Goal: Task Accomplishment & Management: Complete application form

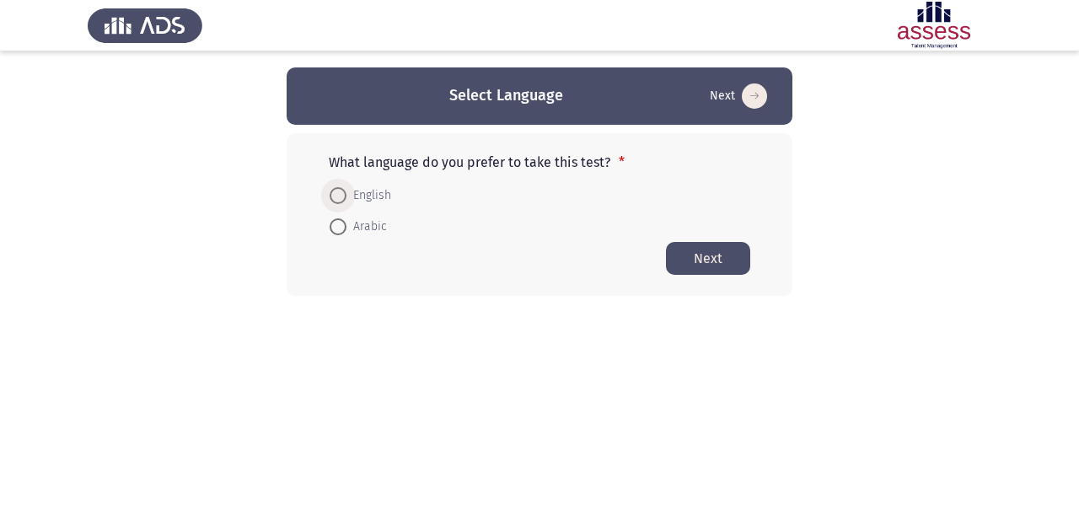
click at [379, 199] on span "English" at bounding box center [368, 195] width 45 height 20
click at [346, 199] on input "English" at bounding box center [338, 195] width 17 height 17
radio input "true"
click at [683, 259] on button "Next" at bounding box center [708, 257] width 84 height 33
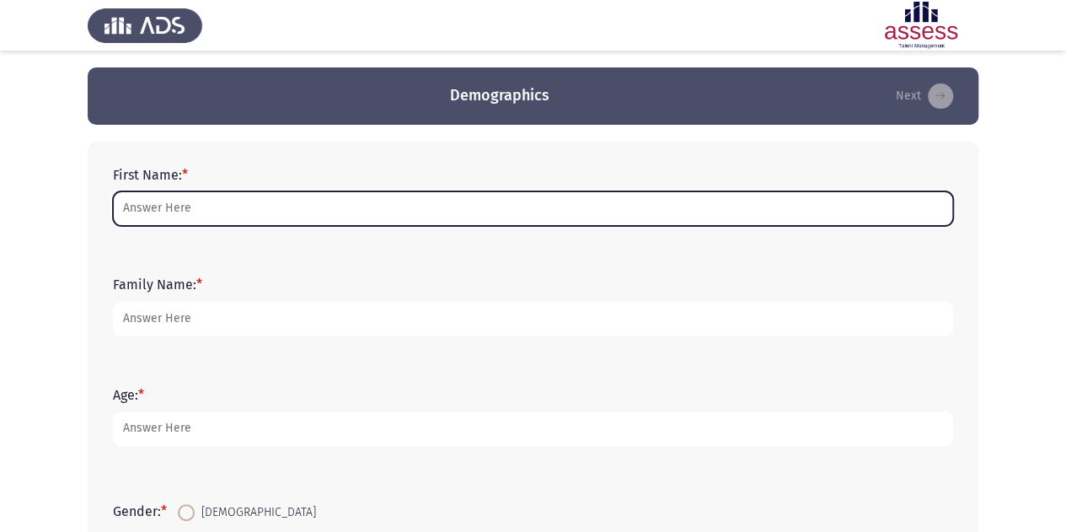
click at [518, 216] on input "First Name: *" at bounding box center [533, 208] width 841 height 35
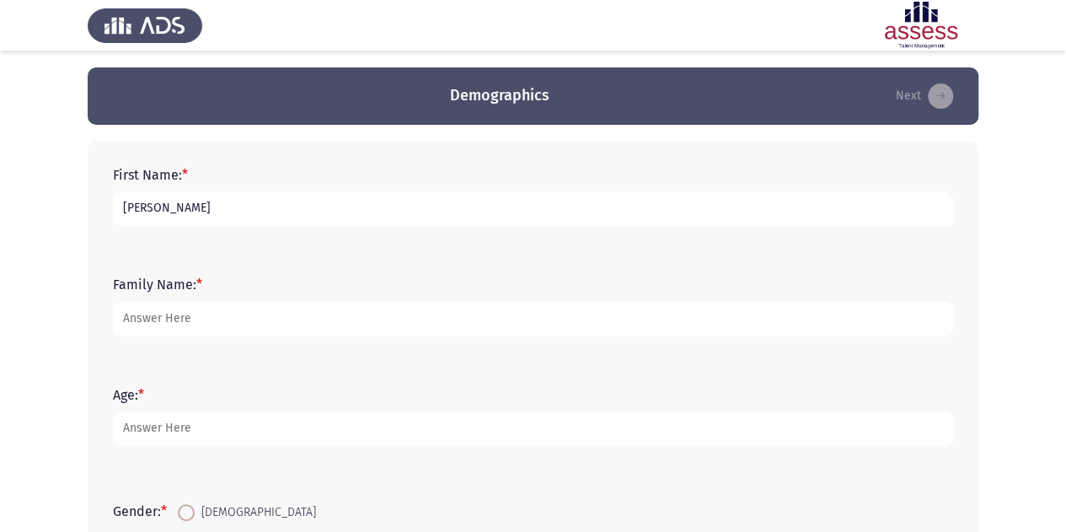
type input "[PERSON_NAME]"
type input "Elturkey"
type input "29"
click at [178, 504] on input "[DEMOGRAPHIC_DATA]" at bounding box center [186, 512] width 17 height 17
radio input "true"
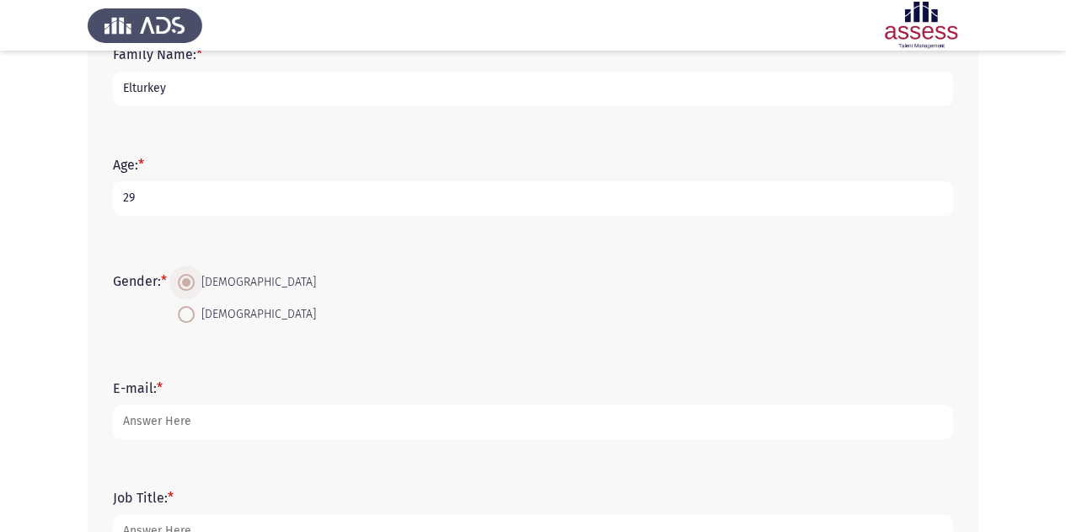
scroll to position [231, 0]
click at [207, 423] on input "[PERSON_NAME]" at bounding box center [533, 421] width 841 height 35
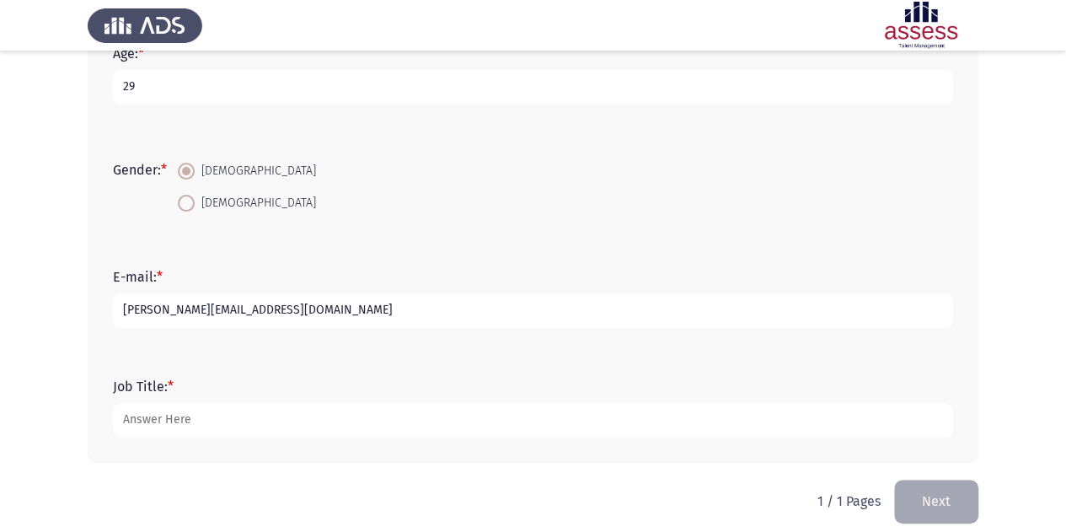
scroll to position [356, 0]
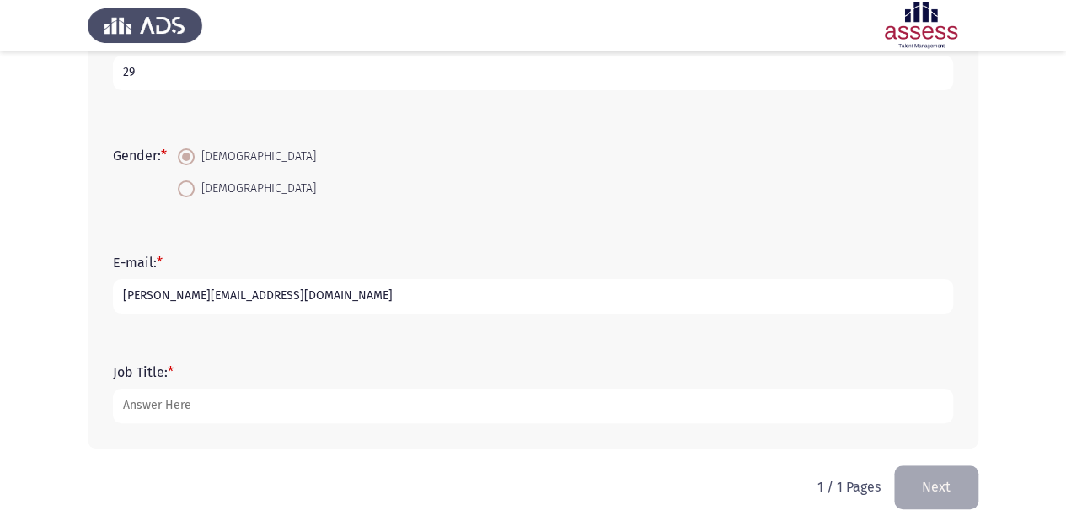
type input "[PERSON_NAME][EMAIL_ADDRESS][DOMAIN_NAME]"
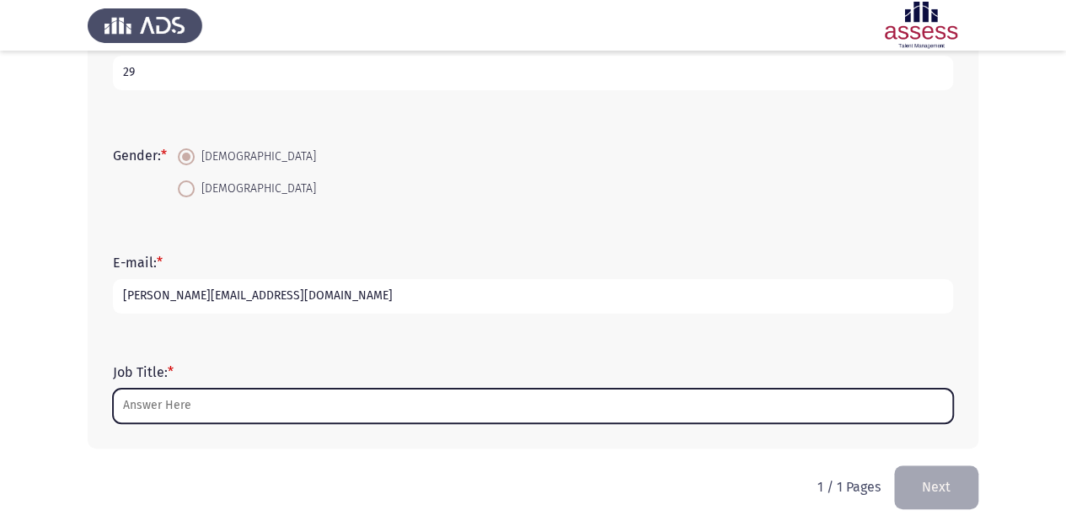
click at [289, 414] on input "Job Title: *" at bounding box center [533, 406] width 841 height 35
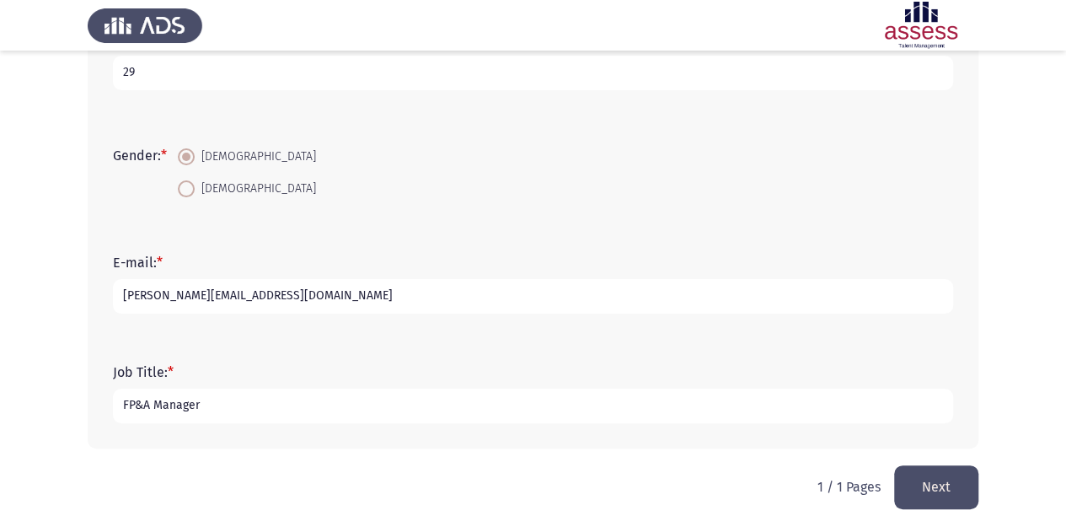
type input "FP&A Manager"
click at [937, 481] on button "Next" at bounding box center [936, 486] width 84 height 43
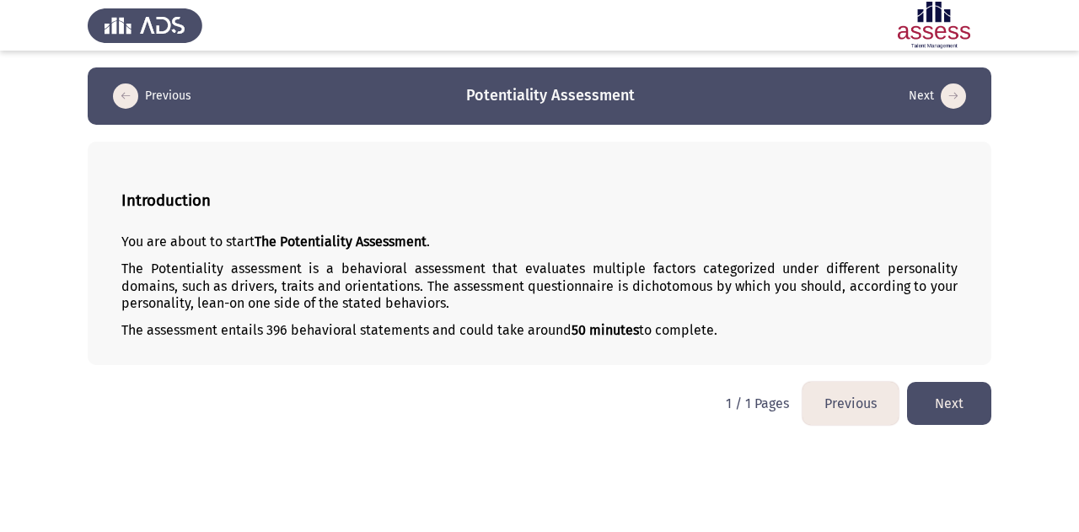
click at [932, 406] on button "Next" at bounding box center [949, 403] width 84 height 43
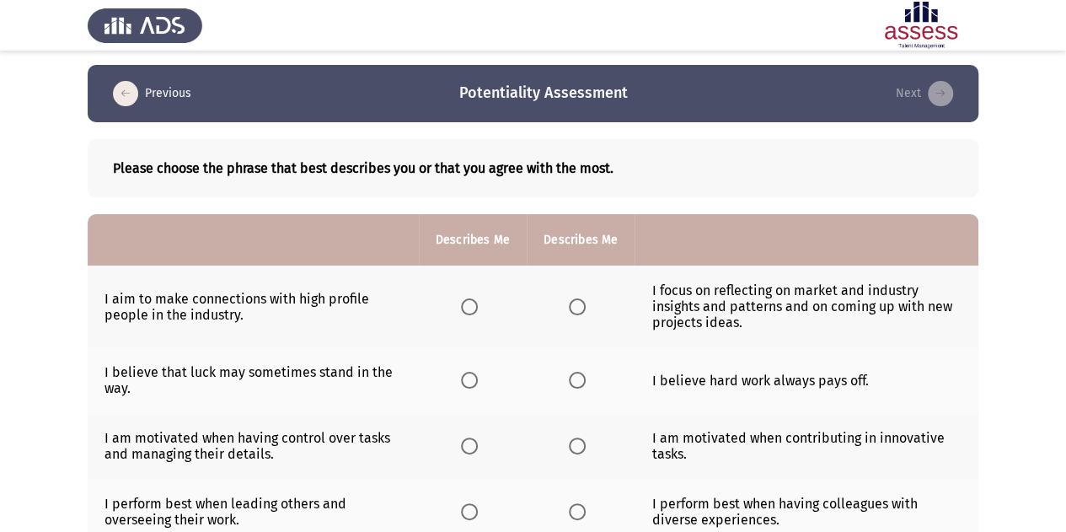
scroll to position [3, 0]
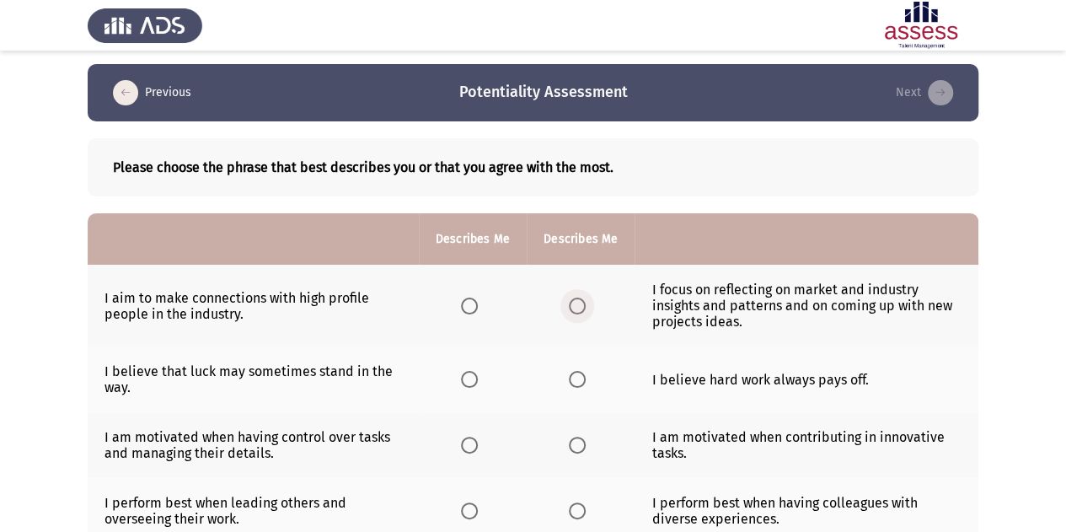
click at [586, 307] on label "Select an option" at bounding box center [581, 306] width 24 height 17
click at [586, 307] on input "Select an option" at bounding box center [577, 306] width 17 height 17
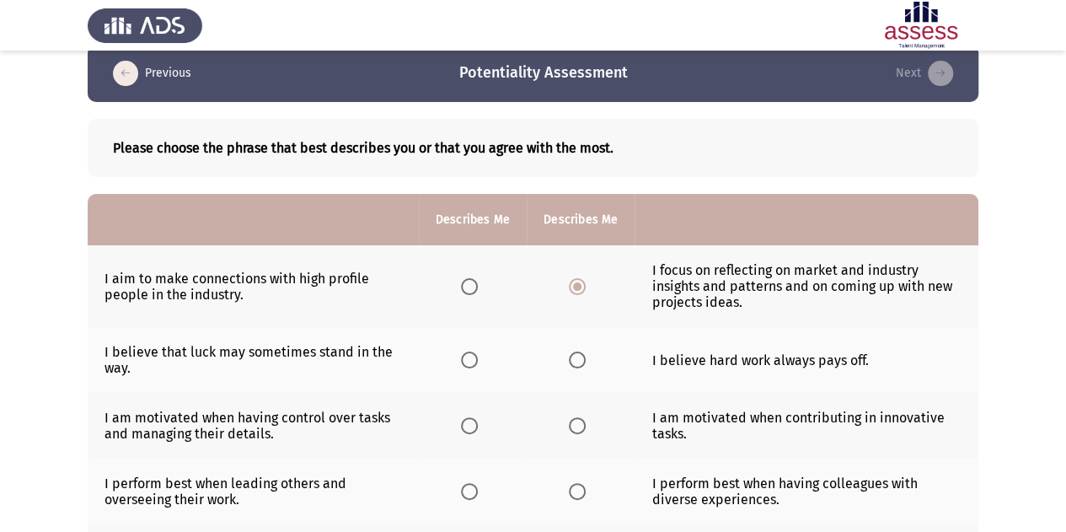
scroll to position [24, 0]
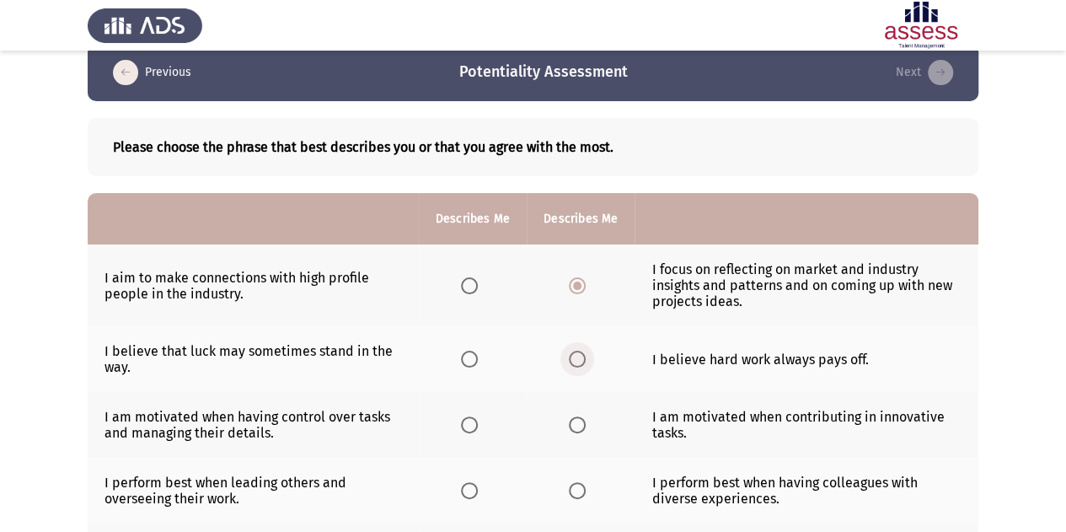
click at [583, 365] on span "Select an option" at bounding box center [577, 359] width 17 height 17
click at [583, 365] on input "Select an option" at bounding box center [577, 359] width 17 height 17
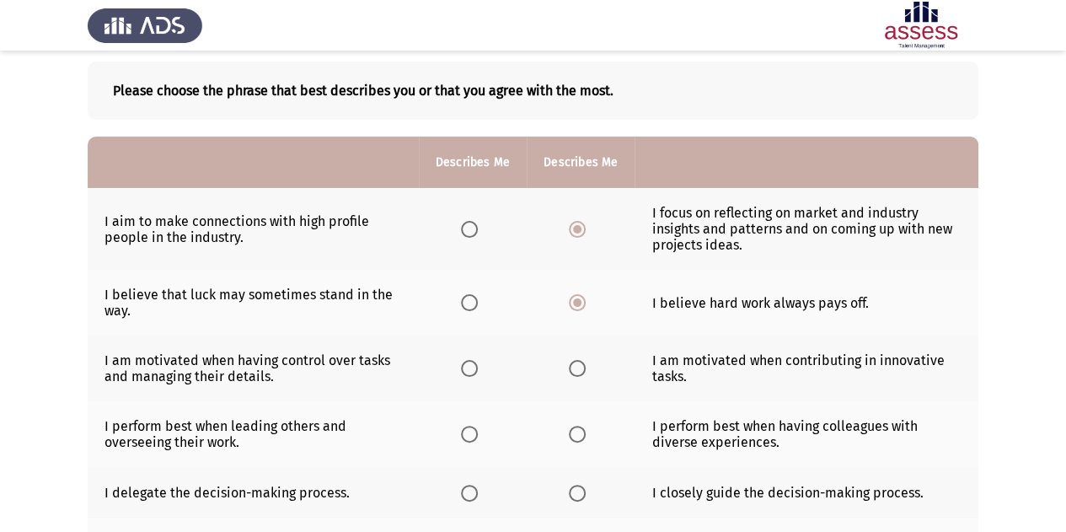
scroll to position [79, 0]
click at [475, 310] on span "Select an option" at bounding box center [469, 303] width 17 height 17
click at [475, 310] on input "Select an option" at bounding box center [469, 303] width 17 height 17
click at [572, 309] on span "Select an option" at bounding box center [577, 303] width 17 height 17
click at [572, 309] on input "Select an option" at bounding box center [577, 303] width 17 height 17
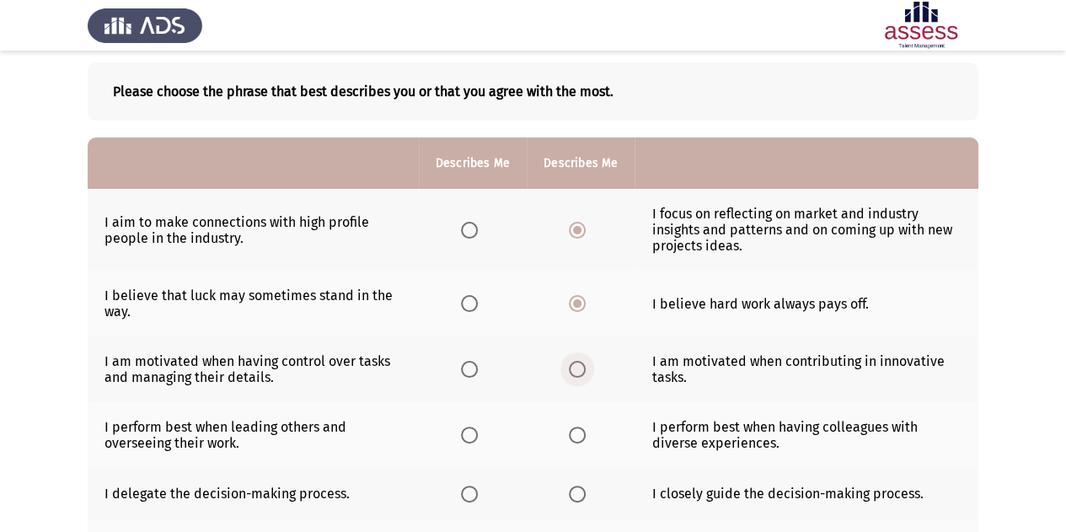
click at [577, 365] on span "Select an option" at bounding box center [577, 369] width 17 height 17
click at [577, 365] on input "Select an option" at bounding box center [577, 369] width 17 height 17
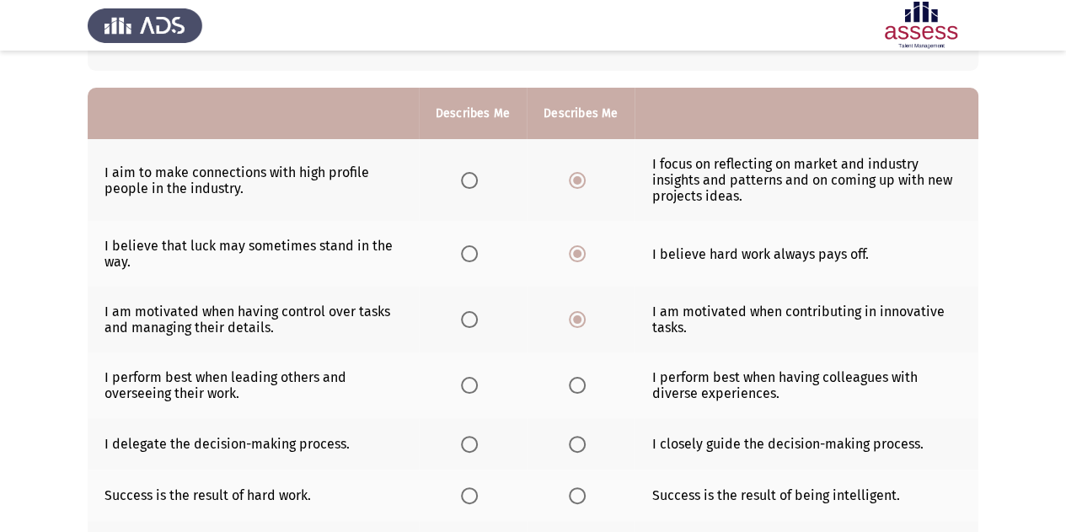
scroll to position [130, 0]
click at [579, 384] on span "Select an option" at bounding box center [577, 384] width 17 height 17
click at [579, 384] on input "Select an option" at bounding box center [577, 384] width 17 height 17
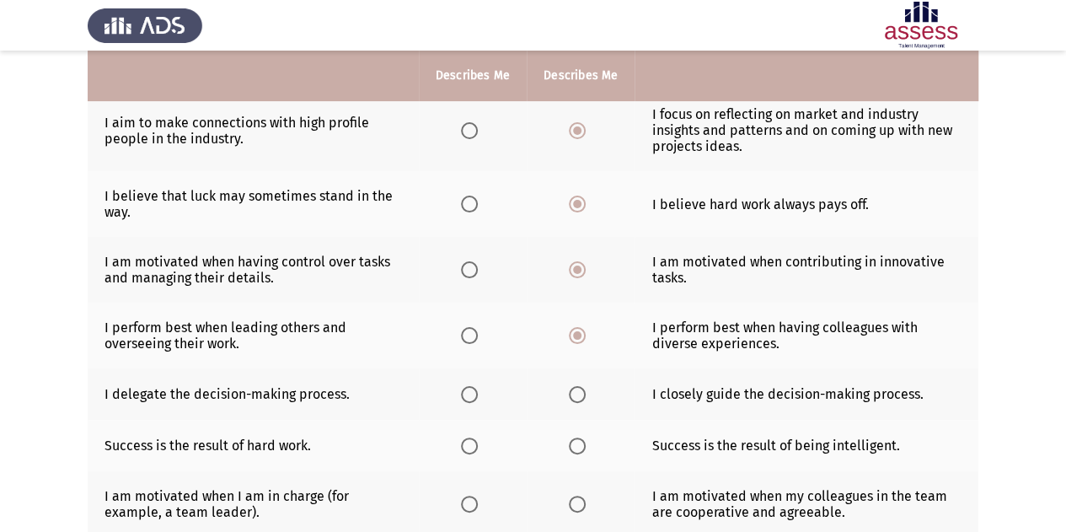
scroll to position [180, 0]
click at [465, 392] on span "Select an option" at bounding box center [469, 393] width 17 height 17
click at [465, 392] on input "Select an option" at bounding box center [469, 393] width 17 height 17
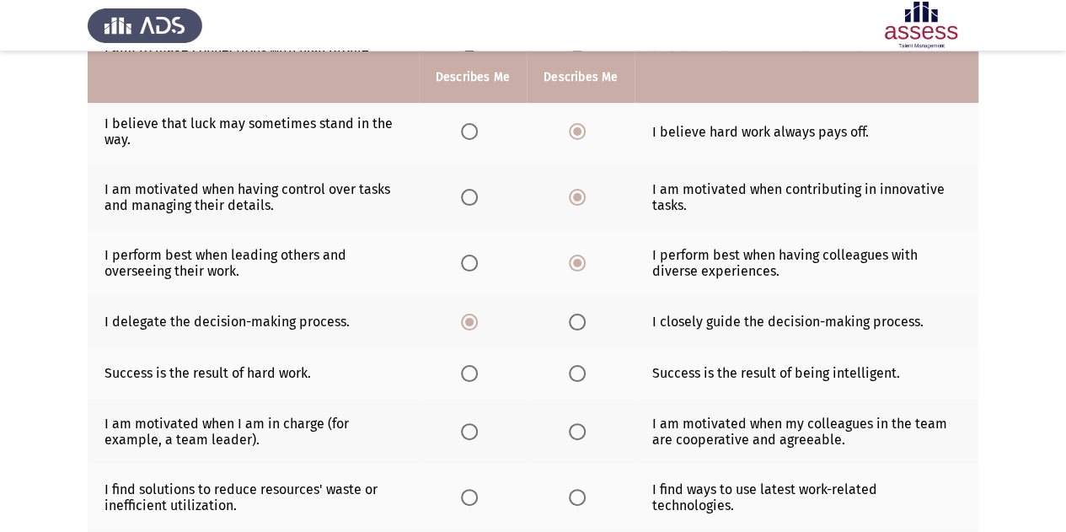
scroll to position [252, 0]
click at [475, 372] on span "Select an option" at bounding box center [469, 372] width 17 height 17
click at [475, 372] on input "Select an option" at bounding box center [469, 372] width 17 height 17
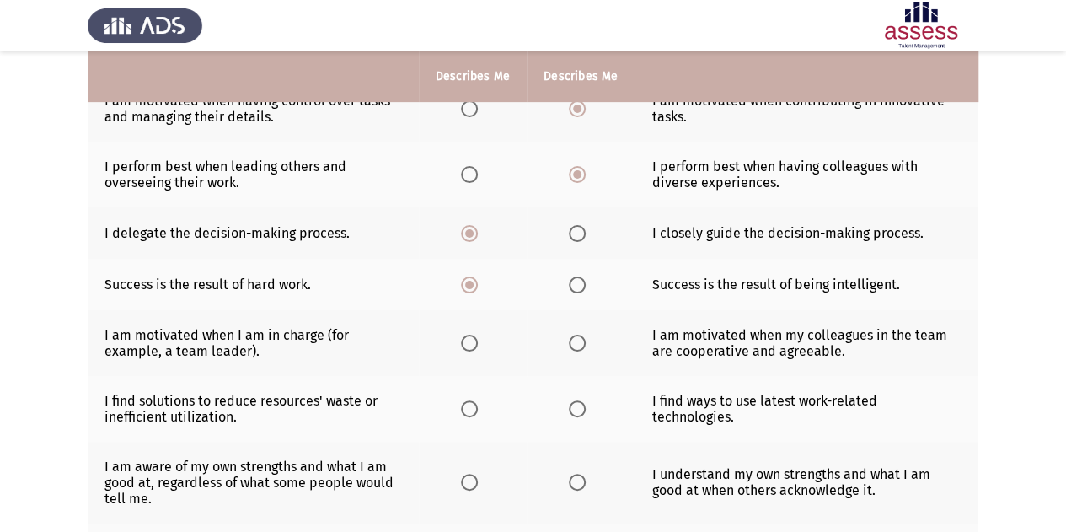
scroll to position [341, 0]
click at [577, 336] on span "Select an option" at bounding box center [577, 342] width 17 height 17
click at [577, 336] on input "Select an option" at bounding box center [577, 342] width 17 height 17
click at [470, 400] on span "Select an option" at bounding box center [469, 408] width 17 height 17
click at [470, 400] on input "Select an option" at bounding box center [469, 408] width 17 height 17
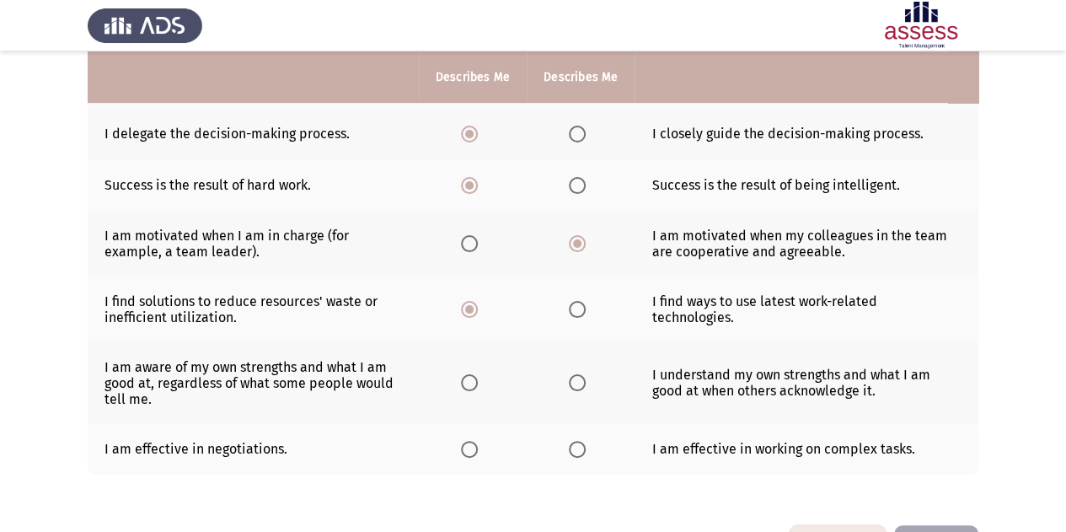
scroll to position [440, 0]
click at [475, 385] on span "Select an option" at bounding box center [469, 381] width 17 height 17
click at [475, 385] on input "Select an option" at bounding box center [469, 381] width 17 height 17
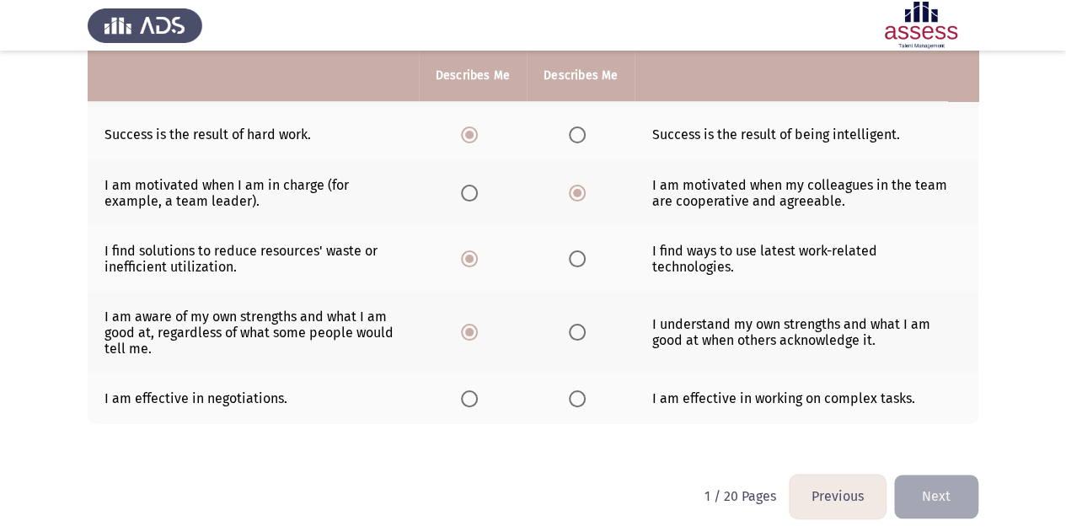
scroll to position [489, 0]
click at [585, 395] on label "Select an option" at bounding box center [581, 399] width 24 height 17
click at [585, 395] on input "Select an option" at bounding box center [577, 399] width 17 height 17
click at [916, 495] on button "Next" at bounding box center [936, 496] width 84 height 43
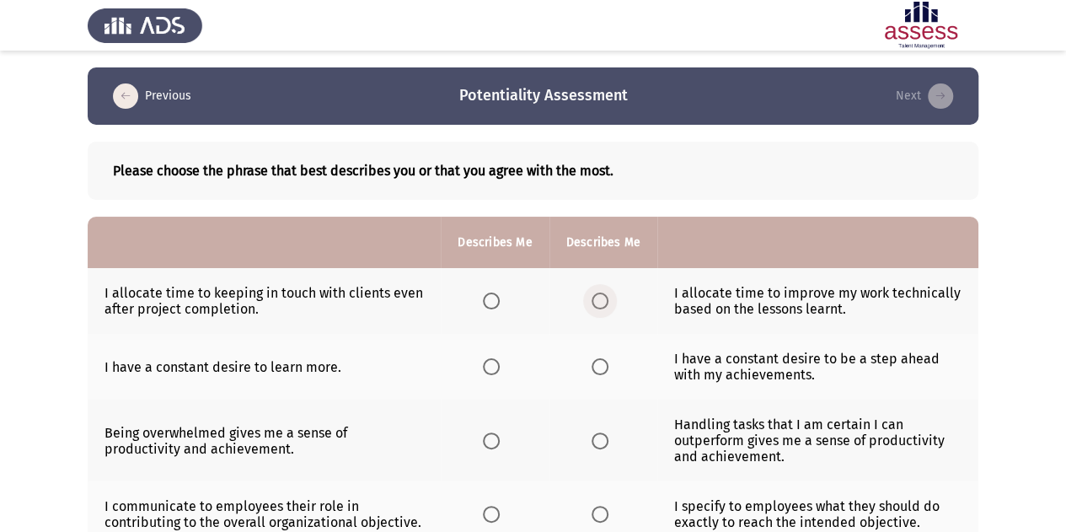
click at [599, 307] on span "Select an option" at bounding box center [600, 301] width 17 height 17
click at [599, 307] on input "Select an option" at bounding box center [600, 301] width 17 height 17
click at [491, 371] on span "Select an option" at bounding box center [491, 366] width 17 height 17
click at [491, 371] on input "Select an option" at bounding box center [491, 366] width 17 height 17
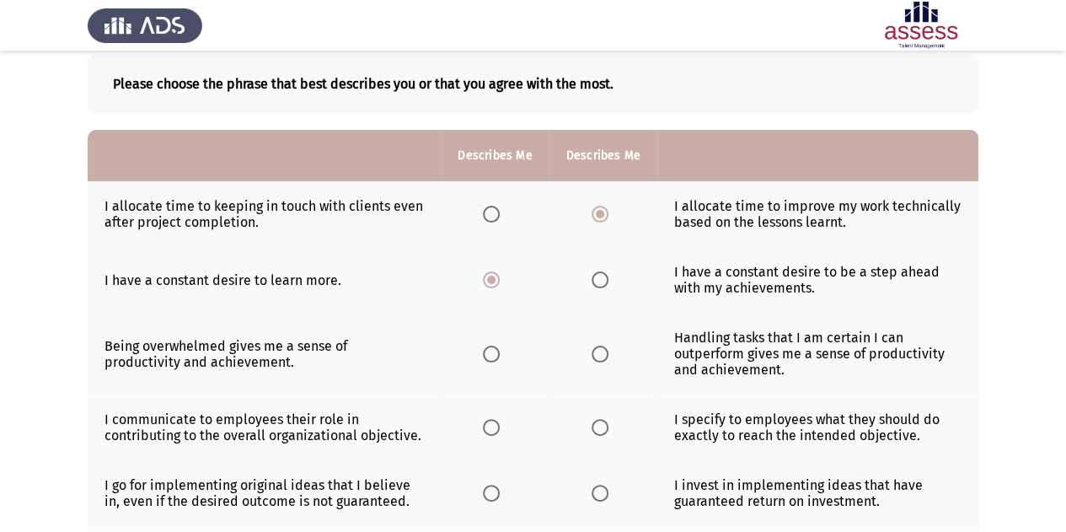
scroll to position [86, 0]
click at [601, 357] on span "Select an option" at bounding box center [600, 354] width 17 height 17
click at [601, 357] on input "Select an option" at bounding box center [600, 354] width 17 height 17
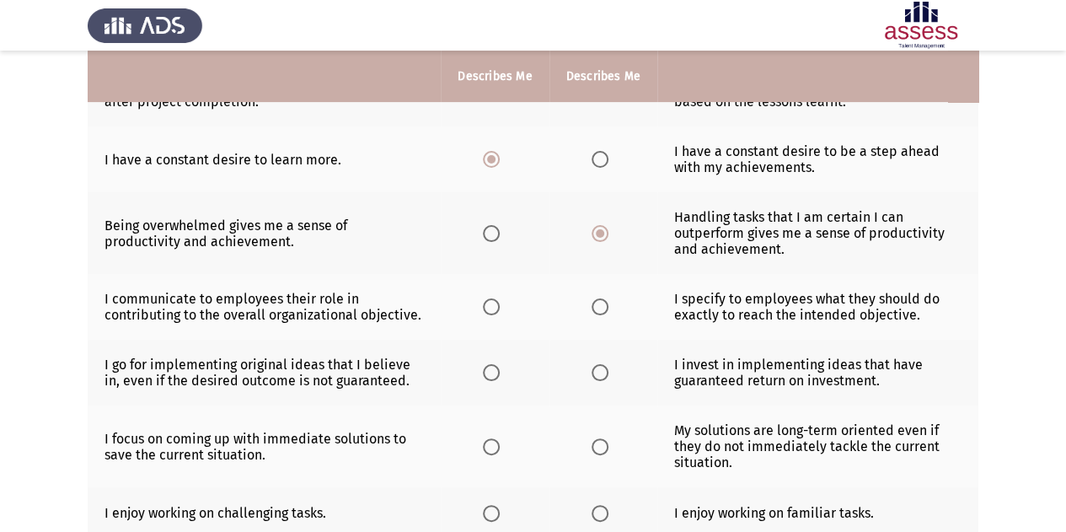
scroll to position [208, 0]
click at [501, 308] on label "Select an option" at bounding box center [495, 306] width 24 height 17
click at [500, 308] on input "Select an option" at bounding box center [491, 306] width 17 height 17
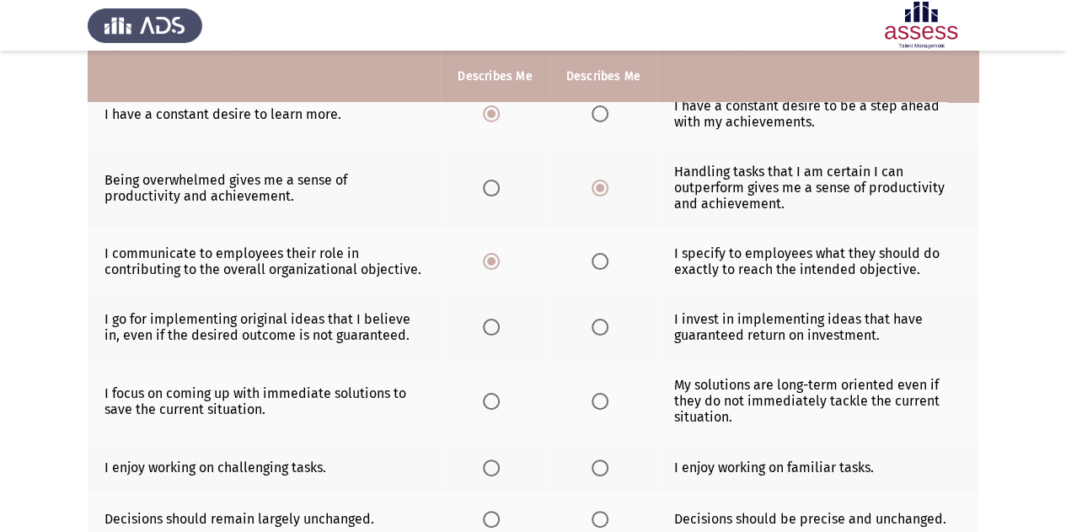
scroll to position [252, 0]
click at [602, 328] on span "Select an option" at bounding box center [600, 328] width 17 height 17
click at [602, 328] on input "Select an option" at bounding box center [600, 328] width 17 height 17
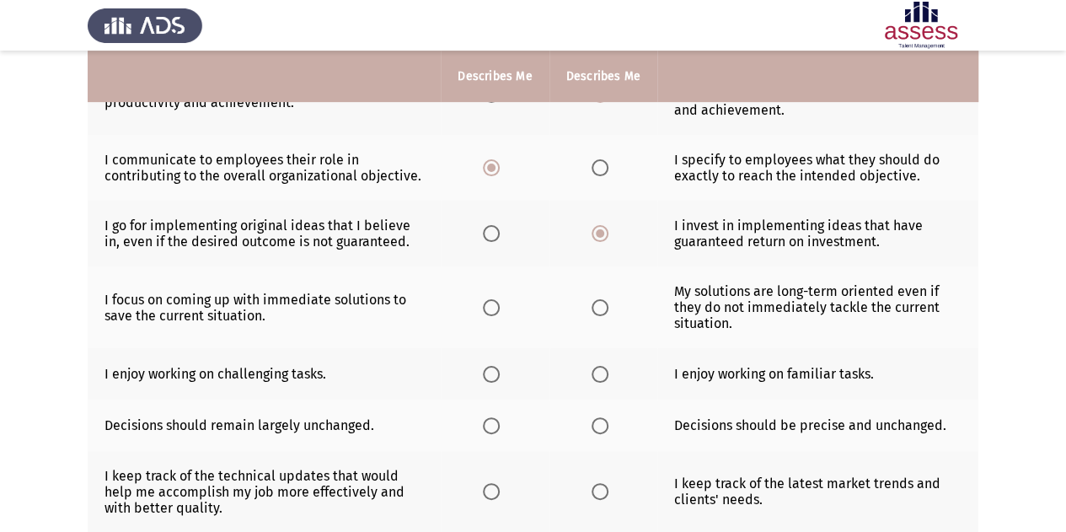
scroll to position [346, 0]
click at [607, 300] on span "Select an option" at bounding box center [600, 308] width 17 height 17
click at [607, 300] on input "Select an option" at bounding box center [600, 308] width 17 height 17
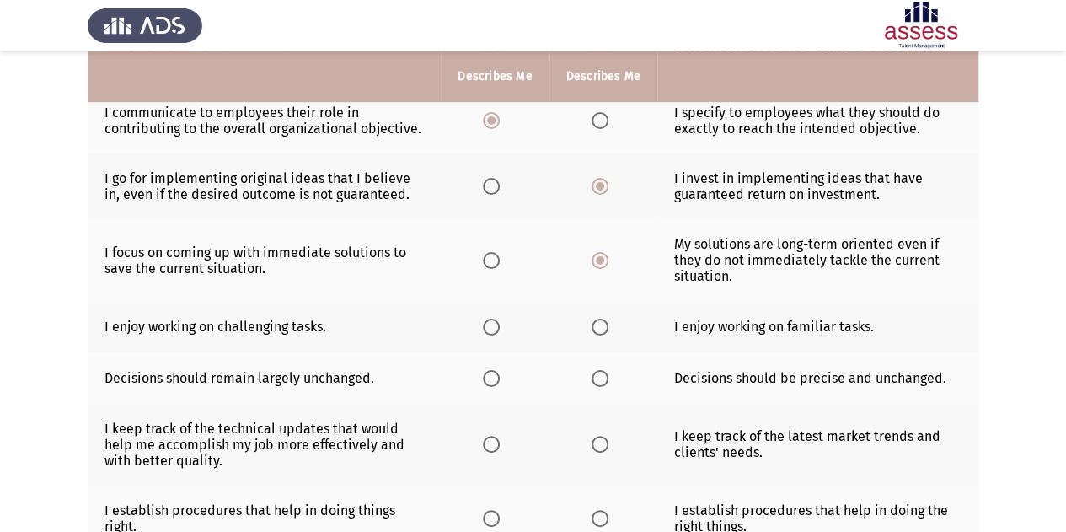
scroll to position [395, 0]
click at [491, 325] on span "Select an option" at bounding box center [491, 326] width 17 height 17
click at [491, 325] on input "Select an option" at bounding box center [491, 326] width 17 height 17
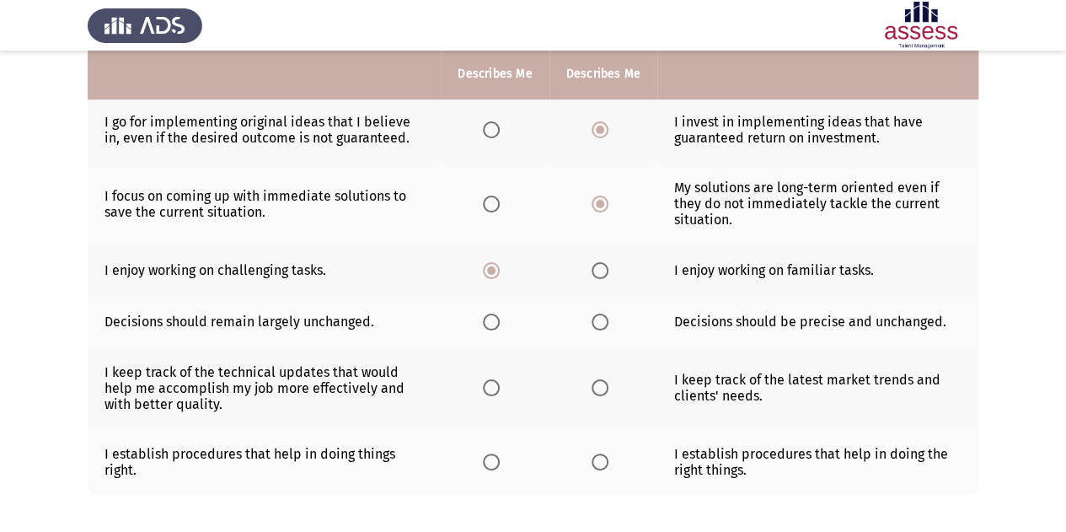
scroll to position [452, 0]
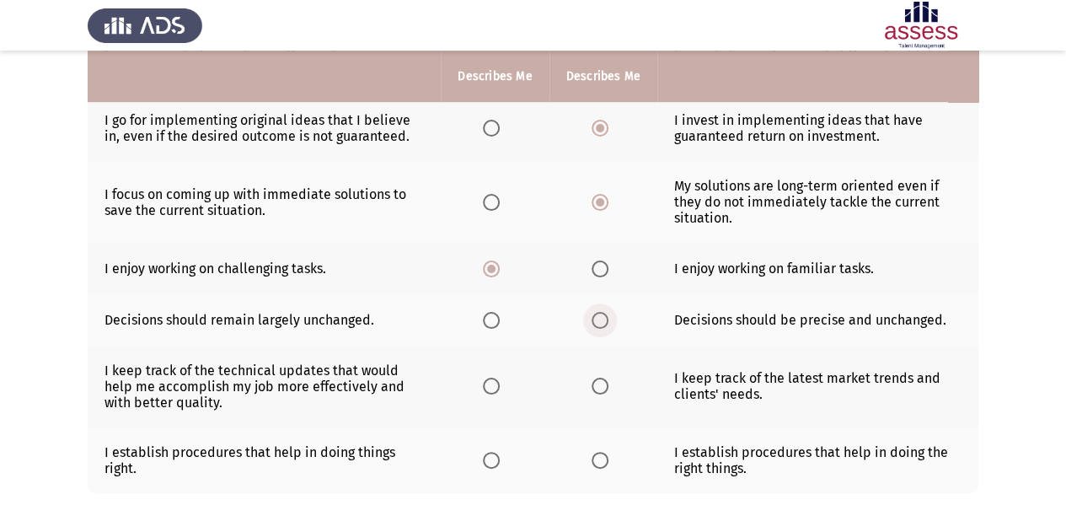
click at [599, 313] on span "Select an option" at bounding box center [600, 320] width 17 height 17
click at [599, 313] on input "Select an option" at bounding box center [600, 320] width 17 height 17
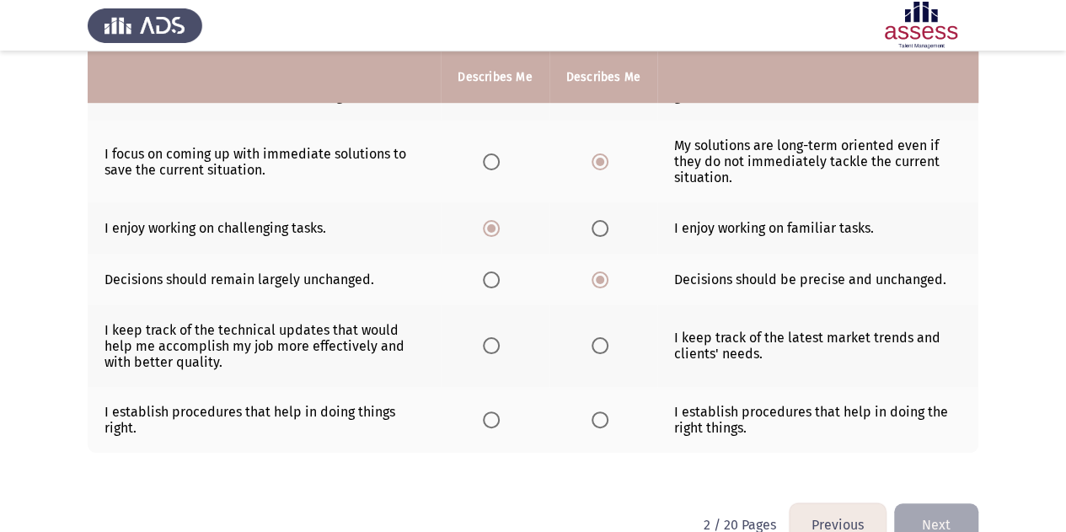
scroll to position [493, 0]
click at [501, 342] on label "Select an option" at bounding box center [495, 344] width 24 height 17
click at [500, 342] on input "Select an option" at bounding box center [491, 344] width 17 height 17
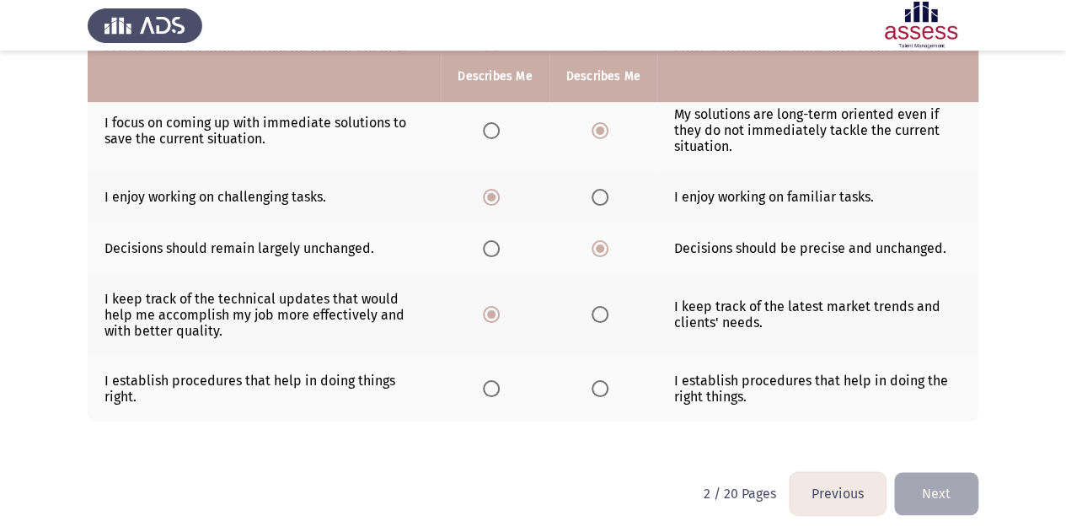
scroll to position [524, 0]
click at [604, 383] on span "Select an option" at bounding box center [600, 387] width 17 height 17
click at [604, 383] on input "Select an option" at bounding box center [600, 387] width 17 height 17
click at [916, 471] on button "Next" at bounding box center [936, 492] width 84 height 43
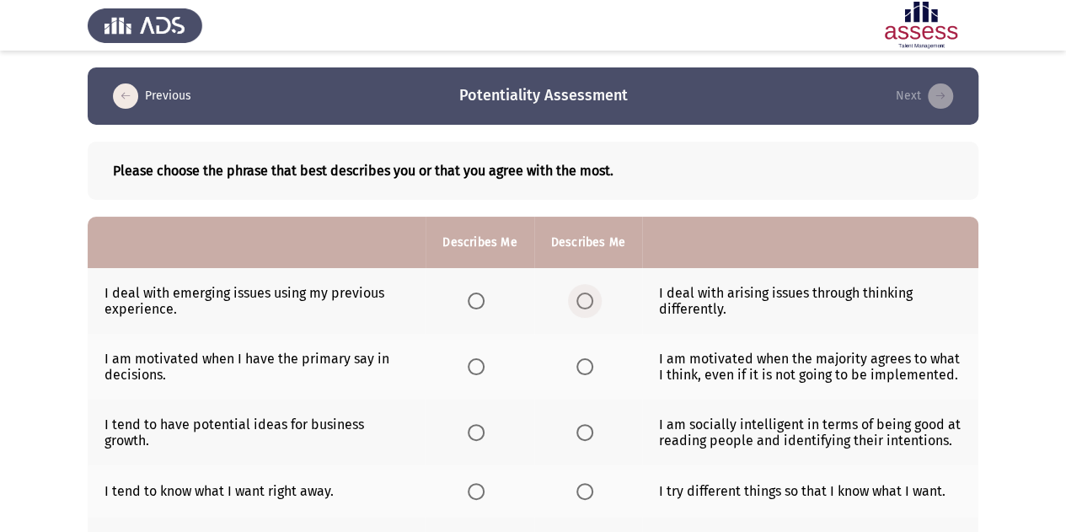
click at [587, 307] on span "Select an option" at bounding box center [585, 301] width 17 height 17
click at [587, 307] on input "Select an option" at bounding box center [585, 301] width 17 height 17
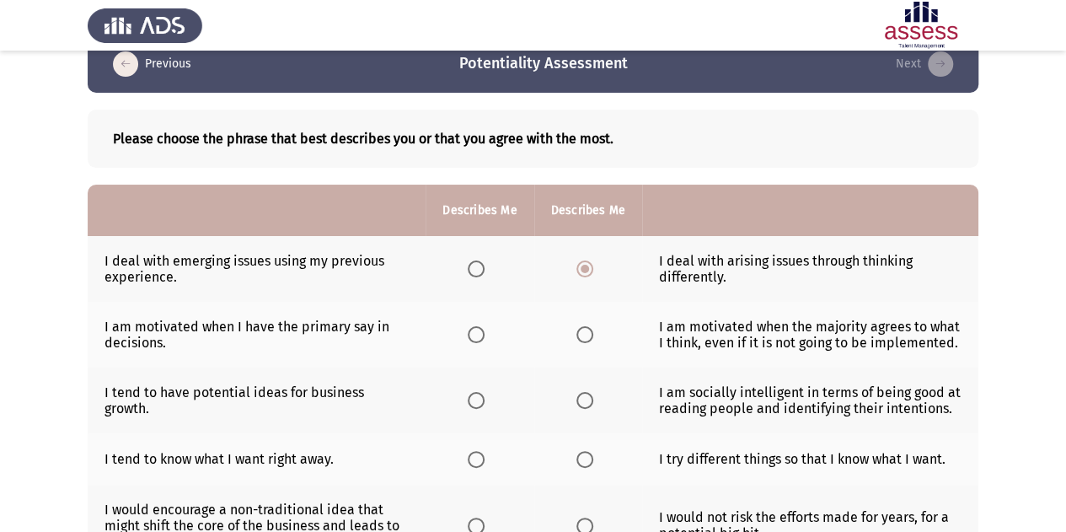
scroll to position [33, 0]
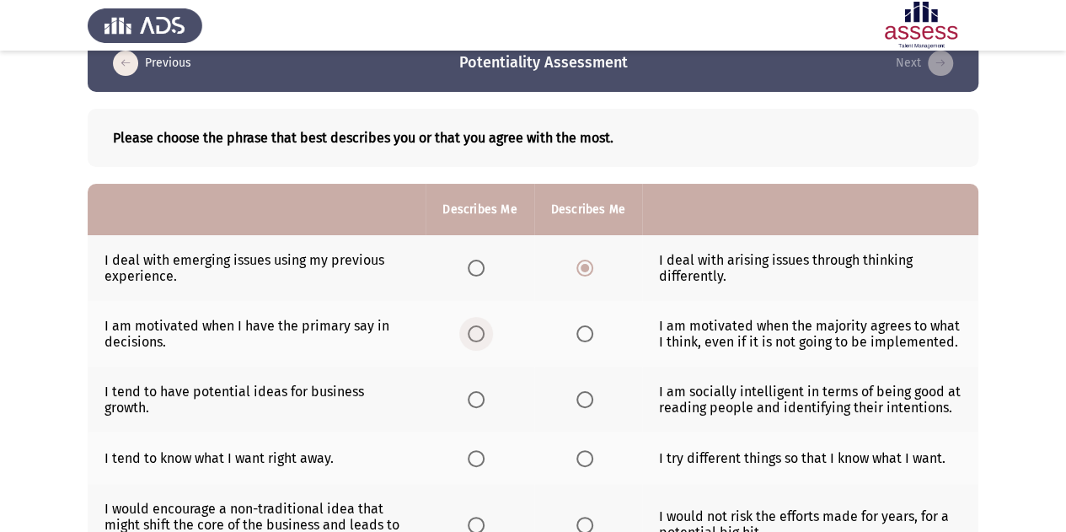
click at [482, 336] on span "Select an option" at bounding box center [476, 333] width 17 height 17
click at [482, 336] on input "Select an option" at bounding box center [476, 333] width 17 height 17
click at [479, 396] on span "Select an option" at bounding box center [476, 399] width 17 height 17
click at [479, 396] on input "Select an option" at bounding box center [476, 399] width 17 height 17
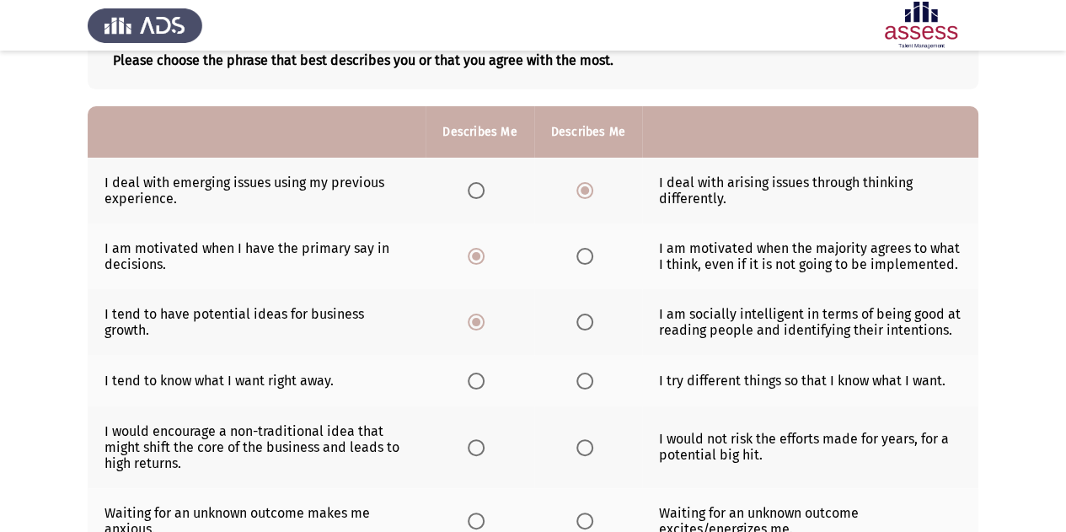
scroll to position [111, 0]
click at [589, 379] on span "Select an option" at bounding box center [585, 380] width 17 height 17
click at [589, 379] on input "Select an option" at bounding box center [585, 380] width 17 height 17
click at [491, 441] on label "Select an option" at bounding box center [480, 446] width 24 height 17
click at [485, 441] on input "Select an option" at bounding box center [476, 446] width 17 height 17
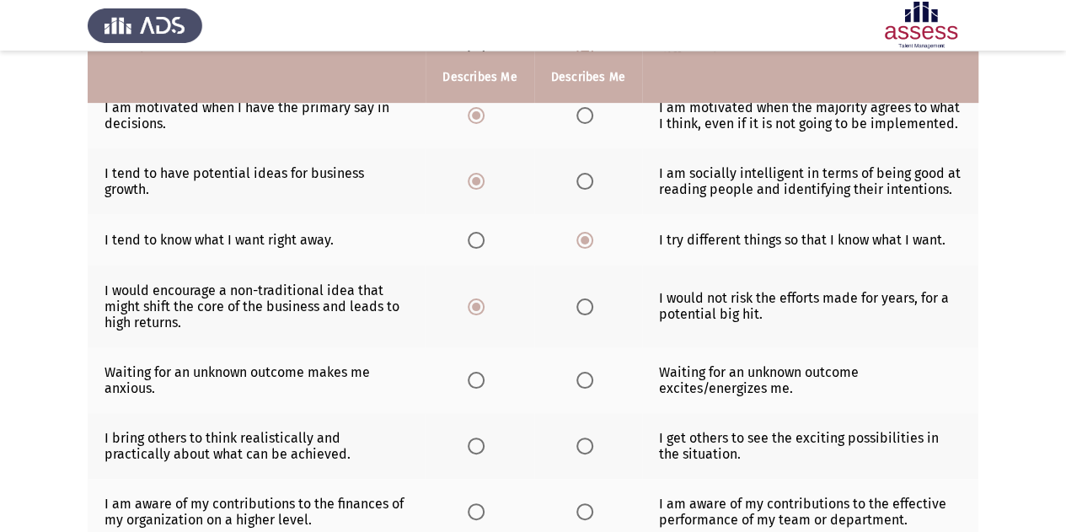
scroll to position [252, 0]
click at [475, 373] on span "Select an option" at bounding box center [476, 379] width 17 height 17
click at [475, 373] on input "Select an option" at bounding box center [476, 379] width 17 height 17
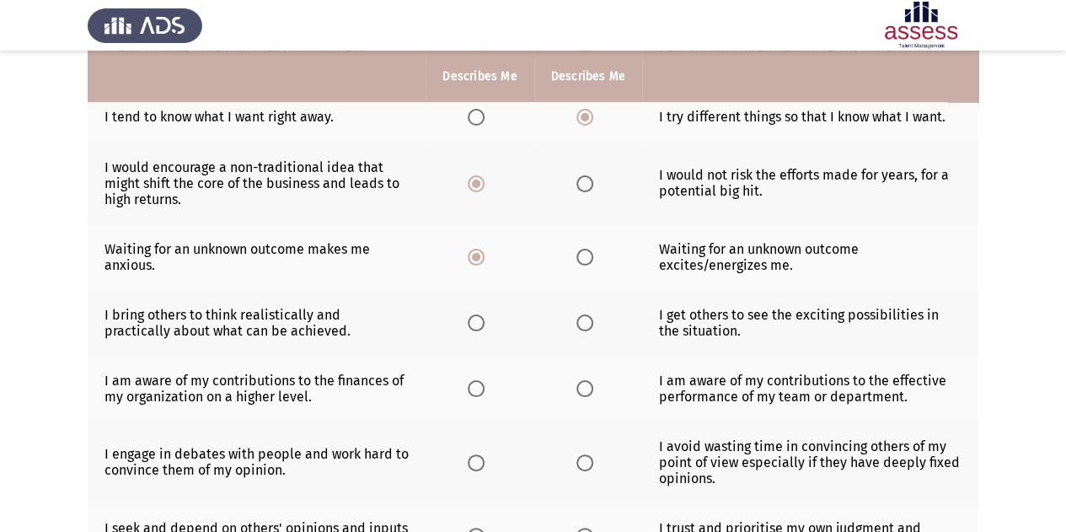
scroll to position [375, 0]
click at [478, 325] on span "Select an option" at bounding box center [476, 322] width 17 height 17
click at [478, 325] on input "Select an option" at bounding box center [476, 322] width 17 height 17
click at [471, 384] on span "Select an option" at bounding box center [476, 387] width 17 height 17
click at [471, 384] on input "Select an option" at bounding box center [476, 387] width 17 height 17
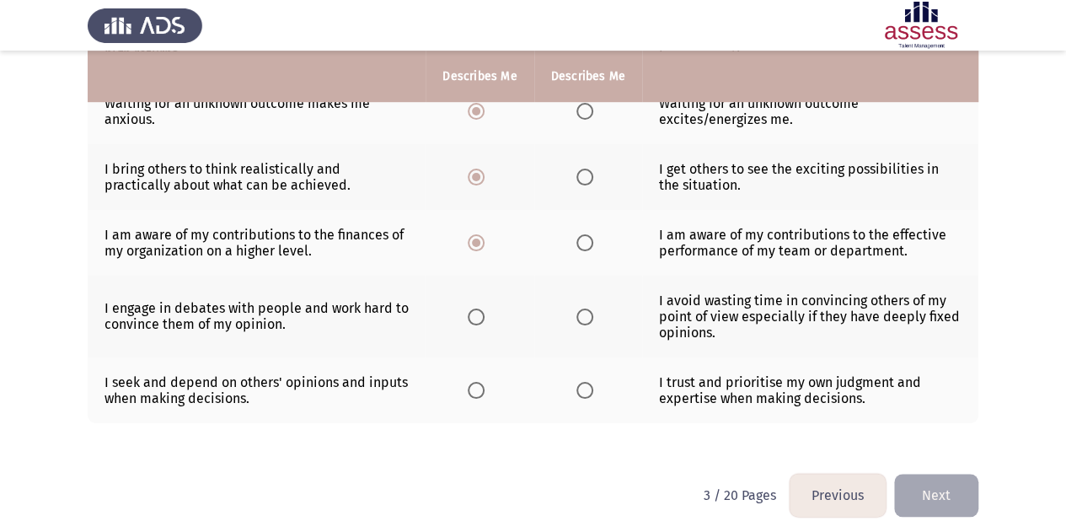
scroll to position [523, 0]
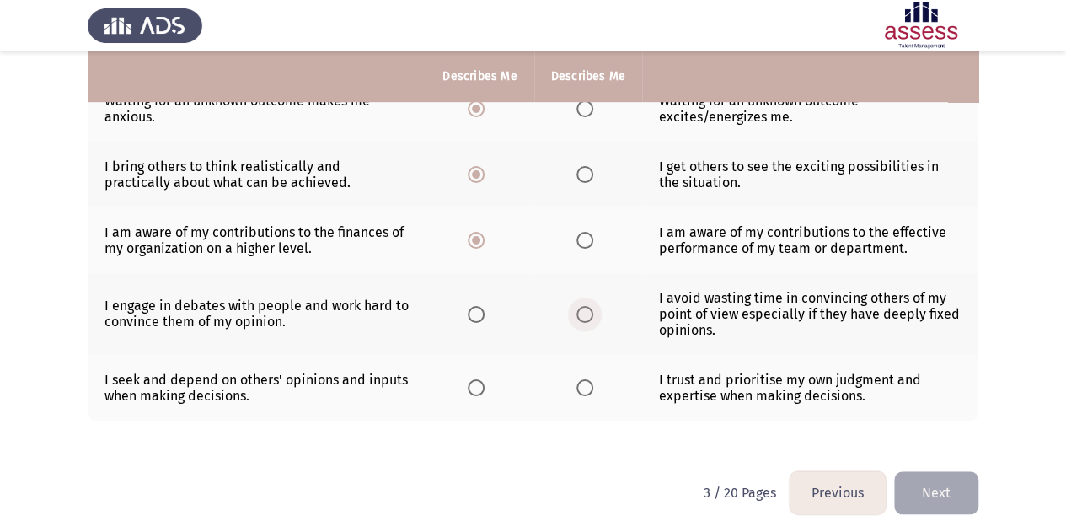
click at [588, 313] on span "Select an option" at bounding box center [585, 314] width 17 height 17
click at [588, 313] on input "Select an option" at bounding box center [585, 314] width 17 height 17
click at [481, 379] on span "Select an option" at bounding box center [476, 387] width 17 height 17
click at [481, 379] on input "Select an option" at bounding box center [476, 387] width 17 height 17
click at [931, 479] on button "Next" at bounding box center [936, 492] width 84 height 43
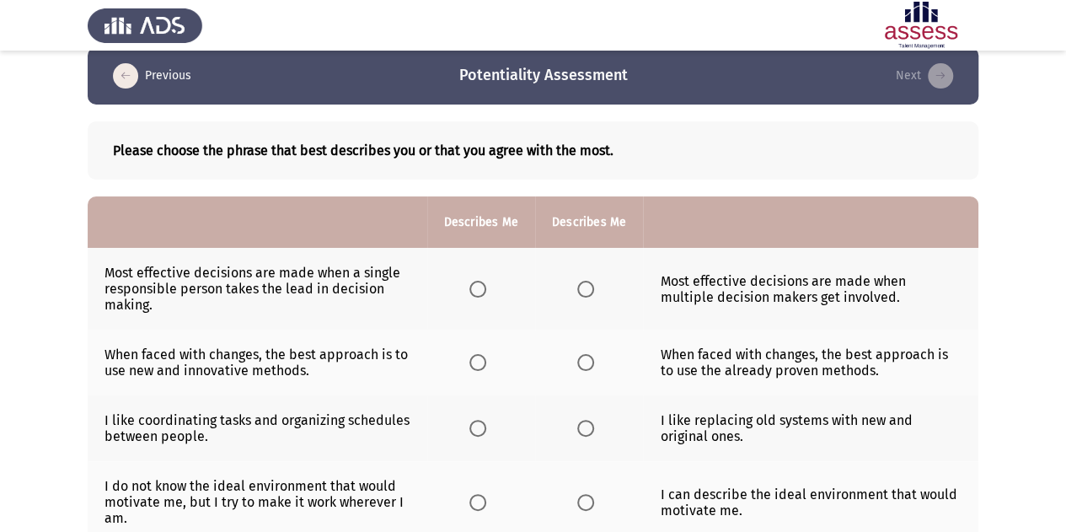
scroll to position [21, 0]
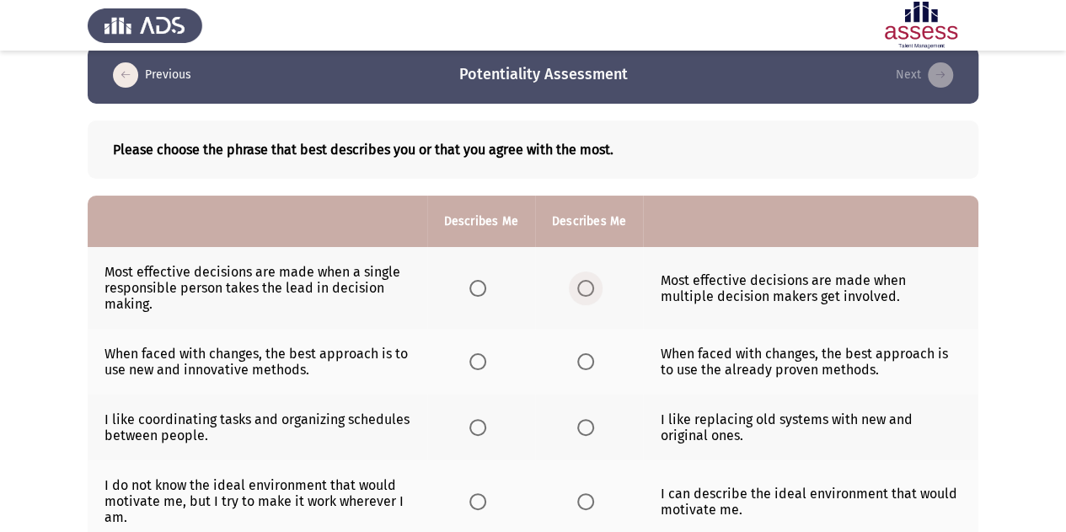
click at [589, 286] on span "Select an option" at bounding box center [585, 288] width 17 height 17
click at [589, 286] on input "Select an option" at bounding box center [585, 288] width 17 height 17
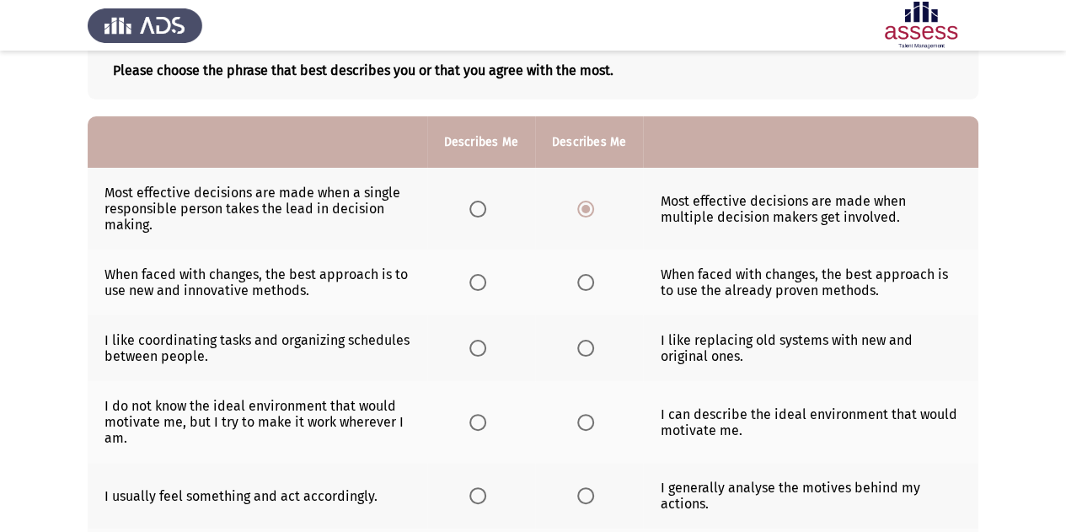
scroll to position [99, 0]
click at [471, 282] on span "Select an option" at bounding box center [478, 283] width 17 height 17
click at [471, 282] on input "Select an option" at bounding box center [478, 283] width 17 height 17
click at [585, 286] on span "Select an option" at bounding box center [585, 283] width 17 height 17
click at [585, 286] on input "Select an option" at bounding box center [585, 283] width 17 height 17
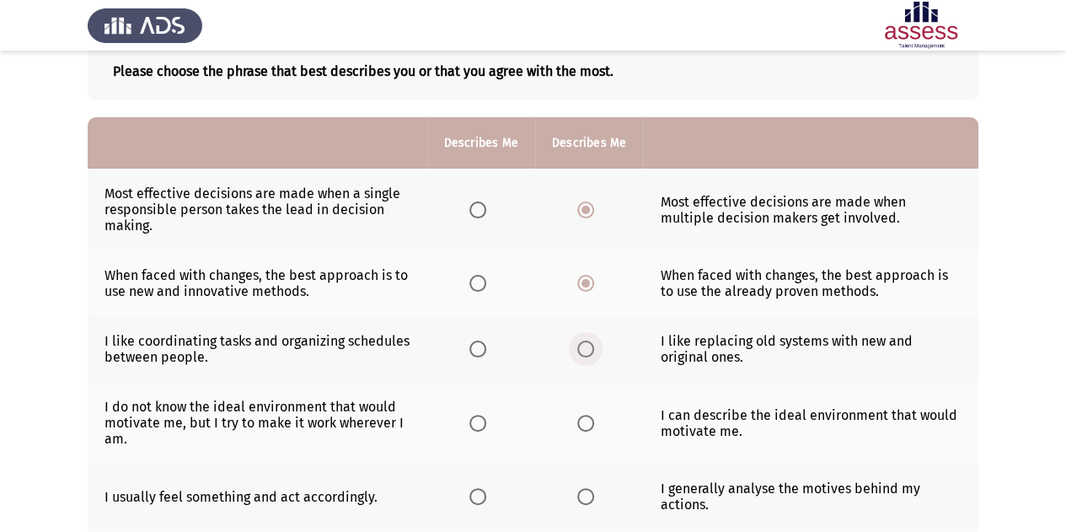
click at [592, 353] on span "Select an option" at bounding box center [585, 349] width 17 height 17
click at [592, 353] on input "Select an option" at bounding box center [585, 349] width 17 height 17
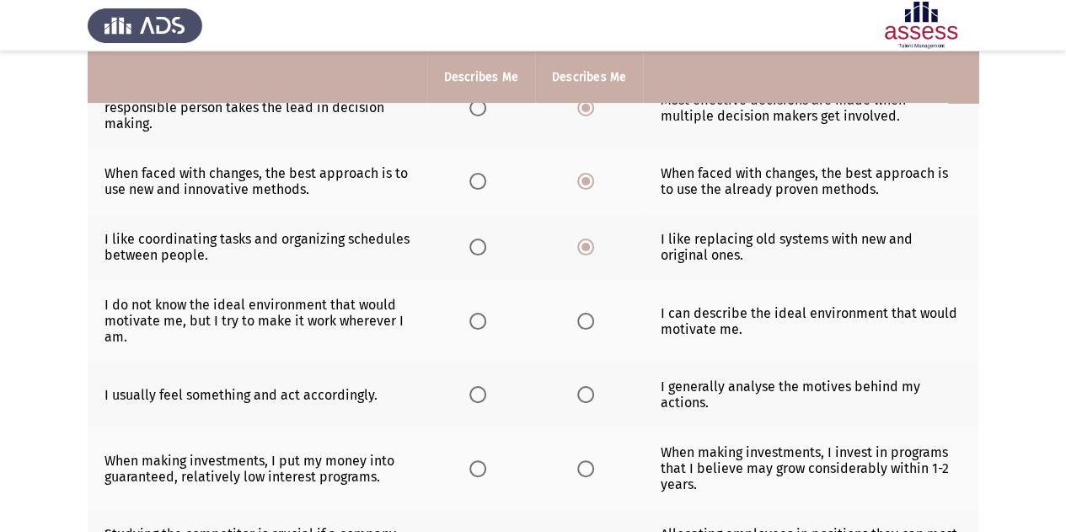
scroll to position [203, 0]
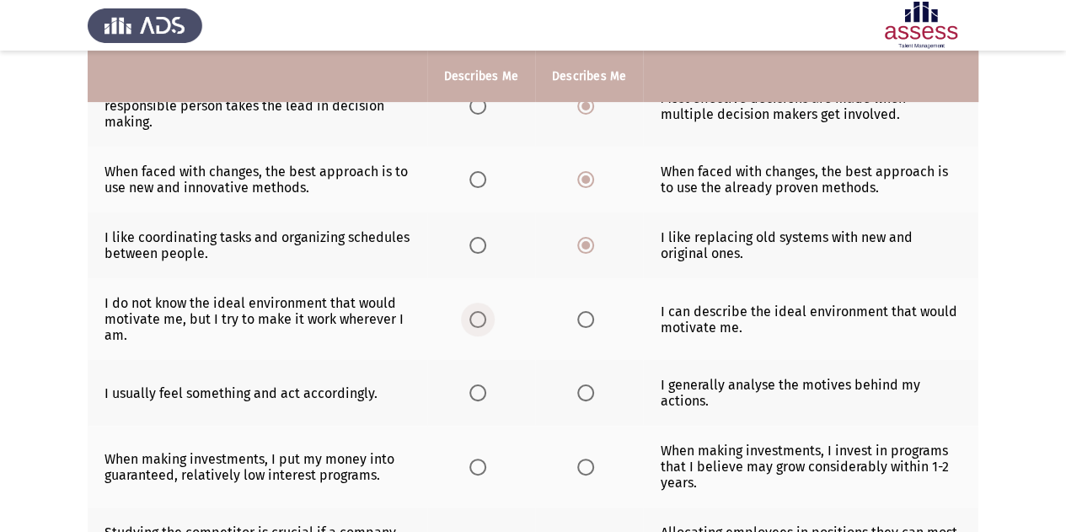
click at [489, 320] on label "Select an option" at bounding box center [482, 319] width 24 height 17
click at [486, 320] on input "Select an option" at bounding box center [478, 319] width 17 height 17
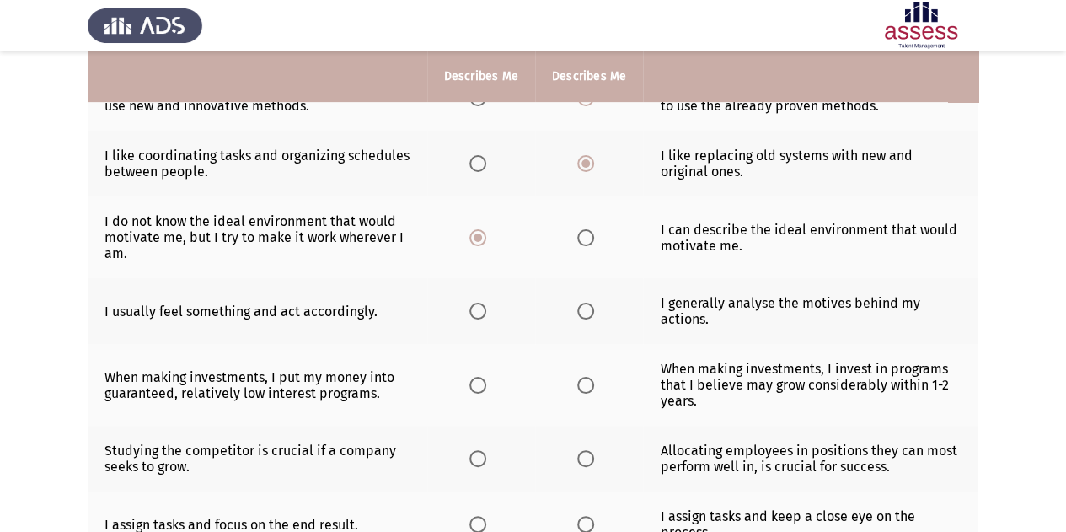
scroll to position [284, 0]
click at [581, 308] on span "Select an option" at bounding box center [585, 311] width 17 height 17
click at [581, 308] on input "Select an option" at bounding box center [585, 311] width 17 height 17
click at [590, 382] on span "Select an option" at bounding box center [585, 386] width 17 height 17
click at [590, 382] on input "Select an option" at bounding box center [585, 386] width 17 height 17
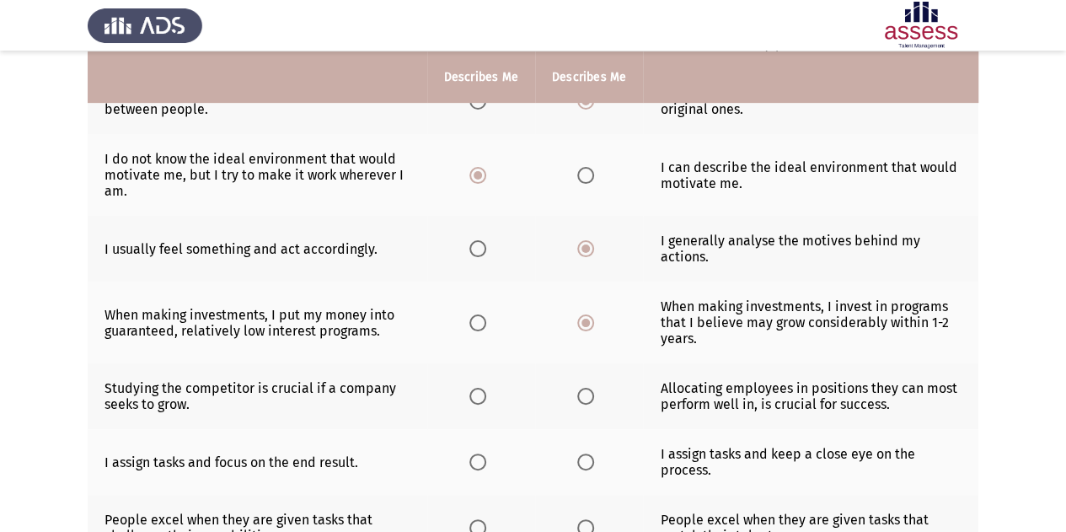
scroll to position [350, 0]
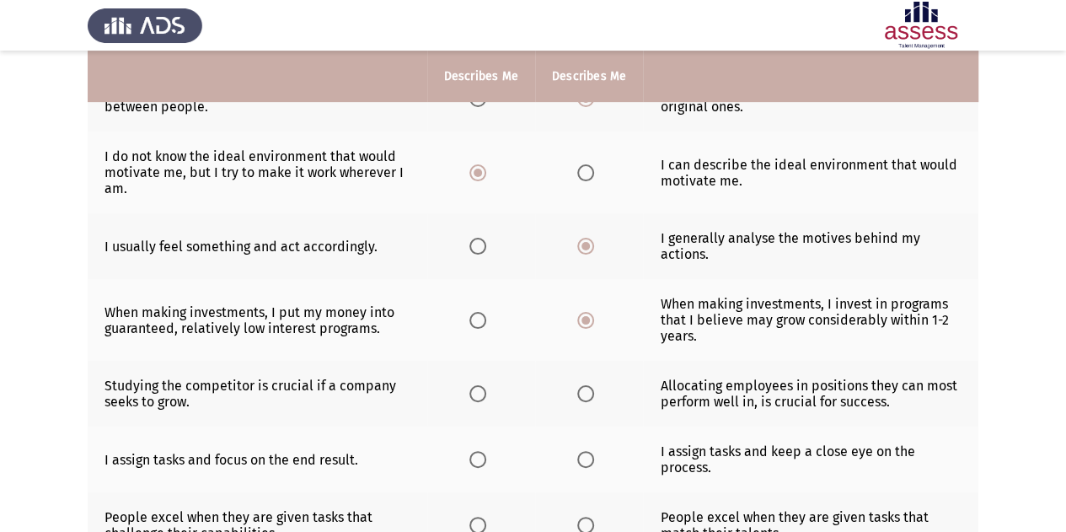
click at [588, 385] on span "Select an option" at bounding box center [585, 393] width 17 height 17
click at [588, 385] on input "Select an option" at bounding box center [585, 393] width 17 height 17
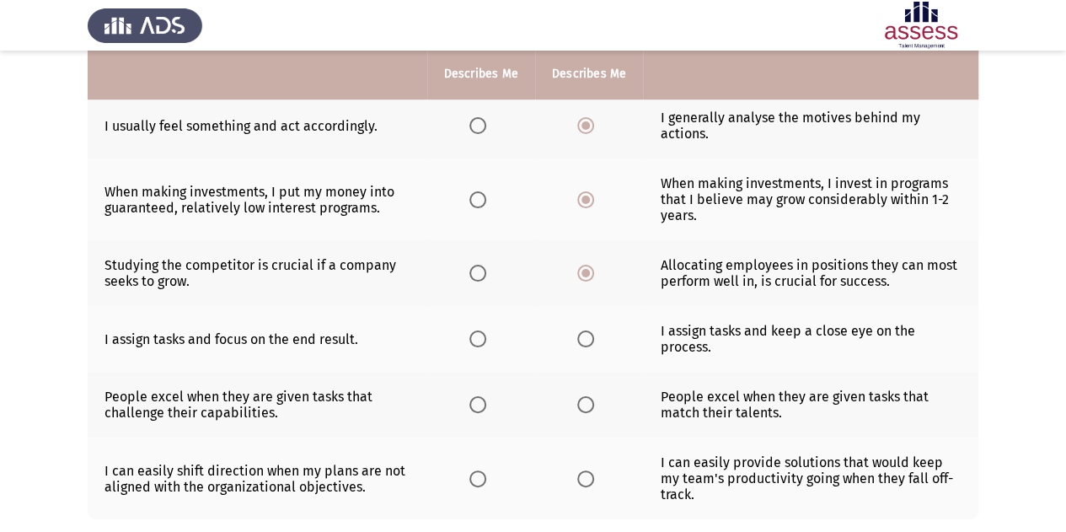
scroll to position [471, 0]
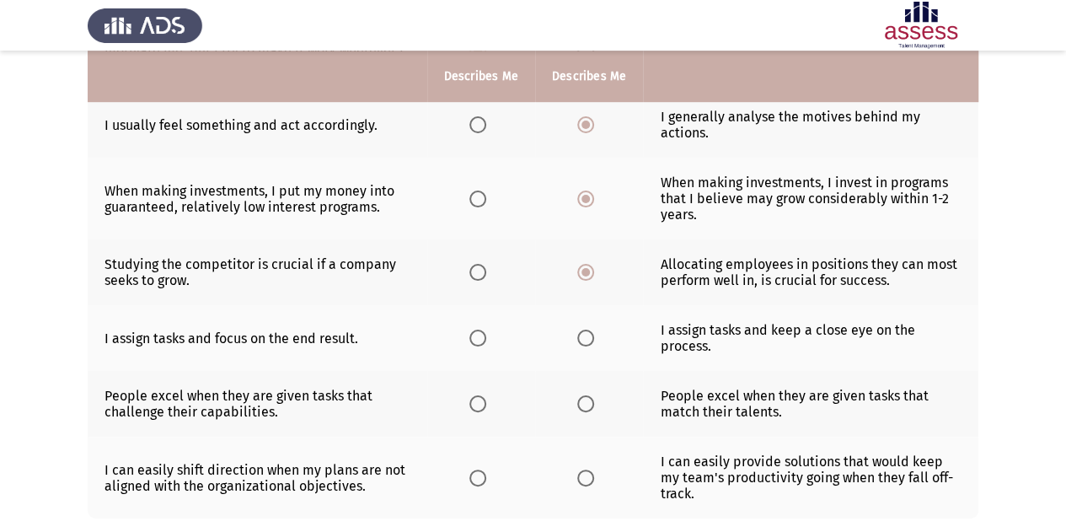
click at [582, 342] on th at bounding box center [589, 338] width 108 height 66
click at [583, 330] on span "Select an option" at bounding box center [585, 338] width 17 height 17
click at [583, 330] on input "Select an option" at bounding box center [585, 338] width 17 height 17
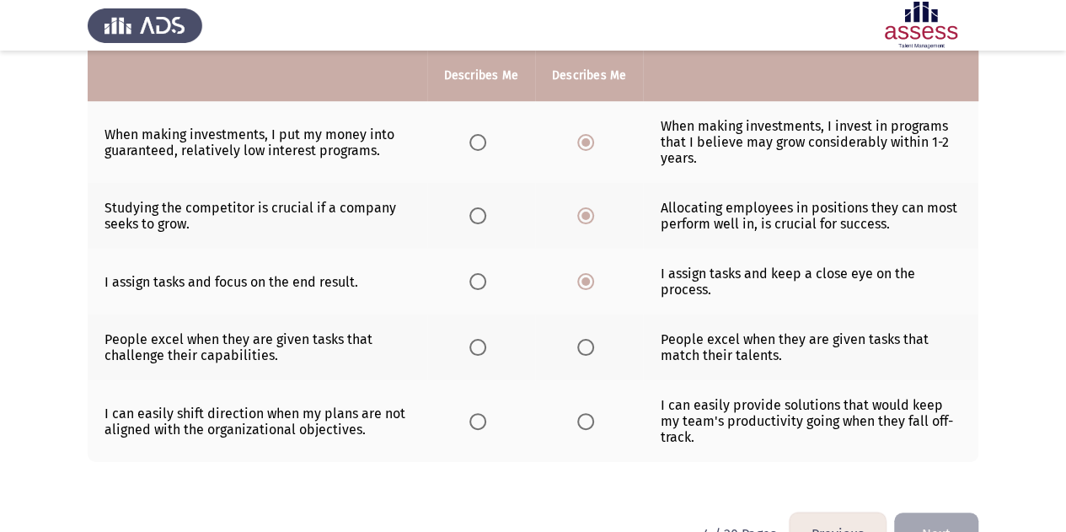
scroll to position [527, 0]
click at [580, 341] on span "Select an option" at bounding box center [585, 348] width 17 height 17
click at [580, 341] on input "Select an option" at bounding box center [585, 348] width 17 height 17
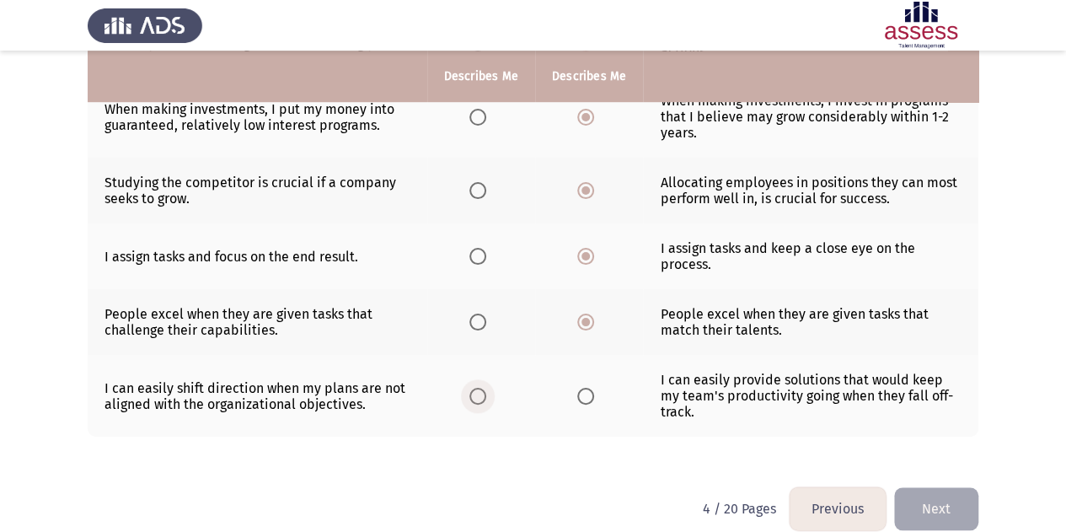
click at [482, 389] on span "Select an option" at bounding box center [478, 396] width 17 height 17
click at [482, 389] on input "Select an option" at bounding box center [478, 396] width 17 height 17
click at [948, 490] on button "Next" at bounding box center [936, 508] width 84 height 43
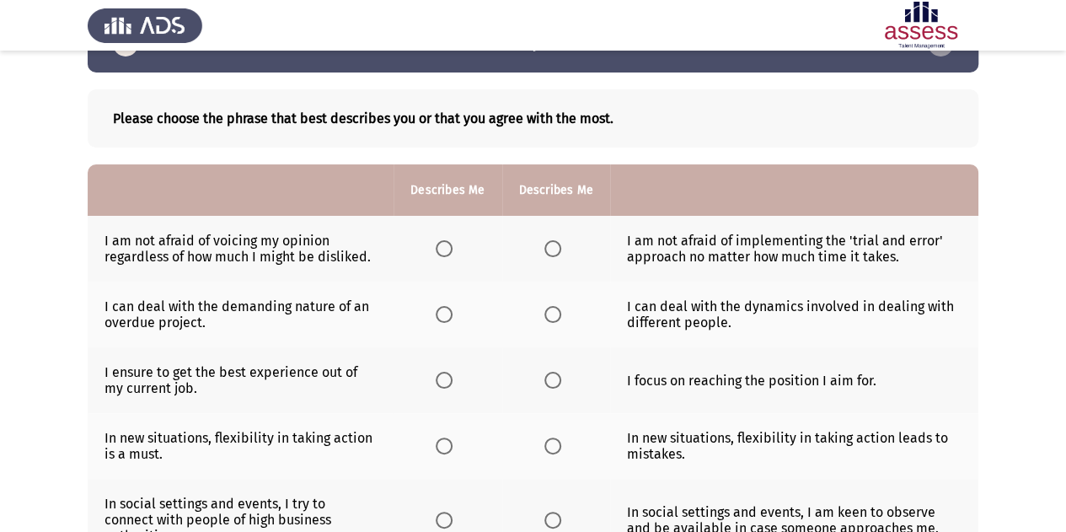
scroll to position [53, 0]
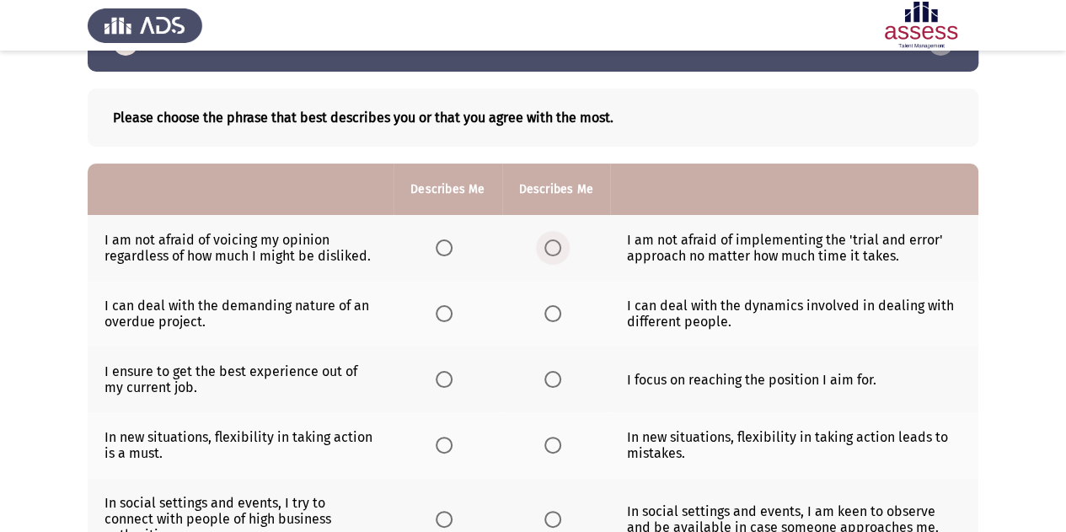
click at [547, 252] on span "Select an option" at bounding box center [553, 247] width 17 height 17
click at [547, 252] on input "Select an option" at bounding box center [553, 247] width 17 height 17
click at [545, 314] on span "Select an option" at bounding box center [553, 313] width 17 height 17
click at [545, 314] on input "Select an option" at bounding box center [553, 313] width 17 height 17
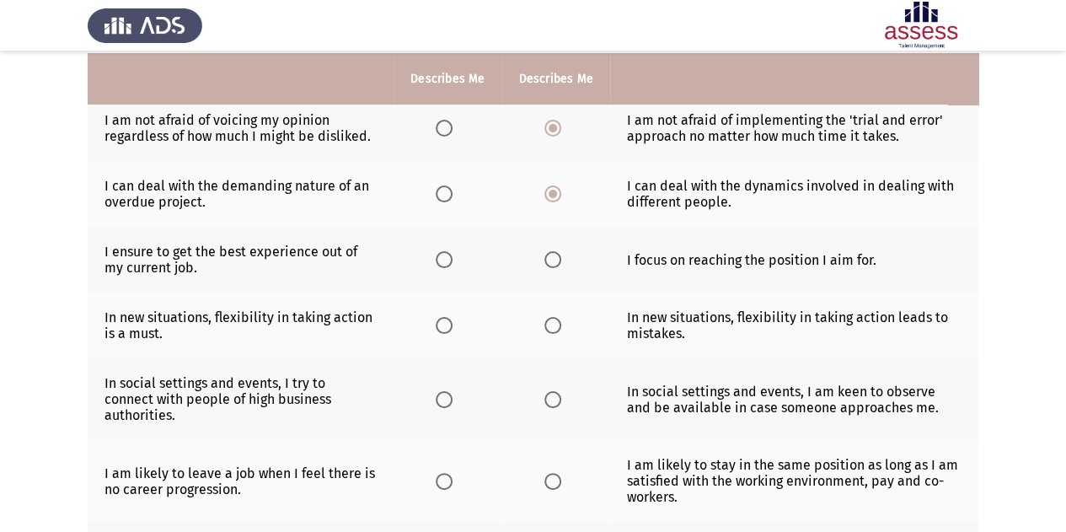
scroll to position [176, 0]
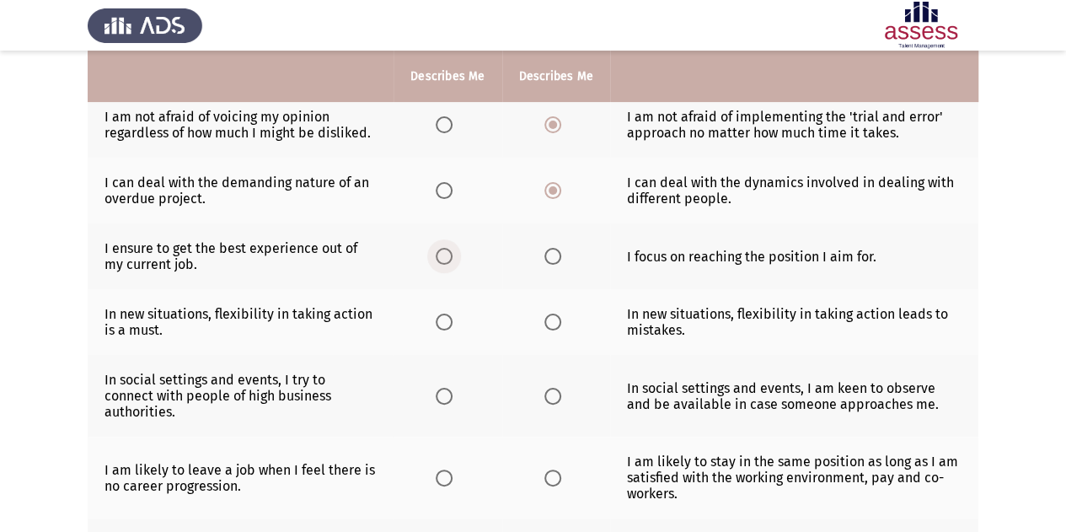
click at [449, 259] on span "Select an option" at bounding box center [444, 256] width 17 height 17
click at [449, 259] on input "Select an option" at bounding box center [444, 256] width 17 height 17
click at [557, 325] on span "Select an option" at bounding box center [553, 322] width 17 height 17
click at [557, 325] on input "Select an option" at bounding box center [553, 322] width 17 height 17
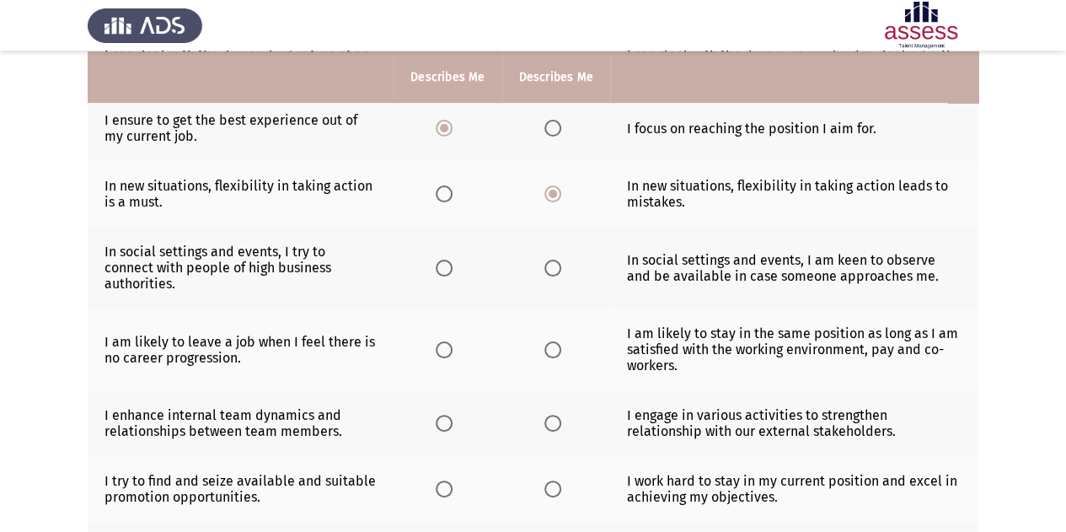
scroll to position [305, 0]
click at [444, 263] on span "Select an option" at bounding box center [444, 267] width 17 height 17
click at [444, 263] on input "Select an option" at bounding box center [444, 267] width 17 height 17
click at [448, 341] on span "Select an option" at bounding box center [444, 349] width 17 height 17
click at [448, 341] on input "Select an option" at bounding box center [444, 349] width 17 height 17
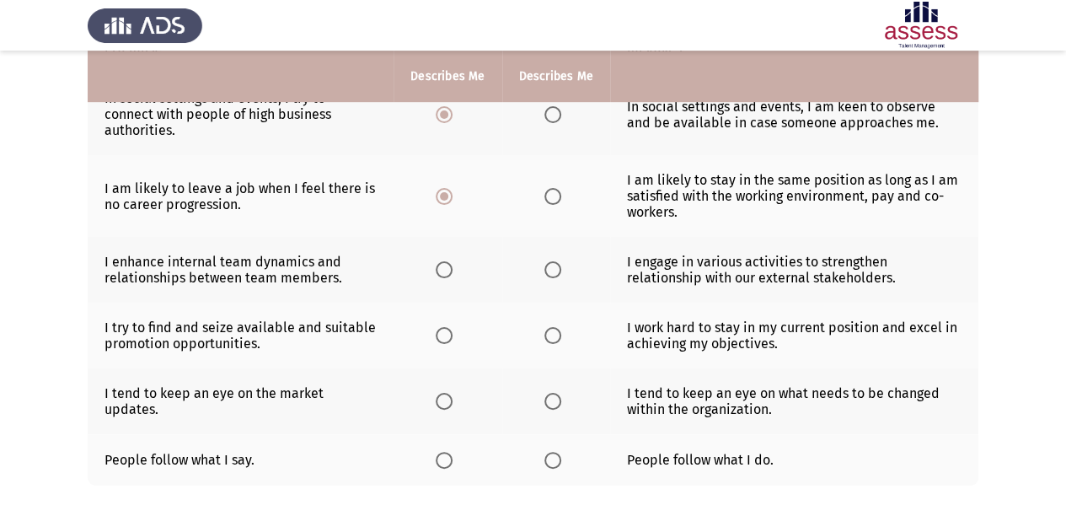
scroll to position [459, 0]
click at [551, 261] on span "Select an option" at bounding box center [553, 269] width 17 height 17
click at [551, 261] on input "Select an option" at bounding box center [553, 269] width 17 height 17
click at [549, 326] on span "Select an option" at bounding box center [553, 334] width 17 height 17
click at [549, 326] on input "Select an option" at bounding box center [553, 334] width 17 height 17
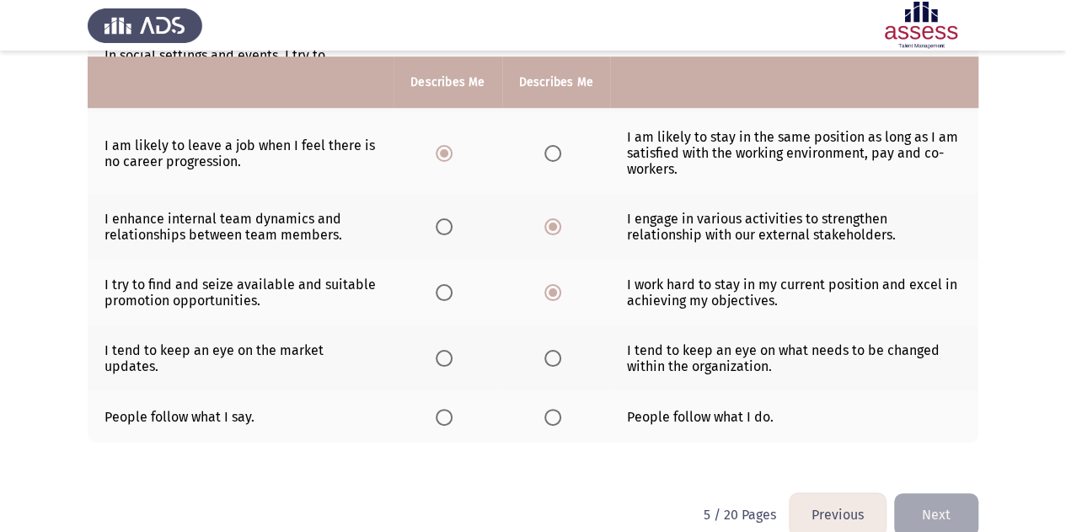
scroll to position [507, 0]
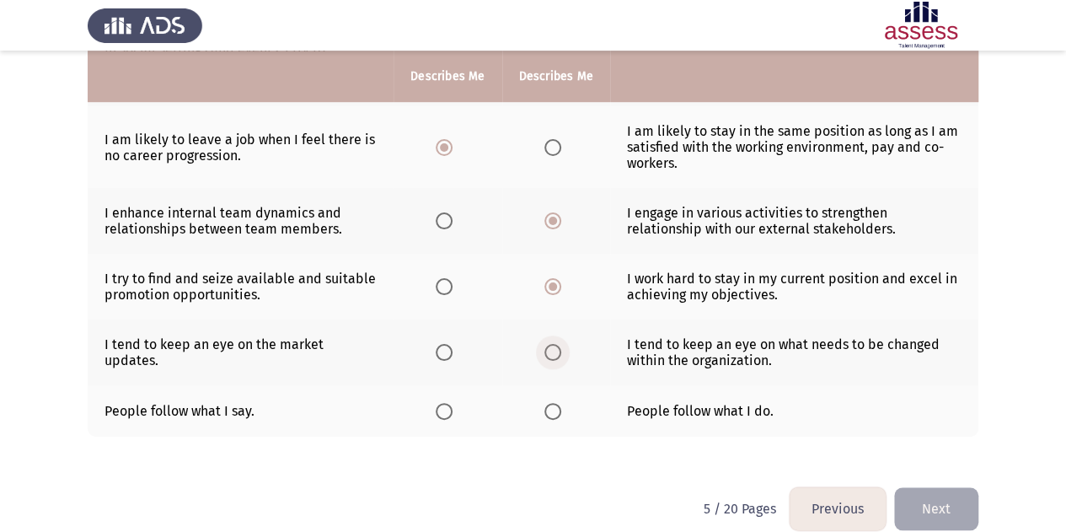
click at [554, 344] on span "Select an option" at bounding box center [553, 352] width 17 height 17
click at [554, 344] on input "Select an option" at bounding box center [553, 352] width 17 height 17
click at [445, 403] on span "Select an option" at bounding box center [444, 411] width 17 height 17
click at [445, 403] on input "Select an option" at bounding box center [444, 411] width 17 height 17
click at [946, 491] on button "Next" at bounding box center [936, 508] width 84 height 43
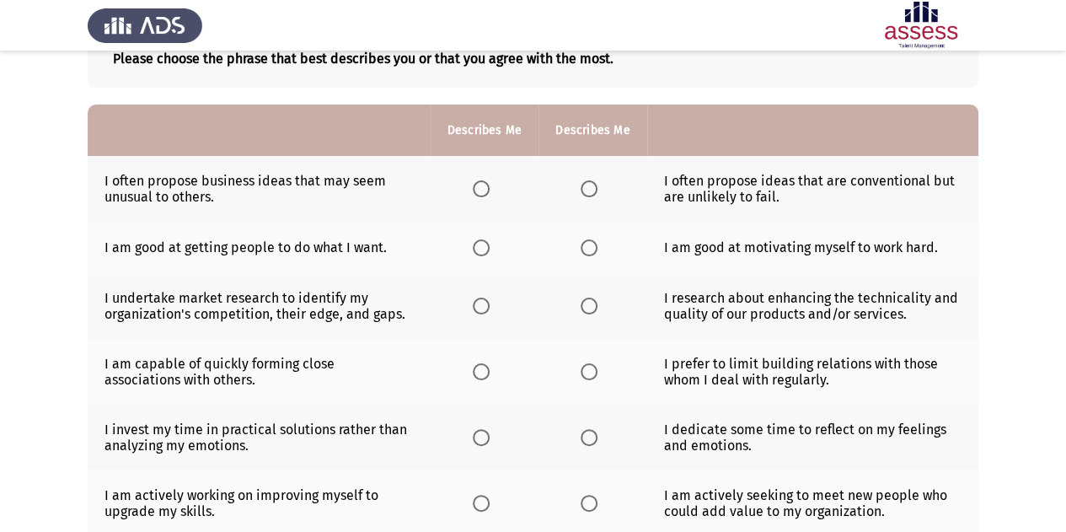
scroll to position [113, 0]
click at [592, 191] on span "Select an option" at bounding box center [589, 188] width 17 height 17
click at [592, 191] on input "Select an option" at bounding box center [589, 188] width 17 height 17
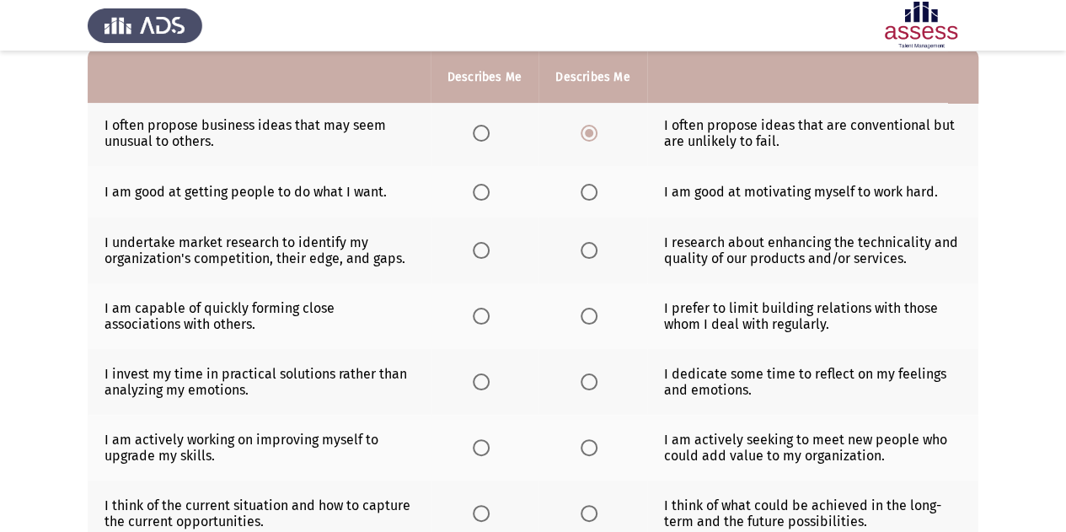
scroll to position [169, 0]
click at [582, 195] on span "Select an option" at bounding box center [589, 191] width 17 height 17
click at [582, 195] on input "Select an option" at bounding box center [589, 191] width 17 height 17
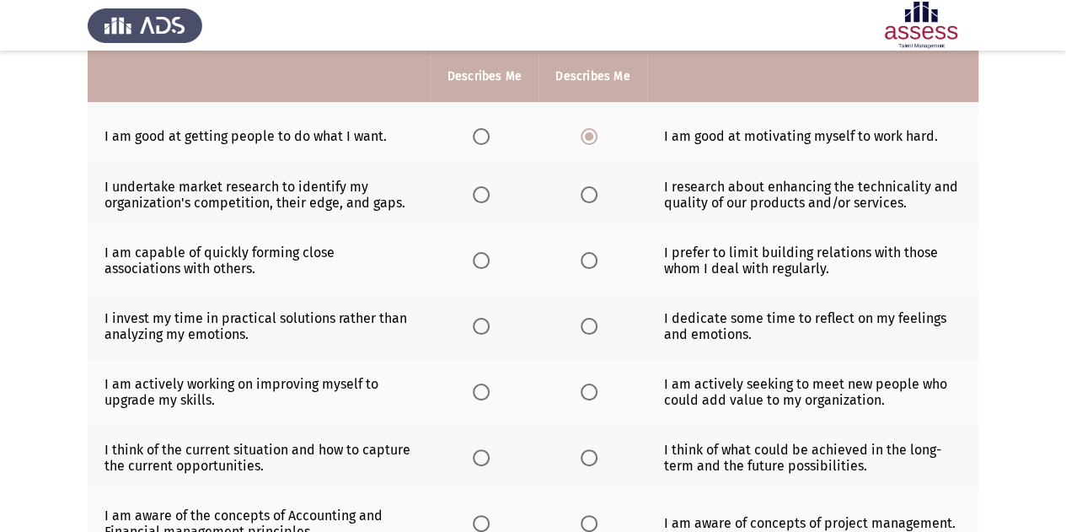
scroll to position [223, 0]
click at [591, 196] on span "Select an option" at bounding box center [589, 195] width 17 height 17
click at [591, 196] on input "Select an option" at bounding box center [589, 195] width 17 height 17
click at [592, 261] on span "Select an option" at bounding box center [589, 261] width 17 height 17
click at [592, 261] on input "Select an option" at bounding box center [589, 261] width 17 height 17
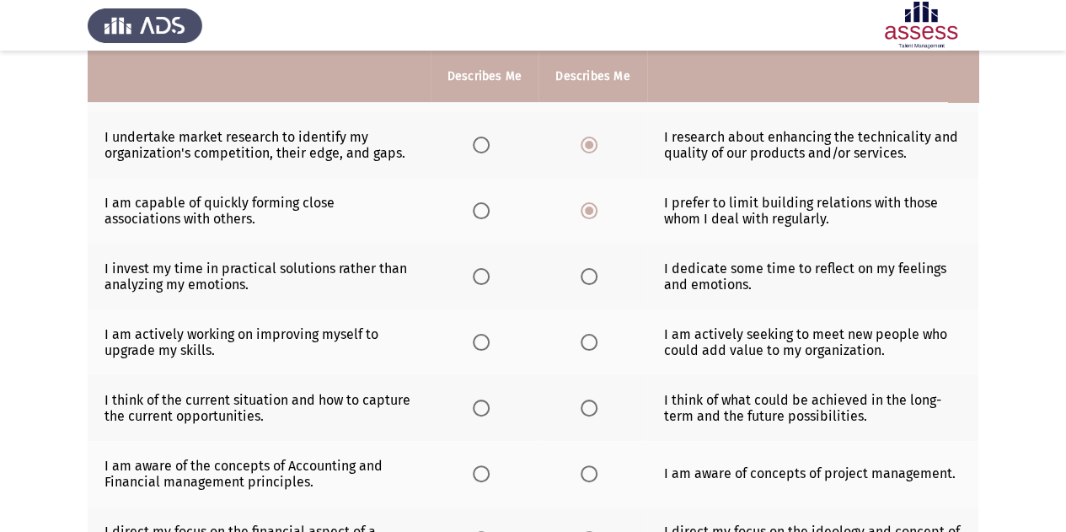
scroll to position [276, 0]
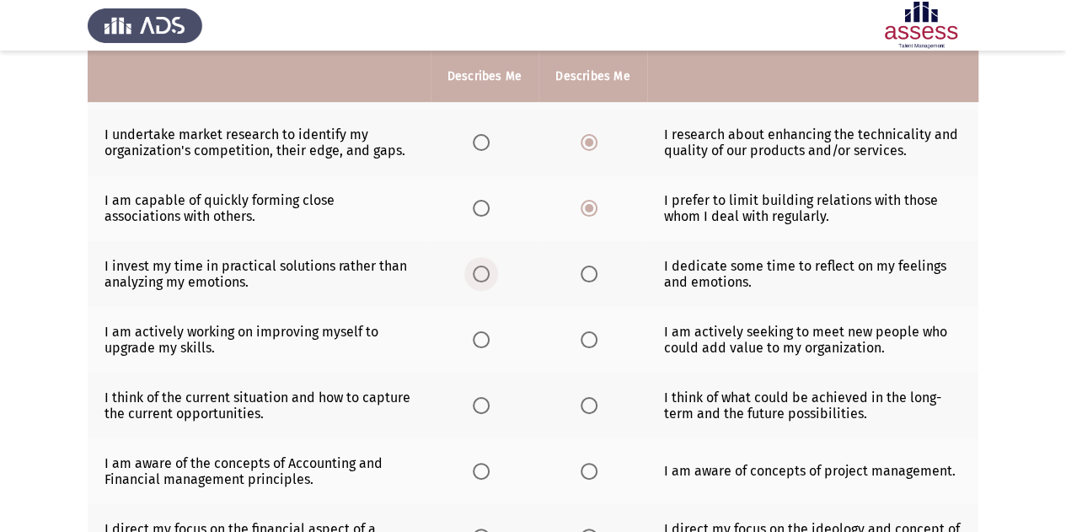
click at [491, 274] on label "Select an option" at bounding box center [485, 274] width 24 height 17
click at [490, 274] on input "Select an option" at bounding box center [481, 274] width 17 height 17
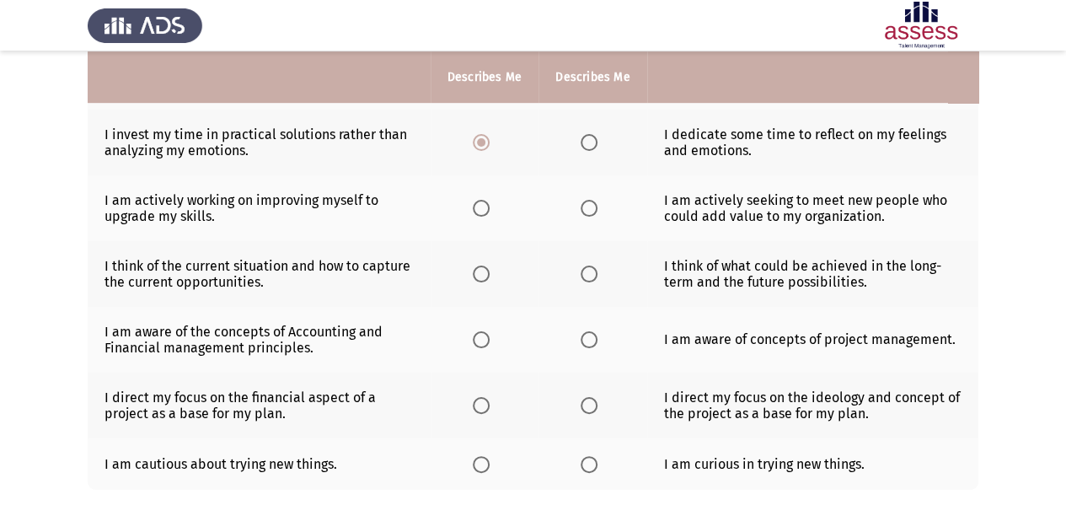
scroll to position [408, 0]
click at [482, 207] on span "Select an option" at bounding box center [481, 207] width 17 height 17
click at [482, 207] on input "Select an option" at bounding box center [481, 207] width 17 height 17
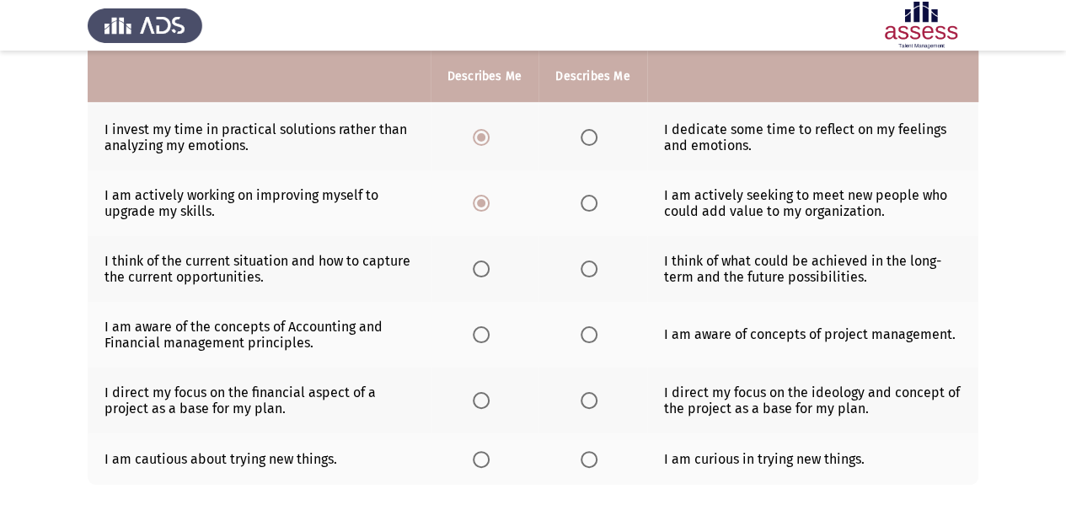
scroll to position [413, 0]
click at [481, 271] on span "Select an option" at bounding box center [481, 268] width 17 height 17
click at [481, 271] on input "Select an option" at bounding box center [481, 268] width 17 height 17
click at [588, 265] on span "Select an option" at bounding box center [589, 268] width 17 height 17
click at [588, 265] on input "Select an option" at bounding box center [589, 268] width 17 height 17
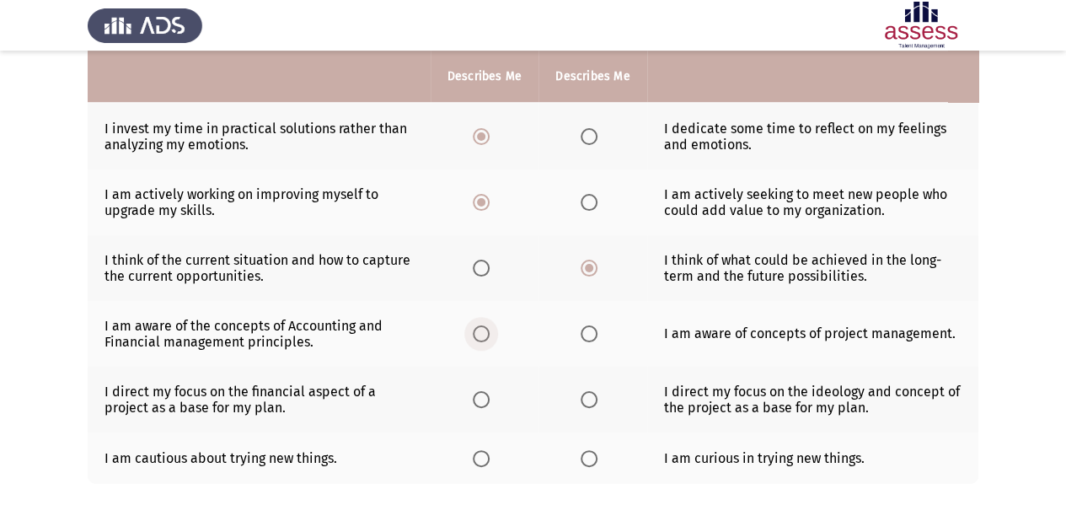
click at [486, 330] on span "Select an option" at bounding box center [481, 333] width 17 height 17
click at [486, 330] on input "Select an option" at bounding box center [481, 333] width 17 height 17
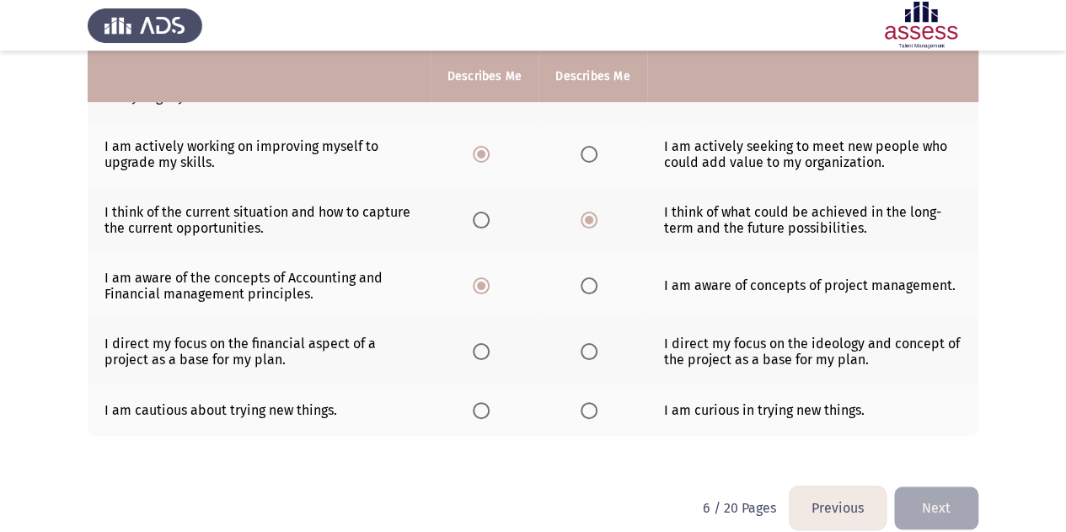
scroll to position [460, 0]
click at [487, 352] on span "Select an option" at bounding box center [481, 352] width 17 height 17
click at [487, 352] on input "Select an option" at bounding box center [481, 352] width 17 height 17
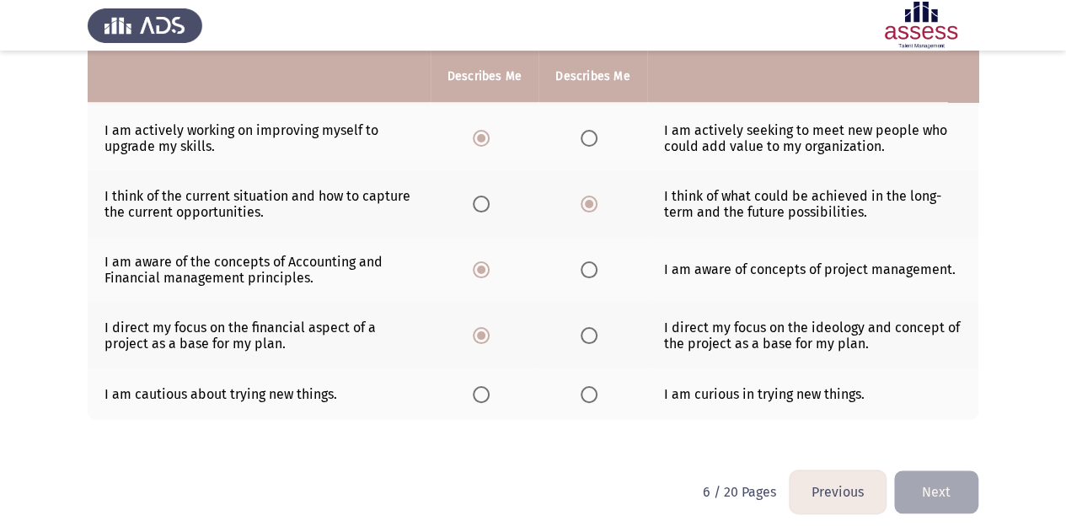
scroll to position [476, 0]
click at [598, 393] on label "Select an option" at bounding box center [593, 395] width 24 height 17
click at [598, 393] on input "Select an option" at bounding box center [589, 395] width 17 height 17
click at [941, 474] on button "Next" at bounding box center [936, 492] width 84 height 43
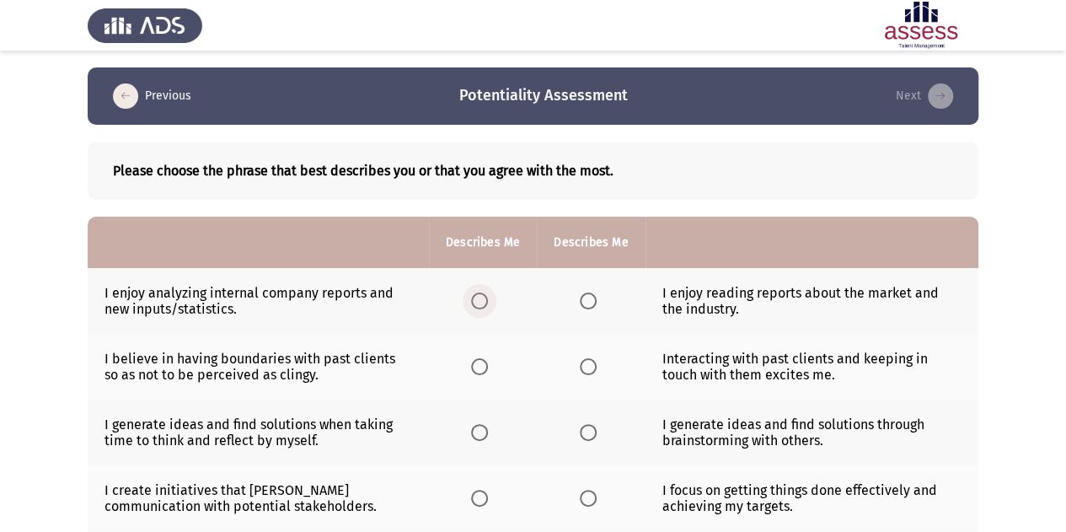
click at [483, 304] on span "Select an option" at bounding box center [479, 301] width 17 height 17
click at [483, 304] on input "Select an option" at bounding box center [479, 301] width 17 height 17
click at [580, 368] on span "Select an option" at bounding box center [588, 366] width 17 height 17
click at [580, 368] on input "Select an option" at bounding box center [588, 366] width 17 height 17
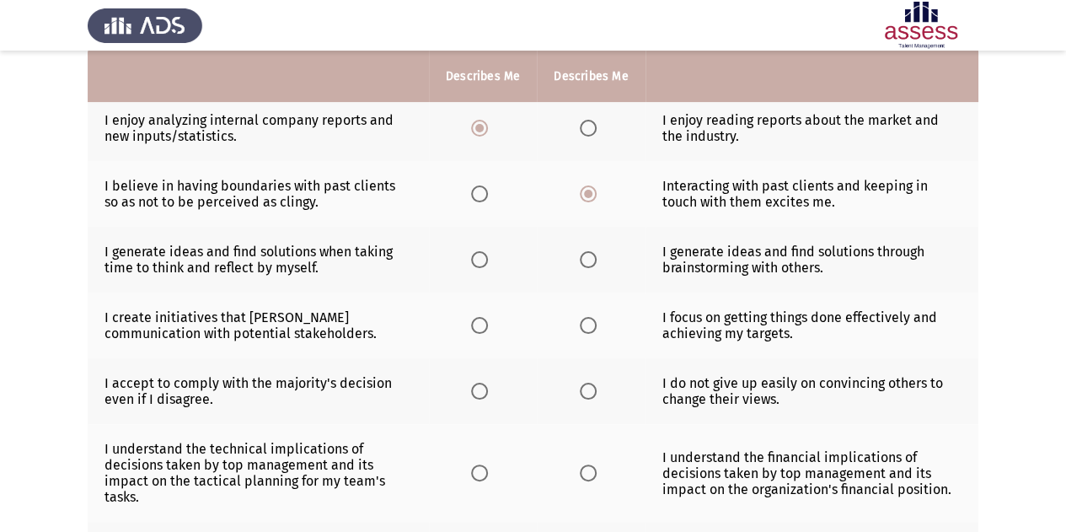
scroll to position [174, 0]
click at [586, 260] on span "Select an option" at bounding box center [588, 258] width 17 height 17
click at [586, 260] on input "Select an option" at bounding box center [588, 258] width 17 height 17
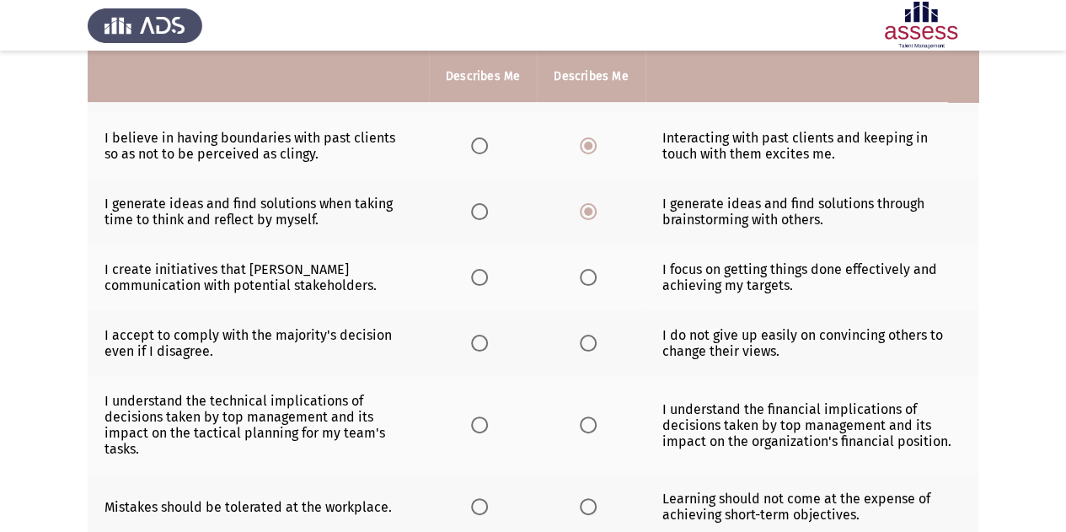
scroll to position [229, 0]
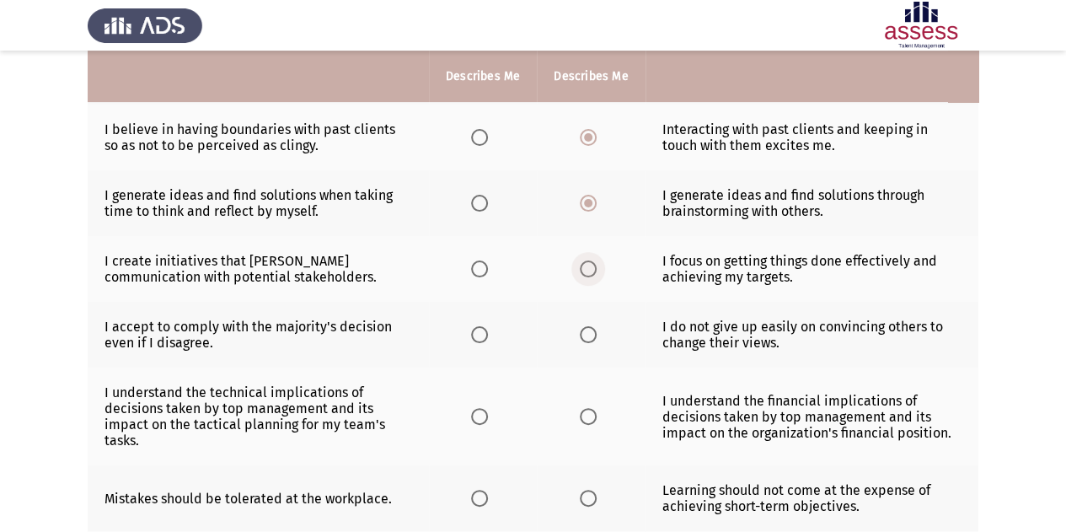
click at [580, 262] on span "Select an option" at bounding box center [588, 269] width 17 height 17
click at [580, 262] on input "Select an option" at bounding box center [588, 269] width 17 height 17
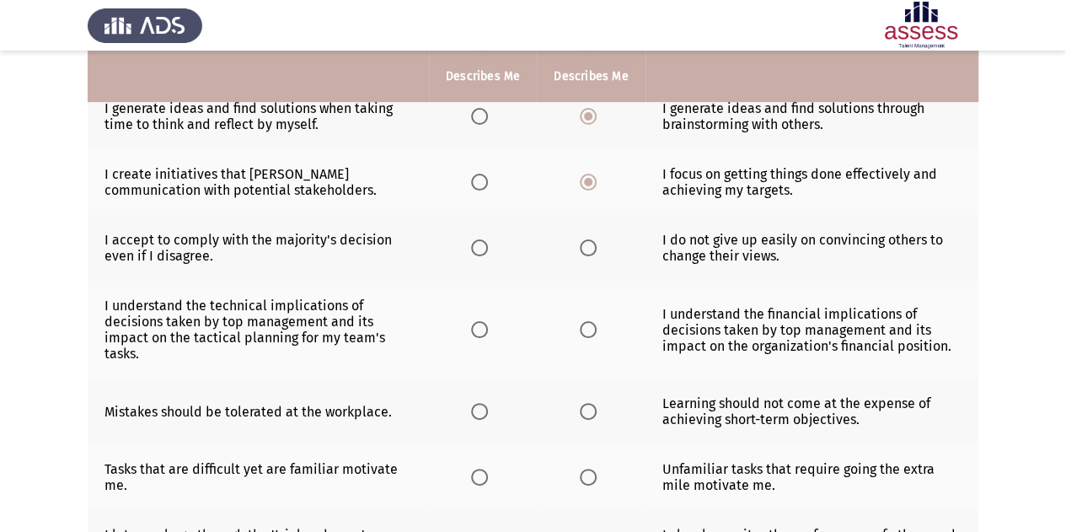
scroll to position [315, 0]
click at [587, 247] on span "Select an option" at bounding box center [588, 248] width 17 height 17
click at [587, 247] on input "Select an option" at bounding box center [588, 248] width 17 height 17
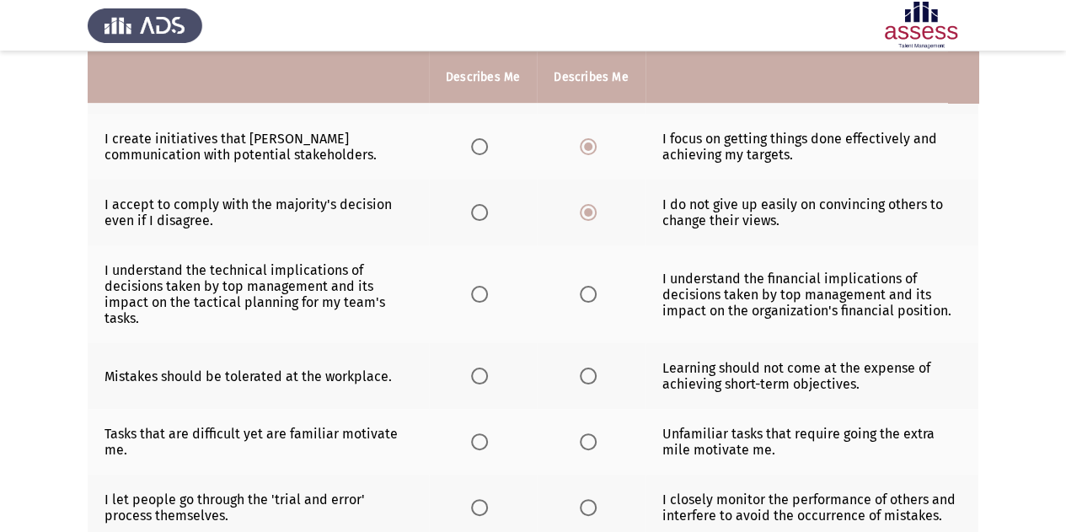
scroll to position [352, 0]
click at [580, 285] on span "Select an option" at bounding box center [588, 293] width 17 height 17
click at [580, 285] on input "Select an option" at bounding box center [588, 293] width 17 height 17
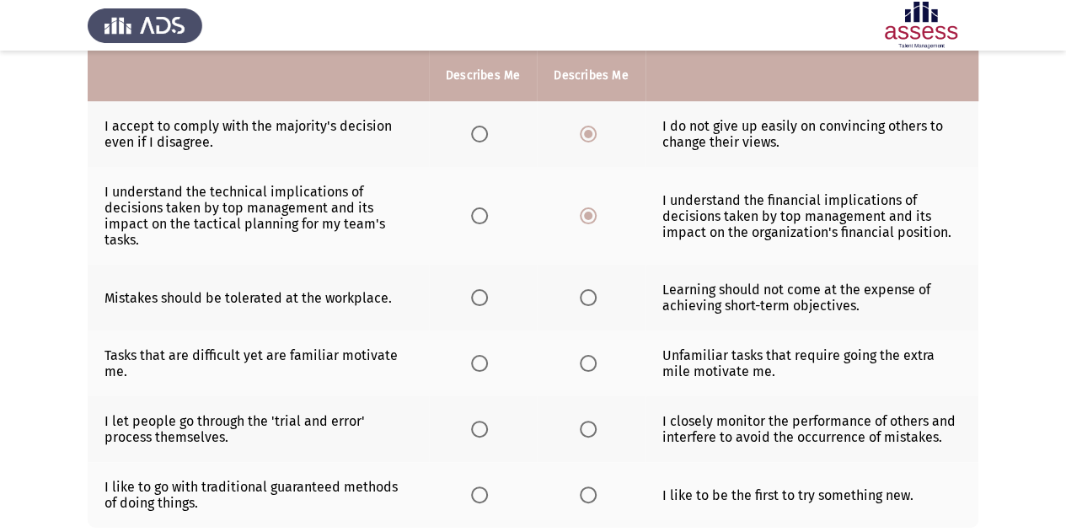
scroll to position [431, 0]
click at [595, 293] on span "Select an option" at bounding box center [588, 296] width 17 height 17
click at [595, 293] on input "Select an option" at bounding box center [588, 296] width 17 height 17
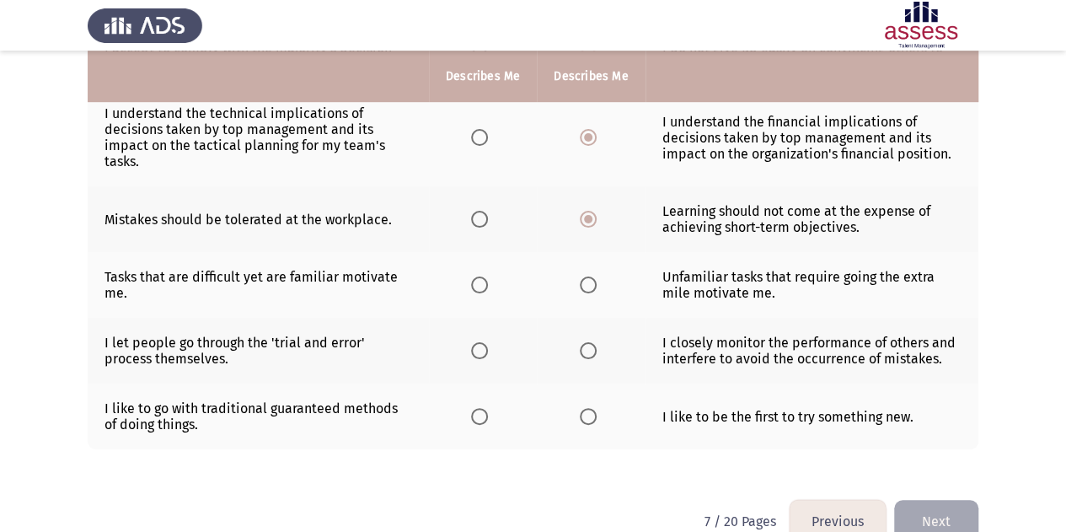
scroll to position [509, 0]
click at [486, 218] on span "Select an option" at bounding box center [479, 218] width 17 height 17
click at [486, 218] on input "Select an option" at bounding box center [479, 218] width 17 height 17
click at [481, 284] on span "Select an option" at bounding box center [479, 284] width 17 height 17
click at [481, 284] on input "Select an option" at bounding box center [479, 284] width 17 height 17
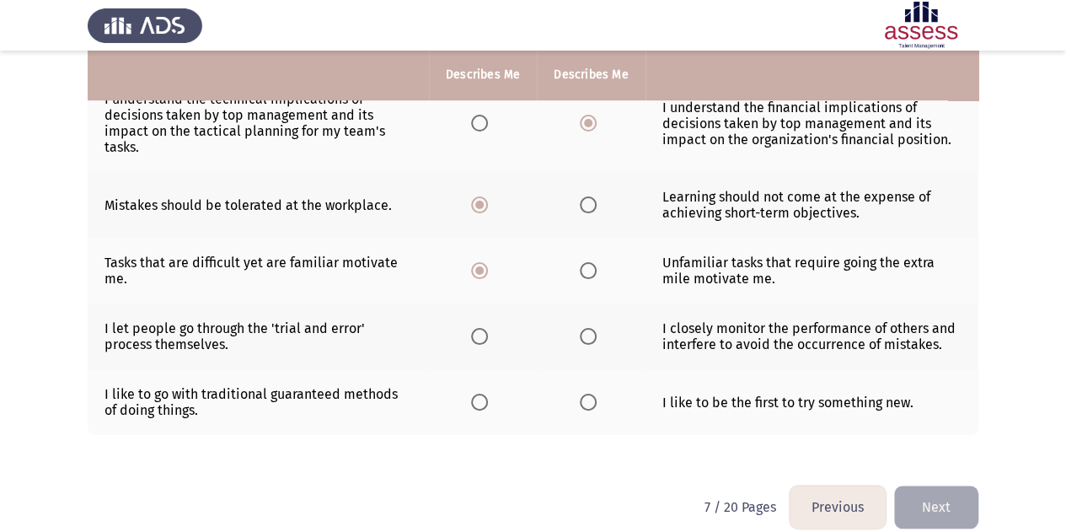
scroll to position [524, 0]
click at [476, 329] on span "Select an option" at bounding box center [479, 335] width 17 height 17
click at [476, 329] on input "Select an option" at bounding box center [479, 335] width 17 height 17
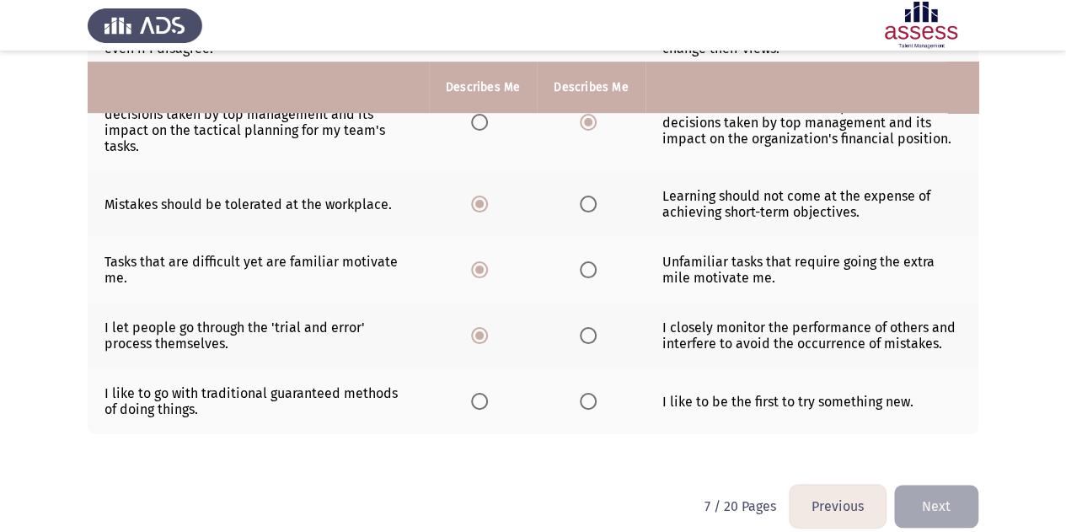
scroll to position [537, 0]
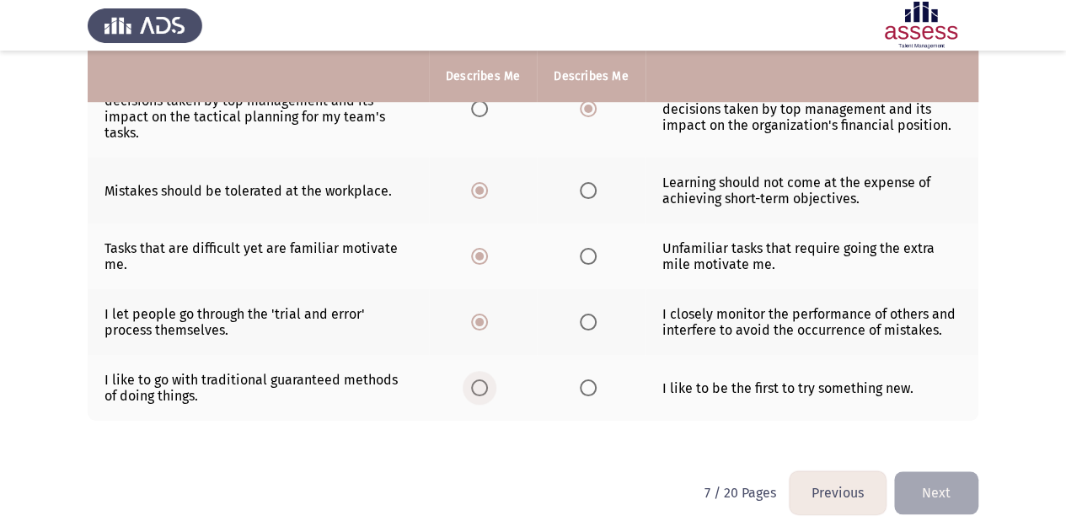
click at [474, 384] on span "Select an option" at bounding box center [479, 387] width 17 height 17
click at [474, 384] on input "Select an option" at bounding box center [479, 387] width 17 height 17
click at [929, 481] on button "Next" at bounding box center [936, 492] width 84 height 43
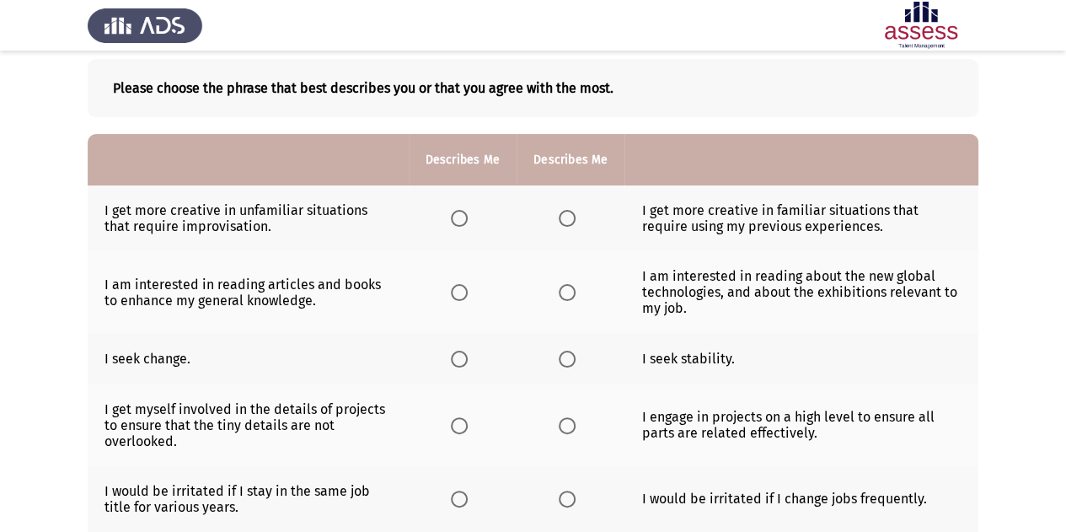
scroll to position [83, 0]
click at [470, 214] on label "Select an option" at bounding box center [463, 217] width 24 height 17
click at [468, 214] on input "Select an option" at bounding box center [459, 217] width 17 height 17
click at [570, 294] on span "Select an option" at bounding box center [567, 291] width 17 height 17
click at [570, 294] on input "Select an option" at bounding box center [567, 291] width 17 height 17
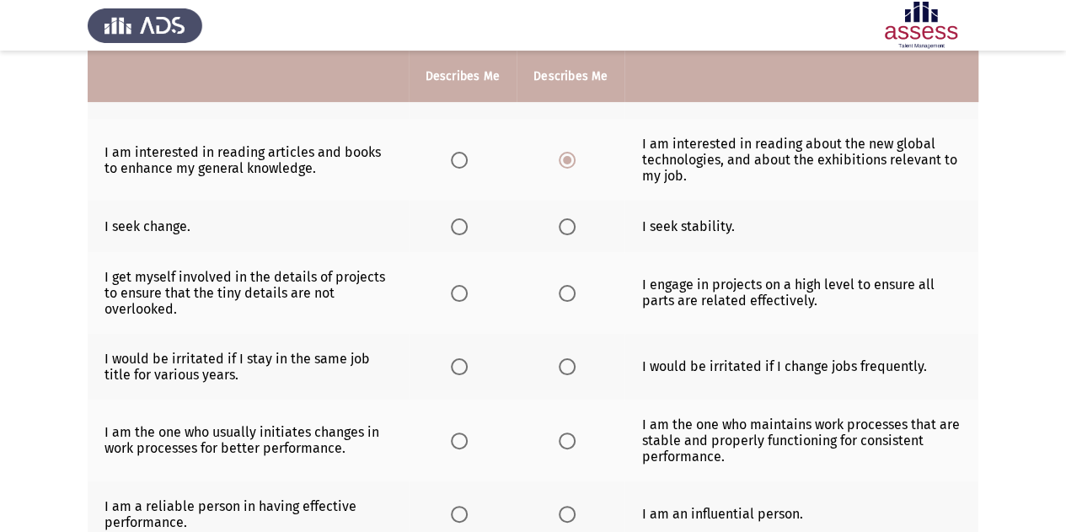
scroll to position [209, 0]
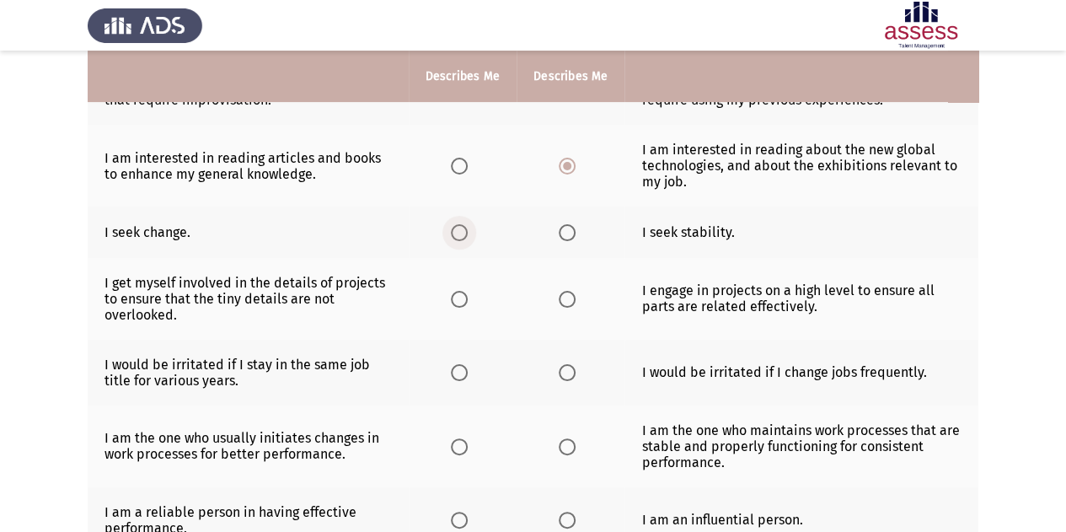
click at [460, 237] on span "Select an option" at bounding box center [459, 232] width 17 height 17
click at [460, 237] on input "Select an option" at bounding box center [459, 232] width 17 height 17
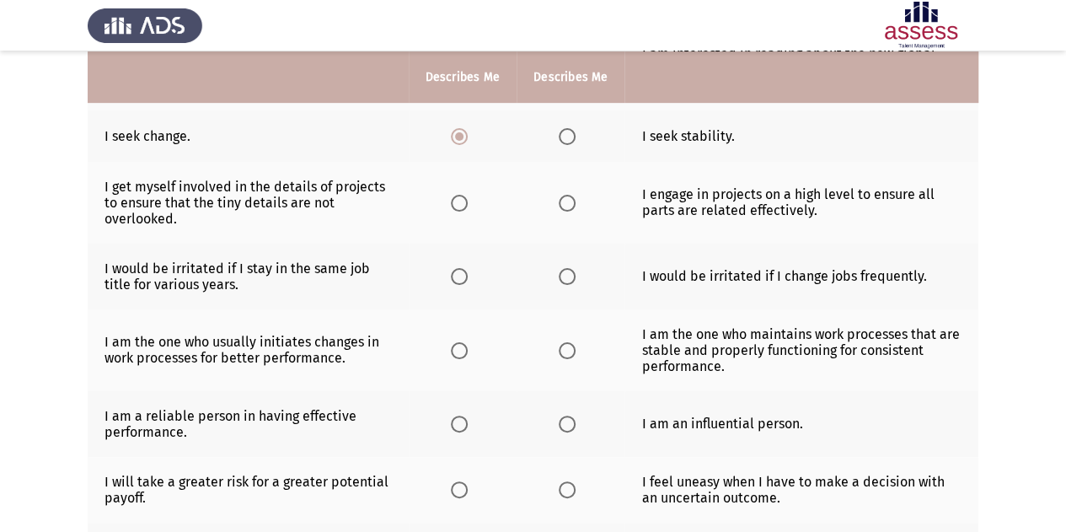
scroll to position [306, 0]
click at [573, 200] on span "Select an option" at bounding box center [567, 202] width 17 height 17
click at [573, 200] on input "Select an option" at bounding box center [567, 202] width 17 height 17
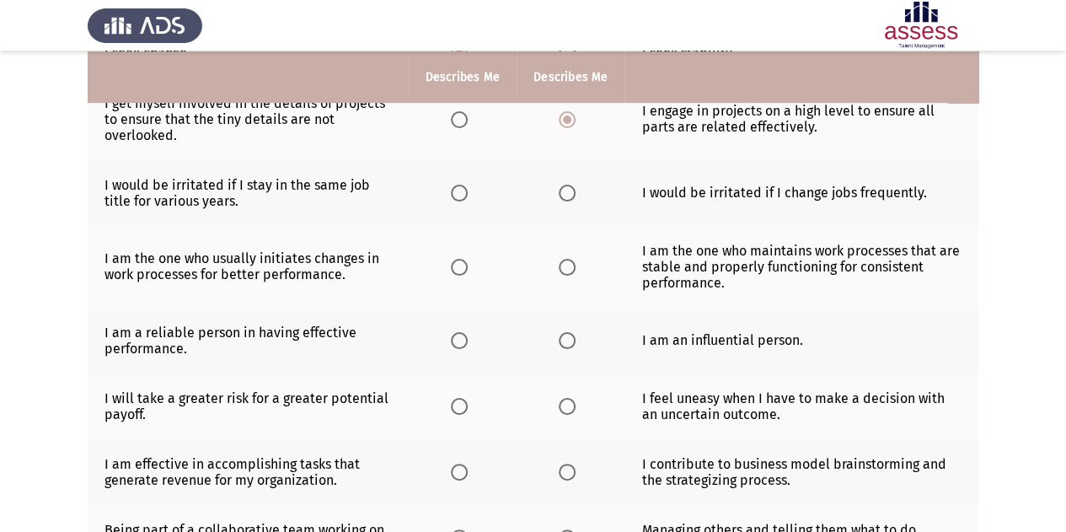
scroll to position [389, 0]
click at [462, 188] on span "Select an option" at bounding box center [459, 192] width 17 height 17
click at [462, 188] on input "Select an option" at bounding box center [459, 192] width 17 height 17
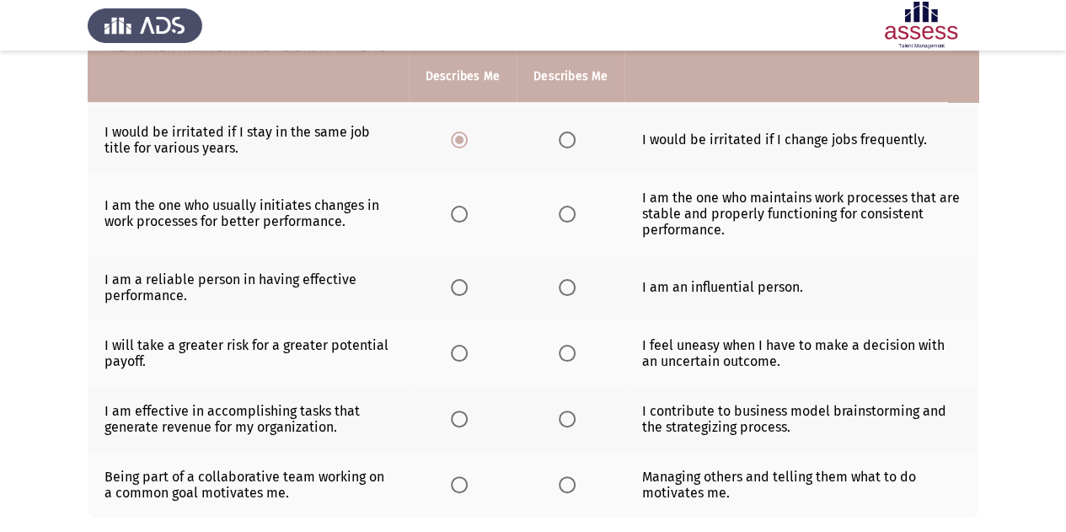
scroll to position [447, 0]
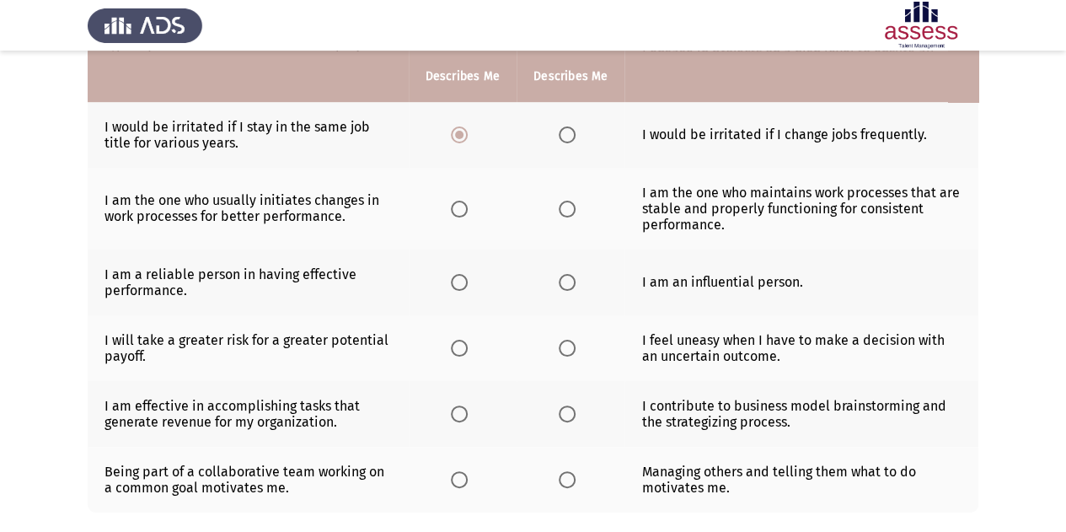
click at [563, 203] on span "Select an option" at bounding box center [567, 209] width 17 height 17
click at [563, 203] on input "Select an option" at bounding box center [567, 209] width 17 height 17
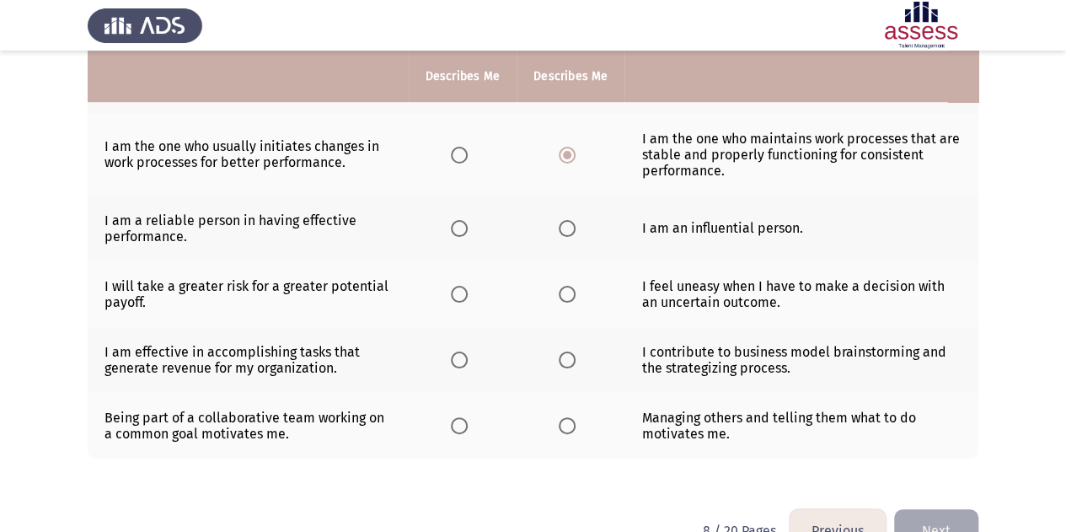
scroll to position [502, 0]
click at [463, 228] on span "Select an option" at bounding box center [459, 227] width 17 height 17
click at [463, 228] on input "Select an option" at bounding box center [459, 227] width 17 height 17
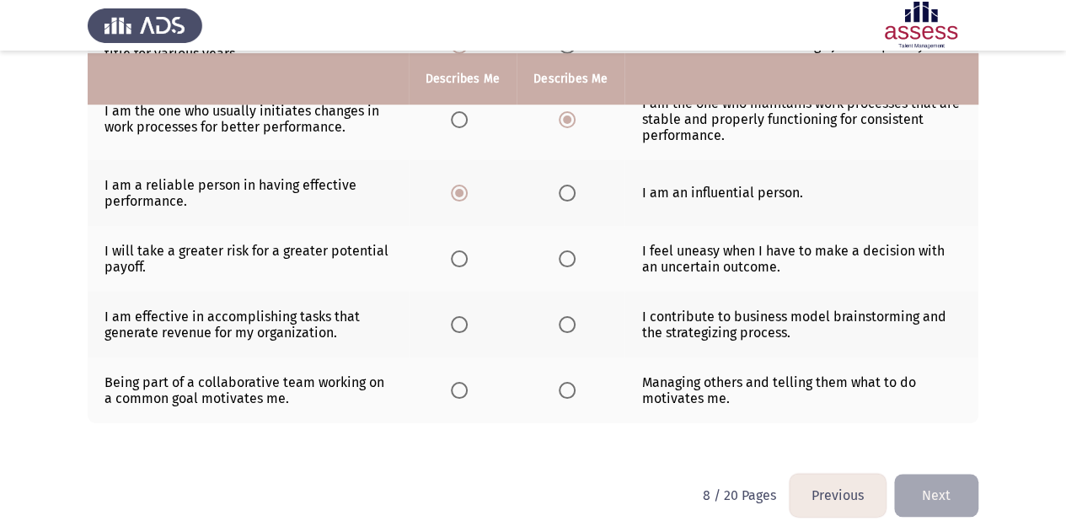
scroll to position [538, 0]
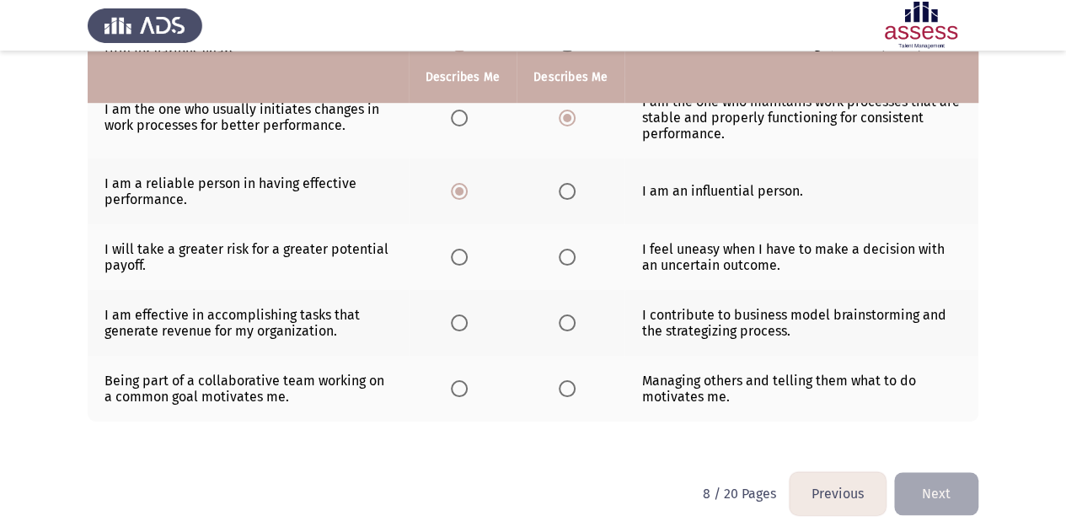
drag, startPoint x: 466, startPoint y: 255, endPoint x: 539, endPoint y: 328, distance: 103.1
click at [539, 328] on tbody "I get more creative in unfamiliar situations that require improvisation. I get …" at bounding box center [533, 75] width 891 height 691
click at [460, 249] on span "Select an option" at bounding box center [459, 257] width 17 height 17
click at [460, 249] on input "Select an option" at bounding box center [459, 257] width 17 height 17
click at [464, 314] on span "Select an option" at bounding box center [459, 322] width 17 height 17
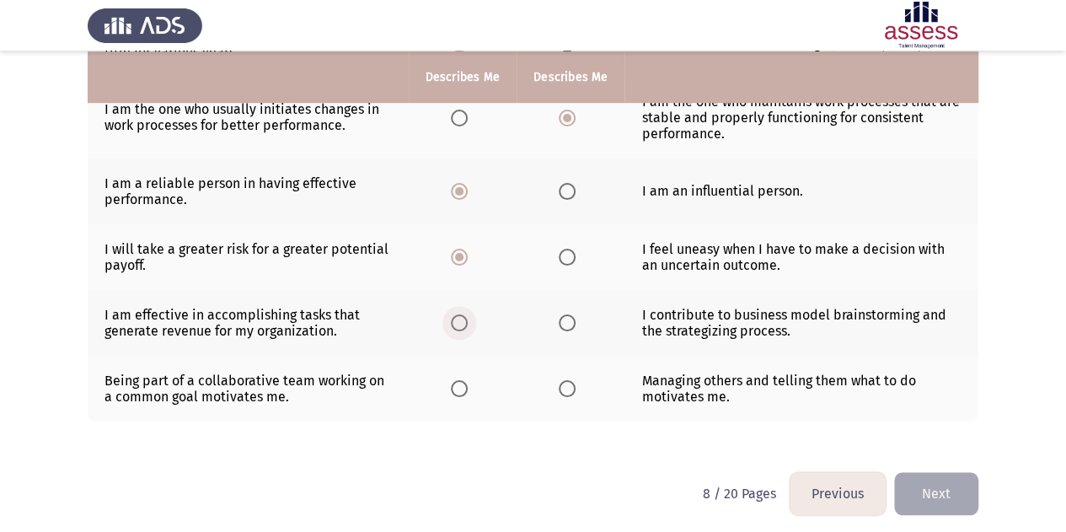
click at [464, 314] on input "Select an option" at bounding box center [459, 322] width 17 height 17
click at [459, 384] on span "Select an option" at bounding box center [459, 388] width 17 height 17
click at [459, 384] on input "Select an option" at bounding box center [459, 388] width 17 height 17
click at [932, 487] on button "Next" at bounding box center [936, 493] width 84 height 43
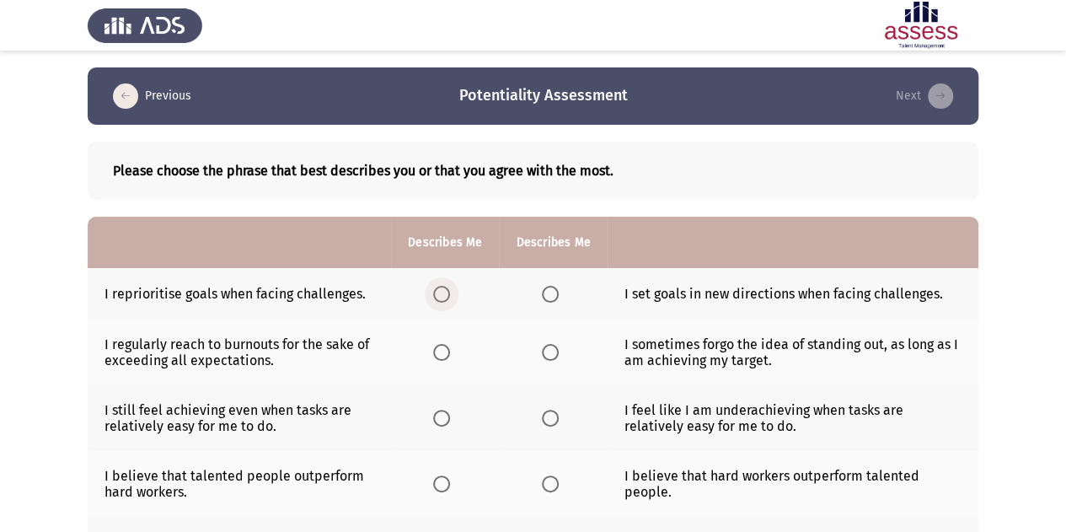
click at [440, 298] on span "Select an option" at bounding box center [441, 294] width 17 height 17
click at [440, 298] on input "Select an option" at bounding box center [441, 294] width 17 height 17
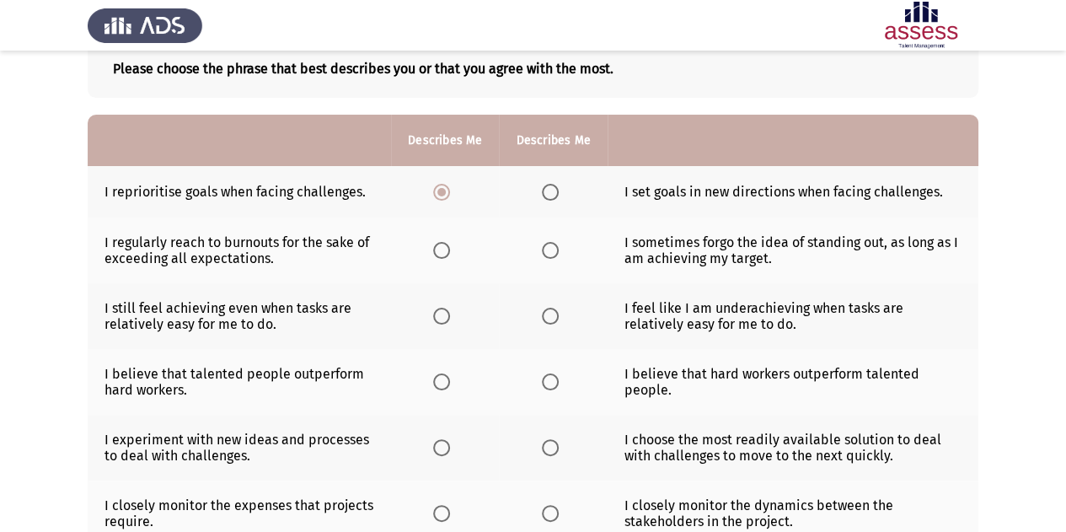
scroll to position [103, 0]
click at [438, 249] on span "Select an option" at bounding box center [441, 249] width 17 height 17
click at [438, 249] on input "Select an option" at bounding box center [441, 249] width 17 height 17
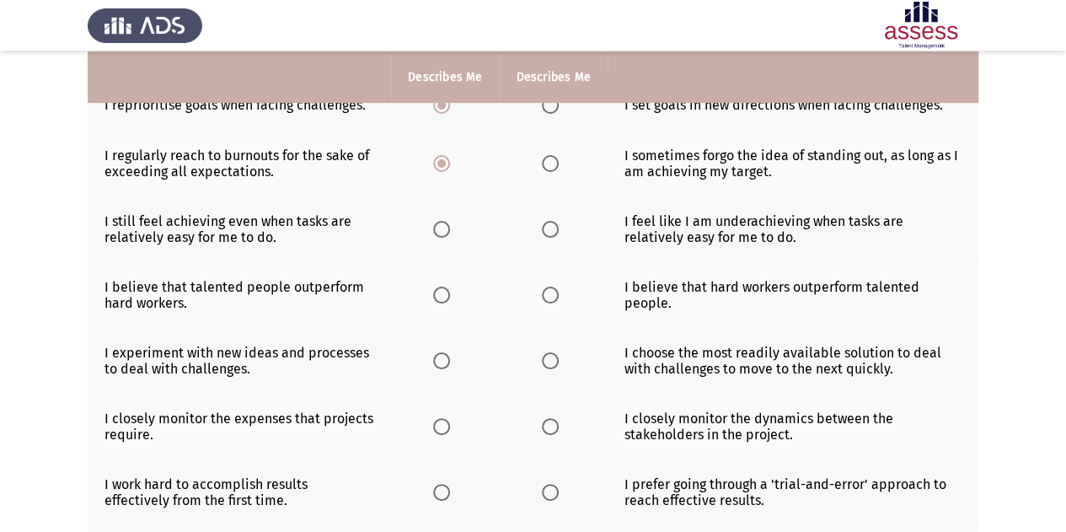
scroll to position [190, 0]
click at [449, 229] on span "Select an option" at bounding box center [441, 228] width 17 height 17
click at [449, 229] on input "Select an option" at bounding box center [441, 228] width 17 height 17
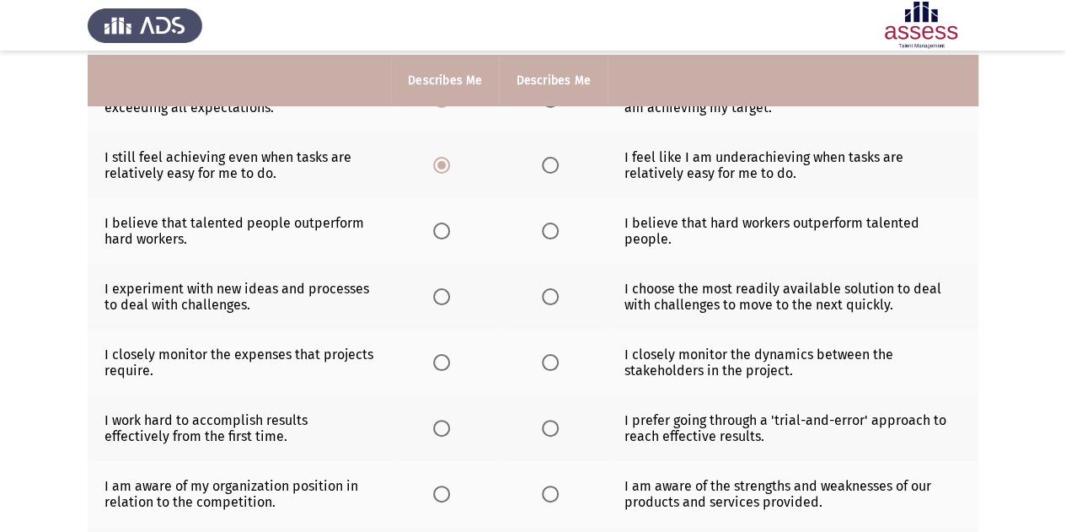
scroll to position [257, 0]
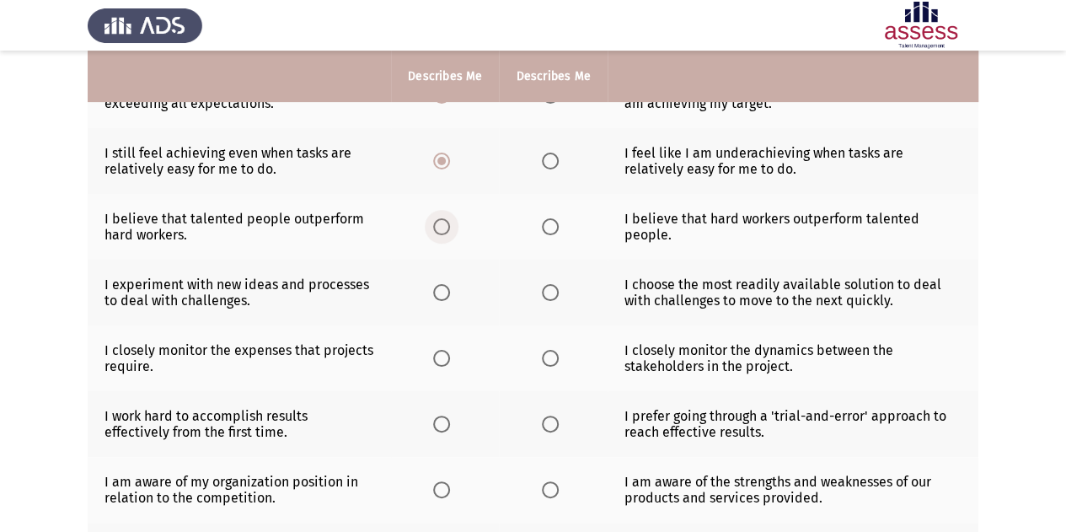
click at [442, 227] on span "Select an option" at bounding box center [442, 227] width 0 height 0
click at [442, 224] on input "Select an option" at bounding box center [441, 226] width 17 height 17
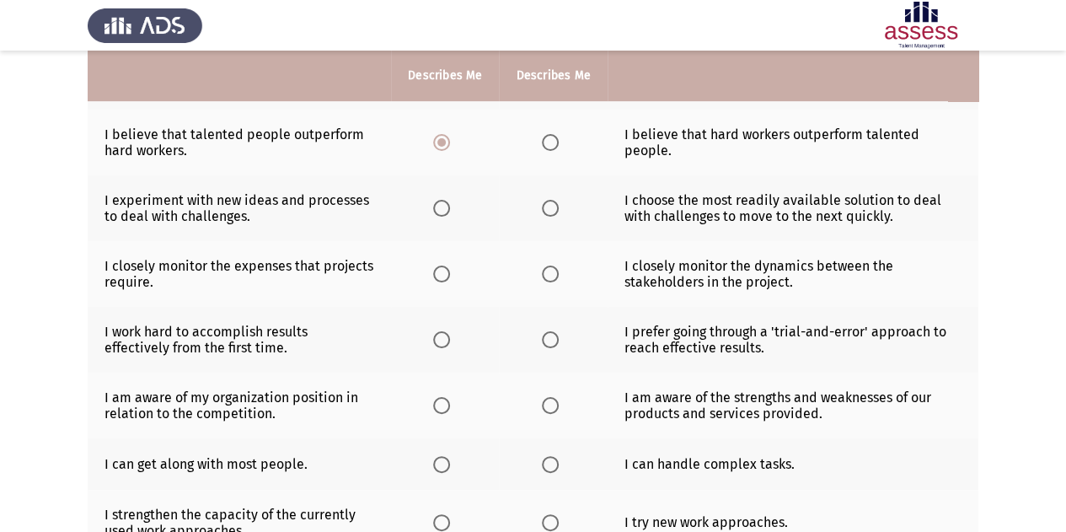
scroll to position [342, 0]
click at [455, 212] on label "Select an option" at bounding box center [445, 207] width 24 height 17
click at [450, 212] on input "Select an option" at bounding box center [441, 207] width 17 height 17
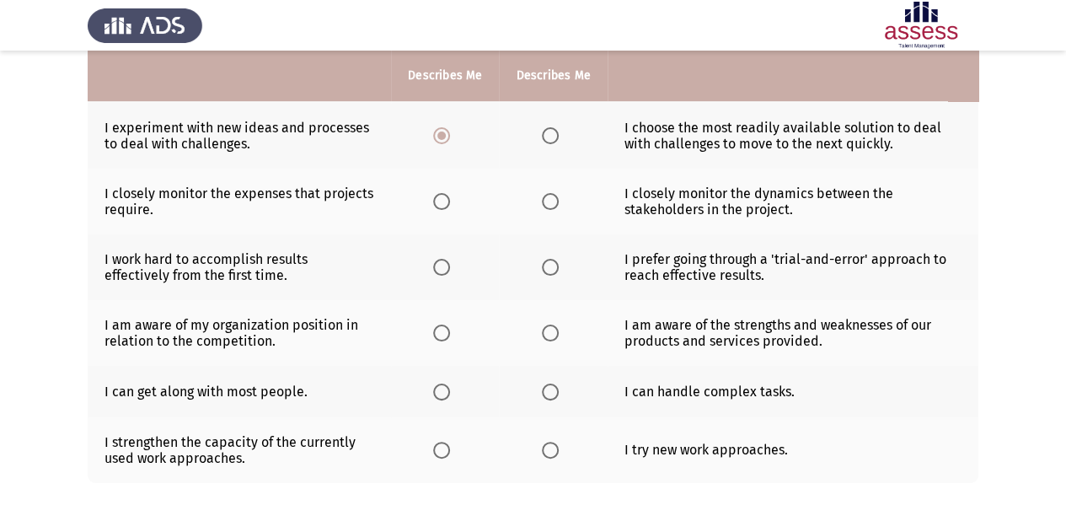
scroll to position [413, 0]
click at [447, 198] on span "Select an option" at bounding box center [441, 202] width 17 height 17
click at [447, 198] on input "Select an option" at bounding box center [441, 202] width 17 height 17
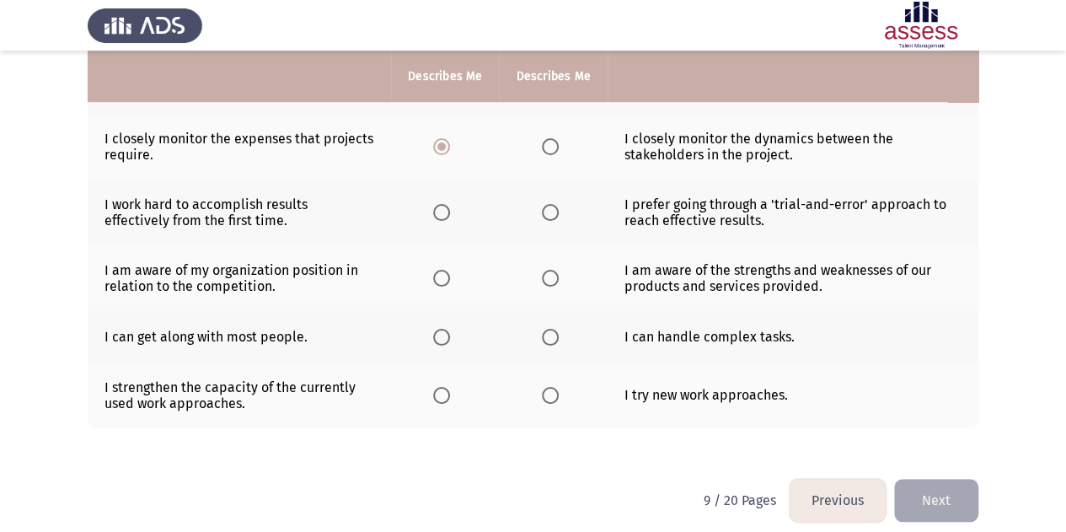
scroll to position [468, 0]
click at [558, 213] on label "Select an option" at bounding box center [554, 213] width 24 height 17
click at [558, 213] on input "Select an option" at bounding box center [550, 213] width 17 height 17
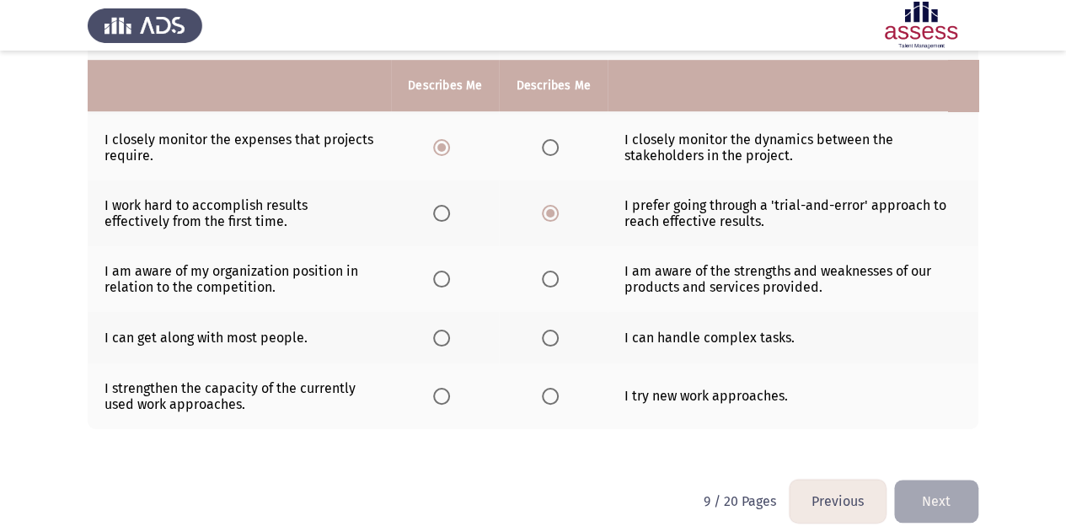
scroll to position [477, 0]
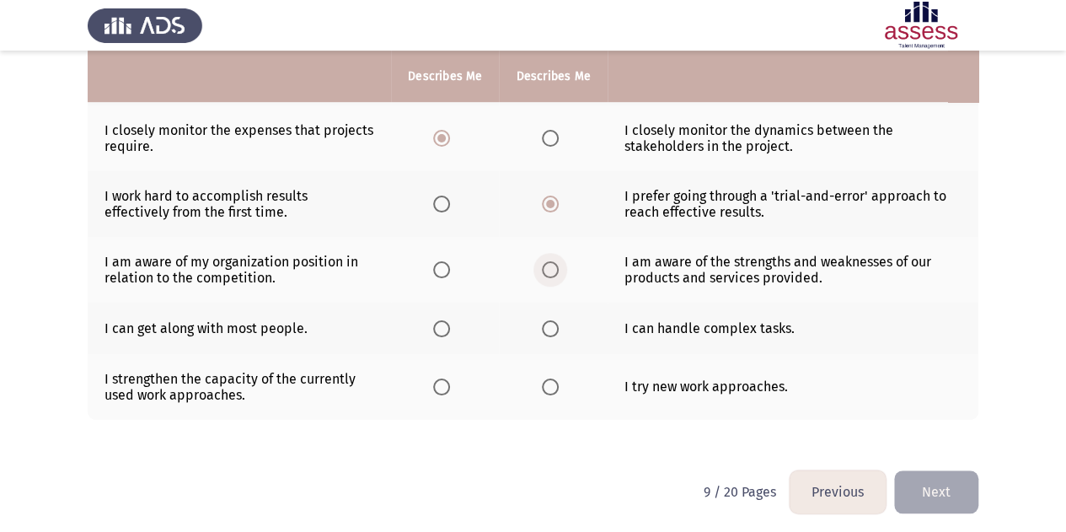
click at [551, 269] on span "Select an option" at bounding box center [550, 269] width 17 height 17
click at [551, 269] on input "Select an option" at bounding box center [550, 269] width 17 height 17
click at [450, 264] on span "Select an option" at bounding box center [441, 269] width 17 height 17
click at [450, 264] on input "Select an option" at bounding box center [441, 269] width 17 height 17
click at [543, 270] on span "Select an option" at bounding box center [550, 269] width 17 height 17
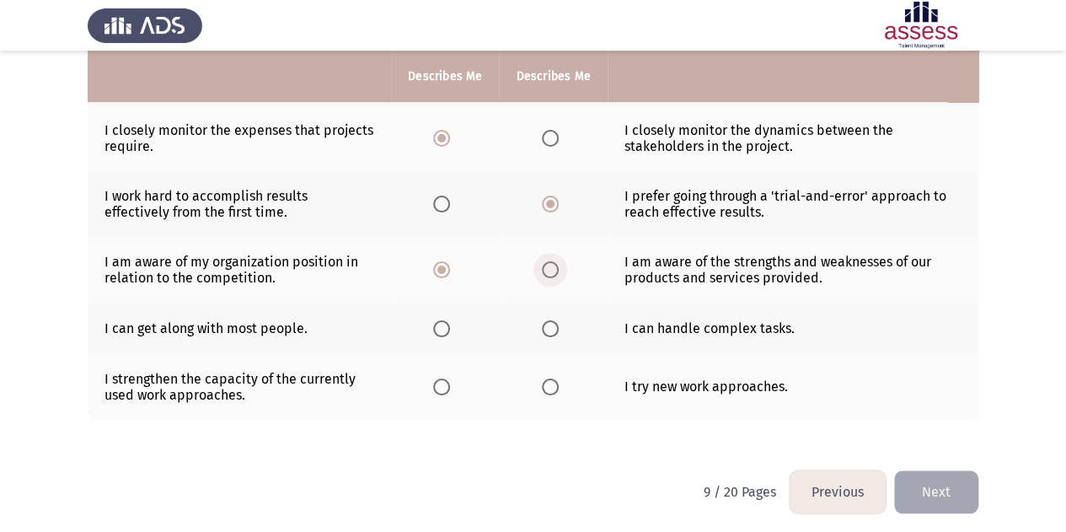
click at [543, 270] on input "Select an option" at bounding box center [550, 269] width 17 height 17
click at [551, 326] on span "Select an option" at bounding box center [550, 328] width 17 height 17
click at [551, 326] on input "Select an option" at bounding box center [550, 328] width 17 height 17
click at [555, 383] on span "Select an option" at bounding box center [550, 387] width 17 height 17
click at [555, 383] on input "Select an option" at bounding box center [550, 387] width 17 height 17
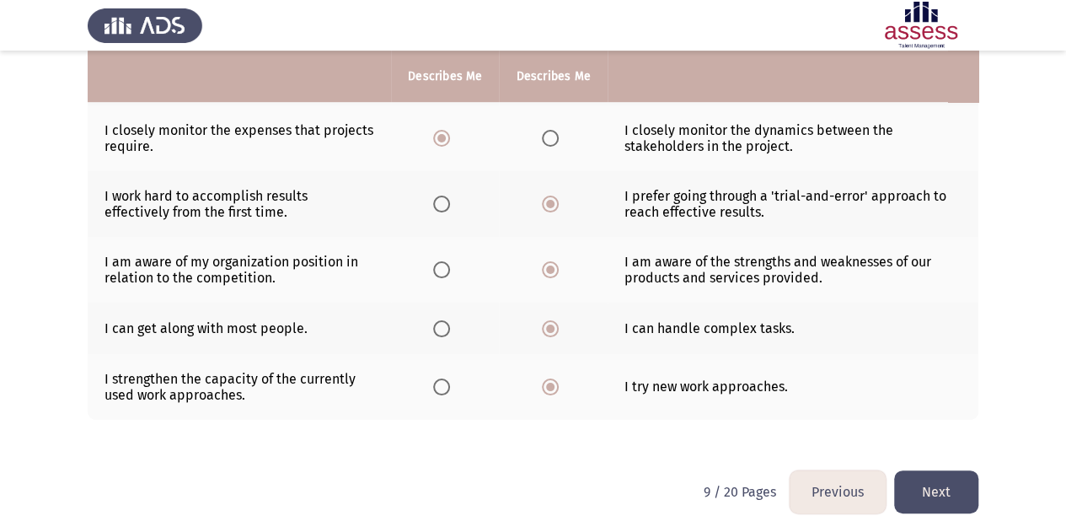
click at [942, 505] on button "Next" at bounding box center [936, 491] width 84 height 43
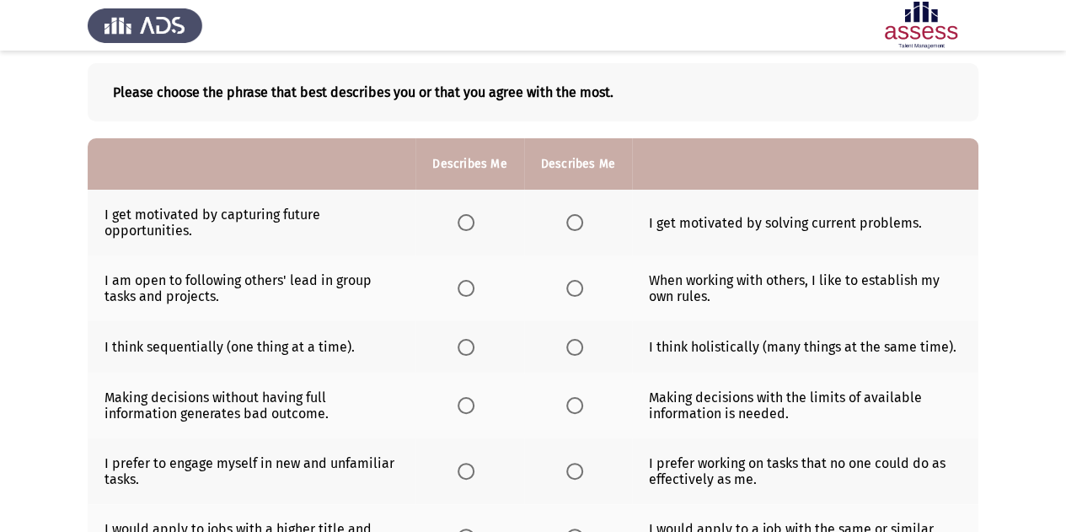
scroll to position [77, 0]
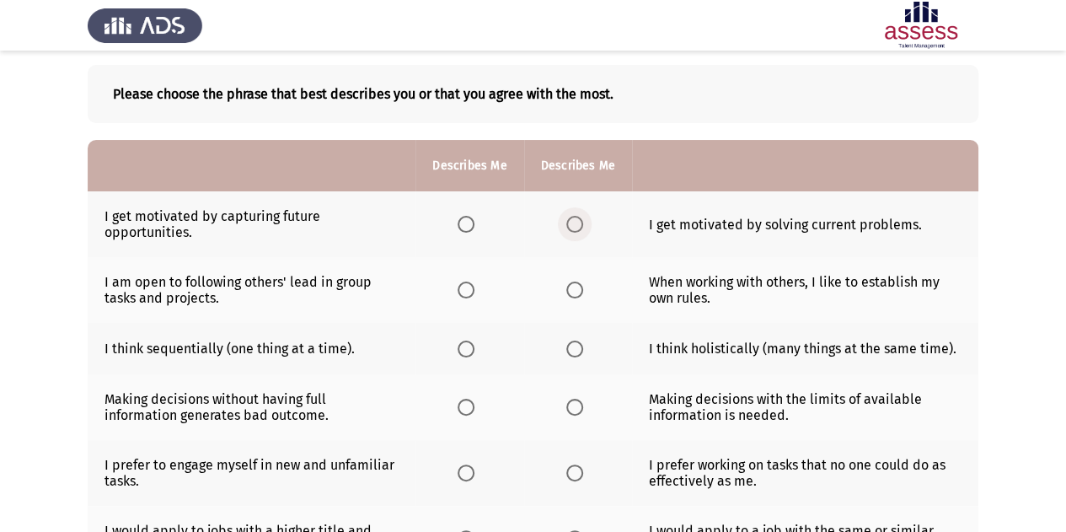
click at [573, 222] on span "Select an option" at bounding box center [575, 224] width 17 height 17
click at [573, 222] on input "Select an option" at bounding box center [575, 224] width 17 height 17
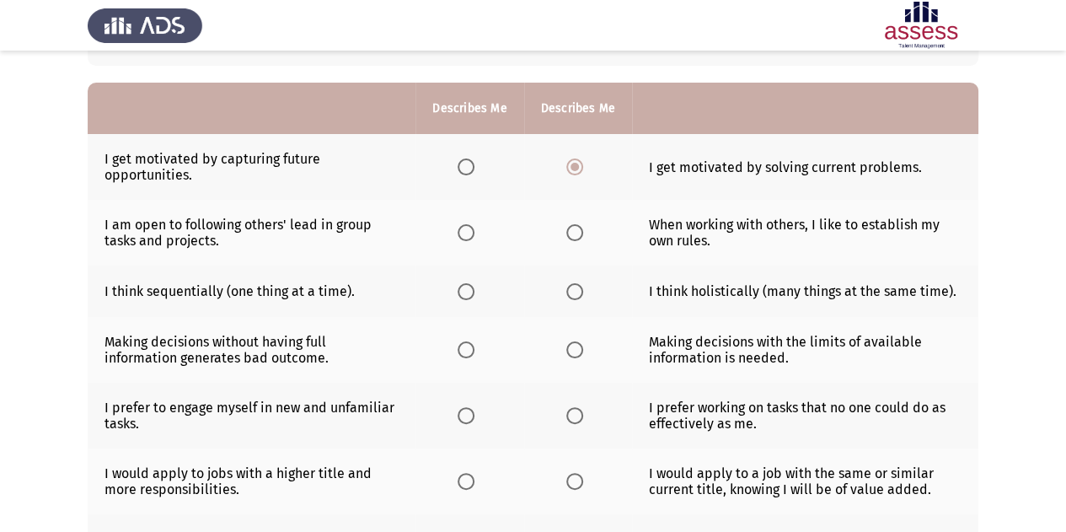
scroll to position [135, 0]
click at [465, 234] on span "Select an option" at bounding box center [466, 231] width 17 height 17
click at [465, 234] on input "Select an option" at bounding box center [466, 231] width 17 height 17
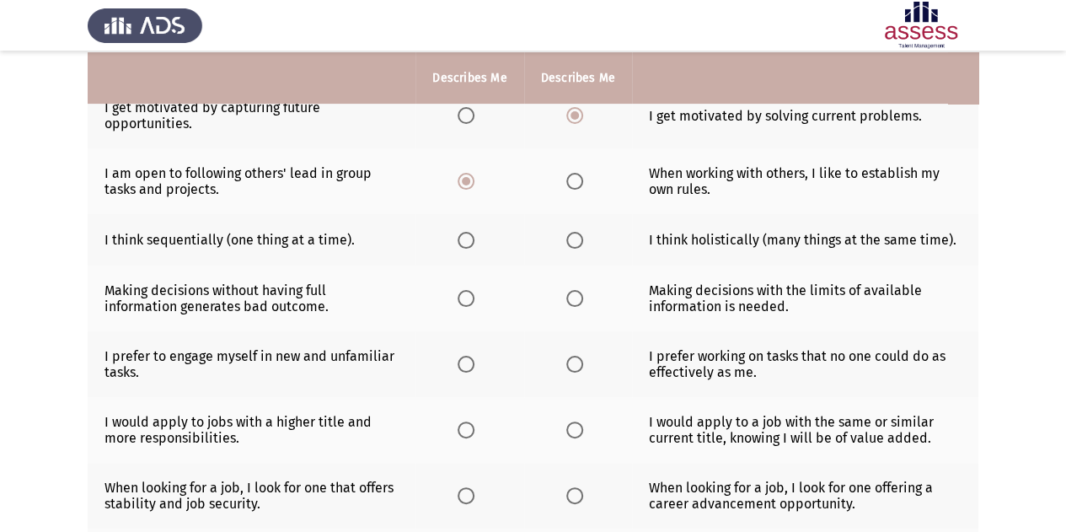
scroll to position [187, 0]
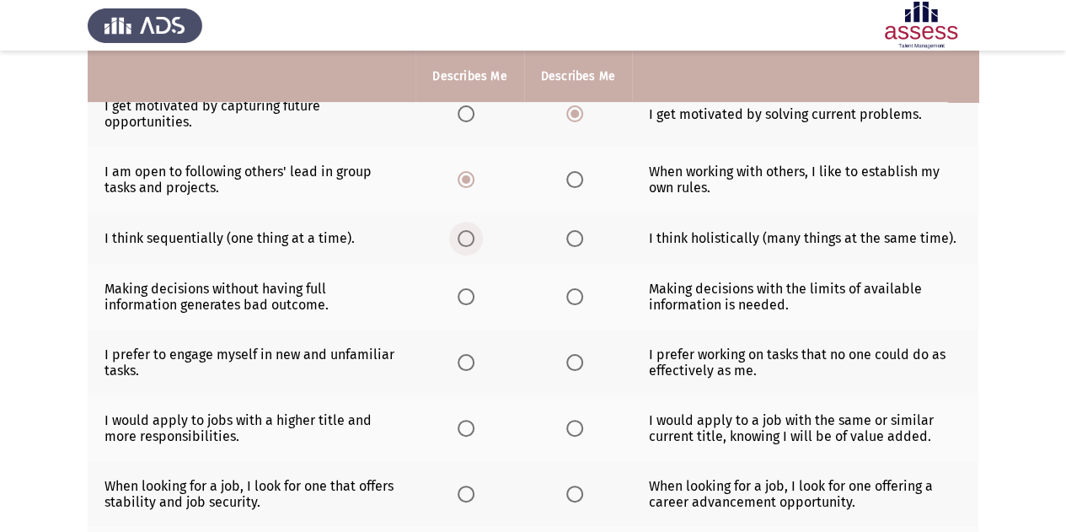
click at [475, 236] on label "Select an option" at bounding box center [470, 238] width 24 height 17
click at [475, 236] on input "Select an option" at bounding box center [466, 238] width 17 height 17
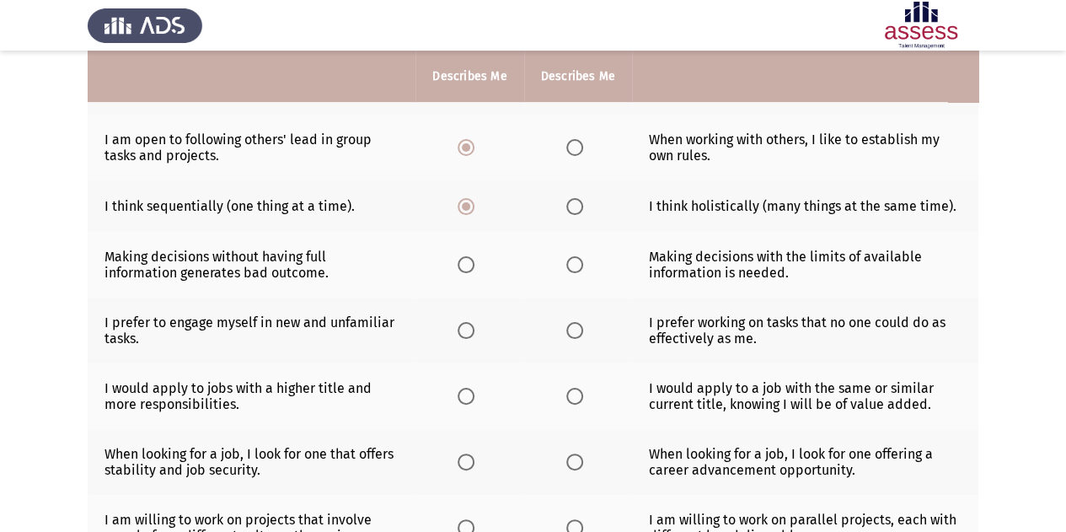
scroll to position [224, 0]
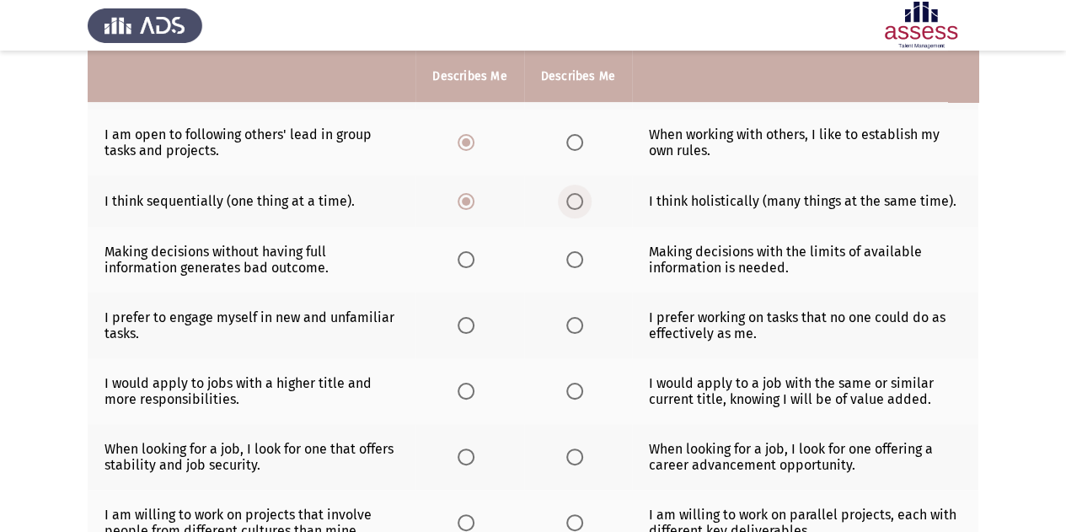
click at [568, 201] on span "Select an option" at bounding box center [575, 201] width 17 height 17
click at [568, 201] on input "Select an option" at bounding box center [575, 201] width 17 height 17
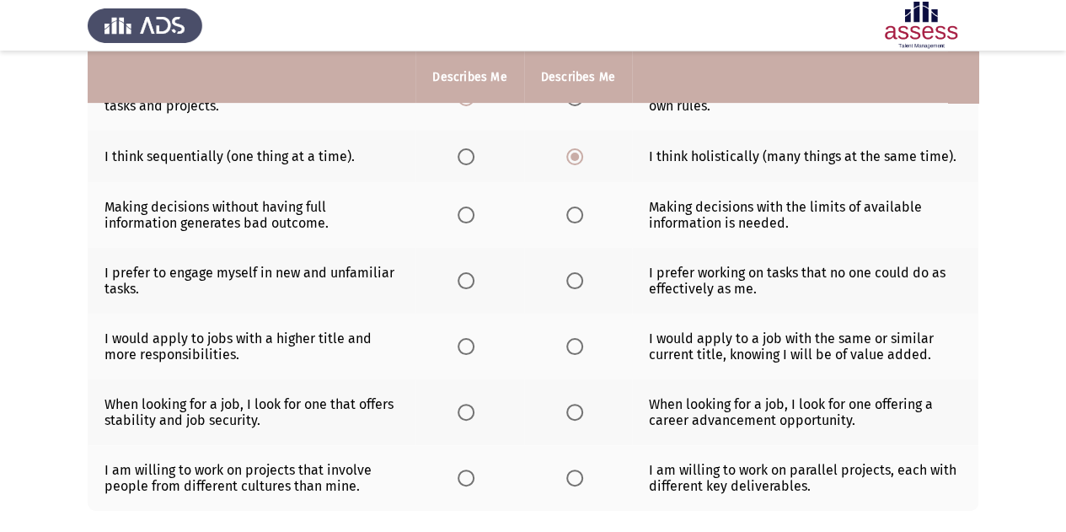
scroll to position [270, 0]
click at [582, 212] on span "Select an option" at bounding box center [575, 214] width 17 height 17
click at [582, 212] on input "Select an option" at bounding box center [575, 214] width 17 height 17
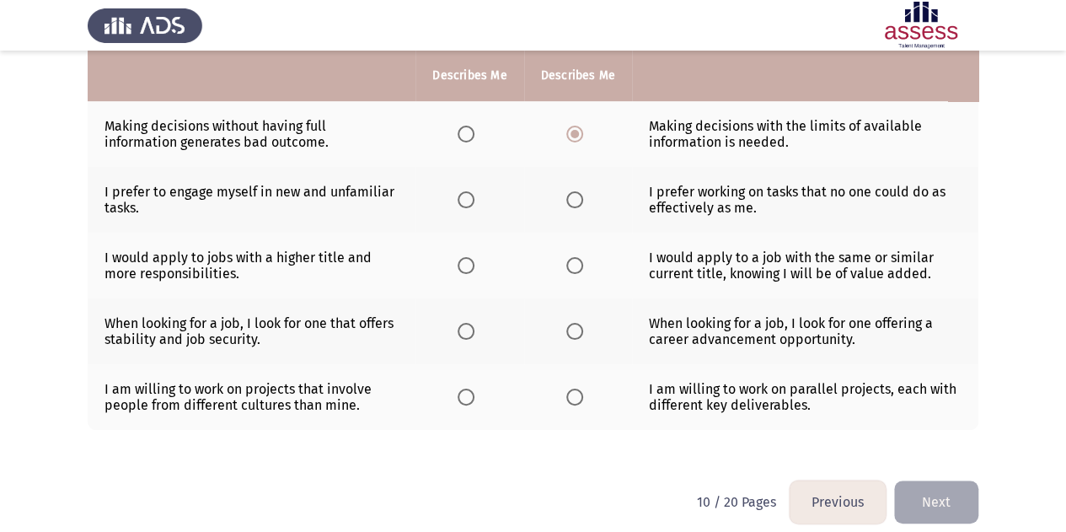
scroll to position [349, 0]
click at [476, 200] on label "Select an option" at bounding box center [470, 200] width 24 height 17
click at [475, 200] on input "Select an option" at bounding box center [466, 200] width 17 height 17
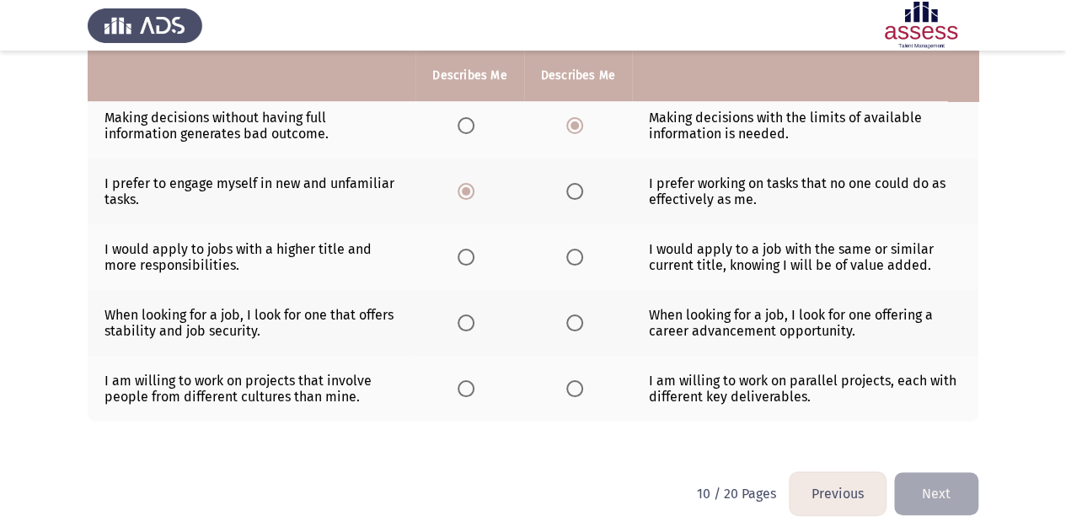
scroll to position [361, 0]
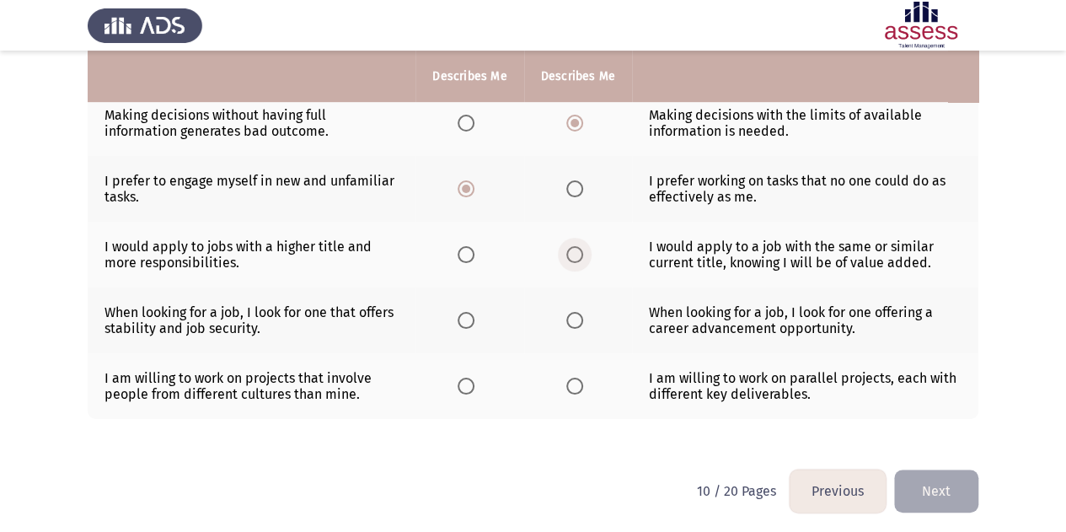
click at [573, 255] on span "Select an option" at bounding box center [575, 254] width 17 height 17
click at [573, 255] on input "Select an option" at bounding box center [575, 254] width 17 height 17
click at [578, 322] on span "Select an option" at bounding box center [575, 320] width 17 height 17
click at [578, 322] on input "Select an option" at bounding box center [575, 320] width 17 height 17
click at [577, 379] on span "Select an option" at bounding box center [575, 386] width 17 height 17
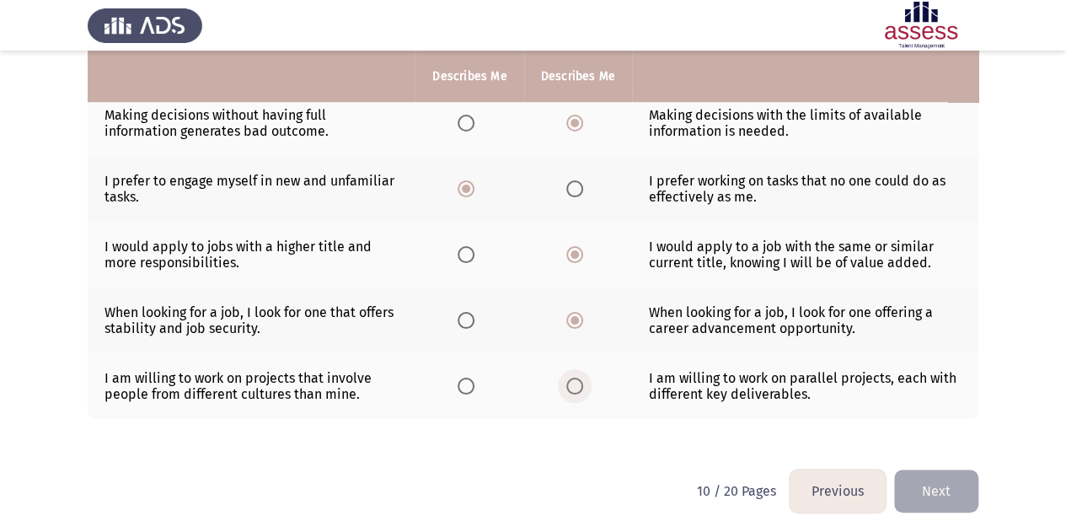
click at [577, 379] on input "Select an option" at bounding box center [575, 386] width 17 height 17
click at [932, 473] on button "Next" at bounding box center [936, 491] width 84 height 43
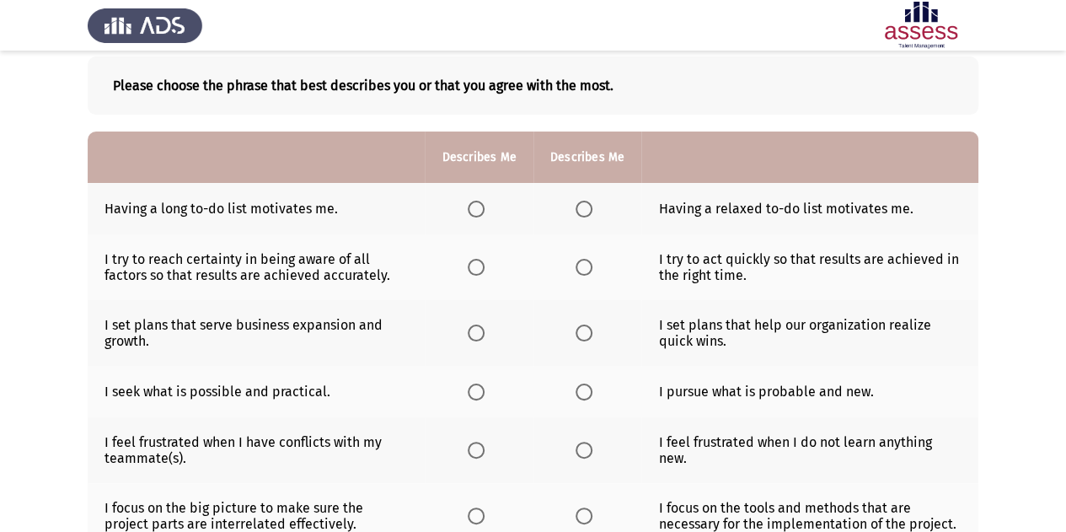
scroll to position [83, 0]
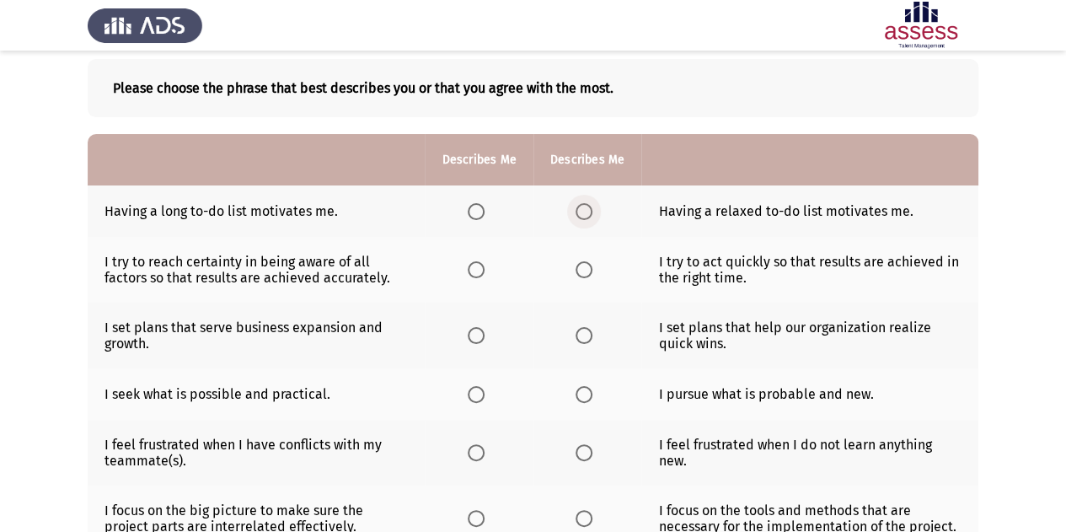
click at [583, 215] on span "Select an option" at bounding box center [584, 211] width 17 height 17
click at [583, 215] on input "Select an option" at bounding box center [584, 211] width 17 height 17
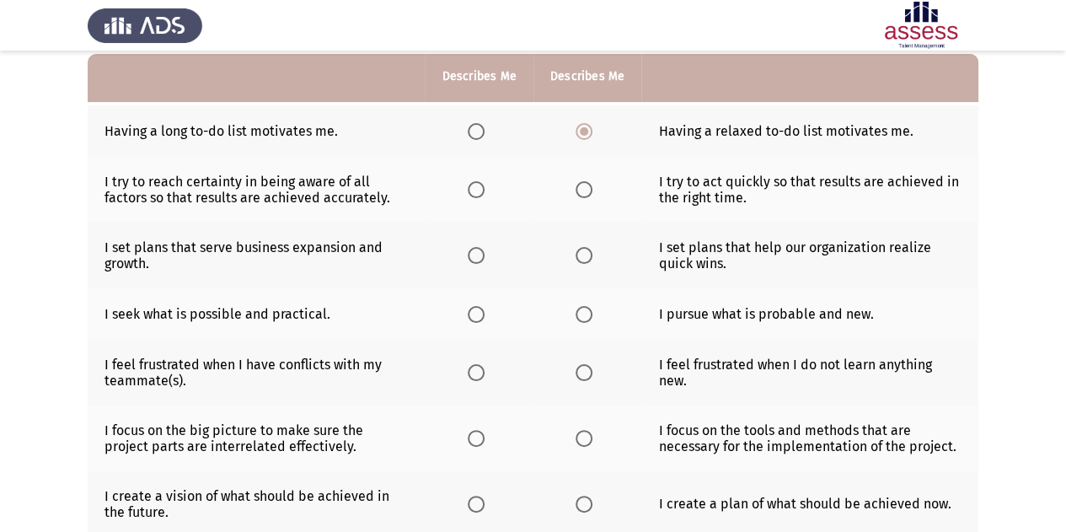
scroll to position [164, 0]
click at [477, 186] on span "Select an option" at bounding box center [476, 188] width 17 height 17
click at [477, 186] on input "Select an option" at bounding box center [476, 188] width 17 height 17
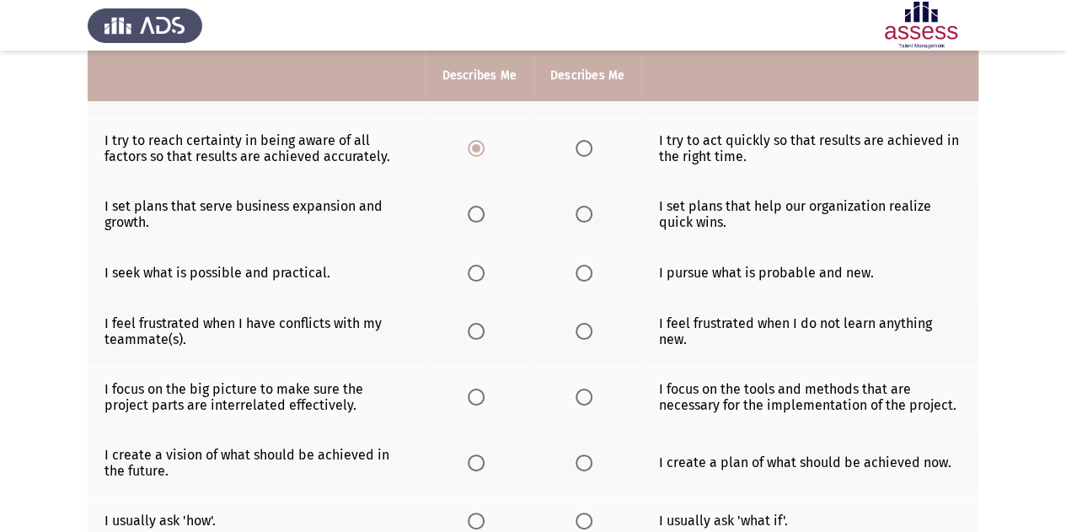
scroll to position [203, 0]
click at [479, 216] on span "Select an option" at bounding box center [476, 215] width 17 height 17
click at [479, 216] on input "Select an option" at bounding box center [476, 215] width 17 height 17
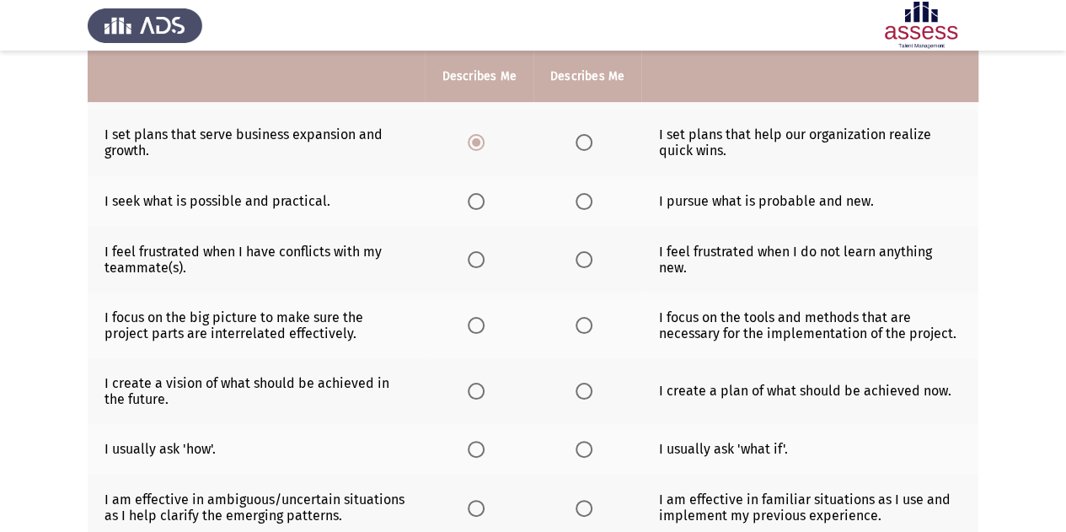
scroll to position [277, 0]
click at [486, 195] on label "Select an option" at bounding box center [480, 200] width 24 height 17
click at [485, 195] on input "Select an option" at bounding box center [476, 200] width 17 height 17
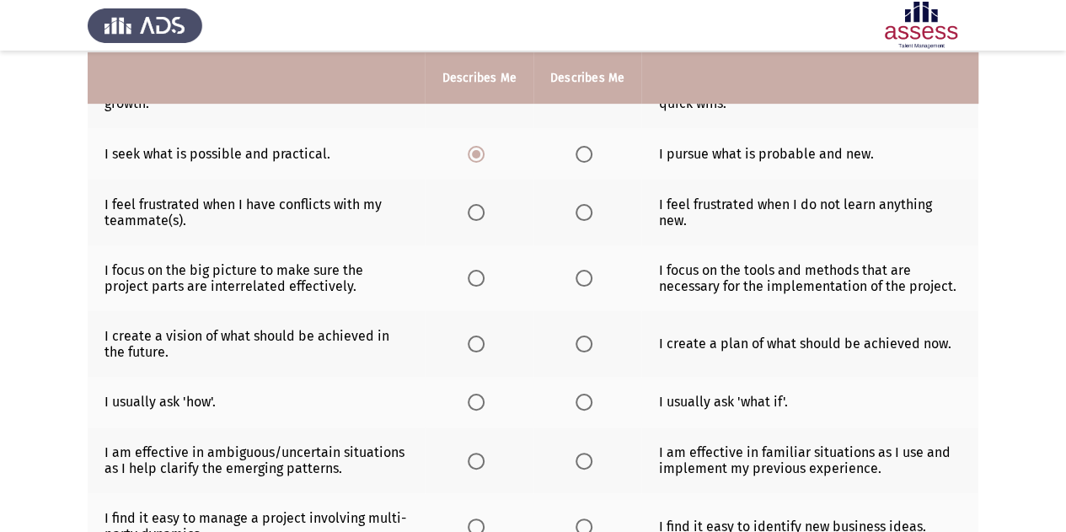
scroll to position [322, 0]
click at [587, 212] on span "Select an option" at bounding box center [584, 213] width 17 height 17
click at [587, 212] on input "Select an option" at bounding box center [584, 213] width 17 height 17
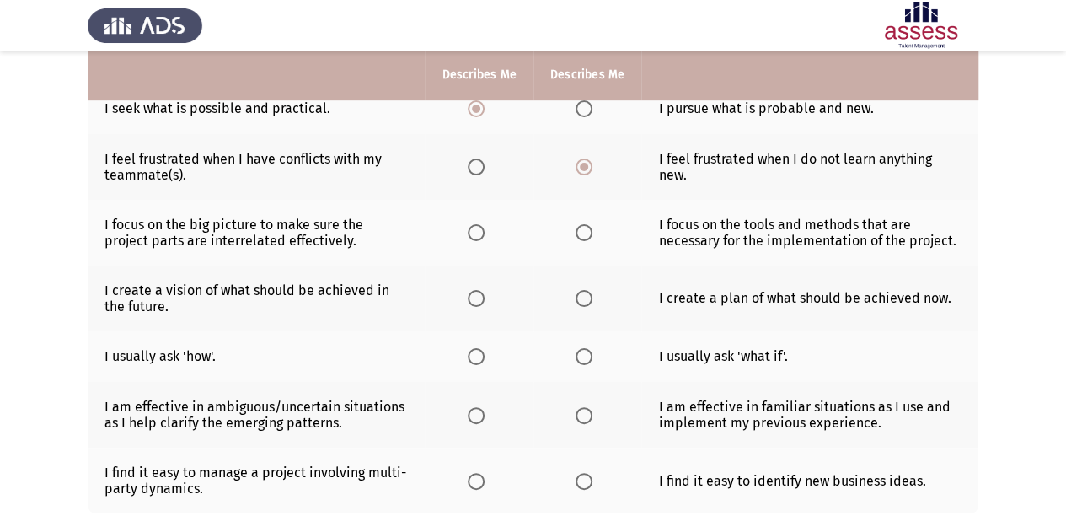
scroll to position [371, 0]
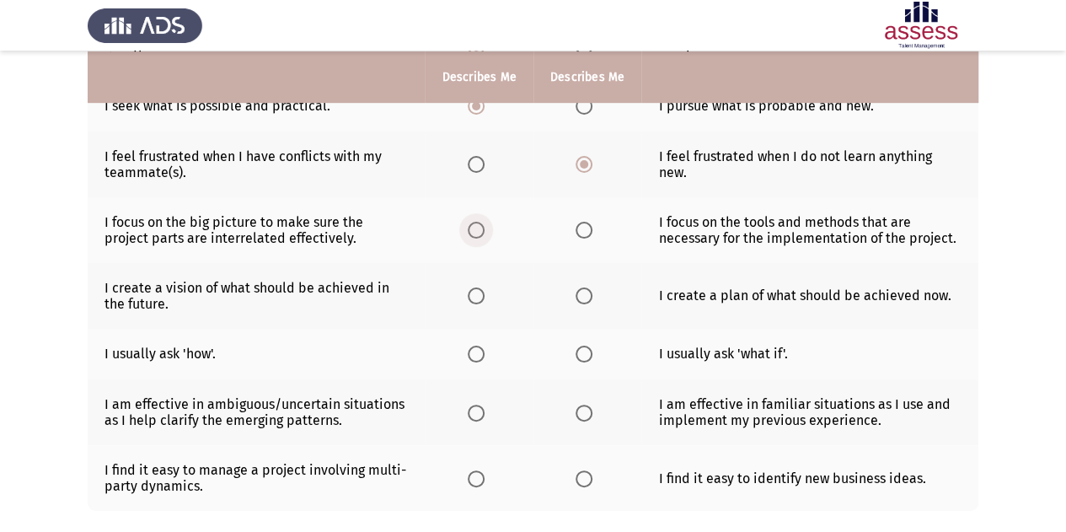
click at [481, 225] on span "Select an option" at bounding box center [476, 230] width 17 height 17
click at [481, 225] on input "Select an option" at bounding box center [476, 230] width 17 height 17
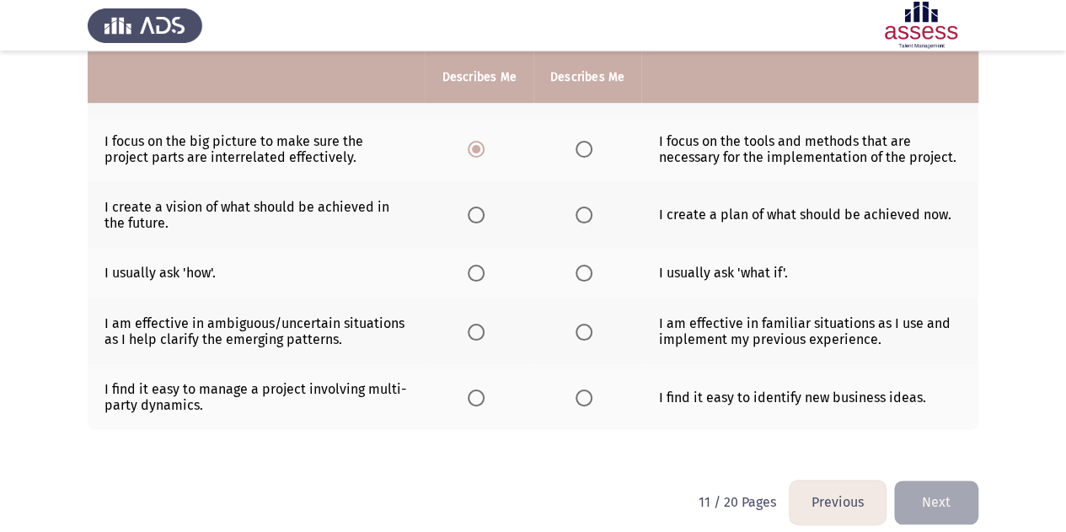
scroll to position [453, 0]
click at [479, 217] on span "Select an option" at bounding box center [476, 214] width 17 height 17
click at [479, 217] on input "Select an option" at bounding box center [476, 214] width 17 height 17
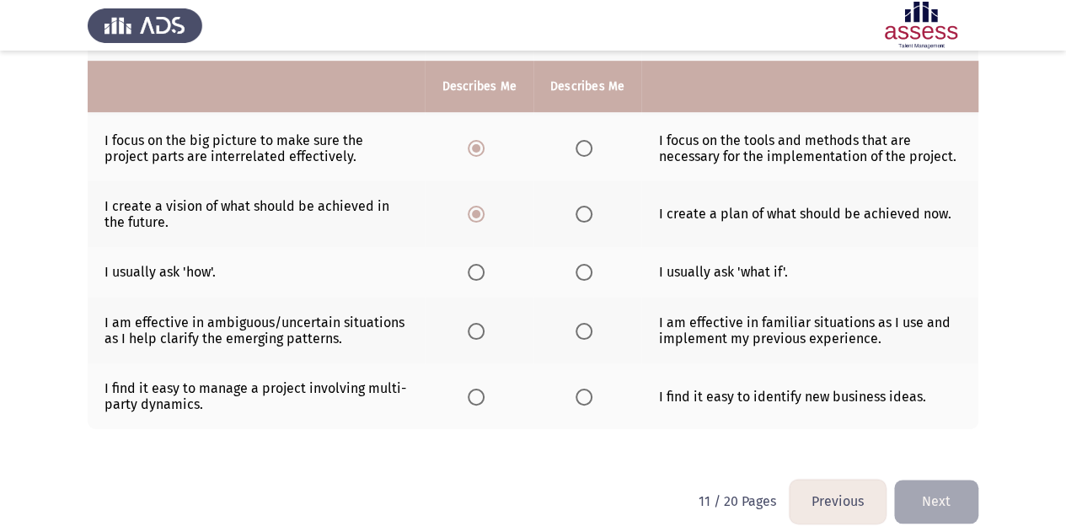
scroll to position [463, 0]
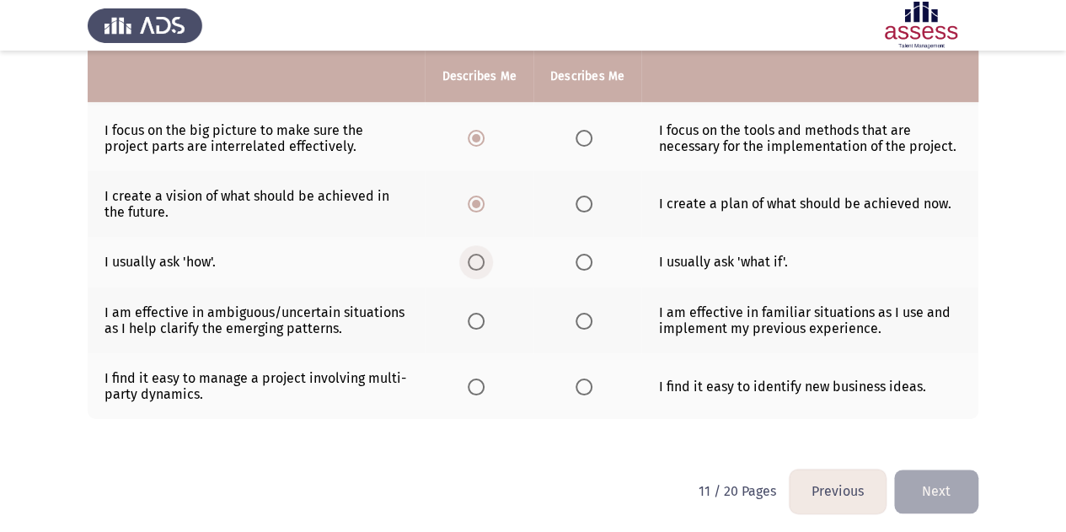
click at [481, 259] on span "Select an option" at bounding box center [476, 262] width 17 height 17
click at [481, 259] on input "Select an option" at bounding box center [476, 262] width 17 height 17
click at [479, 313] on span "Select an option" at bounding box center [476, 321] width 17 height 17
click at [479, 313] on input "Select an option" at bounding box center [476, 321] width 17 height 17
click at [474, 382] on span "Select an option" at bounding box center [476, 387] width 17 height 17
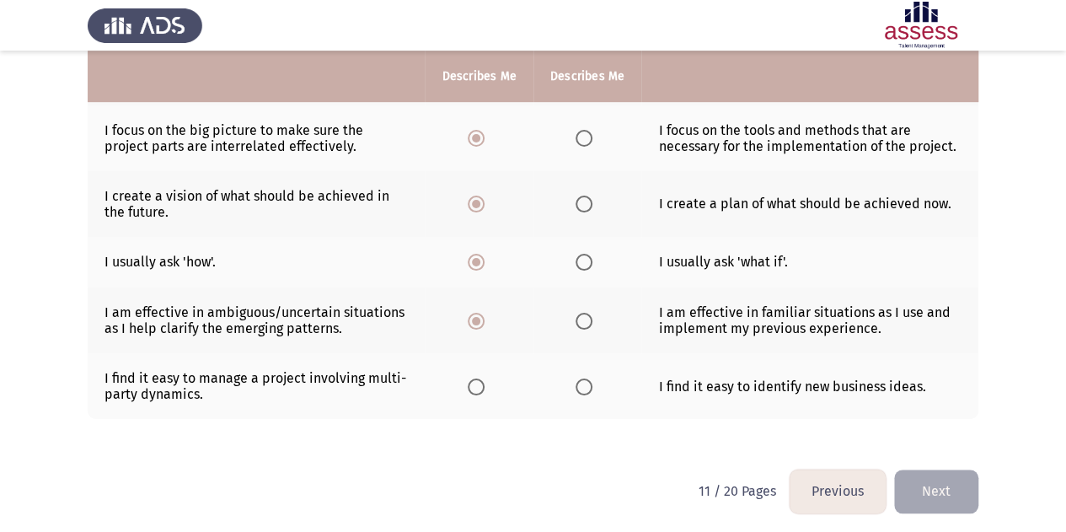
click at [474, 382] on input "Select an option" at bounding box center [476, 387] width 17 height 17
click at [949, 478] on button "Next" at bounding box center [936, 491] width 84 height 43
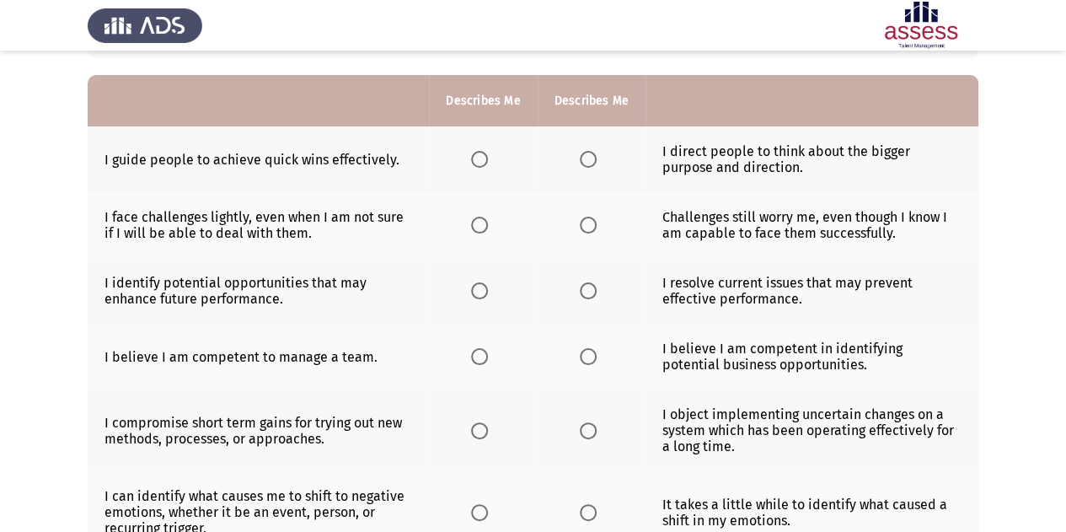
scroll to position [137, 0]
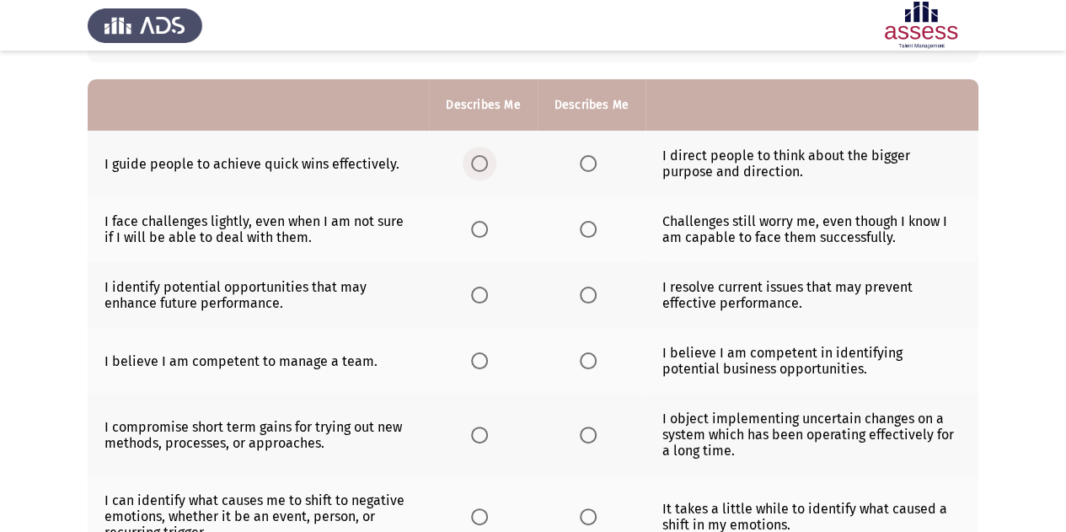
click at [474, 163] on span "Select an option" at bounding box center [479, 163] width 17 height 17
click at [474, 163] on input "Select an option" at bounding box center [479, 163] width 17 height 17
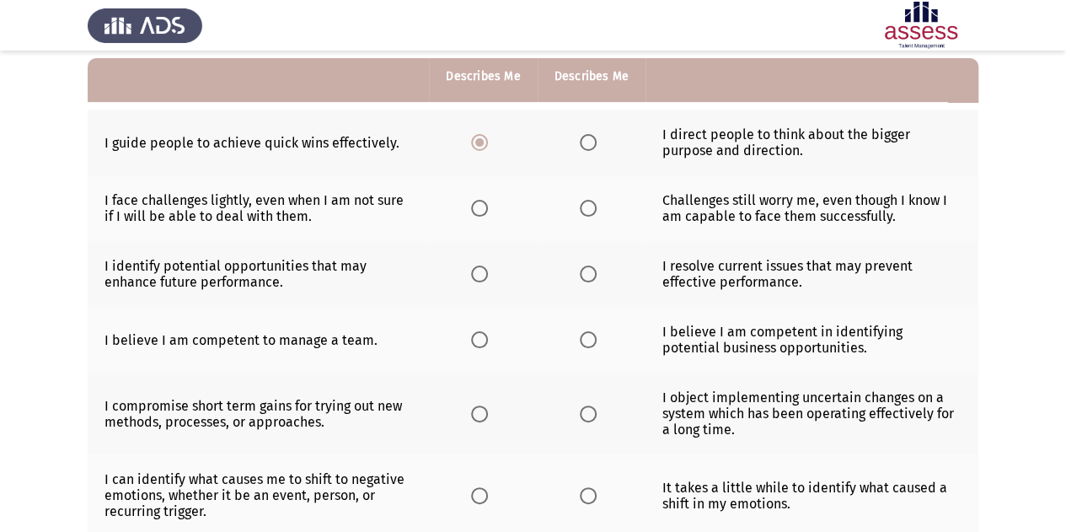
scroll to position [159, 0]
click at [586, 140] on span "Select an option" at bounding box center [588, 141] width 17 height 17
click at [586, 140] on input "Select an option" at bounding box center [588, 141] width 17 height 17
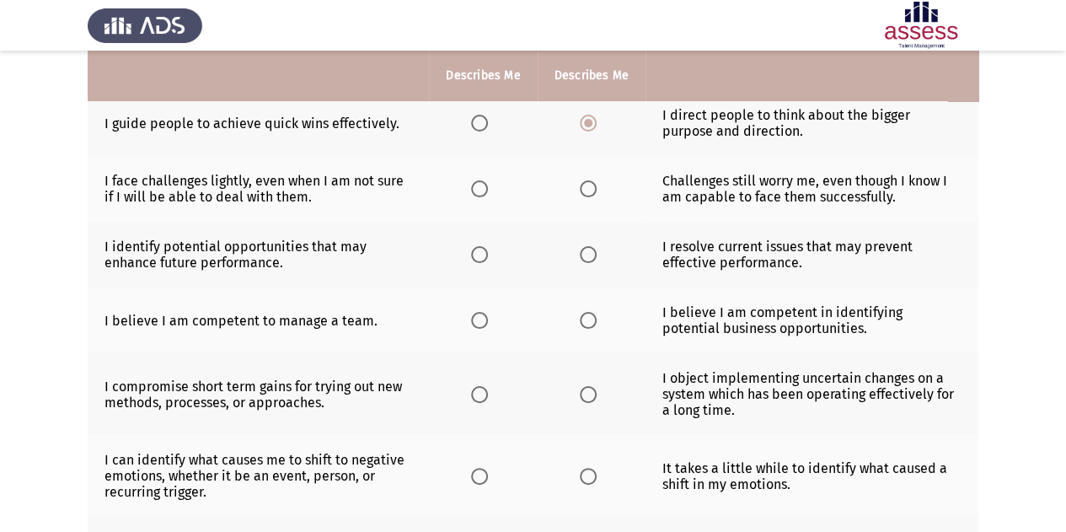
scroll to position [180, 0]
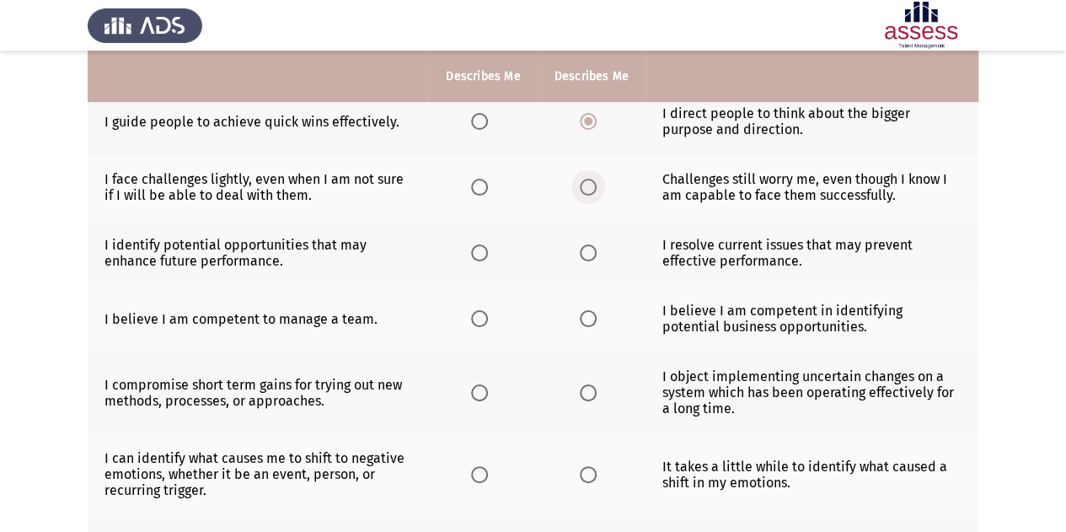
click at [592, 188] on span "Select an option" at bounding box center [588, 187] width 17 height 17
click at [592, 188] on input "Select an option" at bounding box center [588, 187] width 17 height 17
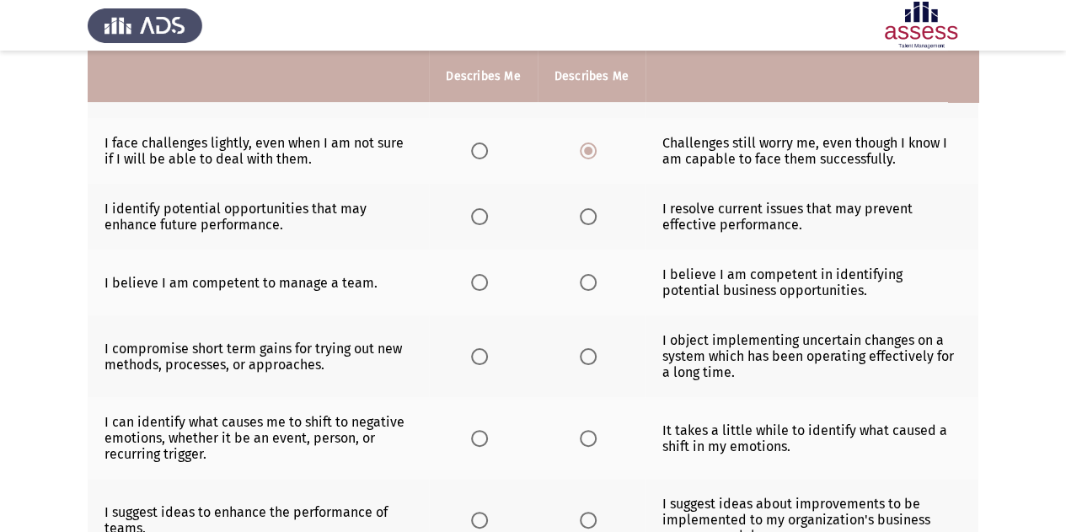
scroll to position [217, 0]
click at [488, 146] on span "Select an option" at bounding box center [479, 150] width 17 height 17
click at [488, 146] on input "Select an option" at bounding box center [479, 150] width 17 height 17
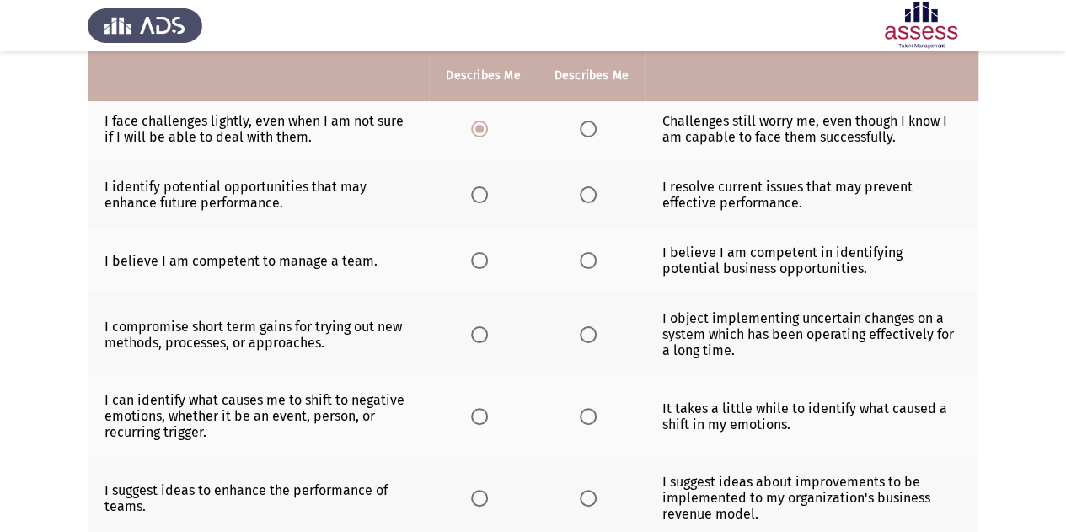
scroll to position [236, 0]
click at [487, 197] on span "Select an option" at bounding box center [479, 196] width 17 height 17
click at [487, 197] on input "Select an option" at bounding box center [479, 196] width 17 height 17
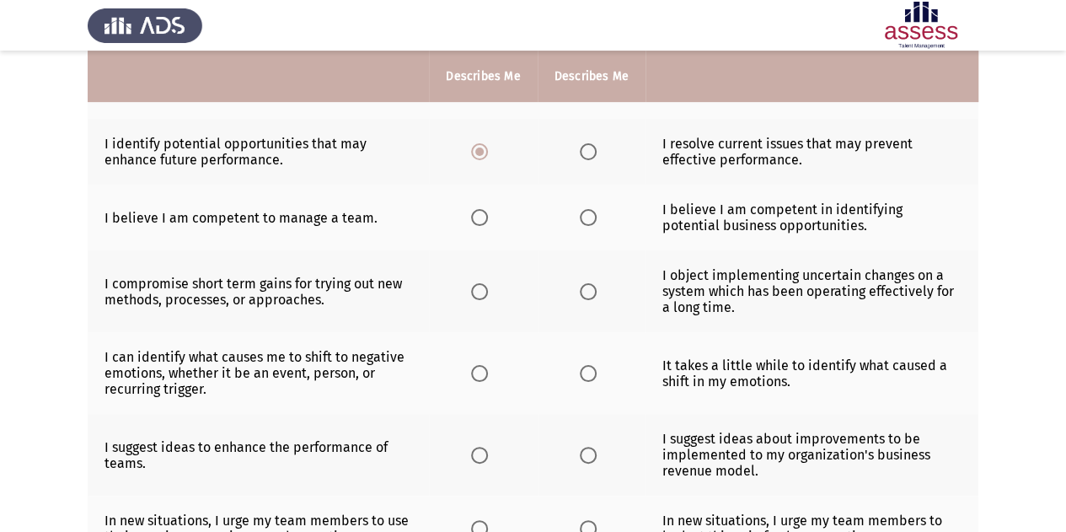
scroll to position [280, 0]
drag, startPoint x: 585, startPoint y: 214, endPoint x: 553, endPoint y: 261, distance: 57.1
click at [553, 261] on tbody "I guide people to achieve quick wins effectively. I direct people to think abou…" at bounding box center [533, 333] width 891 height 691
click at [592, 214] on span "Select an option" at bounding box center [588, 218] width 17 height 17
click at [592, 214] on input "Select an option" at bounding box center [588, 218] width 17 height 17
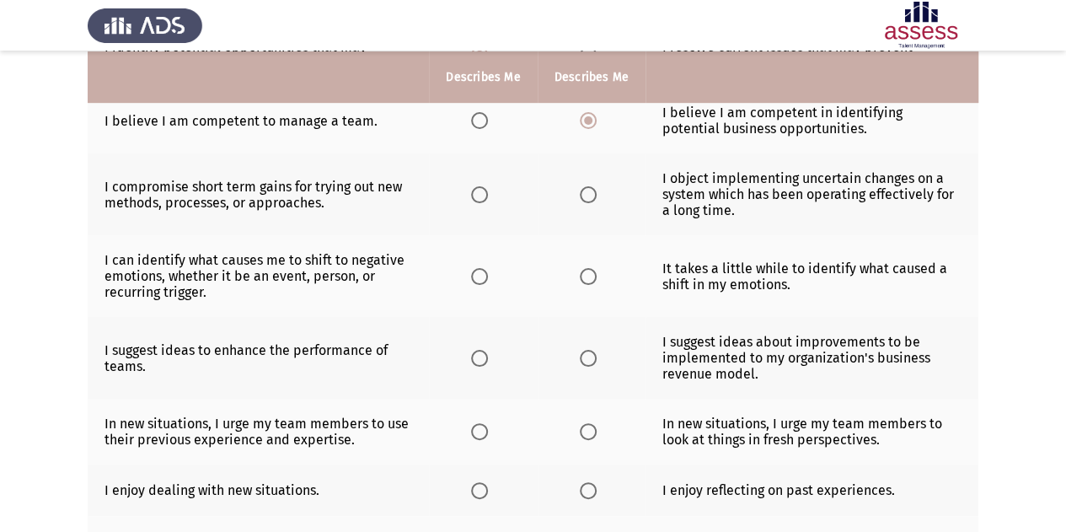
scroll to position [379, 0]
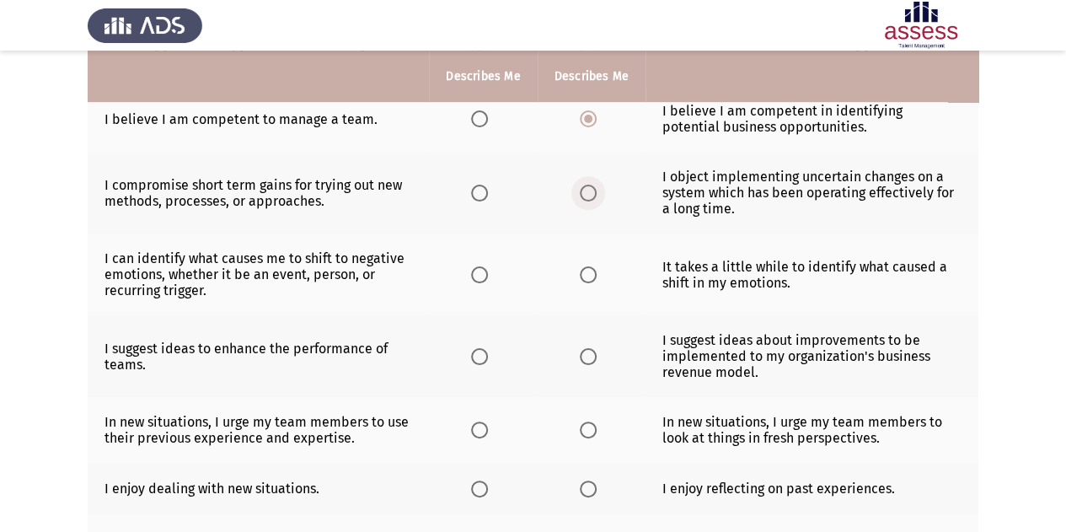
click at [600, 190] on label "Select an option" at bounding box center [592, 193] width 24 height 17
click at [597, 190] on input "Select an option" at bounding box center [588, 193] width 17 height 17
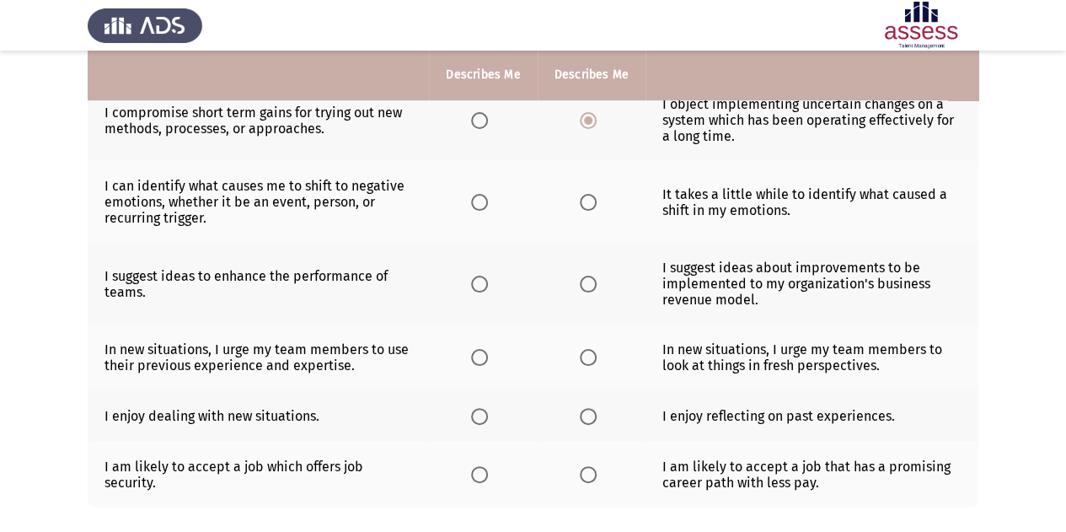
scroll to position [452, 0]
click at [588, 196] on span "Select an option" at bounding box center [588, 202] width 17 height 17
click at [588, 196] on input "Select an option" at bounding box center [588, 202] width 17 height 17
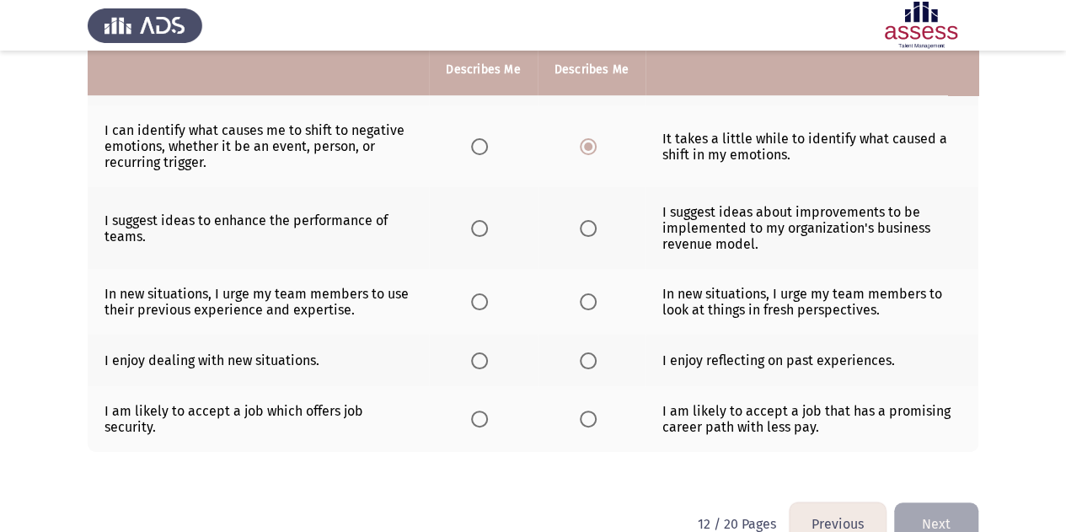
scroll to position [509, 0]
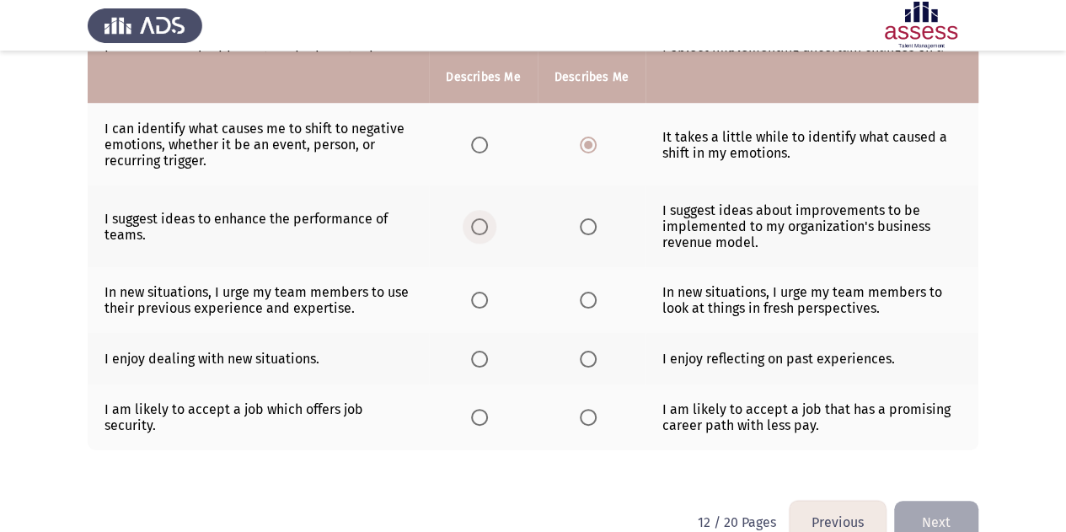
click at [481, 224] on span "Select an option" at bounding box center [479, 226] width 17 height 17
click at [481, 224] on input "Select an option" at bounding box center [479, 226] width 17 height 17
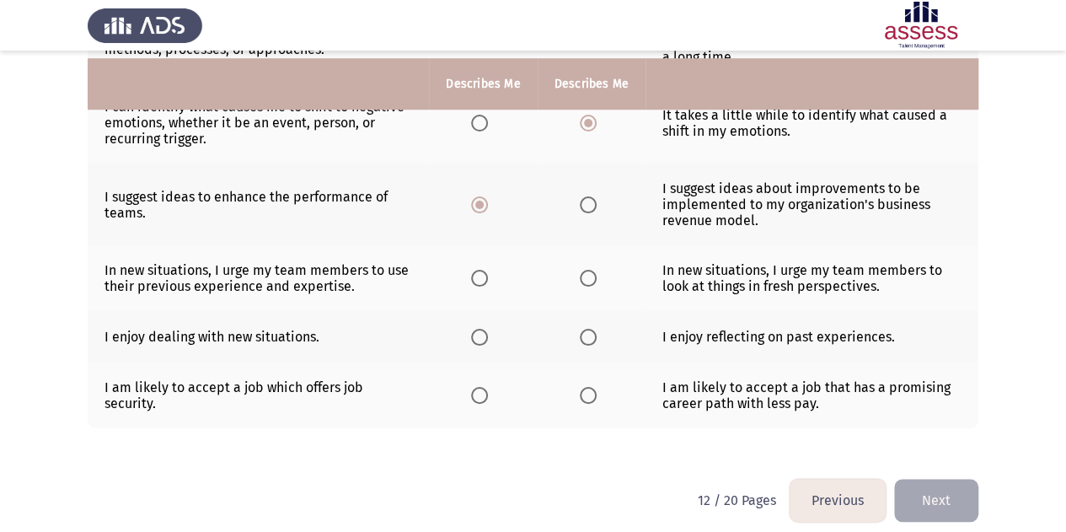
scroll to position [538, 0]
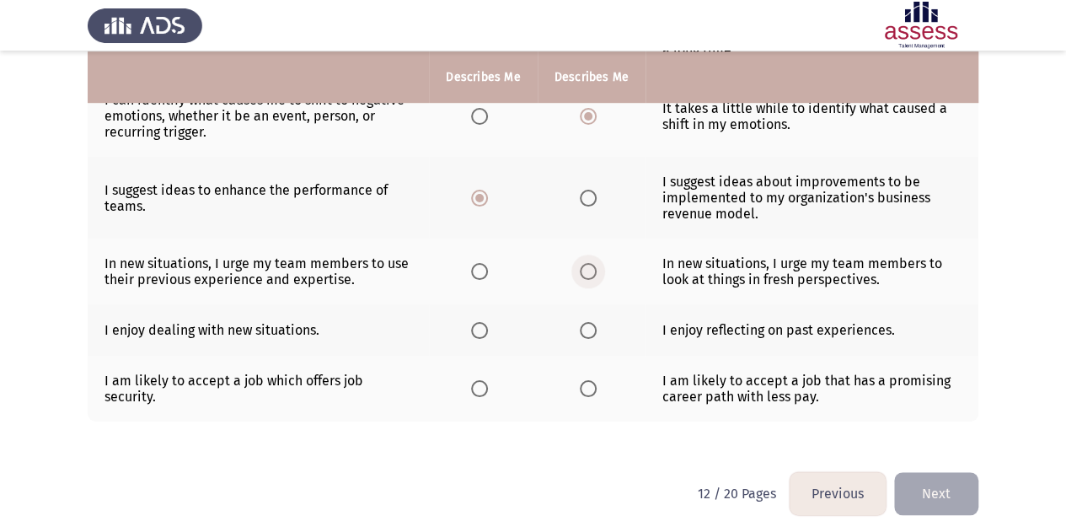
click at [580, 266] on span "Select an option" at bounding box center [588, 271] width 17 height 17
click at [580, 266] on input "Select an option" at bounding box center [588, 271] width 17 height 17
click at [476, 325] on span "Select an option" at bounding box center [479, 330] width 17 height 17
click at [476, 325] on input "Select an option" at bounding box center [479, 330] width 17 height 17
click at [600, 384] on label "Select an option" at bounding box center [592, 388] width 24 height 17
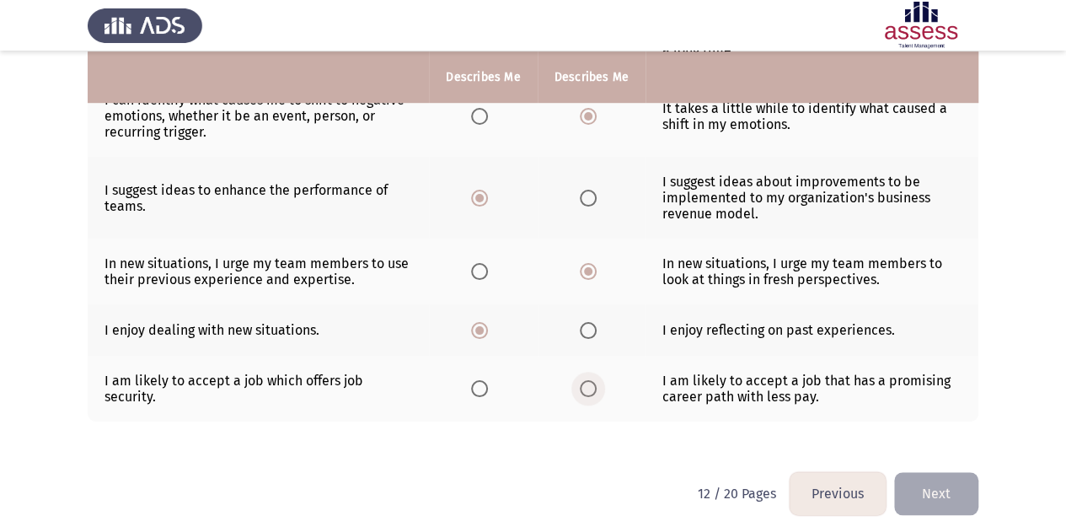
click at [597, 384] on input "Select an option" at bounding box center [588, 388] width 17 height 17
click at [948, 485] on button "Next" at bounding box center [936, 493] width 84 height 43
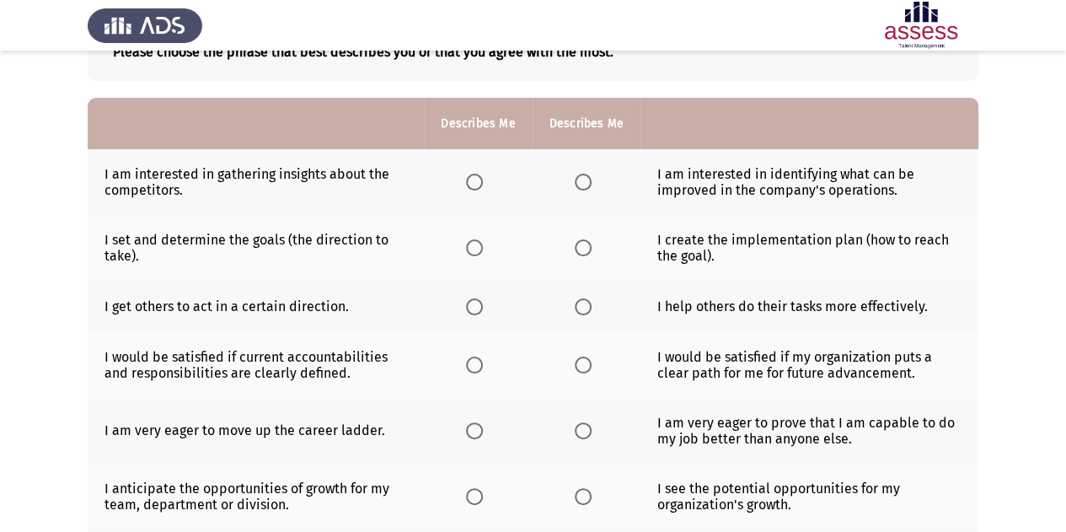
scroll to position [128, 0]
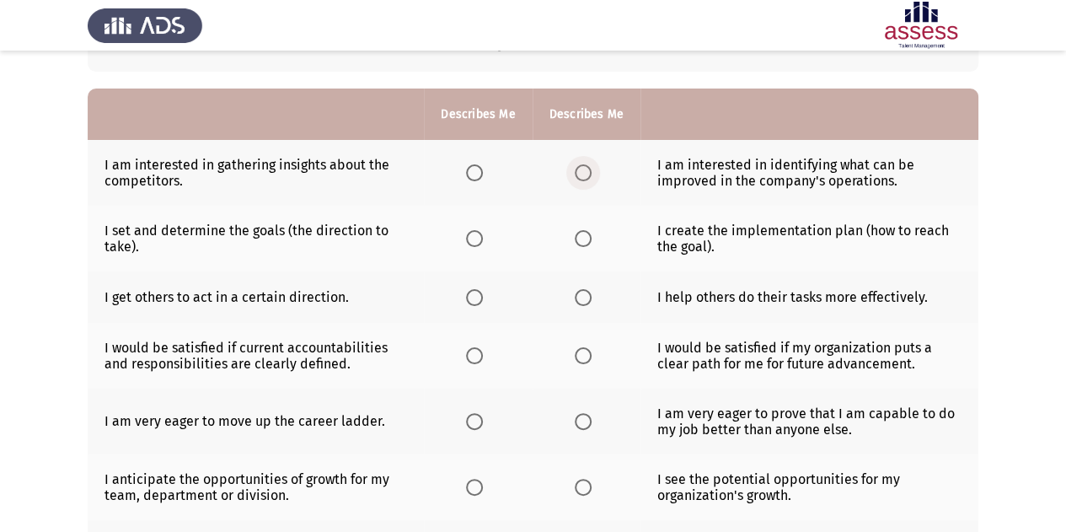
click at [595, 168] on label "Select an option" at bounding box center [587, 172] width 24 height 17
click at [592, 168] on input "Select an option" at bounding box center [583, 172] width 17 height 17
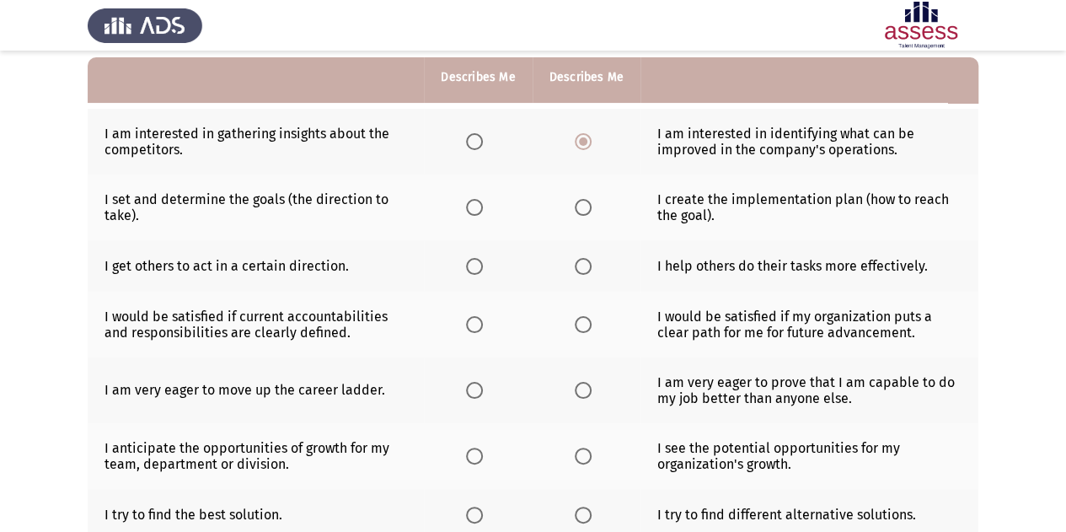
scroll to position [160, 0]
click at [455, 207] on th at bounding box center [478, 207] width 108 height 66
click at [468, 205] on span "Select an option" at bounding box center [474, 206] width 17 height 17
click at [468, 205] on input "Select an option" at bounding box center [474, 206] width 17 height 17
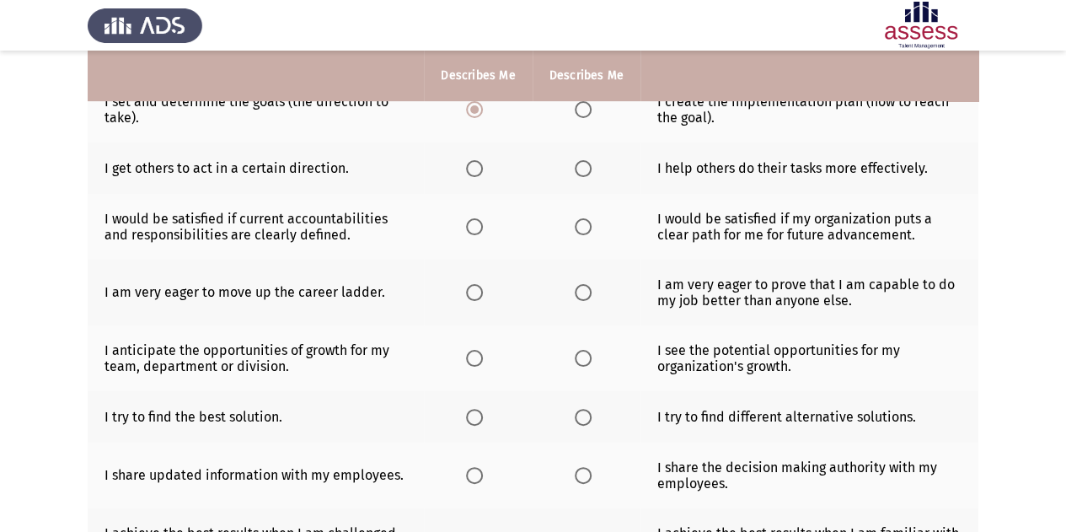
scroll to position [256, 0]
click at [585, 170] on span "Select an option" at bounding box center [583, 169] width 17 height 17
click at [585, 170] on input "Select an option" at bounding box center [583, 169] width 17 height 17
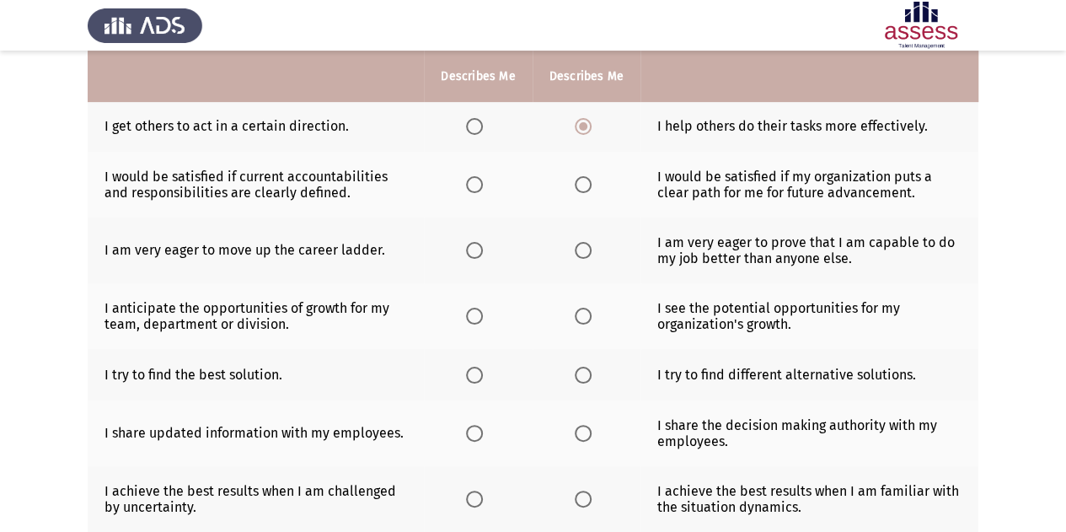
scroll to position [301, 0]
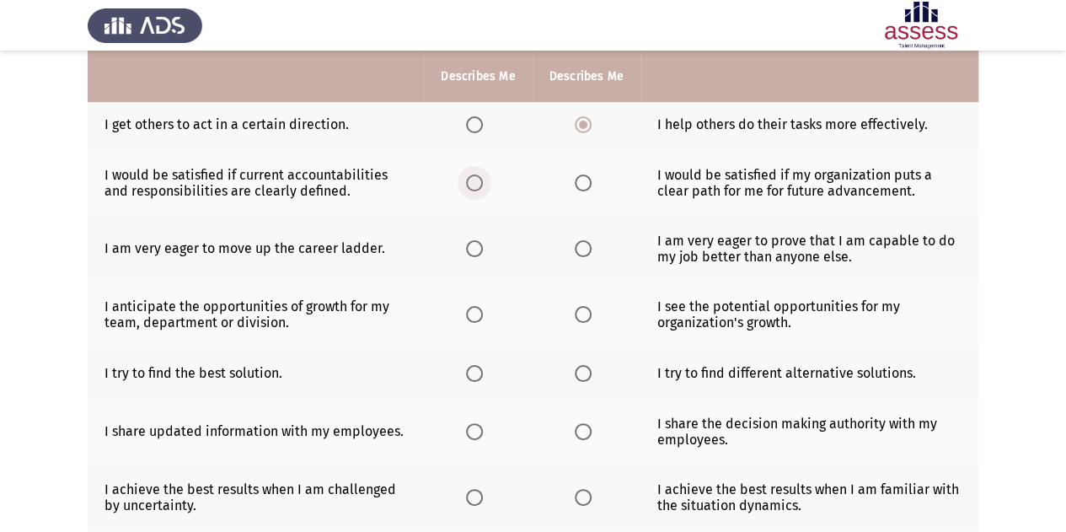
click at [476, 183] on span "Select an option" at bounding box center [474, 183] width 17 height 17
click at [476, 183] on input "Select an option" at bounding box center [474, 183] width 17 height 17
click at [592, 179] on label "Select an option" at bounding box center [587, 183] width 24 height 17
click at [592, 179] on input "Select an option" at bounding box center [583, 183] width 17 height 17
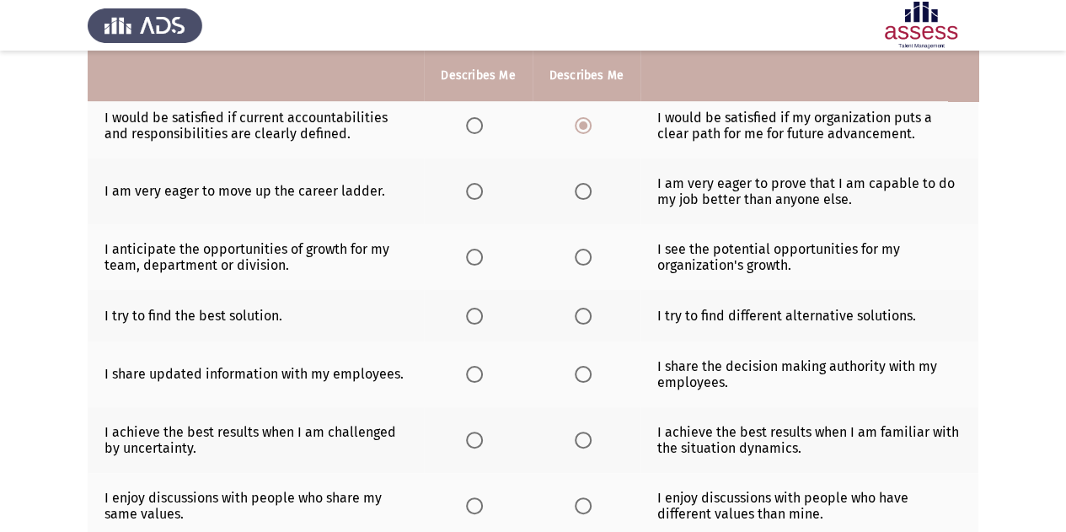
scroll to position [356, 0]
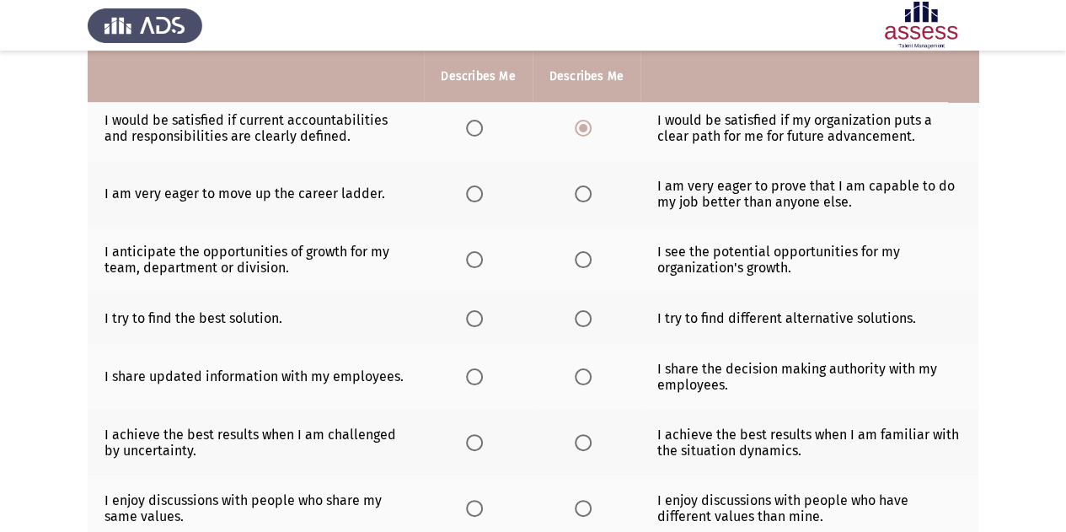
click at [465, 191] on th at bounding box center [478, 194] width 108 height 66
click at [469, 192] on span "Select an option" at bounding box center [474, 193] width 17 height 17
click at [469, 192] on input "Select an option" at bounding box center [474, 193] width 17 height 17
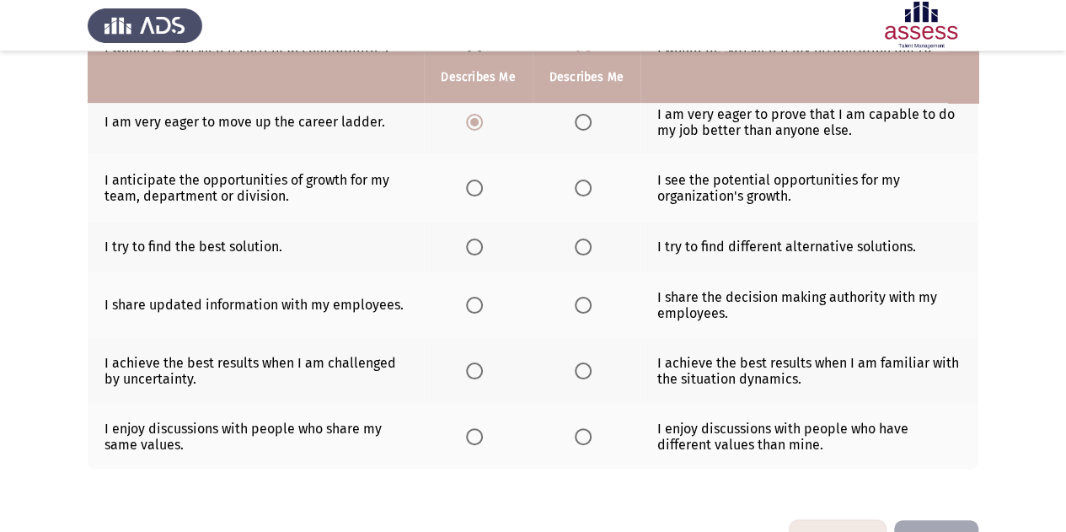
scroll to position [428, 0]
click at [471, 185] on span "Select an option" at bounding box center [474, 187] width 17 height 17
click at [471, 185] on input "Select an option" at bounding box center [474, 187] width 17 height 17
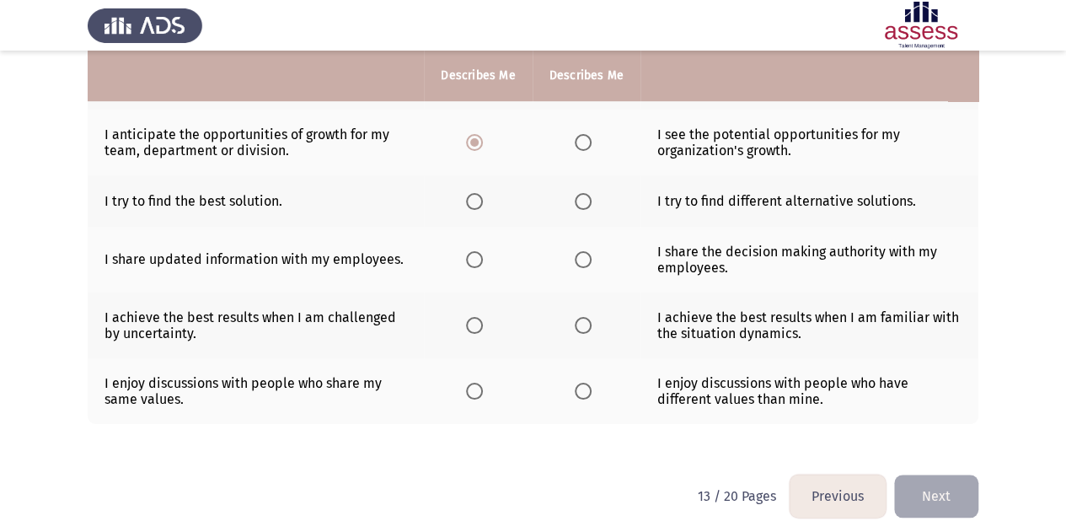
scroll to position [475, 0]
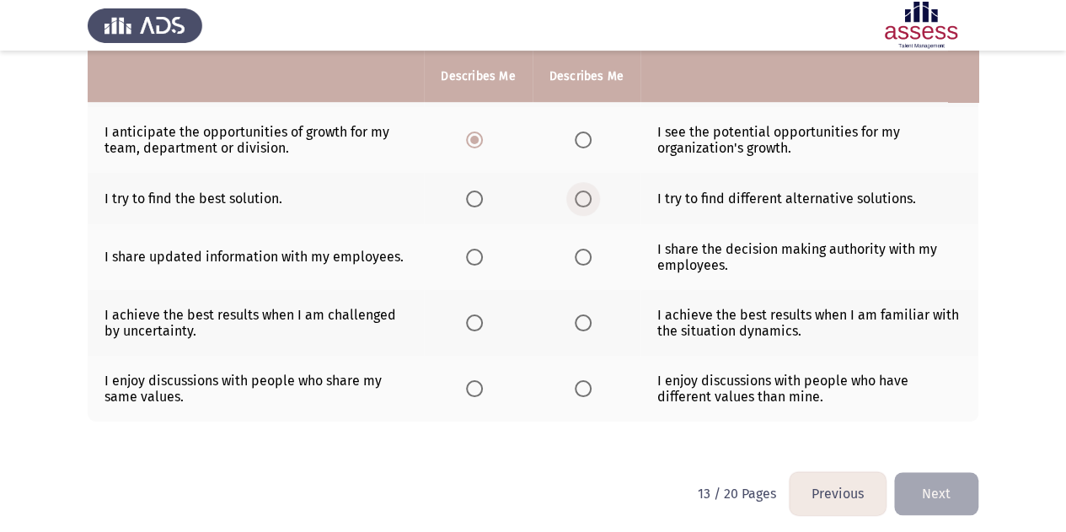
click at [584, 198] on span "Select an option" at bounding box center [583, 199] width 17 height 17
click at [584, 198] on input "Select an option" at bounding box center [583, 199] width 17 height 17
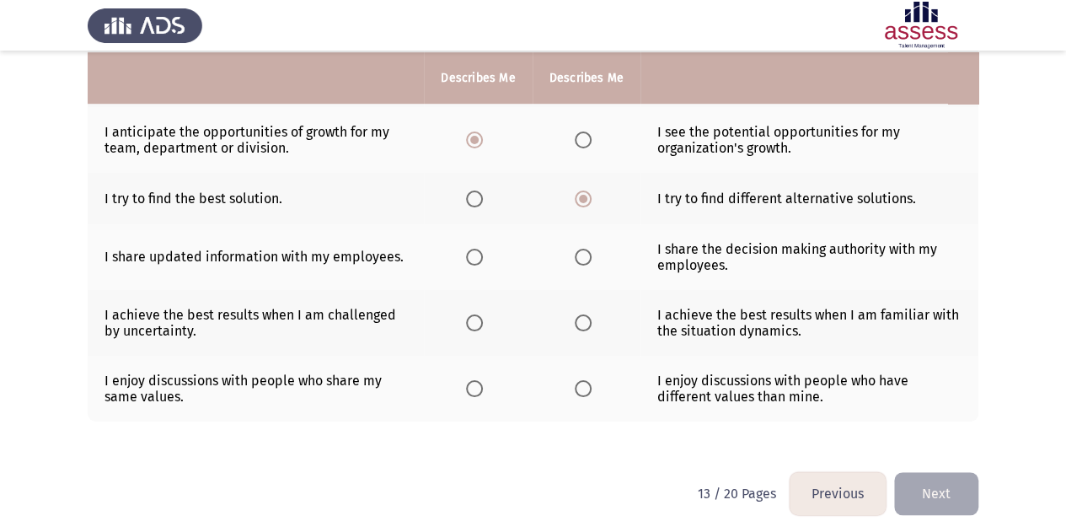
scroll to position [477, 0]
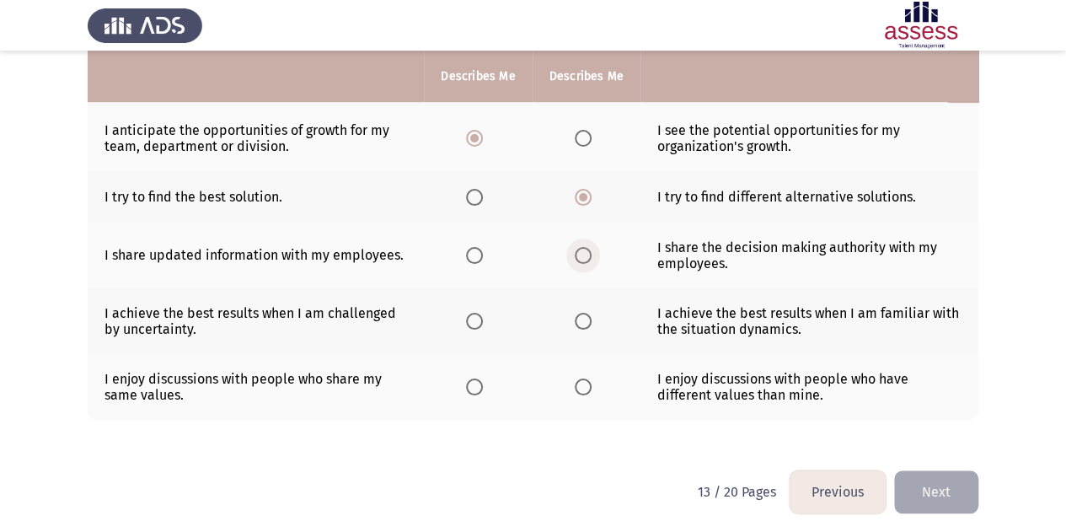
click at [595, 254] on label "Select an option" at bounding box center [587, 255] width 24 height 17
click at [592, 254] on input "Select an option" at bounding box center [583, 255] width 17 height 17
click at [472, 314] on span "Select an option" at bounding box center [474, 321] width 17 height 17
click at [472, 314] on input "Select an option" at bounding box center [474, 321] width 17 height 17
click at [588, 389] on span "Select an option" at bounding box center [583, 387] width 17 height 17
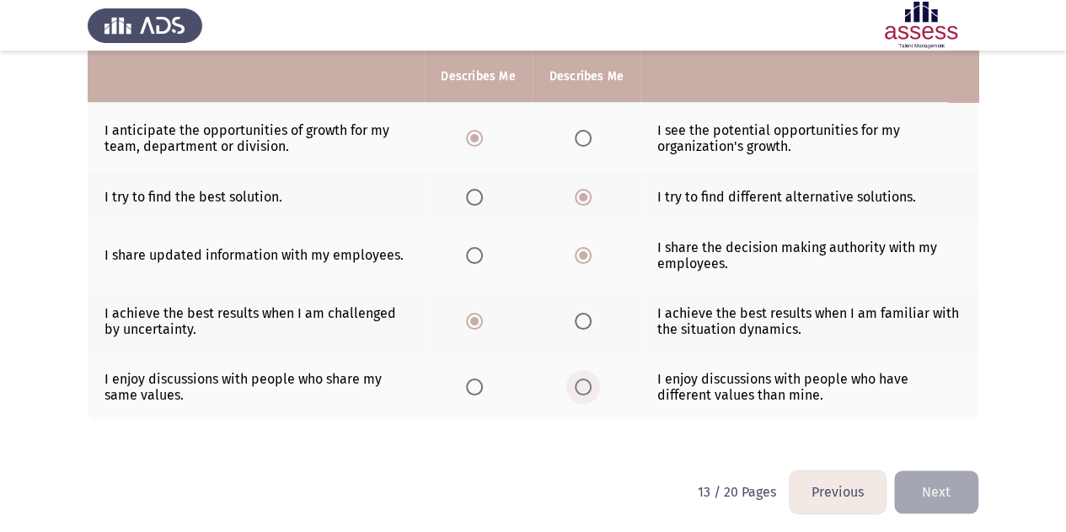
click at [588, 389] on input "Select an option" at bounding box center [583, 387] width 17 height 17
click at [937, 493] on button "Next" at bounding box center [936, 491] width 84 height 43
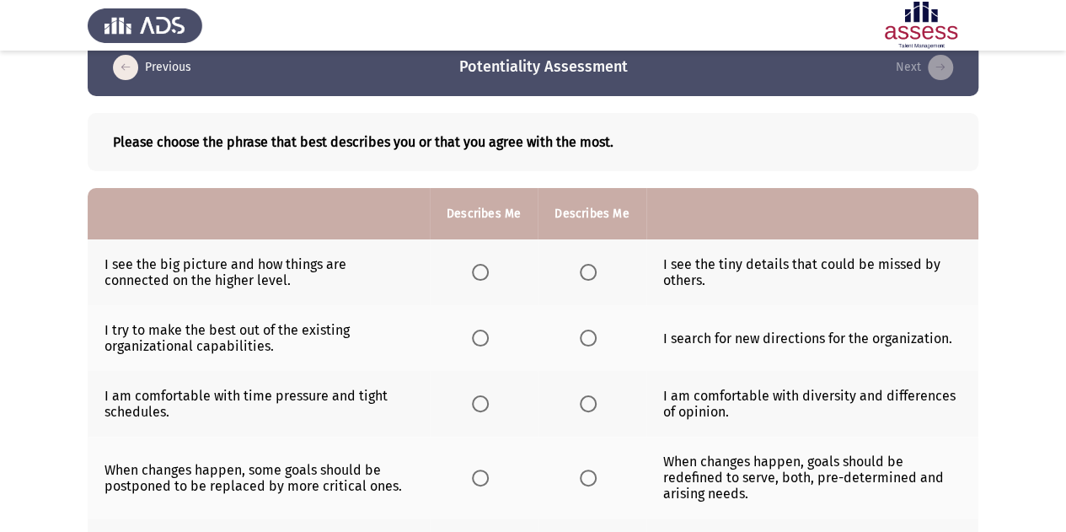
scroll to position [28, 0]
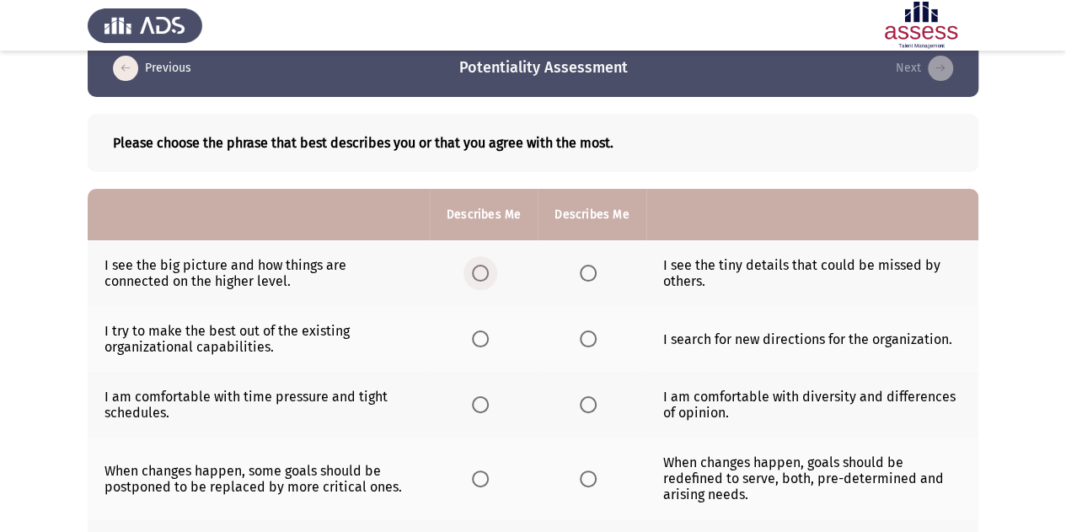
click at [472, 265] on span "Select an option" at bounding box center [480, 273] width 17 height 17
click at [472, 265] on input "Select an option" at bounding box center [480, 273] width 17 height 17
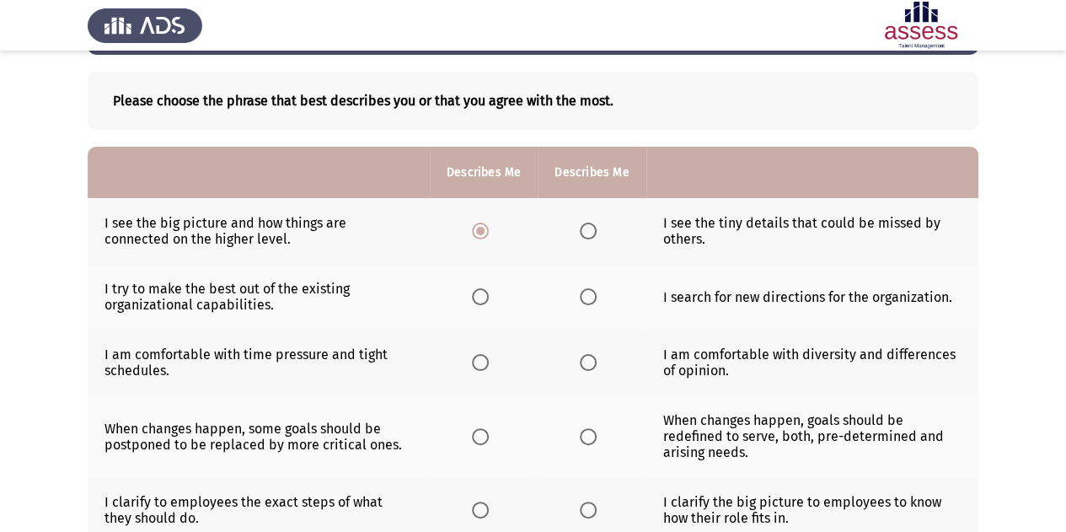
scroll to position [77, 0]
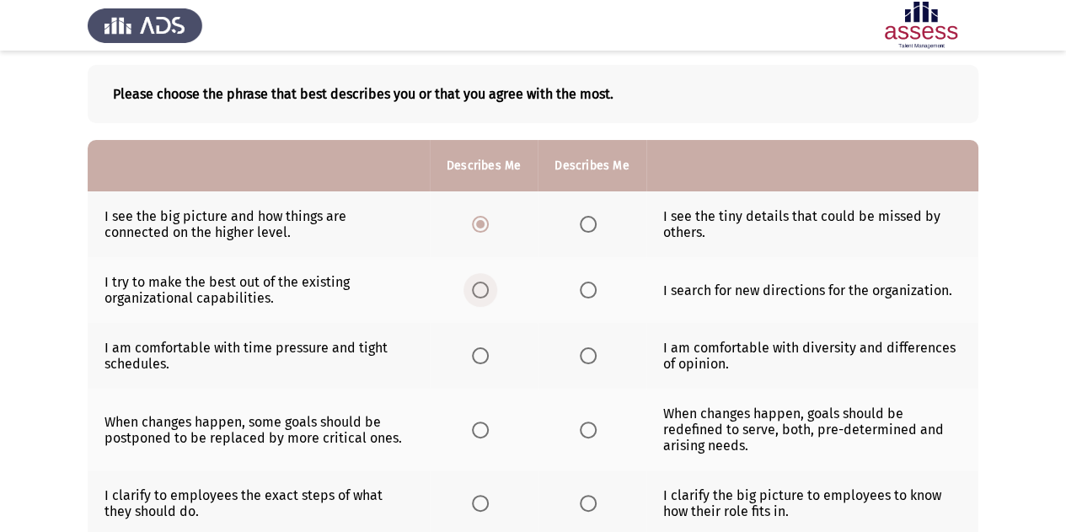
click at [484, 287] on span "Select an option" at bounding box center [480, 290] width 17 height 17
click at [484, 287] on input "Select an option" at bounding box center [480, 290] width 17 height 17
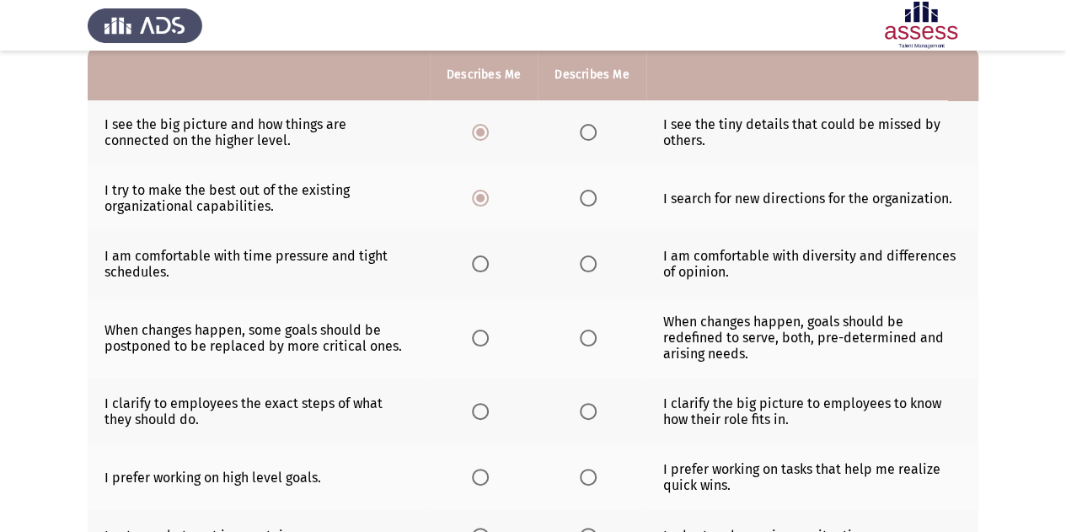
scroll to position [169, 0]
click at [588, 262] on span "Select an option" at bounding box center [588, 263] width 17 height 17
click at [588, 262] on input "Select an option" at bounding box center [588, 263] width 17 height 17
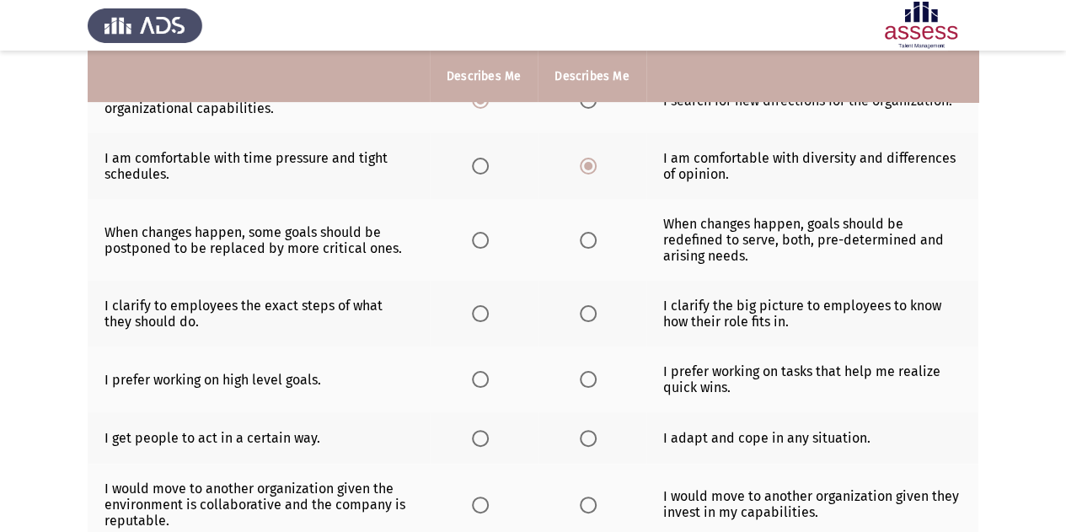
scroll to position [267, 0]
click at [487, 235] on span "Select an option" at bounding box center [480, 239] width 17 height 17
click at [487, 235] on input "Select an option" at bounding box center [480, 239] width 17 height 17
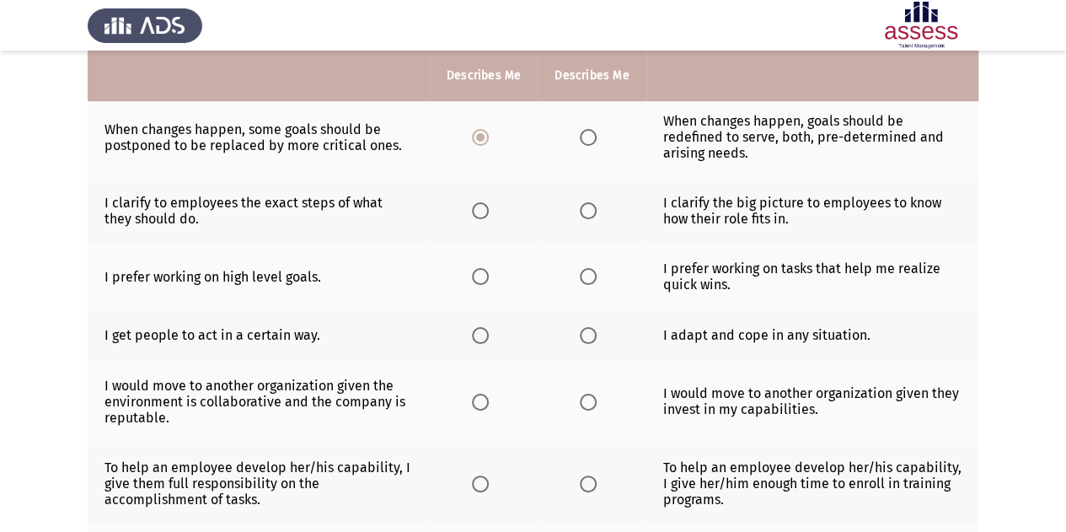
scroll to position [368, 0]
click at [479, 206] on span "Select an option" at bounding box center [480, 211] width 17 height 17
click at [479, 206] on input "Select an option" at bounding box center [480, 211] width 17 height 17
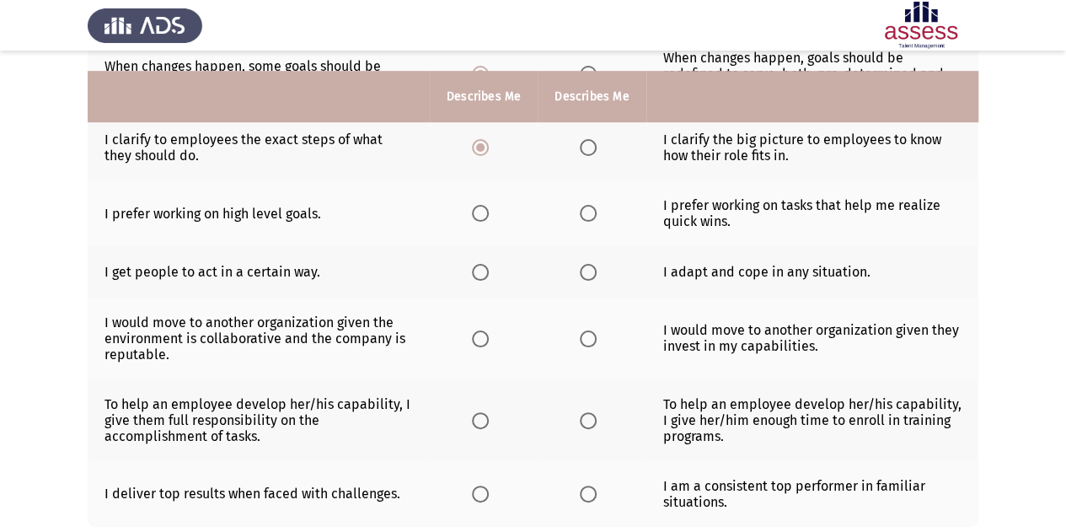
scroll to position [430, 0]
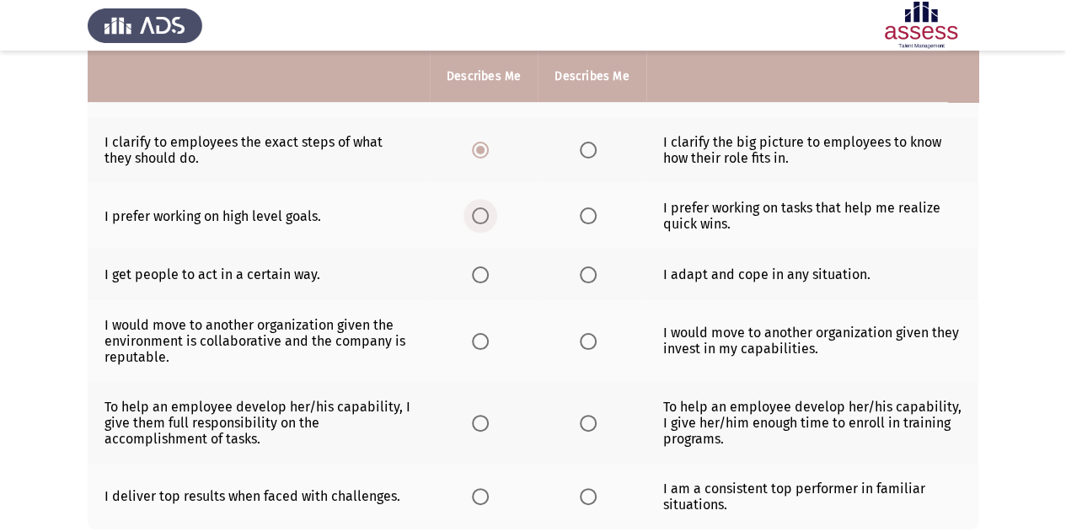
click at [484, 213] on span "Select an option" at bounding box center [480, 215] width 17 height 17
click at [484, 213] on input "Select an option" at bounding box center [480, 215] width 17 height 17
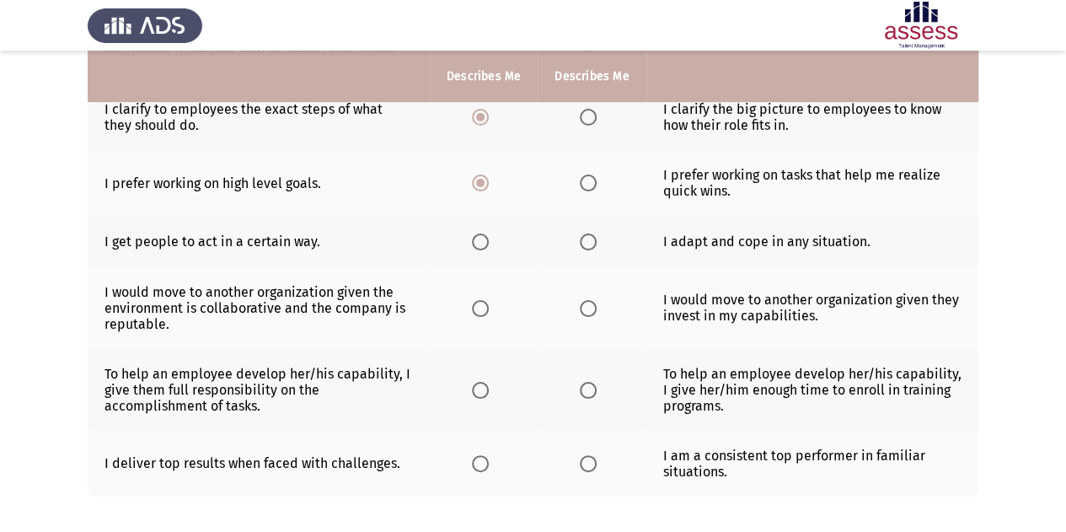
scroll to position [464, 0]
click at [592, 239] on span "Select an option" at bounding box center [588, 241] width 17 height 17
click at [592, 239] on input "Select an option" at bounding box center [588, 241] width 17 height 17
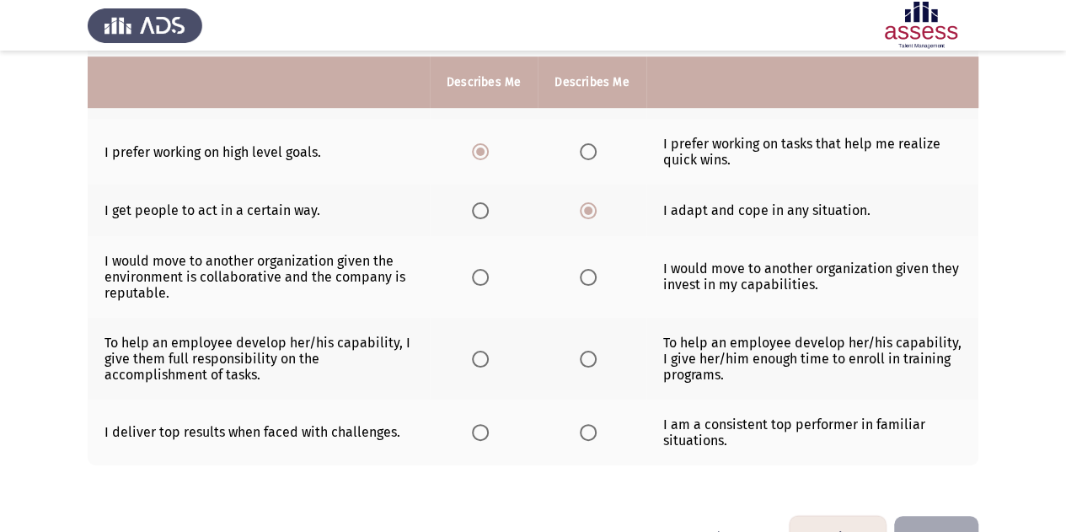
scroll to position [504, 0]
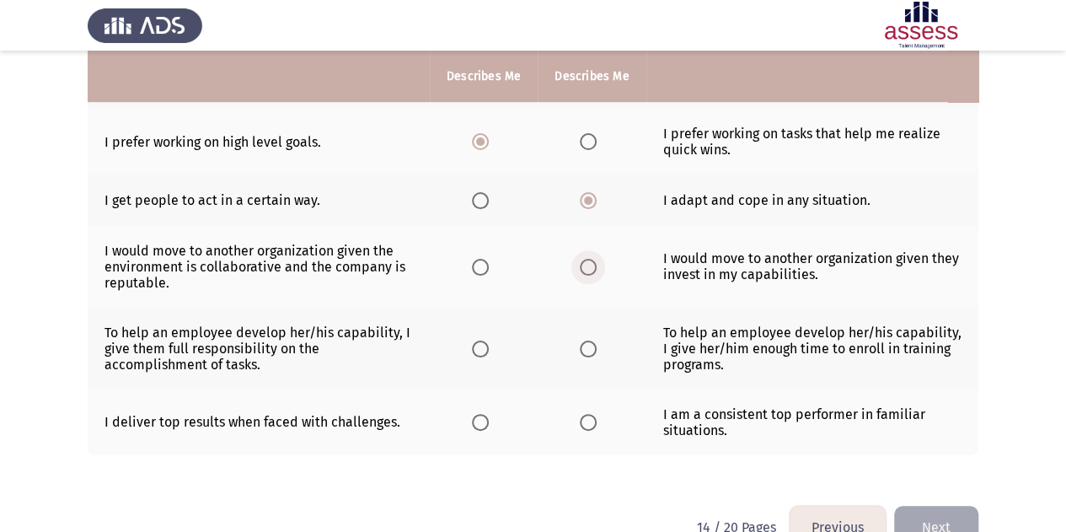
click at [583, 262] on span "Select an option" at bounding box center [588, 267] width 17 height 17
click at [583, 262] on input "Select an option" at bounding box center [588, 267] width 17 height 17
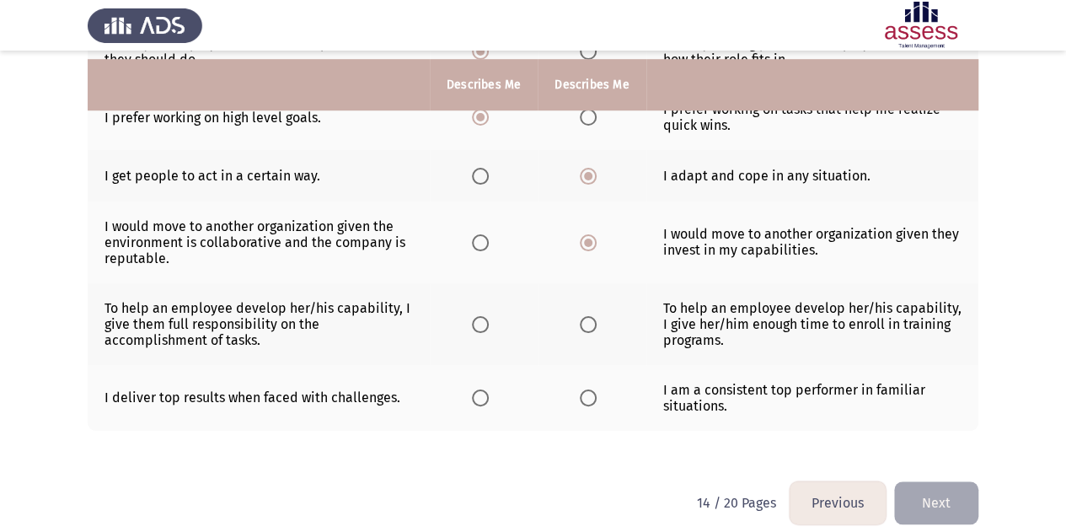
scroll to position [538, 0]
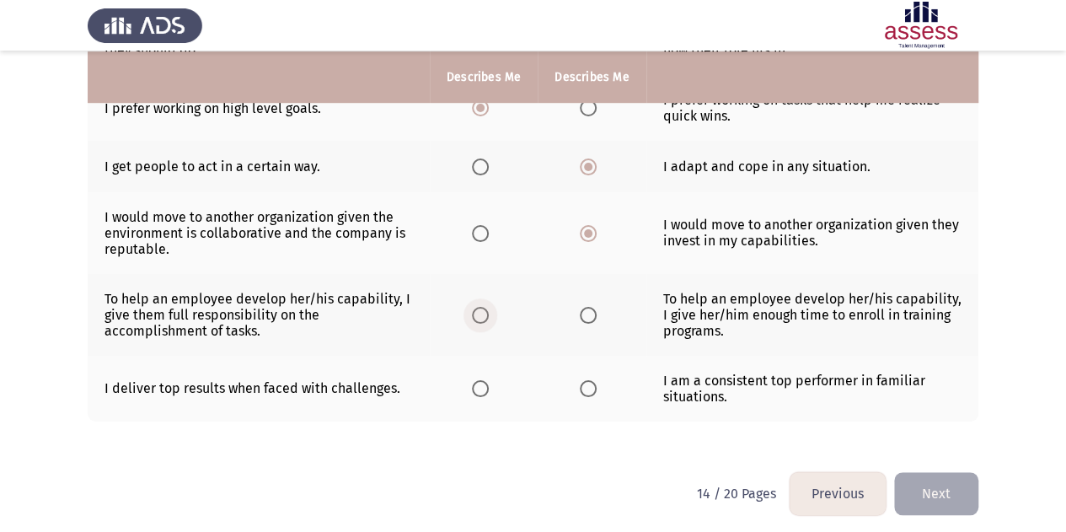
click at [481, 307] on span "Select an option" at bounding box center [480, 315] width 17 height 17
click at [481, 307] on input "Select an option" at bounding box center [480, 315] width 17 height 17
click at [585, 385] on span "Select an option" at bounding box center [588, 388] width 17 height 17
click at [585, 385] on input "Select an option" at bounding box center [588, 388] width 17 height 17
click at [939, 479] on button "Next" at bounding box center [936, 493] width 84 height 43
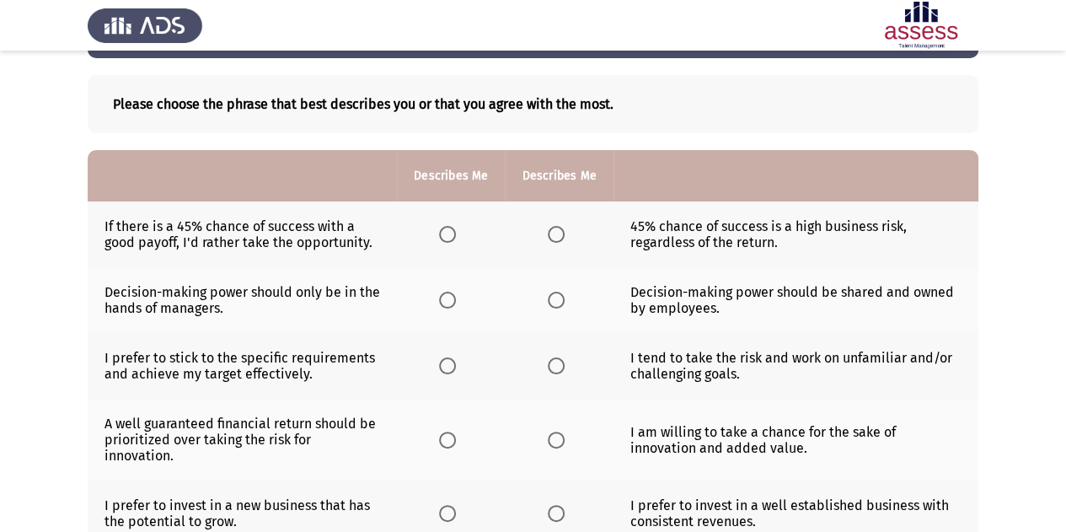
scroll to position [68, 0]
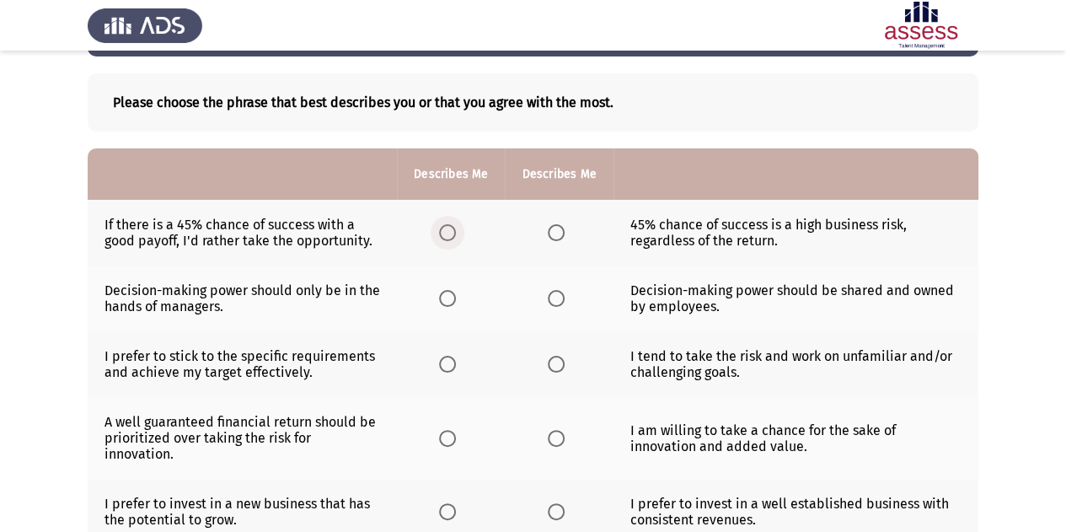
click at [445, 228] on span "Select an option" at bounding box center [447, 232] width 17 height 17
click at [445, 228] on input "Select an option" at bounding box center [447, 232] width 17 height 17
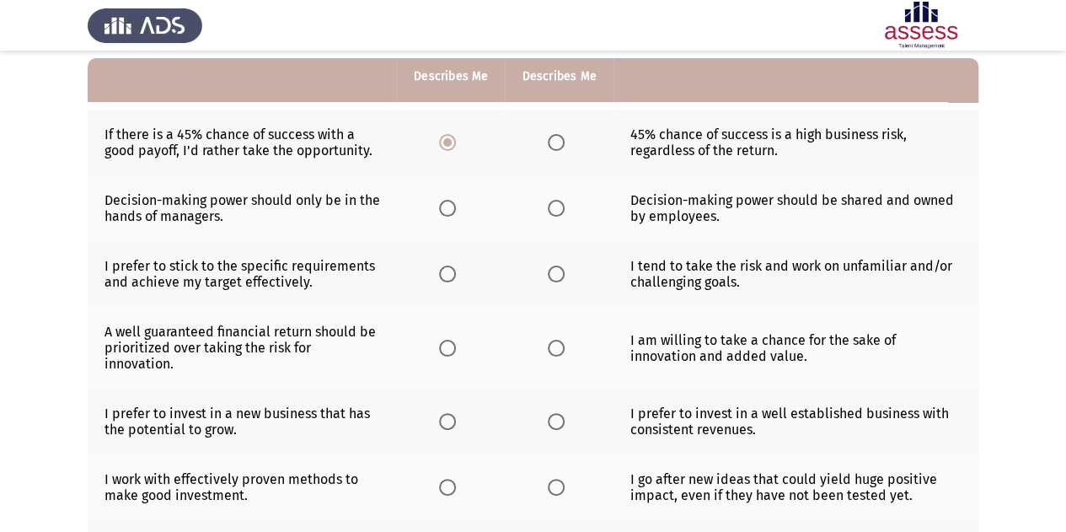
scroll to position [159, 0]
click at [563, 208] on label "Select an option" at bounding box center [560, 207] width 24 height 17
click at [563, 208] on input "Select an option" at bounding box center [556, 207] width 17 height 17
click at [451, 208] on span "Select an option" at bounding box center [447, 207] width 17 height 17
click at [451, 208] on input "Select an option" at bounding box center [447, 207] width 17 height 17
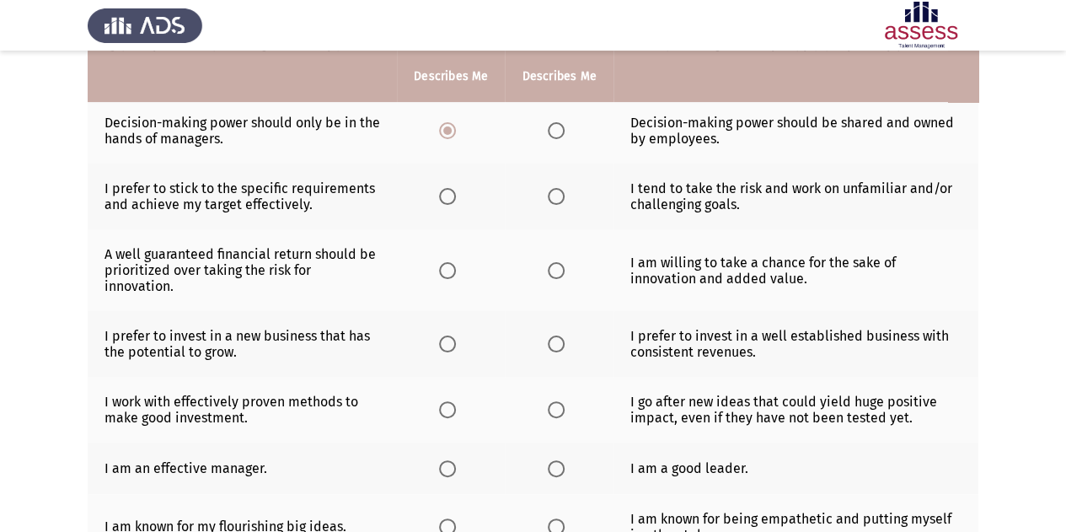
scroll to position [237, 0]
click at [561, 196] on span "Select an option" at bounding box center [556, 195] width 17 height 17
click at [561, 196] on input "Select an option" at bounding box center [556, 195] width 17 height 17
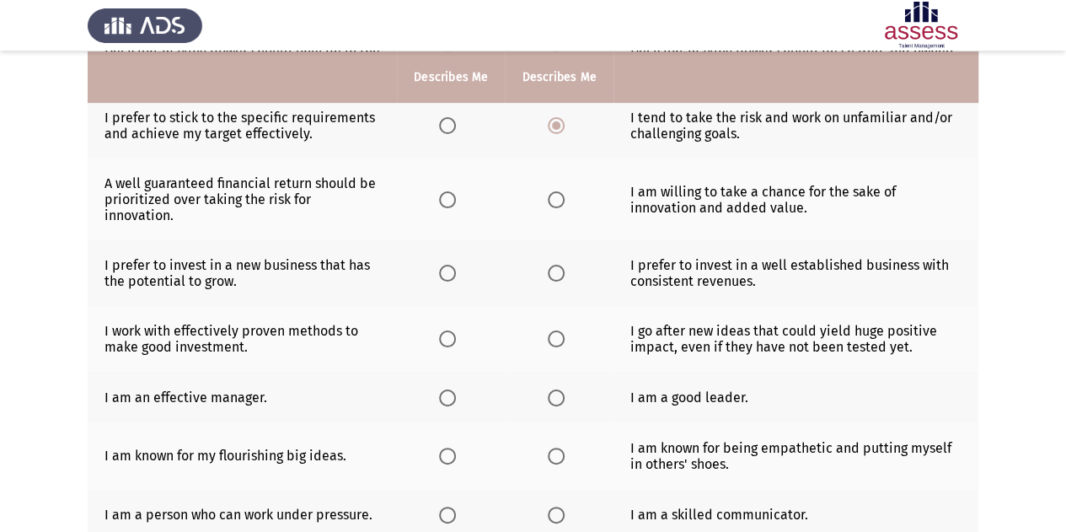
scroll to position [308, 0]
click at [551, 196] on span "Select an option" at bounding box center [556, 199] width 17 height 17
click at [551, 196] on input "Select an option" at bounding box center [556, 199] width 17 height 17
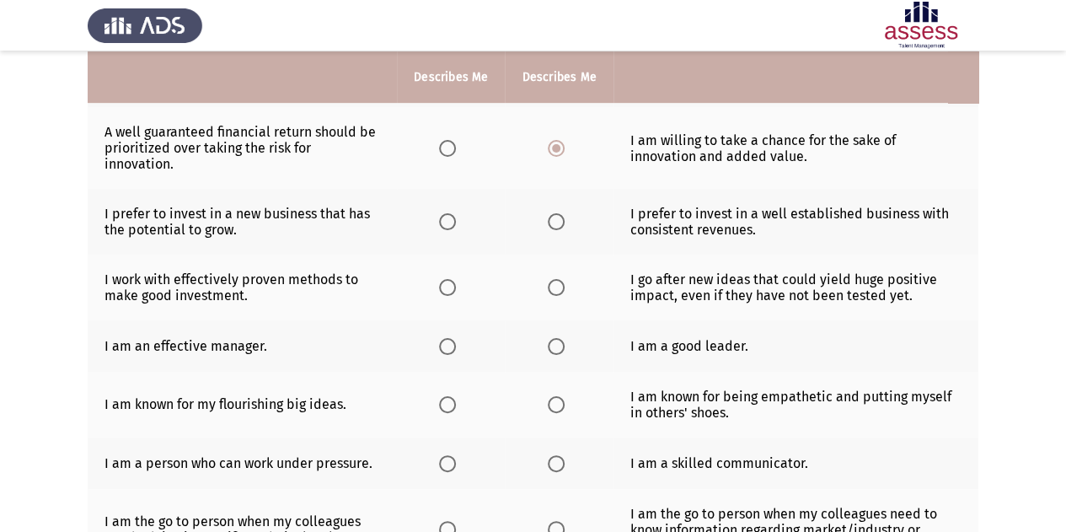
scroll to position [359, 0]
click at [456, 220] on span "Select an option" at bounding box center [447, 220] width 17 height 17
click at [456, 220] on input "Select an option" at bounding box center [447, 220] width 17 height 17
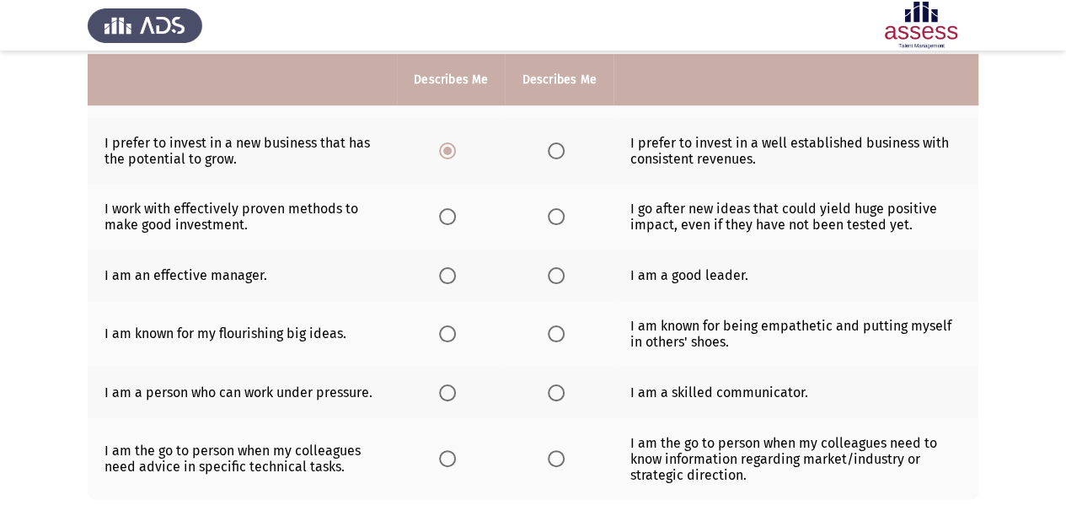
scroll to position [434, 0]
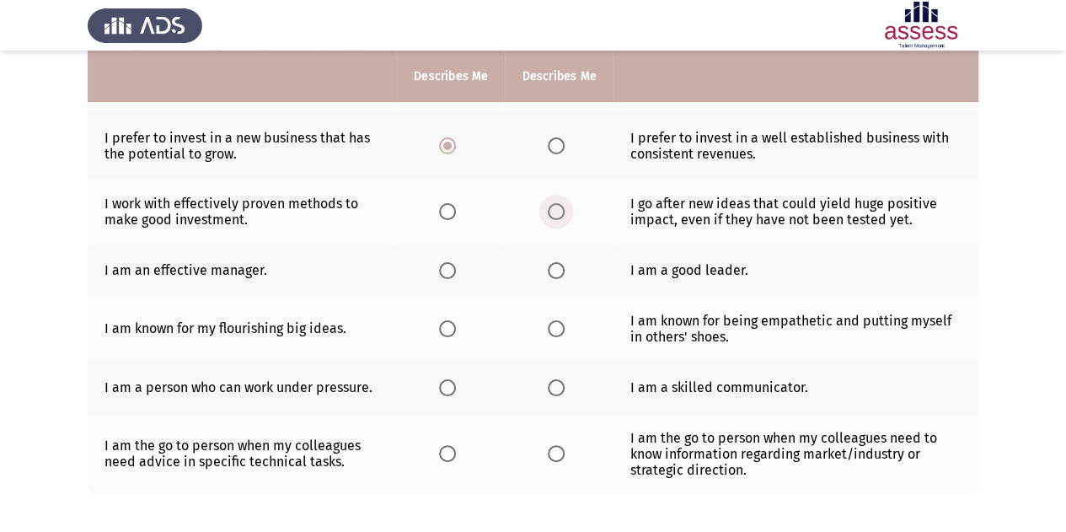
click at [560, 208] on span "Select an option" at bounding box center [556, 211] width 17 height 17
click at [560, 208] on input "Select an option" at bounding box center [556, 211] width 17 height 17
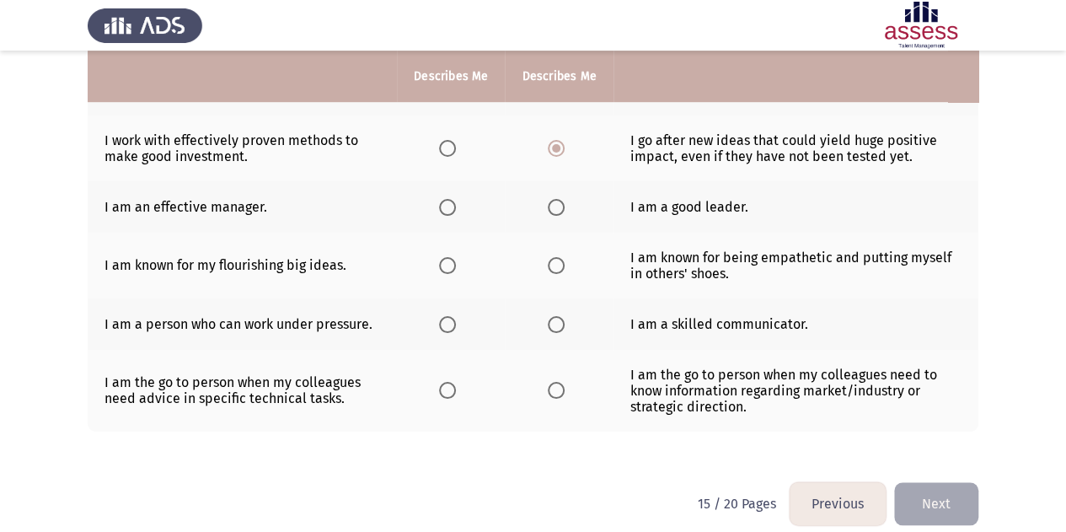
scroll to position [498, 0]
click at [558, 213] on th at bounding box center [559, 205] width 108 height 51
click at [558, 206] on span "Select an option" at bounding box center [556, 206] width 17 height 17
click at [558, 206] on input "Select an option" at bounding box center [556, 206] width 17 height 17
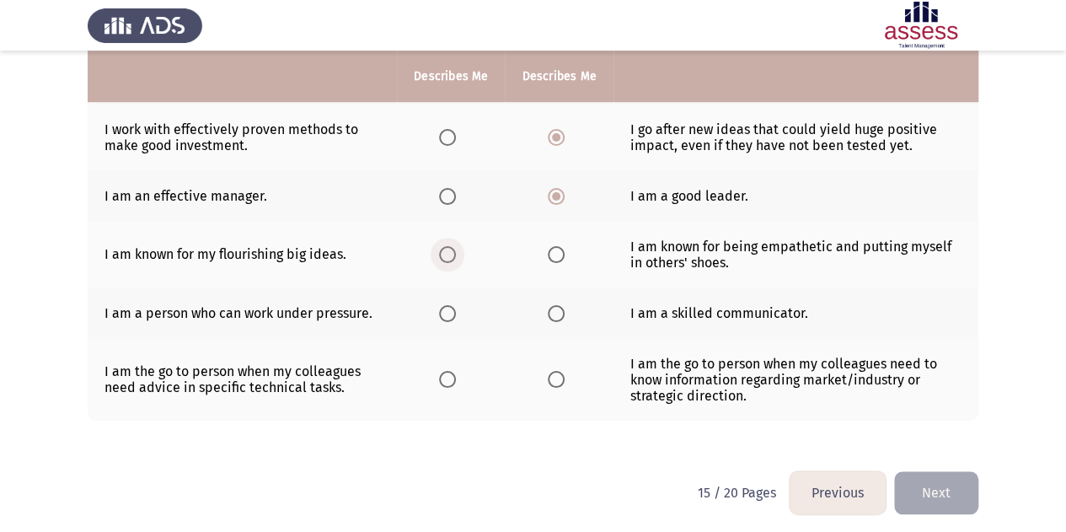
click at [449, 253] on span "Select an option" at bounding box center [447, 254] width 17 height 17
click at [449, 253] on input "Select an option" at bounding box center [447, 254] width 17 height 17
click at [459, 313] on label "Select an option" at bounding box center [451, 313] width 24 height 17
click at [456, 313] on input "Select an option" at bounding box center [447, 313] width 17 height 17
click at [457, 380] on label "Select an option" at bounding box center [451, 379] width 24 height 17
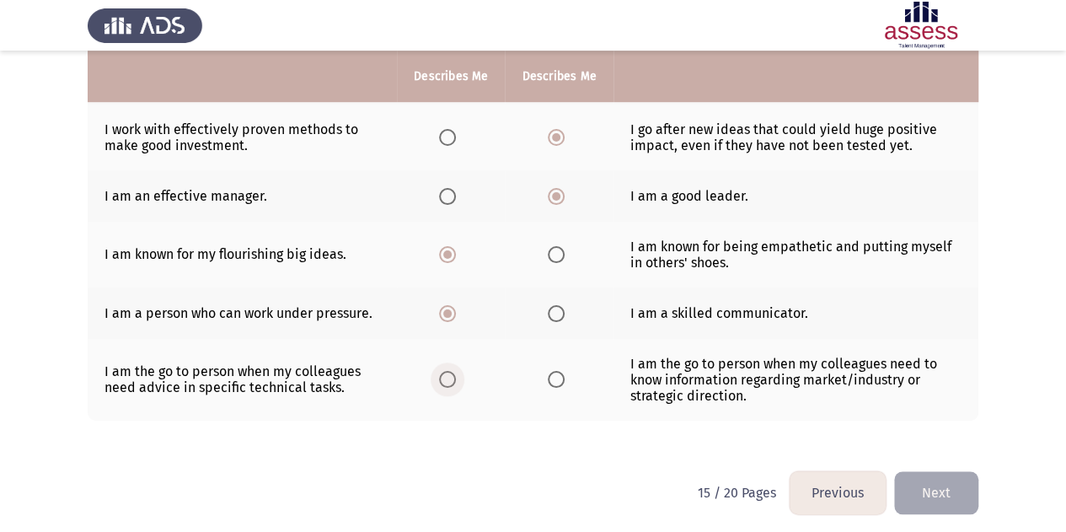
click at [456, 380] on input "Select an option" at bounding box center [447, 379] width 17 height 17
click at [964, 489] on button "Next" at bounding box center [936, 492] width 84 height 43
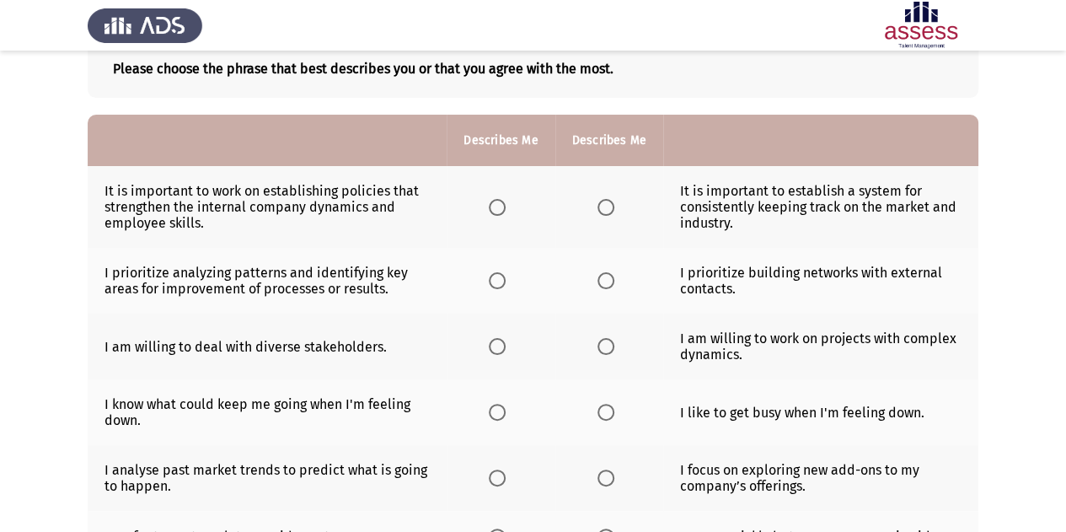
scroll to position [100, 0]
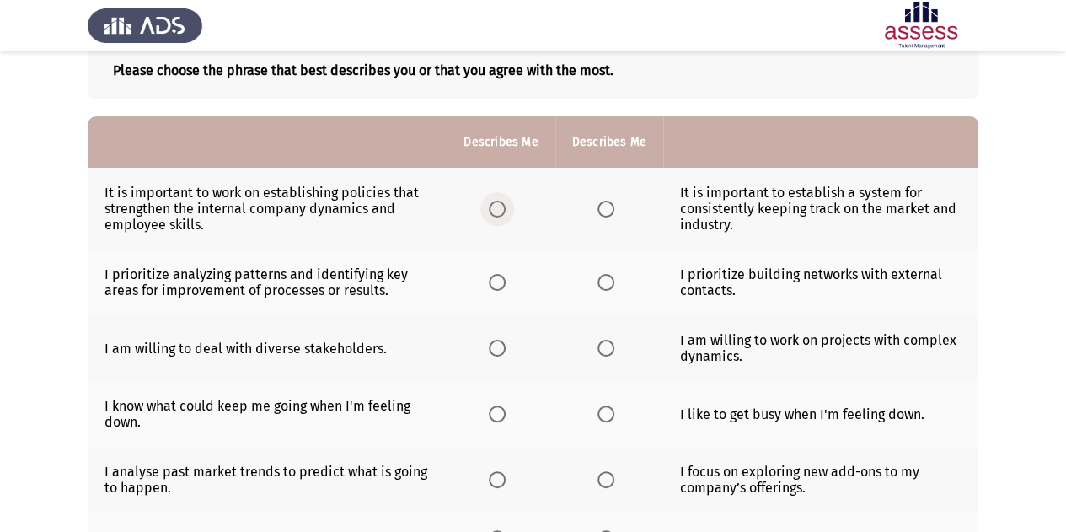
click at [498, 212] on span "Select an option" at bounding box center [497, 209] width 17 height 17
click at [498, 212] on input "Select an option" at bounding box center [497, 209] width 17 height 17
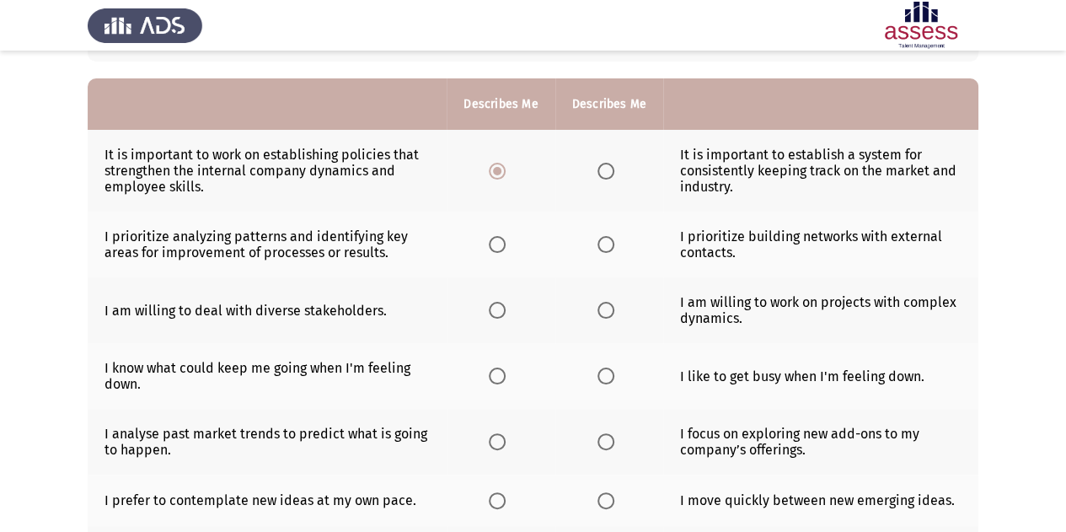
scroll to position [139, 0]
click at [494, 247] on span "Select an option" at bounding box center [497, 243] width 17 height 17
click at [494, 247] on input "Select an option" at bounding box center [497, 243] width 17 height 17
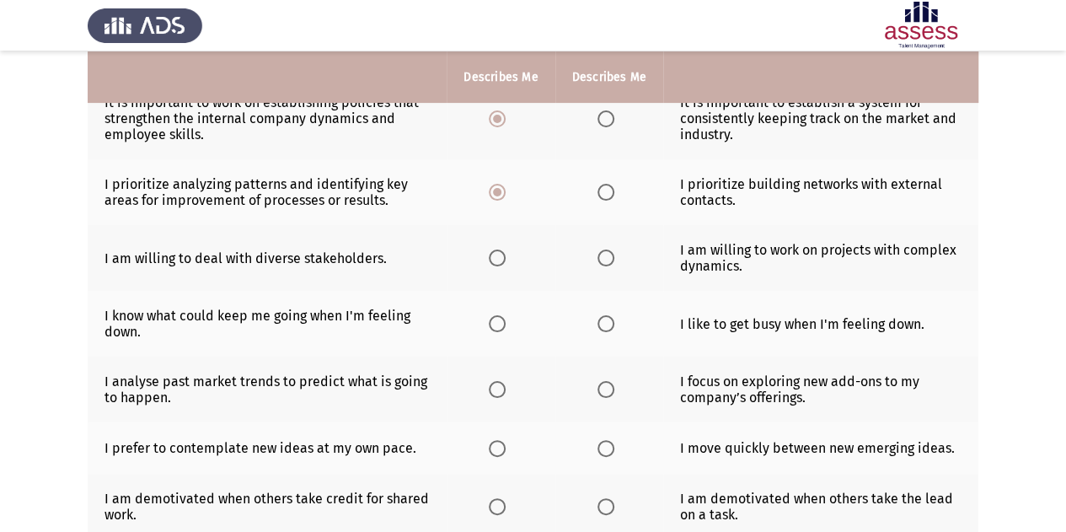
scroll to position [191, 0]
click at [500, 262] on span "Select an option" at bounding box center [497, 257] width 17 height 17
click at [500, 262] on input "Select an option" at bounding box center [497, 257] width 17 height 17
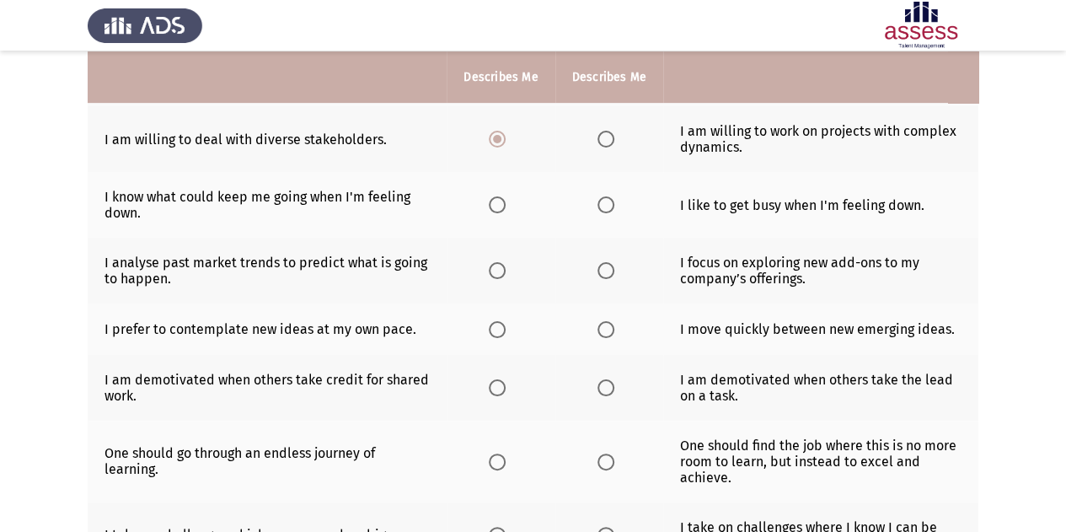
scroll to position [310, 0]
click at [610, 209] on span "Select an option" at bounding box center [606, 204] width 17 height 17
click at [610, 209] on input "Select an option" at bounding box center [606, 204] width 17 height 17
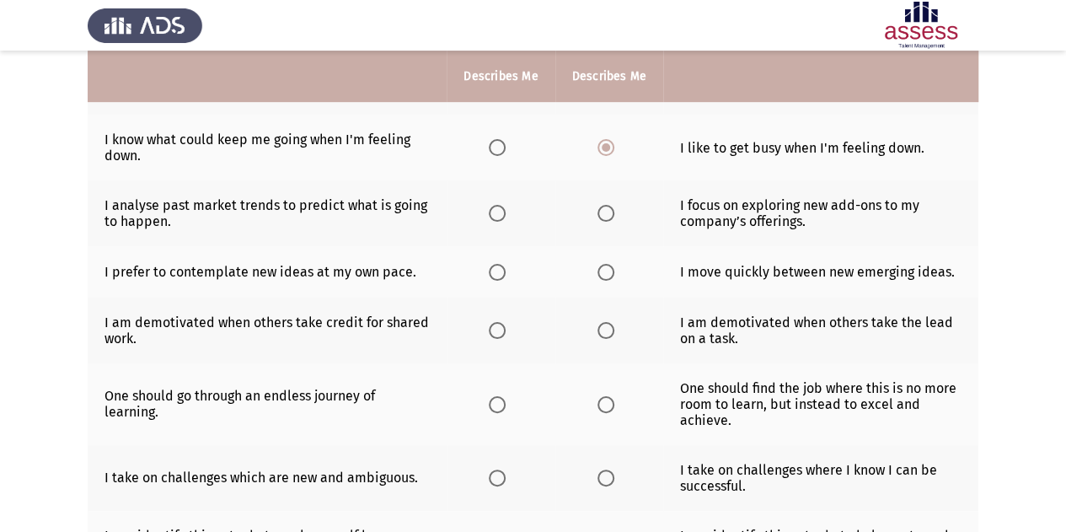
scroll to position [368, 0]
click at [598, 211] on span "Select an option" at bounding box center [606, 212] width 17 height 17
click at [598, 211] on input "Select an option" at bounding box center [606, 212] width 17 height 17
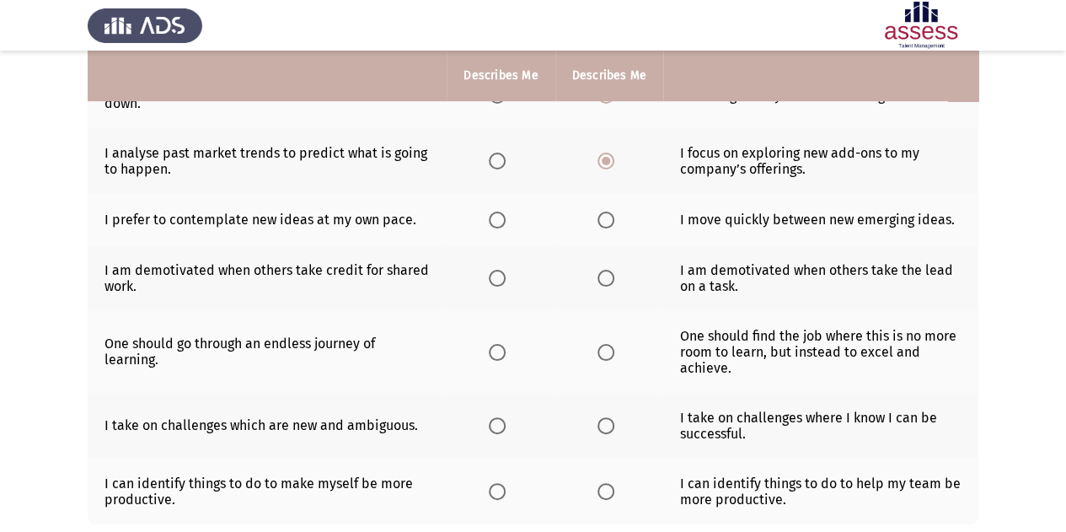
scroll to position [418, 0]
click at [499, 156] on span "Select an option" at bounding box center [497, 161] width 17 height 17
click at [499, 156] on input "Select an option" at bounding box center [497, 161] width 17 height 17
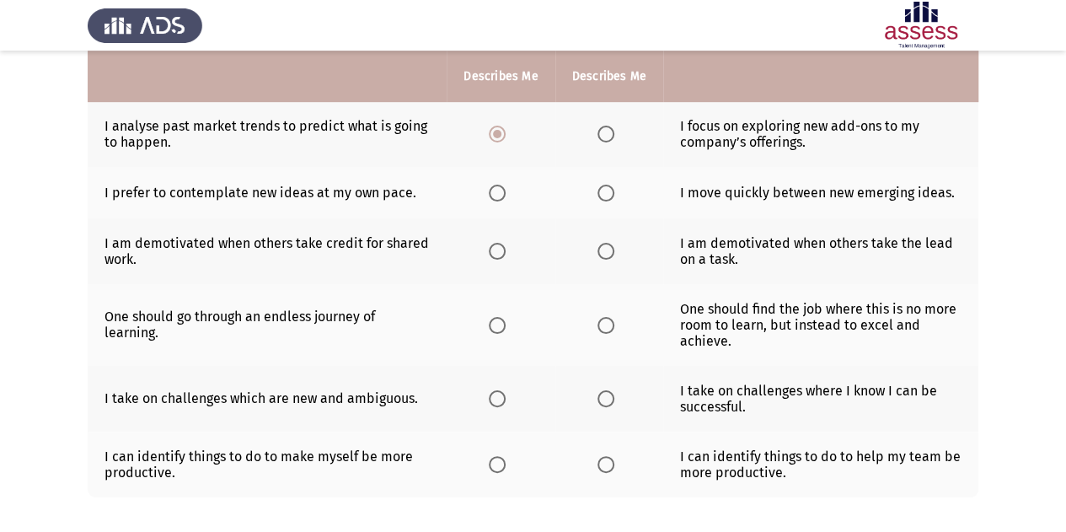
scroll to position [447, 0]
click at [604, 188] on span "Select an option" at bounding box center [606, 192] width 17 height 17
click at [604, 188] on input "Select an option" at bounding box center [606, 192] width 17 height 17
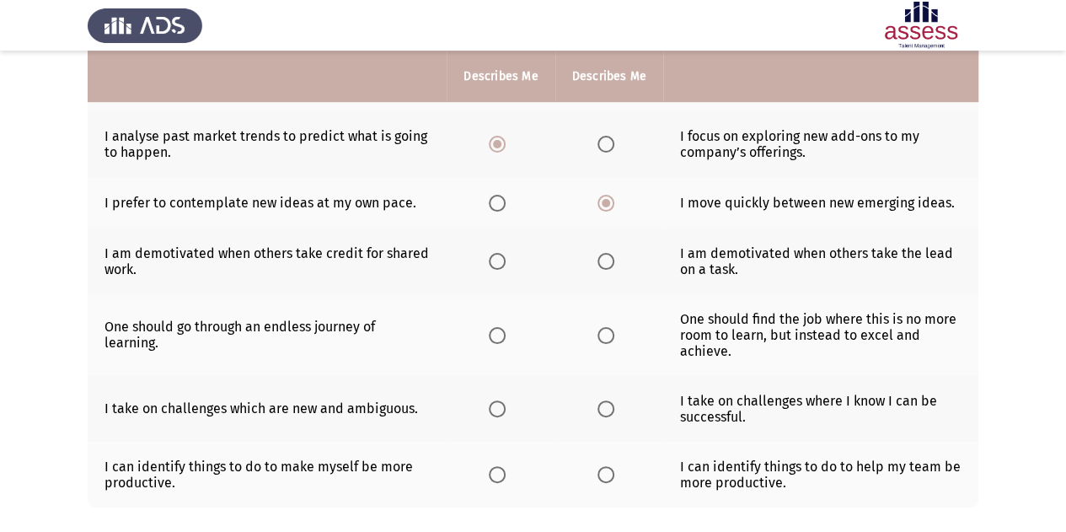
scroll to position [434, 0]
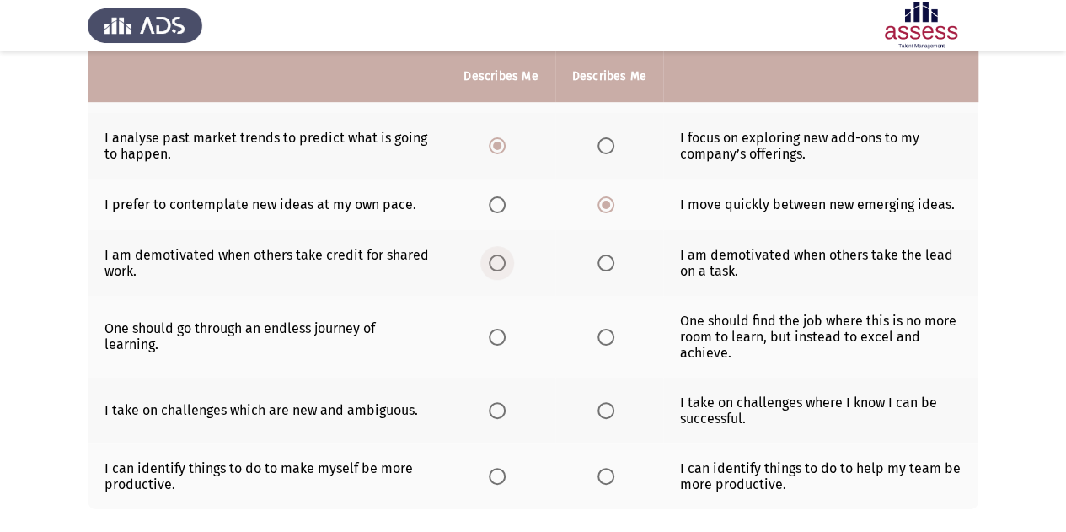
click at [499, 262] on span "Select an option" at bounding box center [497, 263] width 17 height 17
click at [499, 262] on input "Select an option" at bounding box center [497, 263] width 17 height 17
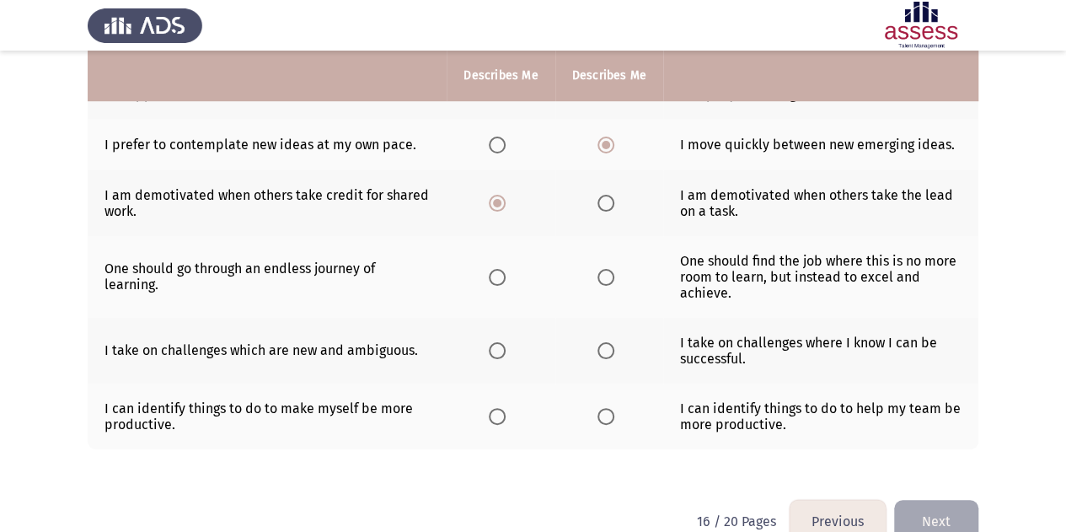
scroll to position [495, 0]
click at [491, 269] on span "Select an option" at bounding box center [497, 276] width 17 height 17
click at [491, 269] on input "Select an option" at bounding box center [497, 276] width 17 height 17
click at [603, 268] on span "Select an option" at bounding box center [606, 276] width 17 height 17
click at [603, 268] on input "Select an option" at bounding box center [606, 276] width 17 height 17
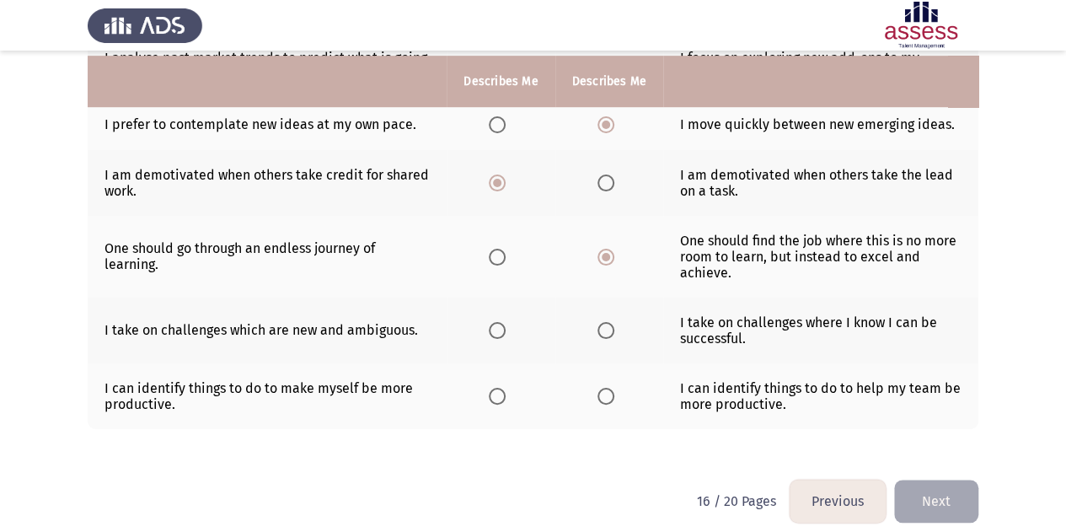
scroll to position [523, 0]
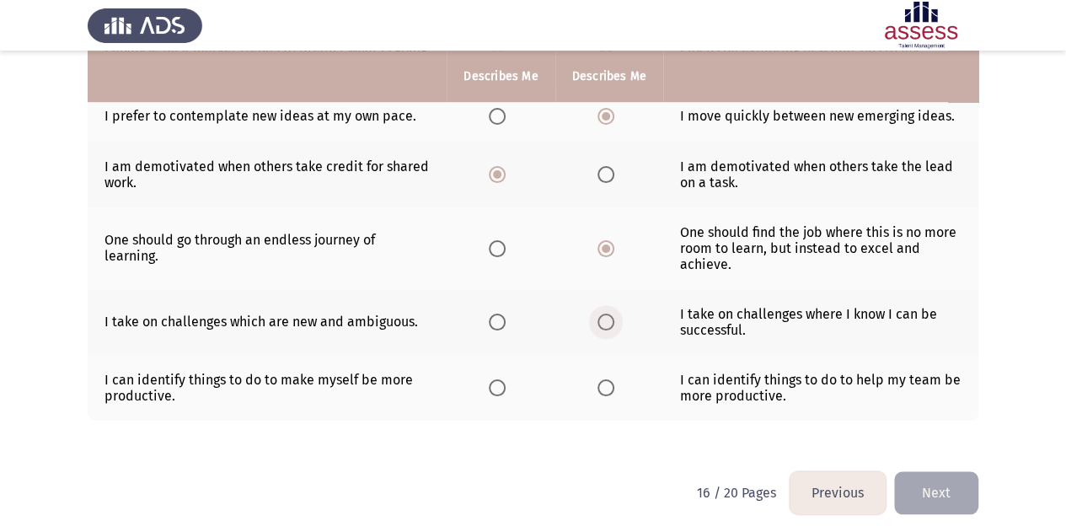
click at [609, 320] on span "Select an option" at bounding box center [606, 322] width 17 height 17
click at [609, 320] on input "Select an option" at bounding box center [606, 322] width 17 height 17
click at [502, 323] on span "Select an option" at bounding box center [497, 322] width 17 height 17
click at [502, 323] on input "Select an option" at bounding box center [497, 322] width 17 height 17
click at [503, 389] on span "Select an option" at bounding box center [497, 387] width 17 height 17
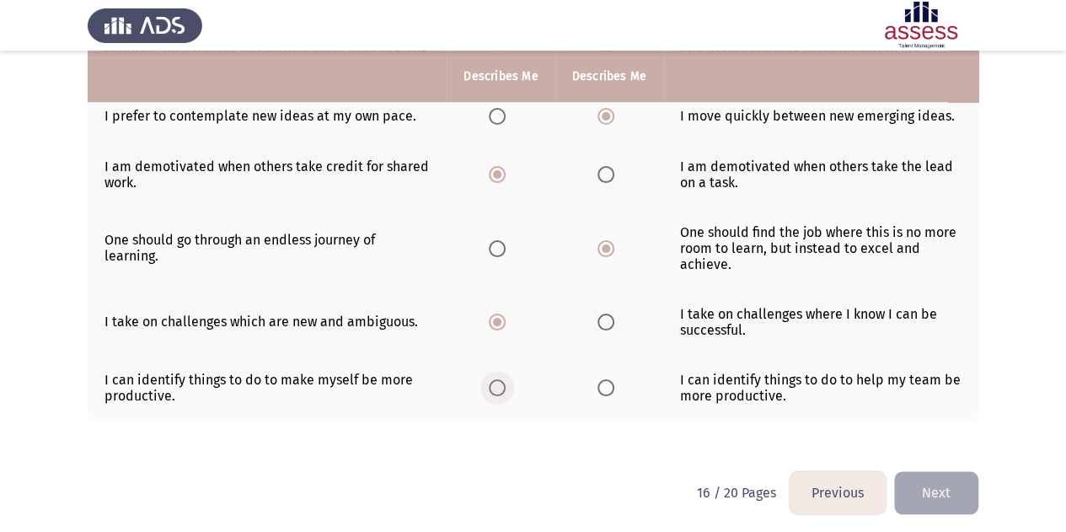
click at [503, 389] on input "Select an option" at bounding box center [497, 387] width 17 height 17
click at [927, 474] on button "Next" at bounding box center [936, 492] width 84 height 43
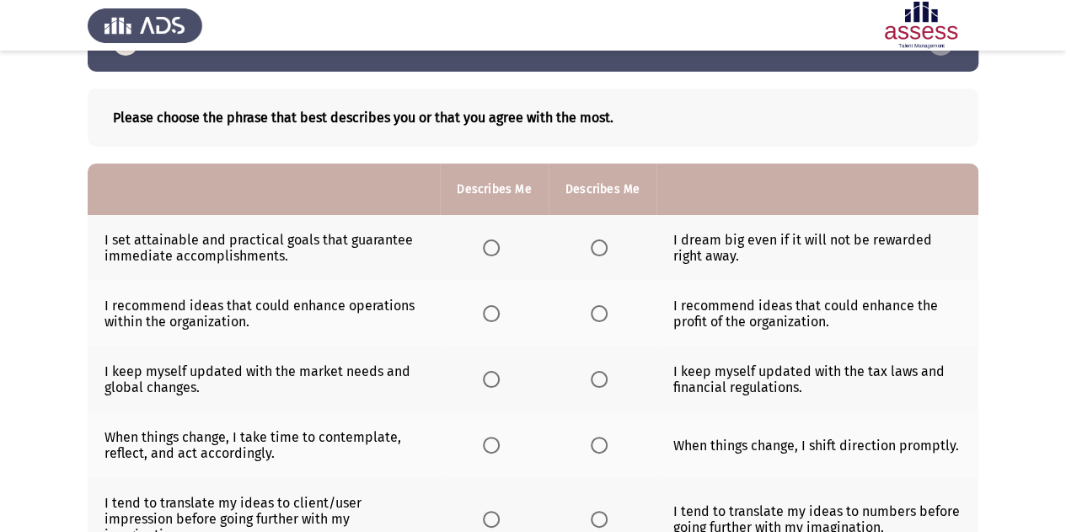
scroll to position [0, 0]
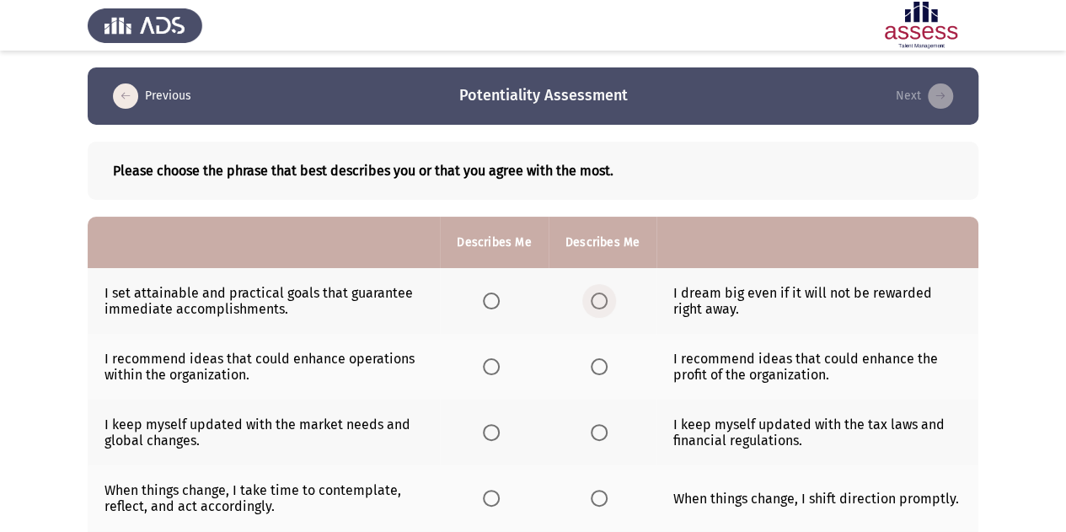
click at [600, 299] on span "Select an option" at bounding box center [599, 301] width 17 height 17
click at [600, 299] on input "Select an option" at bounding box center [599, 301] width 17 height 17
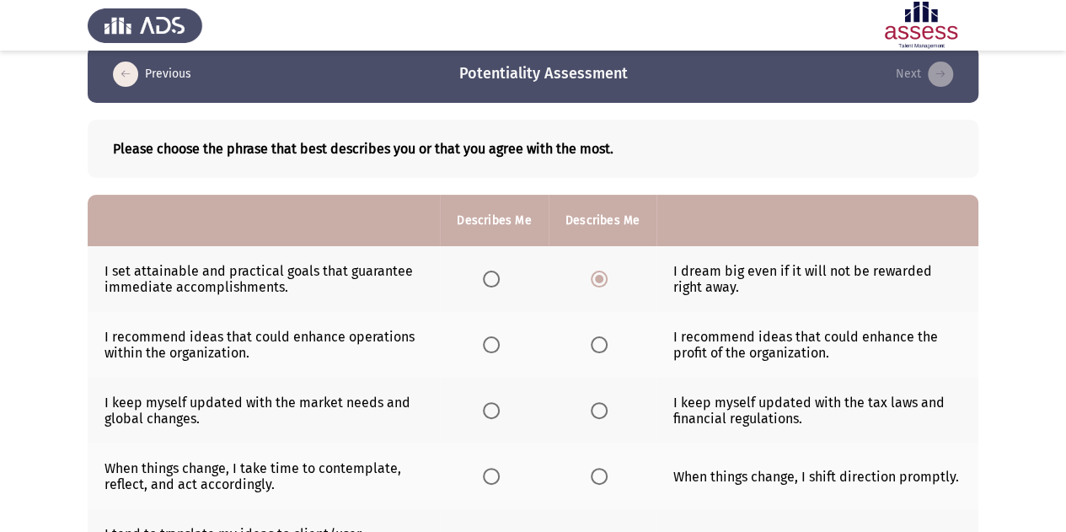
scroll to position [23, 0]
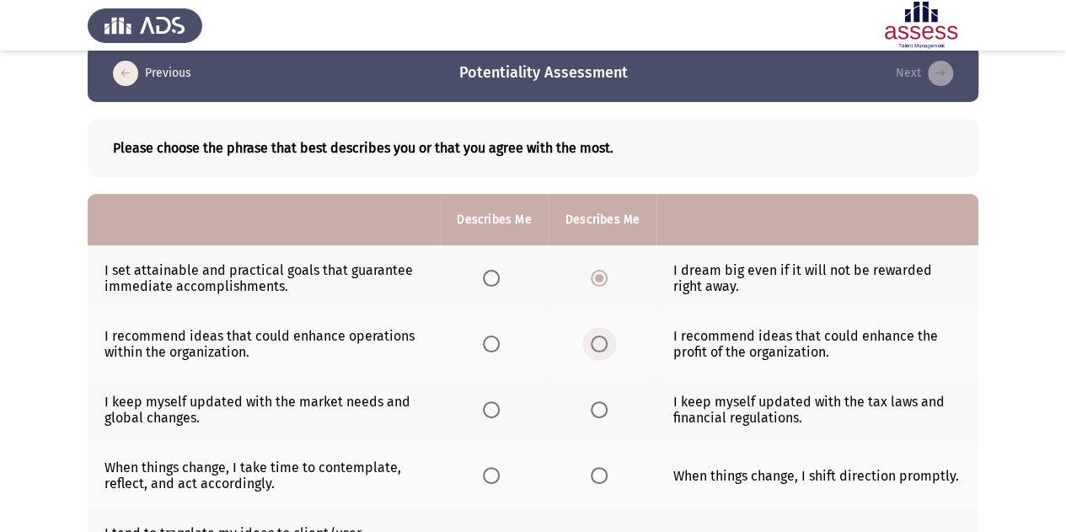
click at [600, 345] on span "Select an option" at bounding box center [599, 344] width 17 height 17
click at [600, 345] on input "Select an option" at bounding box center [599, 344] width 17 height 17
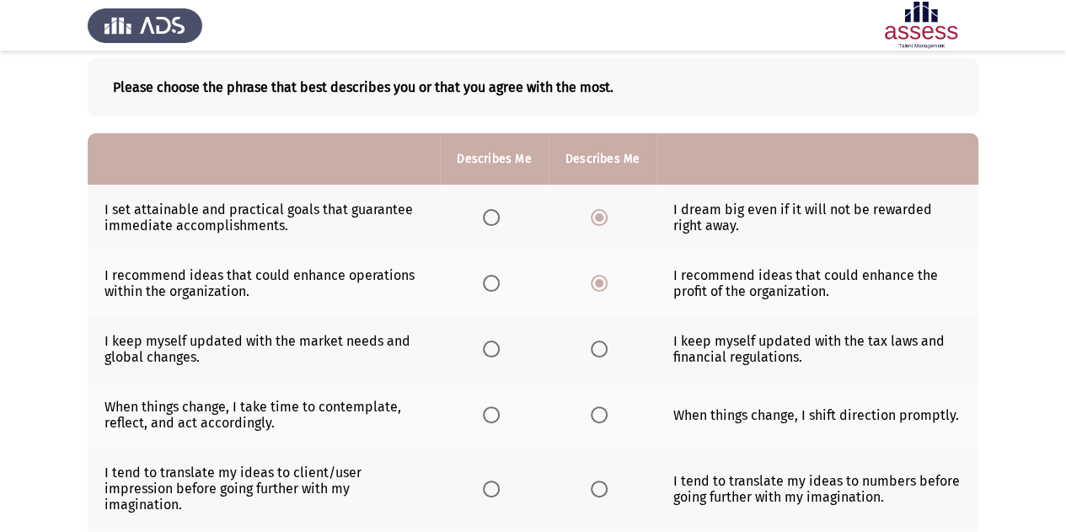
scroll to position [84, 0]
click at [491, 350] on span "Select an option" at bounding box center [491, 348] width 17 height 17
click at [491, 350] on input "Select an option" at bounding box center [491, 348] width 17 height 17
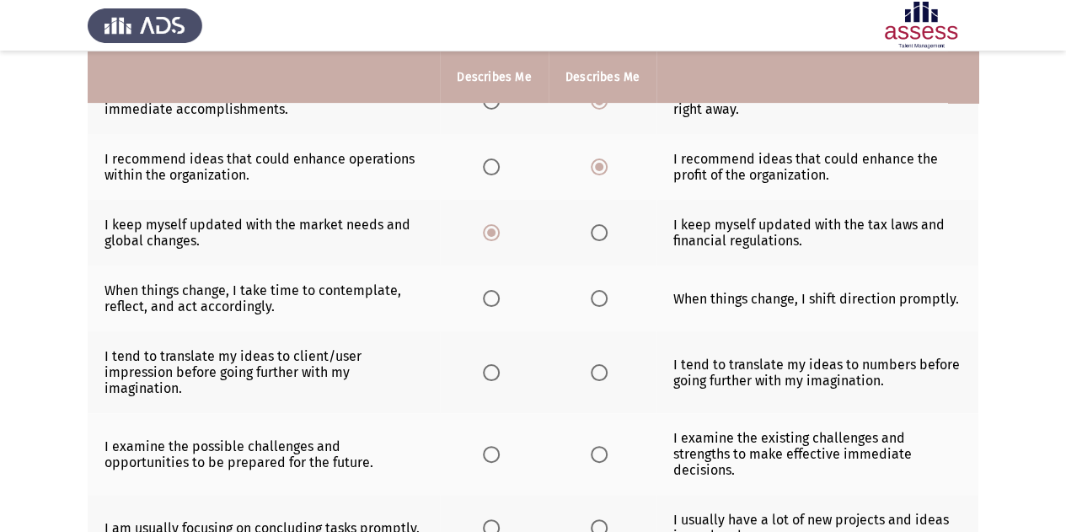
scroll to position [201, 0]
click at [602, 302] on span "Select an option" at bounding box center [599, 297] width 17 height 17
click at [602, 302] on input "Select an option" at bounding box center [599, 297] width 17 height 17
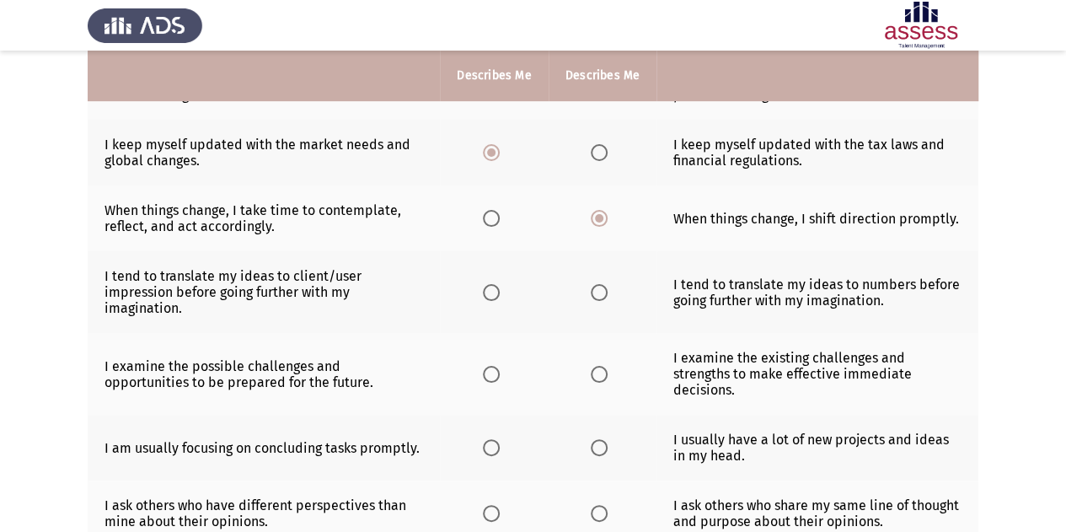
scroll to position [281, 0]
click at [599, 285] on span "Select an option" at bounding box center [599, 291] width 17 height 17
click at [599, 285] on input "Select an option" at bounding box center [599, 291] width 17 height 17
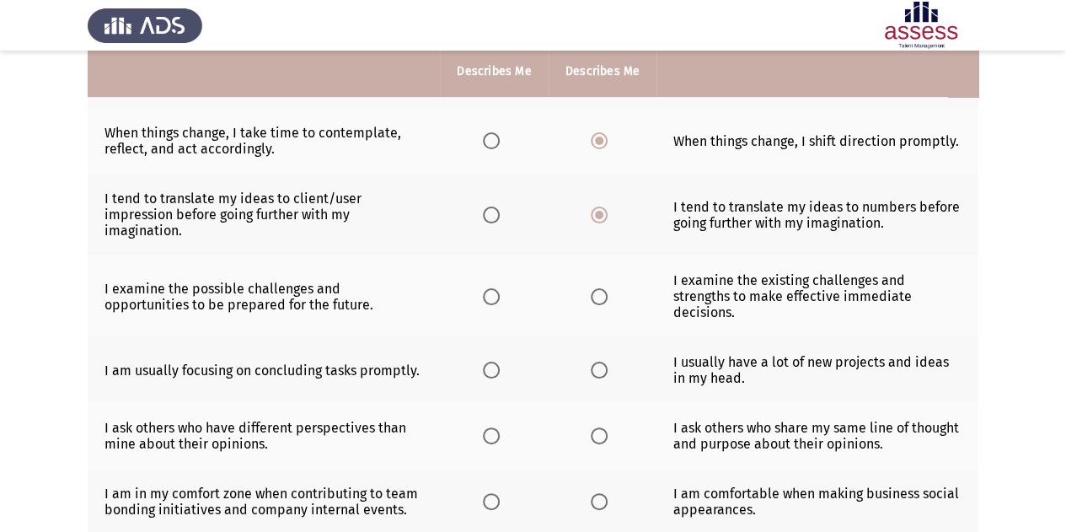
scroll to position [359, 0]
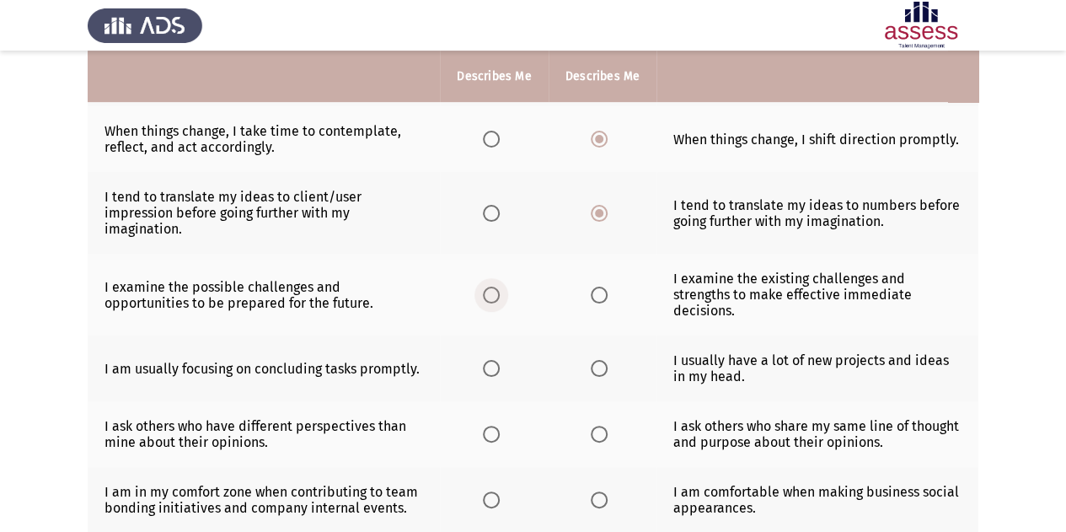
click at [491, 295] on span "Select an option" at bounding box center [491, 295] width 17 height 17
click at [491, 295] on input "Select an option" at bounding box center [491, 295] width 17 height 17
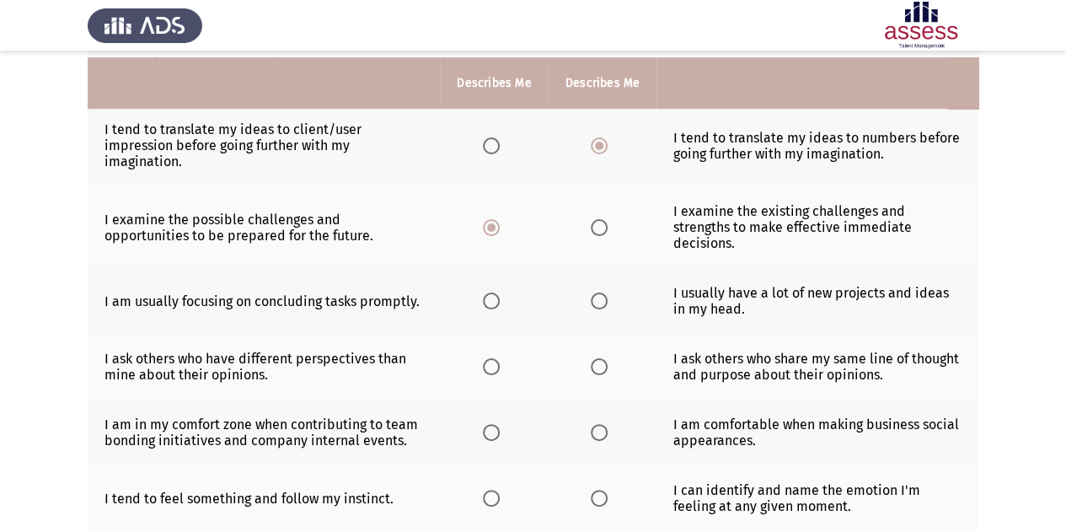
scroll to position [435, 0]
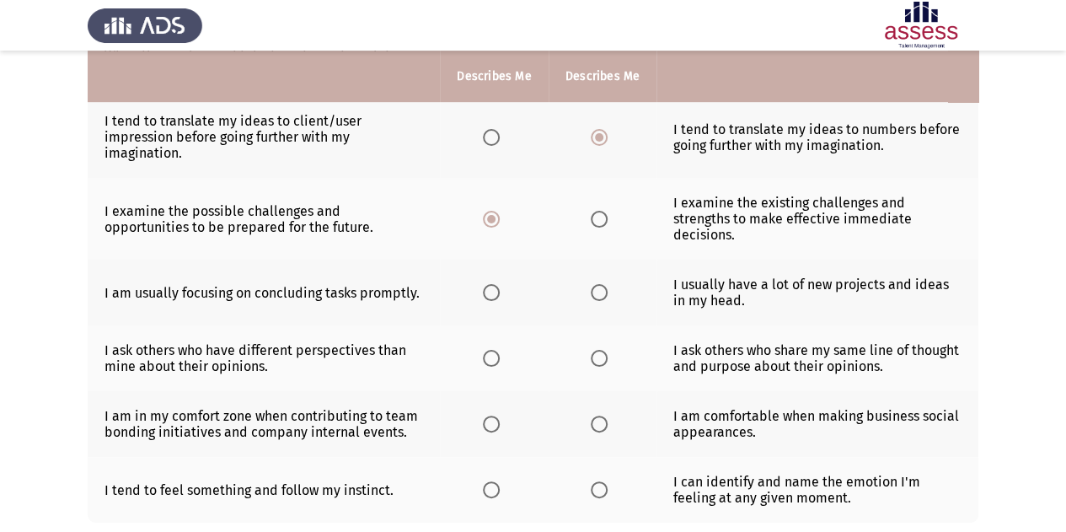
click at [502, 285] on label "Select an option" at bounding box center [495, 292] width 24 height 17
click at [500, 285] on input "Select an option" at bounding box center [491, 292] width 17 height 17
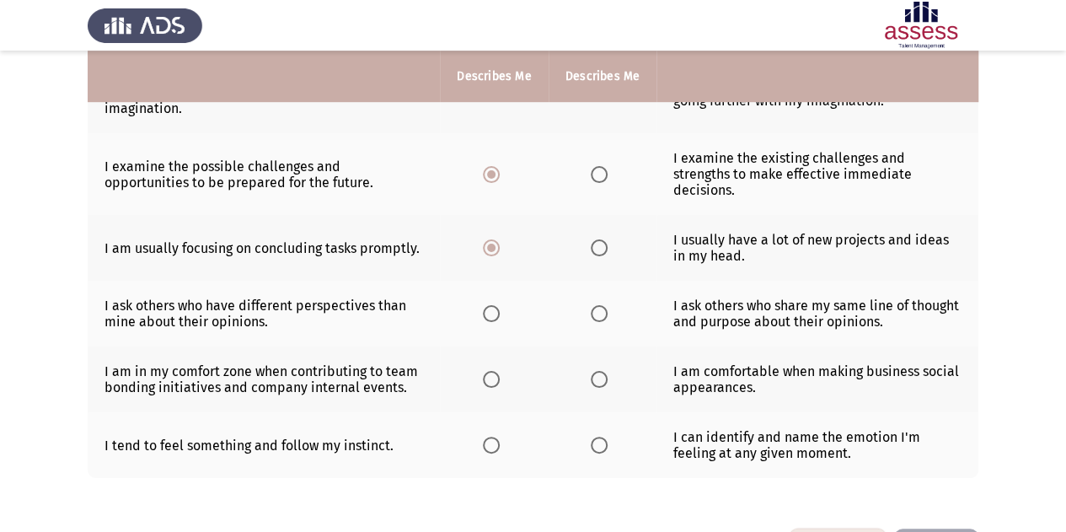
scroll to position [479, 0]
click at [494, 311] on span "Select an option" at bounding box center [491, 314] width 17 height 17
click at [494, 311] on input "Select an option" at bounding box center [491, 314] width 17 height 17
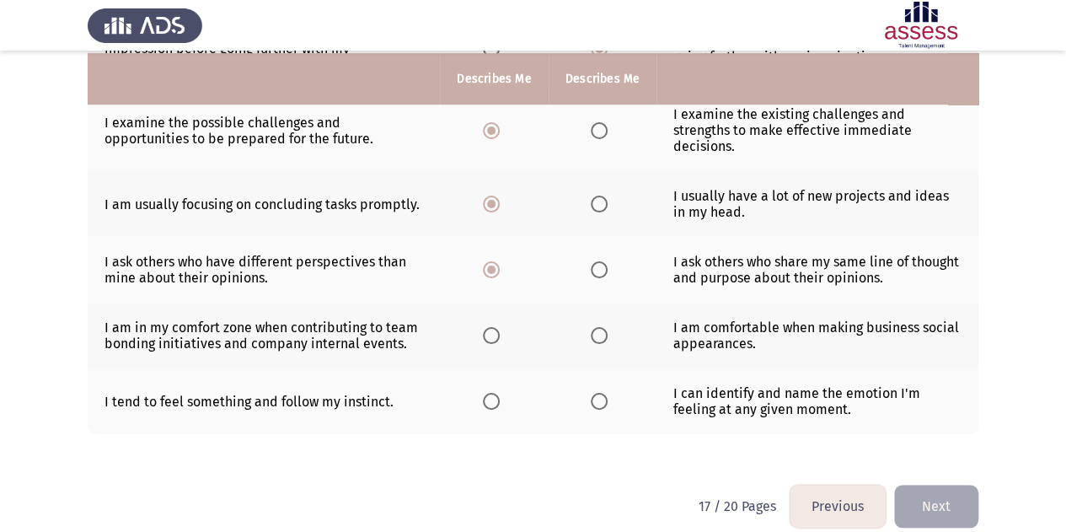
scroll to position [526, 0]
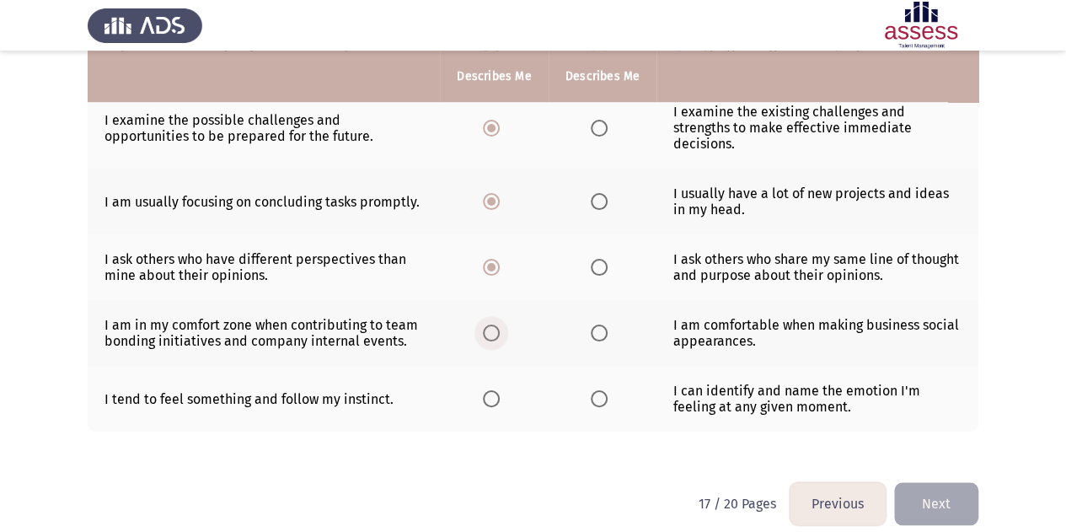
click at [493, 335] on span "Select an option" at bounding box center [491, 333] width 17 height 17
click at [493, 335] on input "Select an option" at bounding box center [491, 333] width 17 height 17
click at [594, 330] on span "Select an option" at bounding box center [599, 333] width 17 height 17
click at [594, 330] on input "Select an option" at bounding box center [599, 333] width 17 height 17
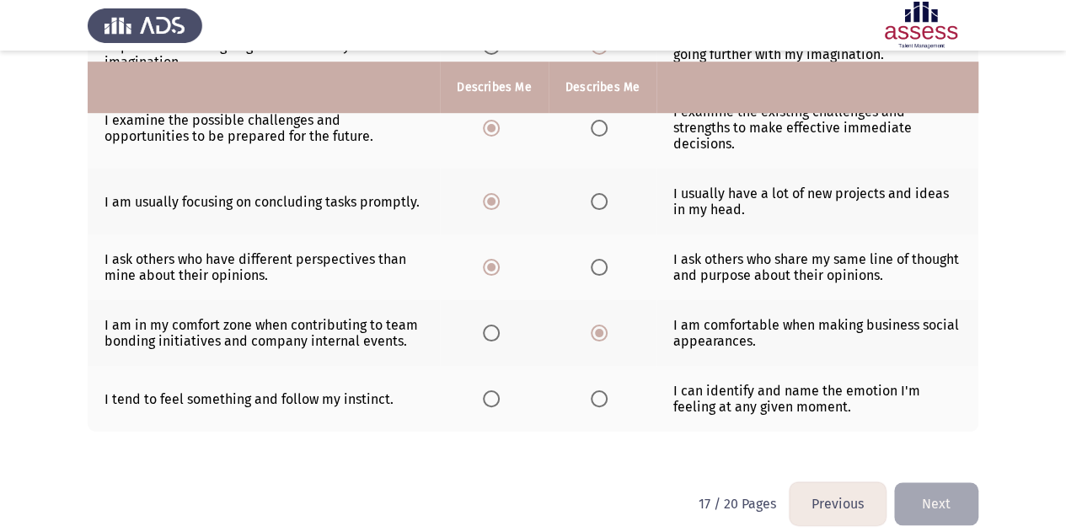
scroll to position [537, 0]
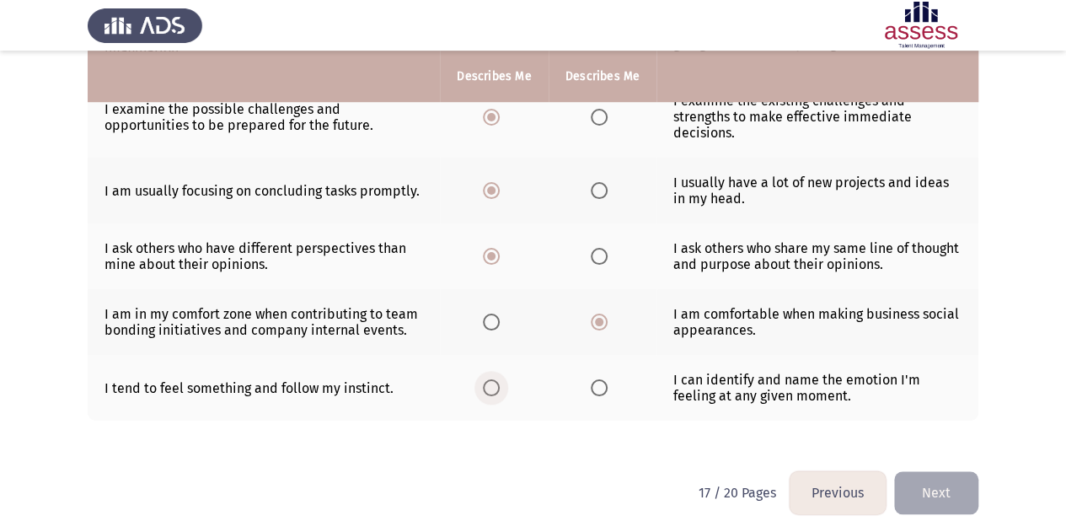
click at [497, 384] on span "Select an option" at bounding box center [491, 387] width 17 height 17
click at [497, 384] on input "Select an option" at bounding box center [491, 387] width 17 height 17
click at [928, 471] on button "Next" at bounding box center [936, 492] width 84 height 43
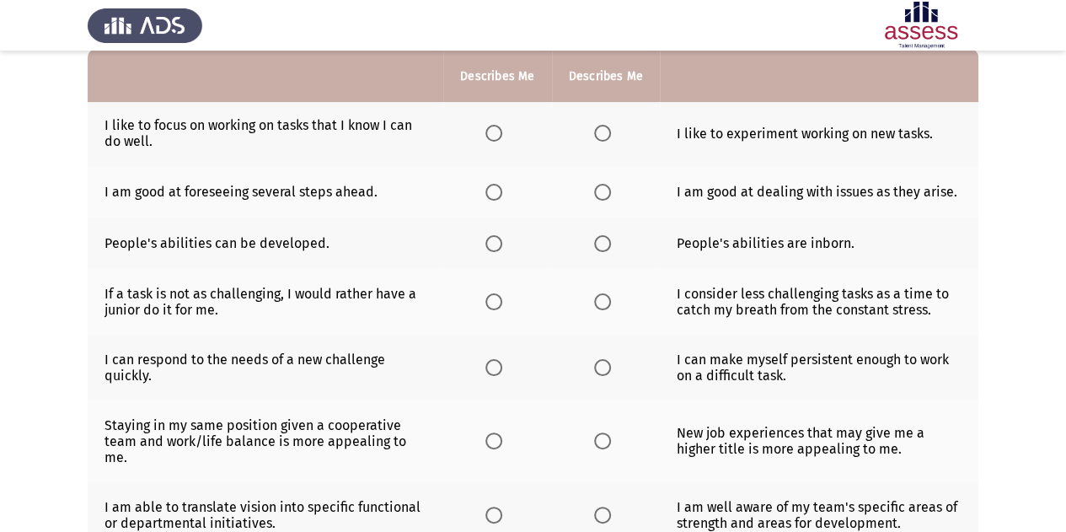
scroll to position [169, 0]
click at [494, 136] on span "Select an option" at bounding box center [494, 132] width 17 height 17
click at [494, 136] on input "Select an option" at bounding box center [494, 132] width 17 height 17
click at [604, 126] on span "Select an option" at bounding box center [602, 132] width 17 height 17
click at [604, 126] on input "Select an option" at bounding box center [602, 132] width 17 height 17
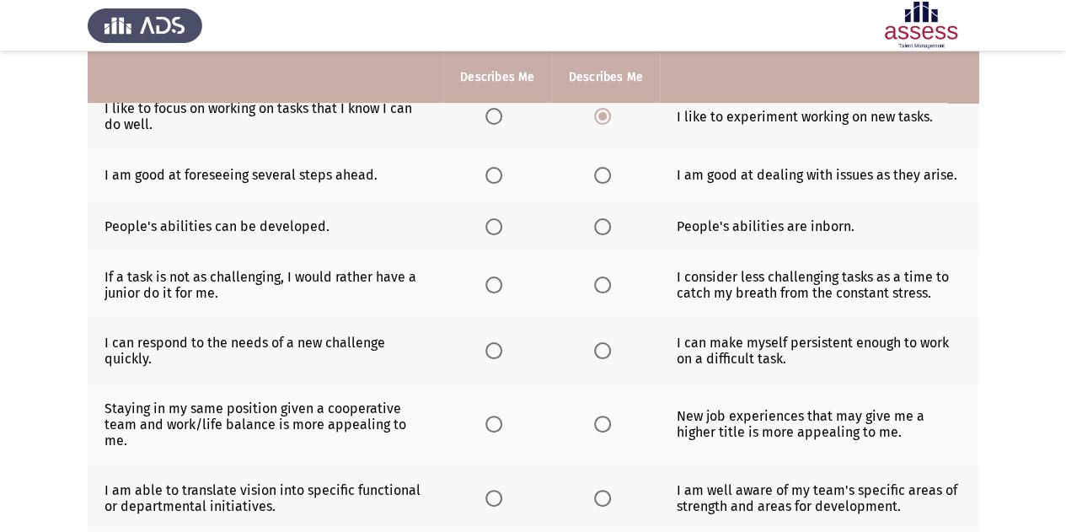
scroll to position [186, 0]
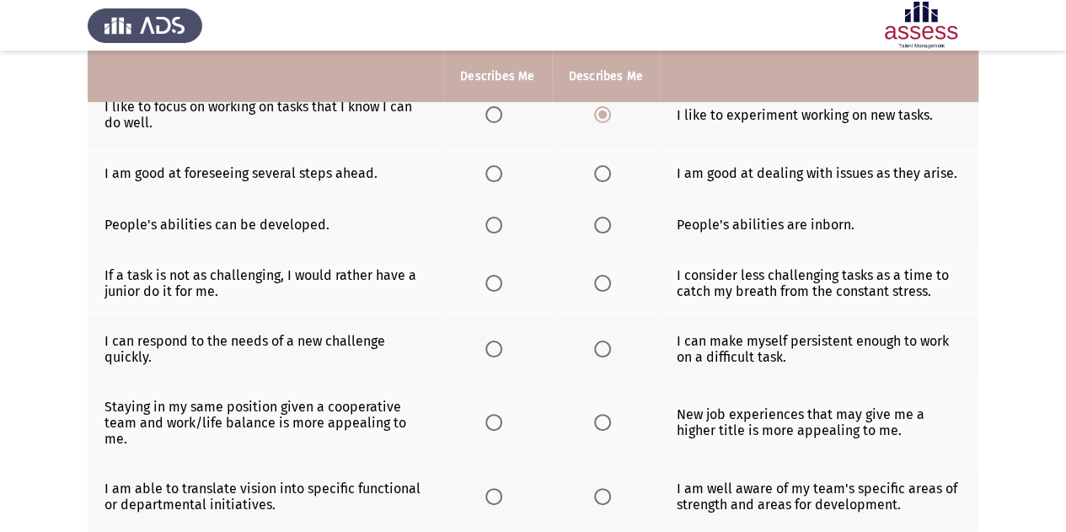
click at [485, 169] on th at bounding box center [497, 173] width 108 height 51
click at [486, 171] on span "Select an option" at bounding box center [494, 173] width 17 height 17
click at [486, 171] on input "Select an option" at bounding box center [494, 173] width 17 height 17
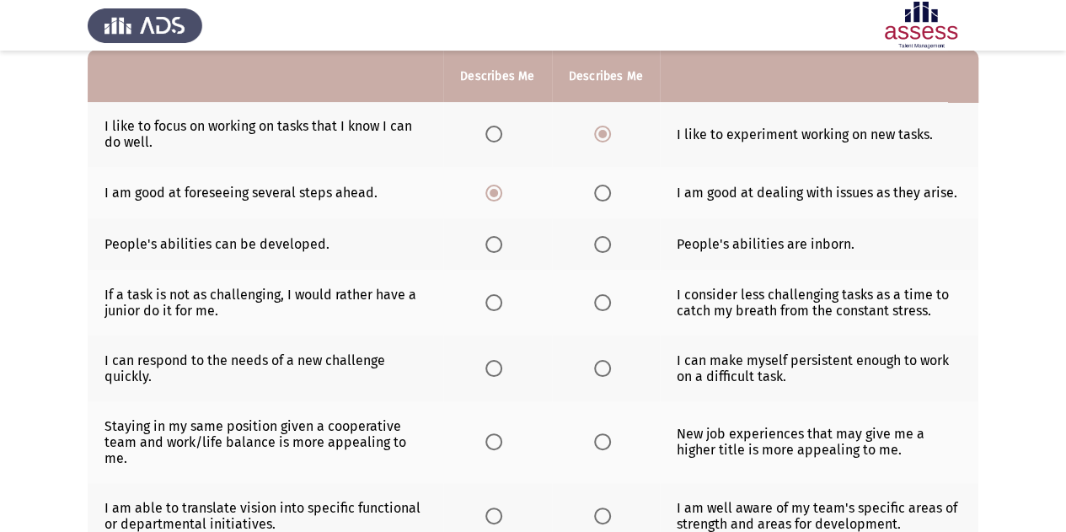
scroll to position [166, 0]
click at [497, 246] on span "Select an option" at bounding box center [494, 245] width 17 height 17
click at [497, 246] on input "Select an option" at bounding box center [494, 245] width 17 height 17
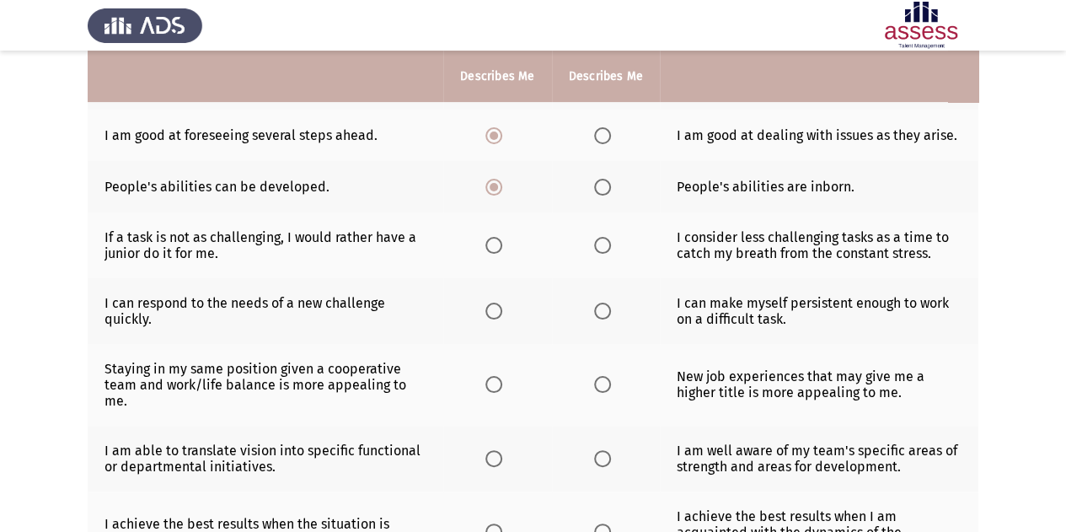
scroll to position [223, 0]
click at [501, 239] on span "Select an option" at bounding box center [494, 246] width 17 height 17
click at [501, 239] on input "Select an option" at bounding box center [494, 246] width 17 height 17
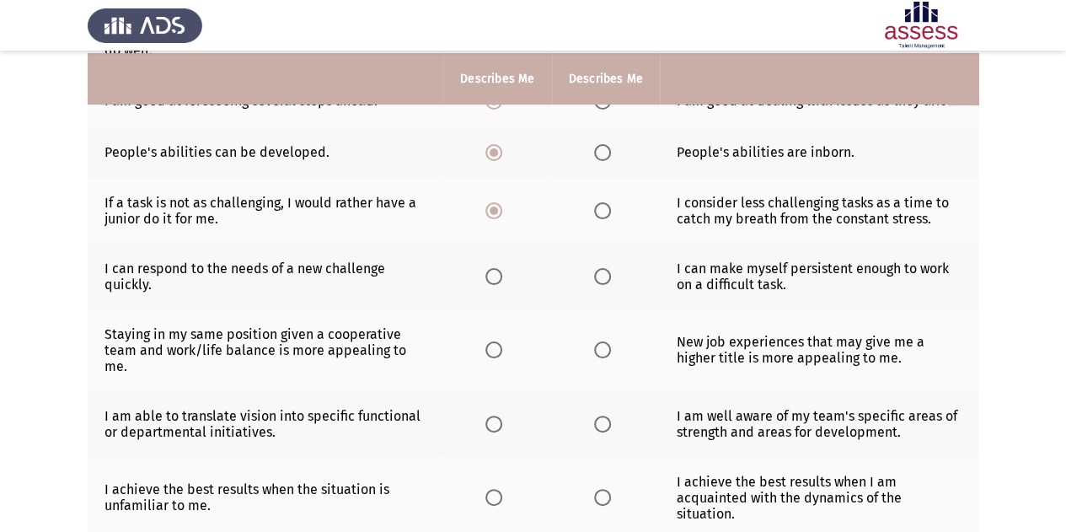
scroll to position [263, 0]
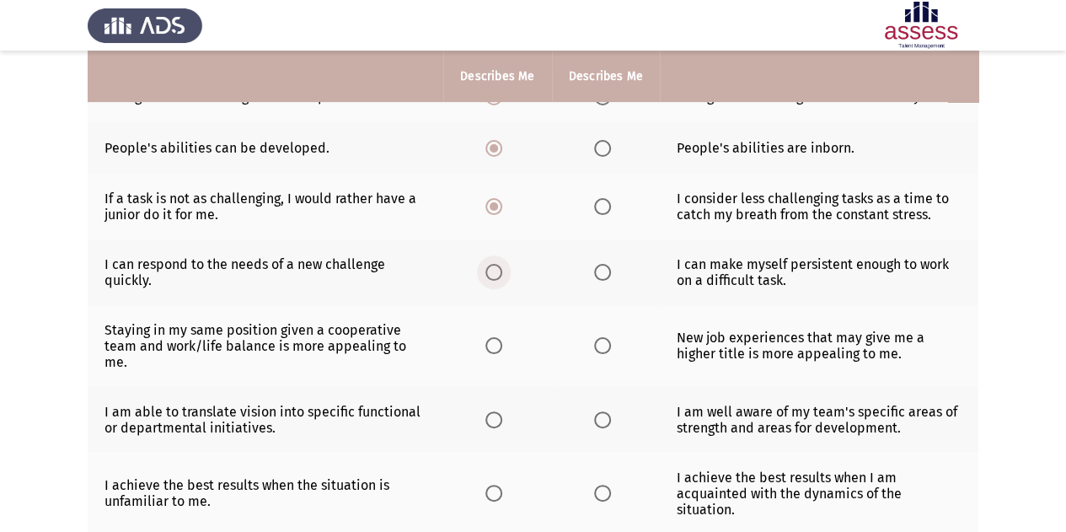
click at [492, 276] on span "Select an option" at bounding box center [494, 272] width 17 height 17
click at [492, 276] on input "Select an option" at bounding box center [494, 272] width 17 height 17
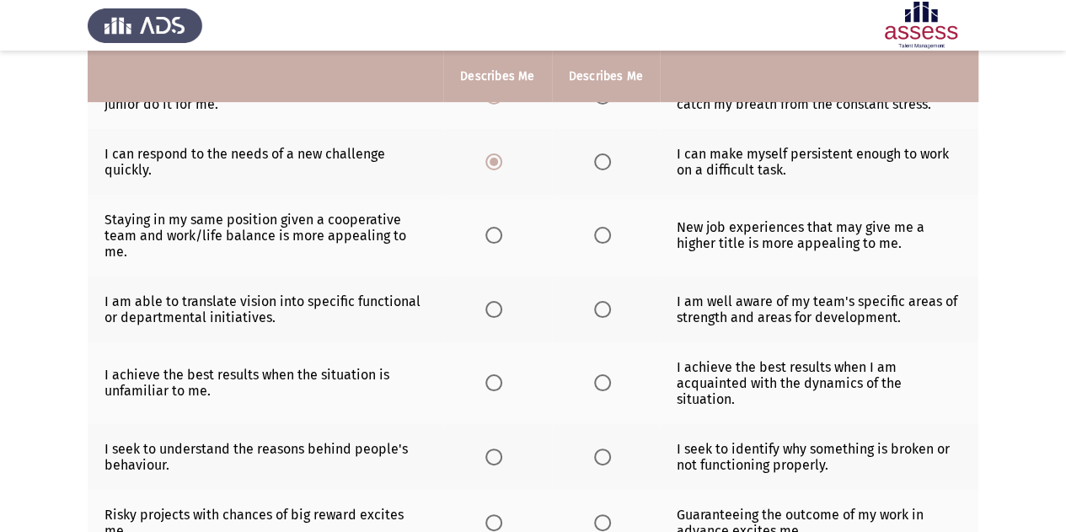
scroll to position [376, 0]
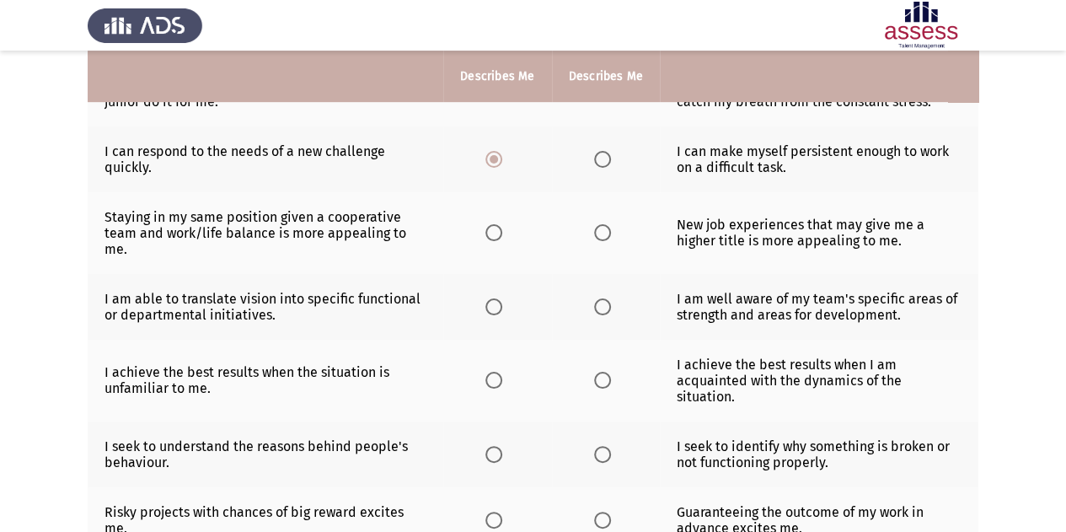
click at [484, 228] on th at bounding box center [497, 233] width 108 height 82
click at [494, 230] on span "Select an option" at bounding box center [494, 232] width 17 height 17
click at [494, 230] on input "Select an option" at bounding box center [494, 232] width 17 height 17
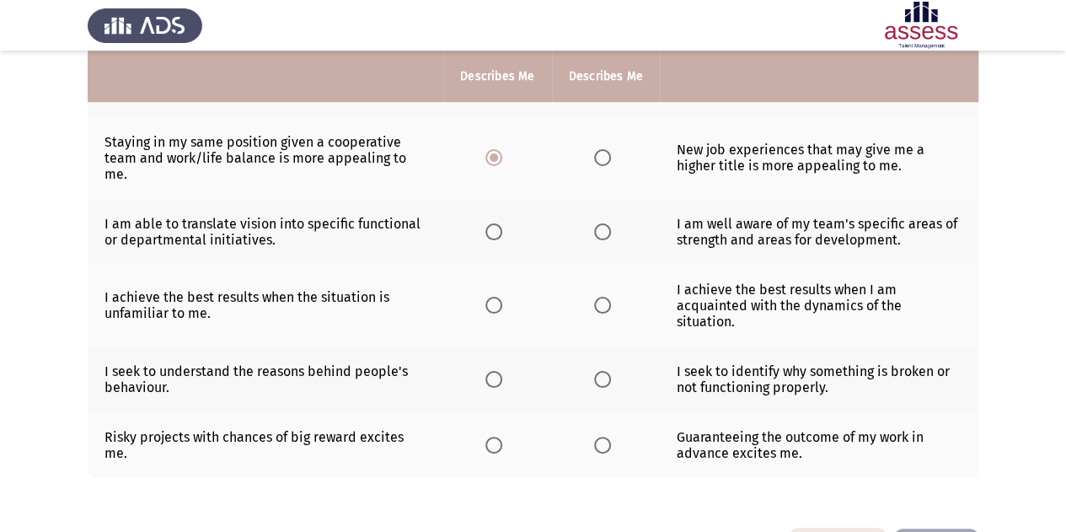
scroll to position [450, 0]
click at [497, 228] on span "Select an option" at bounding box center [494, 232] width 17 height 17
click at [497, 228] on input "Select an option" at bounding box center [494, 232] width 17 height 17
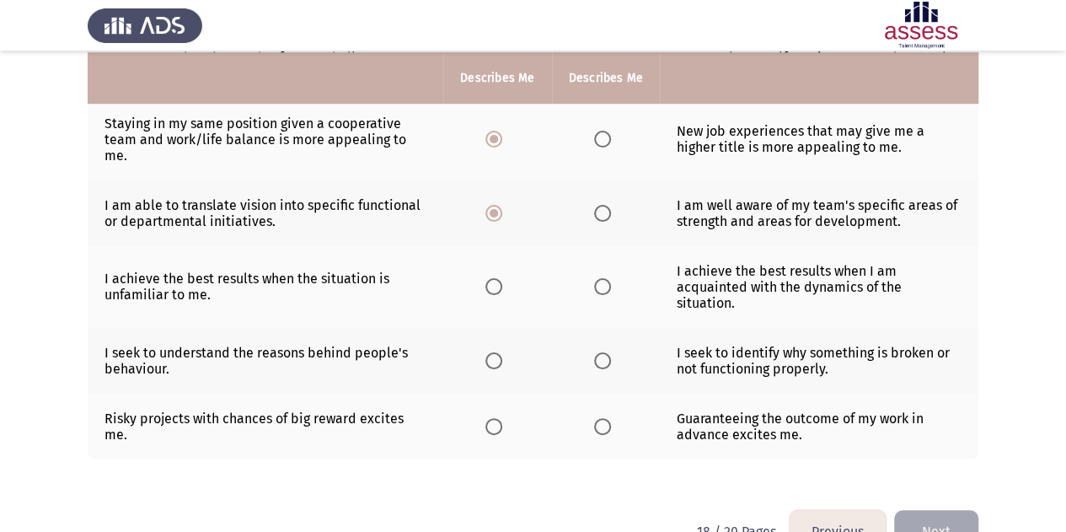
scroll to position [472, 0]
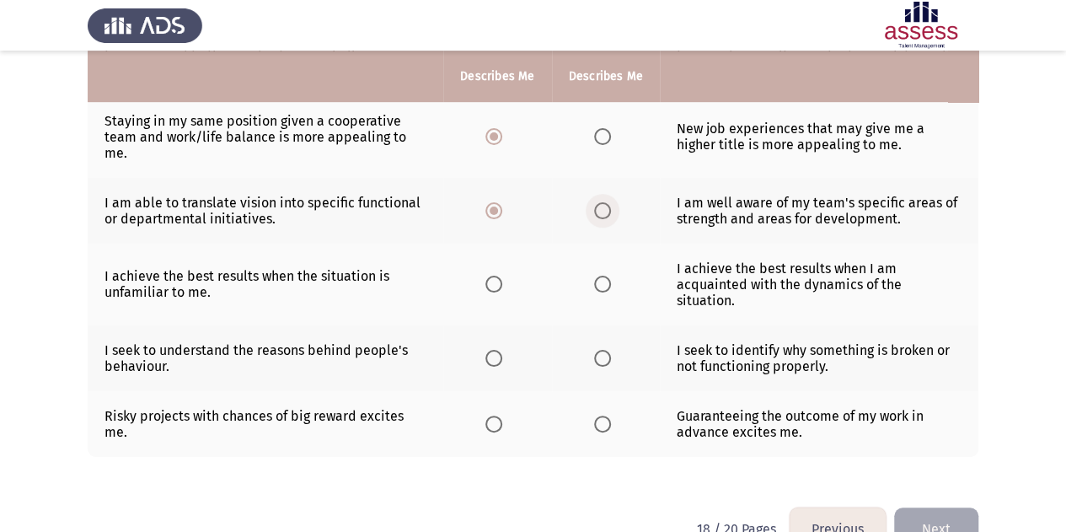
click at [599, 207] on span "Select an option" at bounding box center [602, 210] width 17 height 17
click at [599, 207] on input "Select an option" at bounding box center [602, 210] width 17 height 17
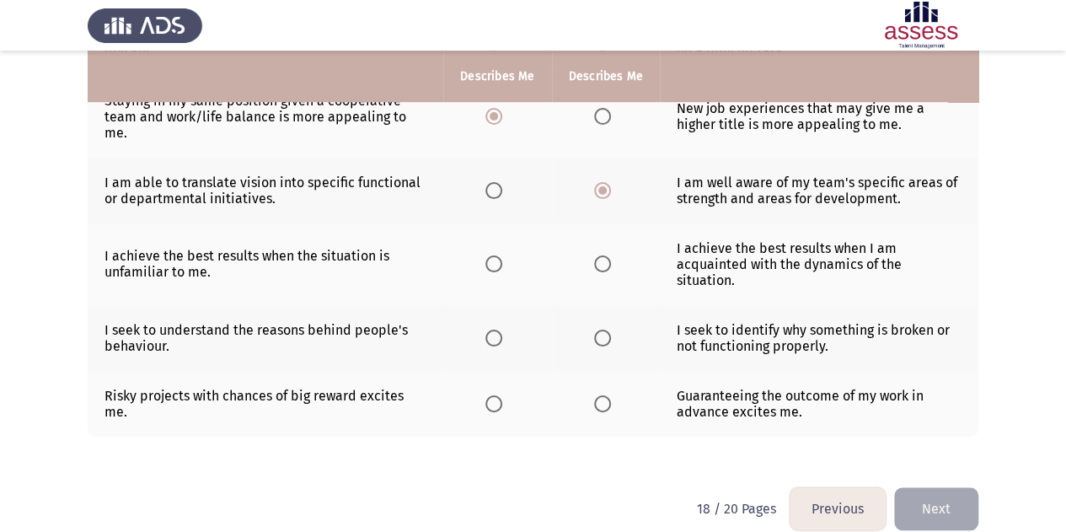
scroll to position [492, 0]
click at [489, 255] on span "Select an option" at bounding box center [494, 263] width 17 height 17
click at [489, 255] on input "Select an option" at bounding box center [494, 263] width 17 height 17
click at [609, 330] on span "Select an option" at bounding box center [602, 338] width 17 height 17
click at [609, 330] on input "Select an option" at bounding box center [602, 338] width 17 height 17
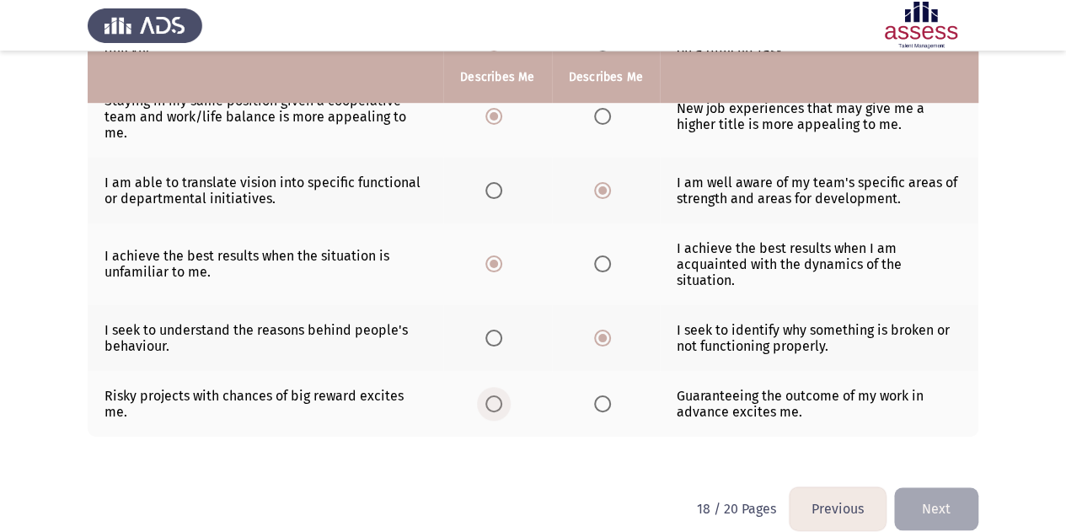
click at [506, 395] on label "Select an option" at bounding box center [498, 403] width 24 height 17
click at [502, 395] on input "Select an option" at bounding box center [494, 403] width 17 height 17
click at [945, 487] on button "Next" at bounding box center [936, 508] width 84 height 43
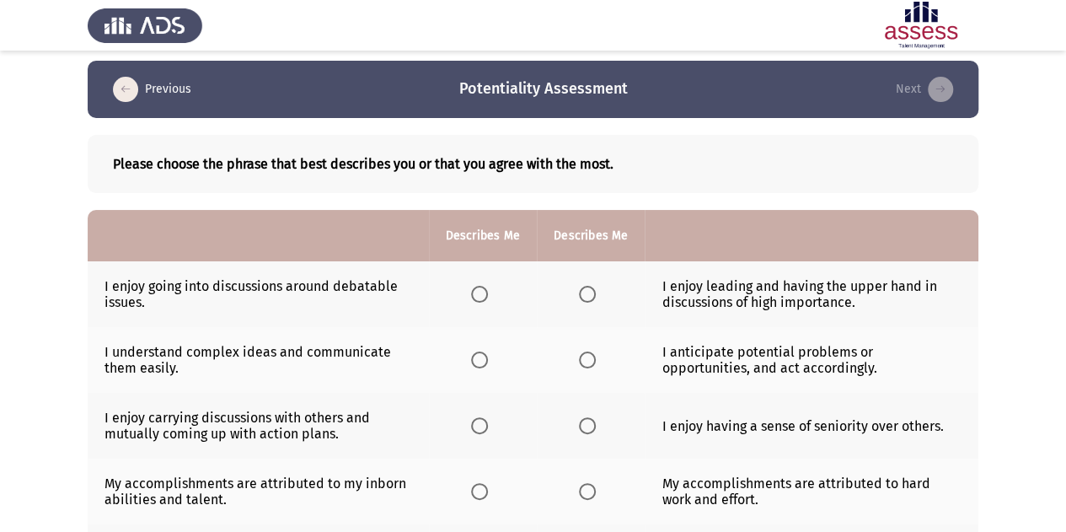
scroll to position [6, 0]
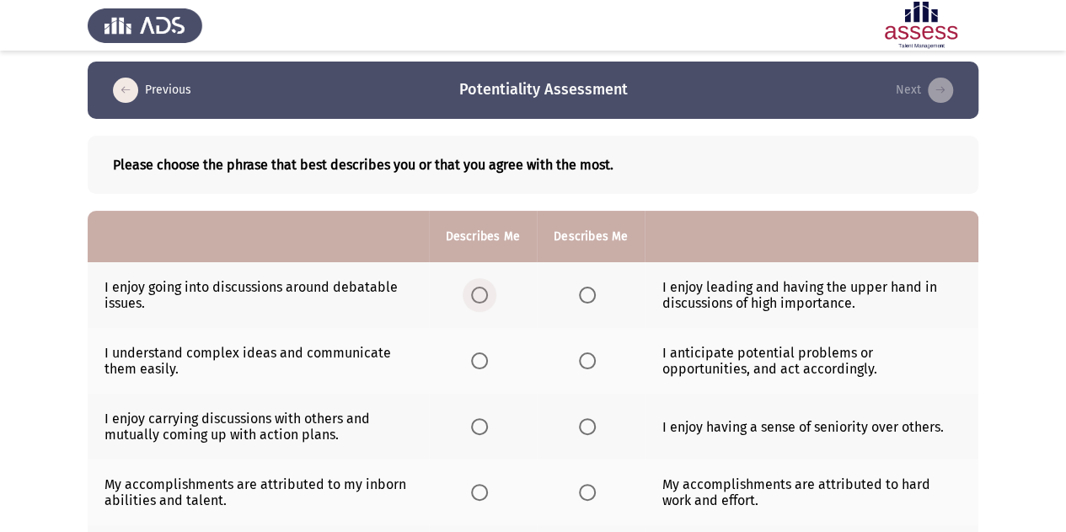
click at [487, 295] on span "Select an option" at bounding box center [479, 295] width 17 height 17
click at [487, 295] on input "Select an option" at bounding box center [479, 295] width 17 height 17
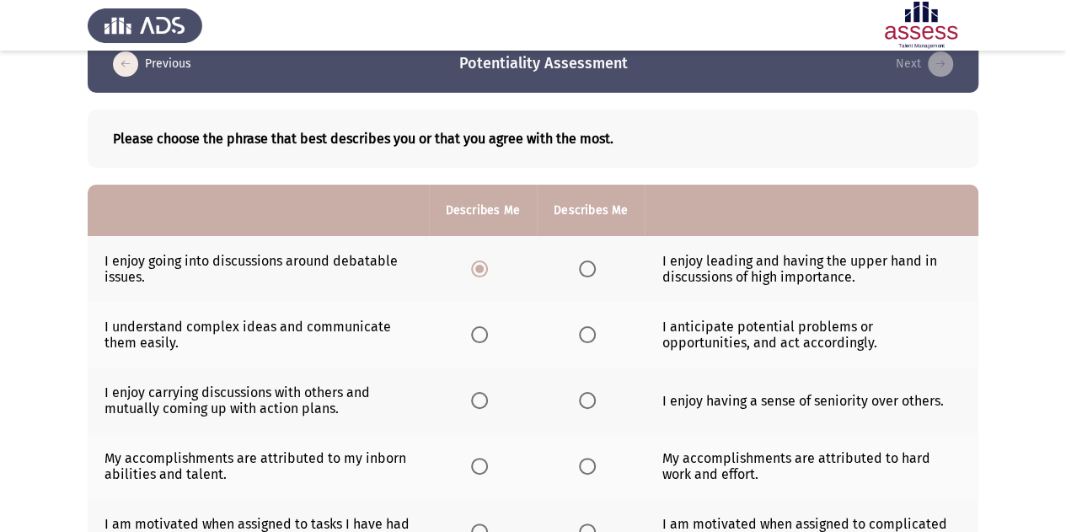
scroll to position [40, 0]
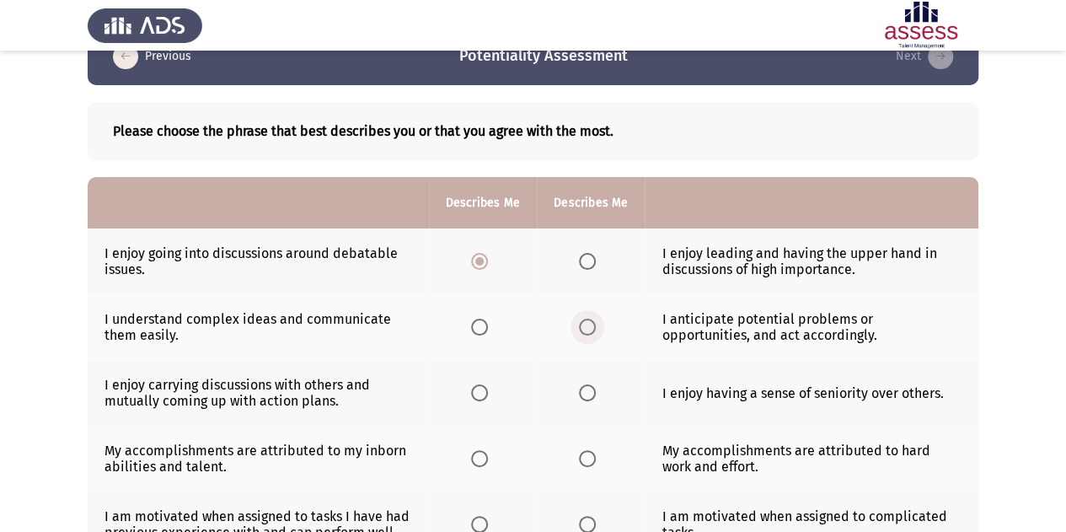
click at [585, 330] on span "Select an option" at bounding box center [587, 327] width 17 height 17
click at [585, 330] on input "Select an option" at bounding box center [587, 327] width 17 height 17
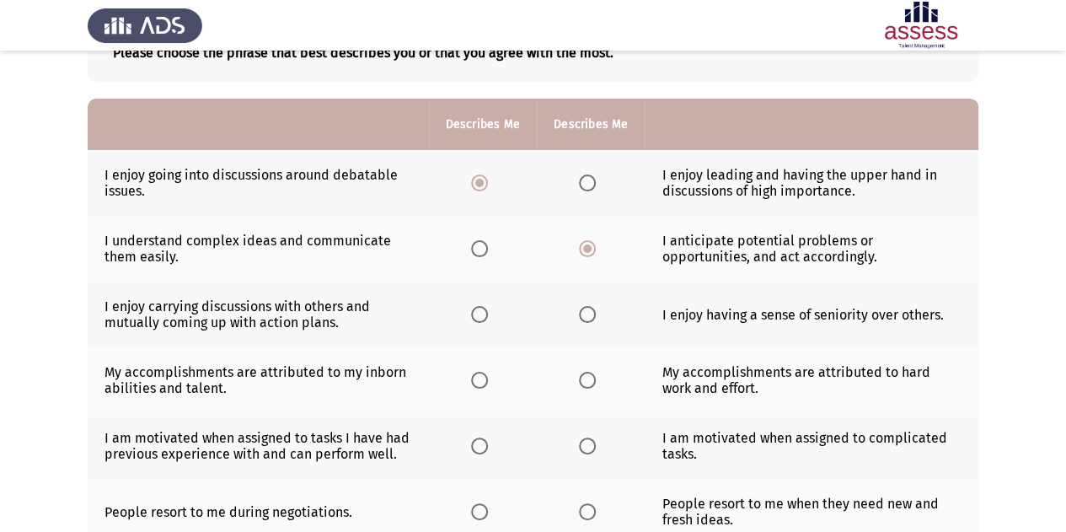
scroll to position [124, 0]
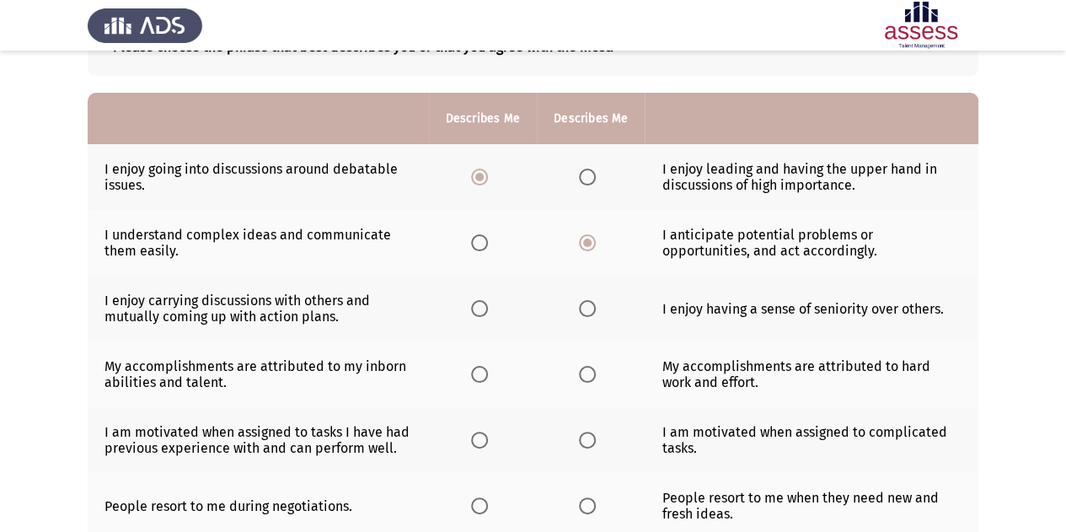
click at [489, 313] on label "Select an option" at bounding box center [483, 308] width 24 height 17
click at [488, 313] on input "Select an option" at bounding box center [479, 308] width 17 height 17
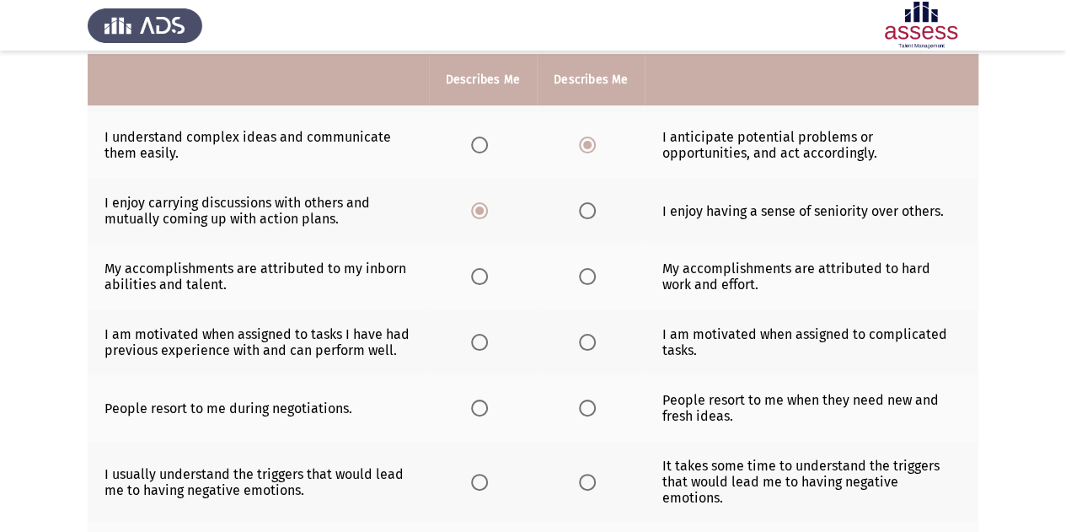
scroll to position [226, 0]
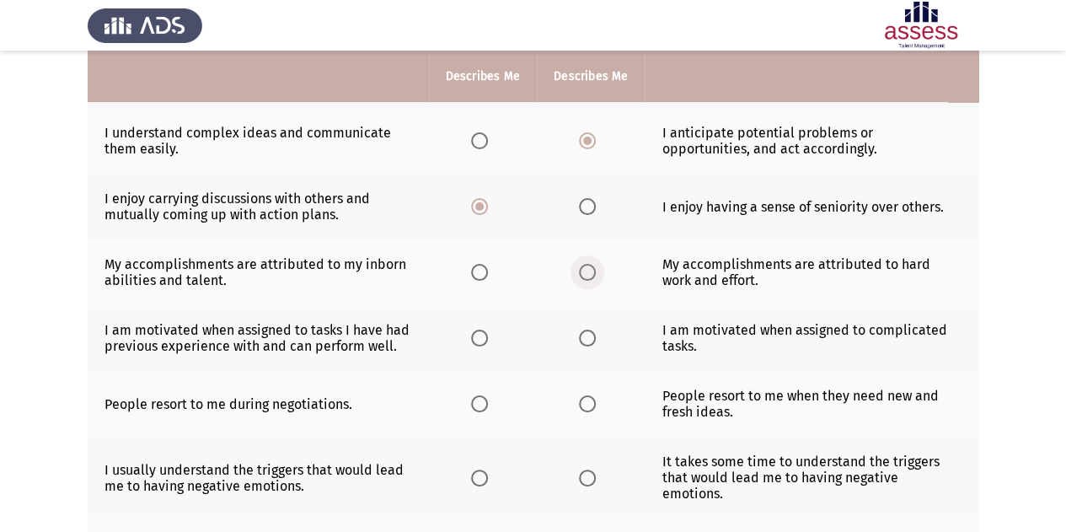
click at [587, 269] on span "Select an option" at bounding box center [587, 272] width 17 height 17
click at [587, 269] on input "Select an option" at bounding box center [587, 272] width 17 height 17
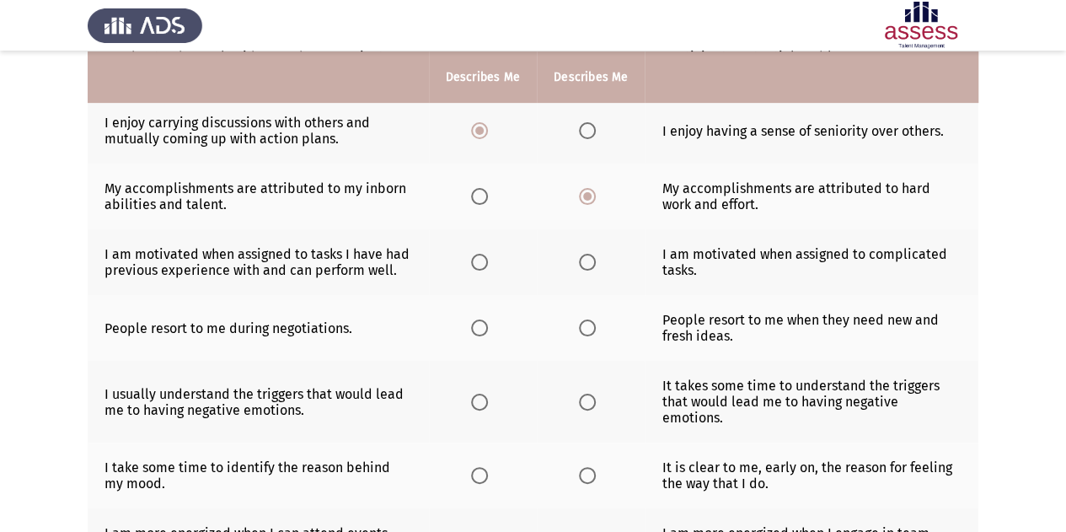
scroll to position [303, 0]
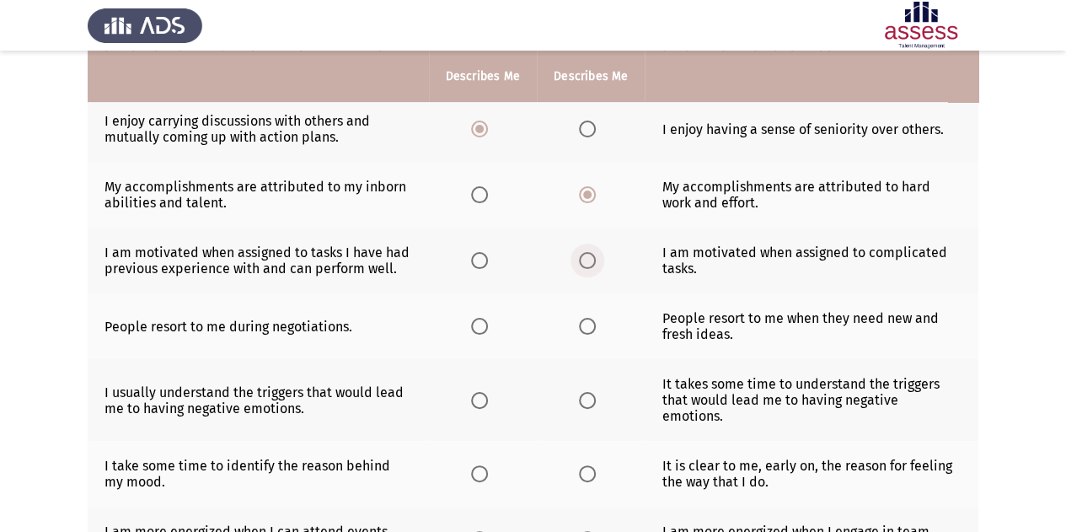
click at [590, 262] on span "Select an option" at bounding box center [587, 260] width 17 height 17
click at [590, 262] on input "Select an option" at bounding box center [587, 260] width 17 height 17
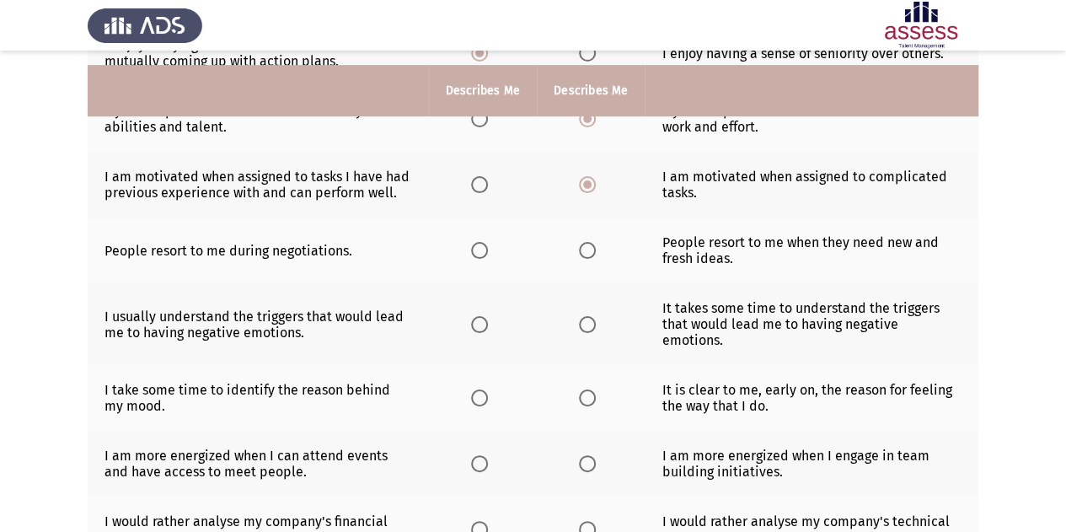
scroll to position [395, 0]
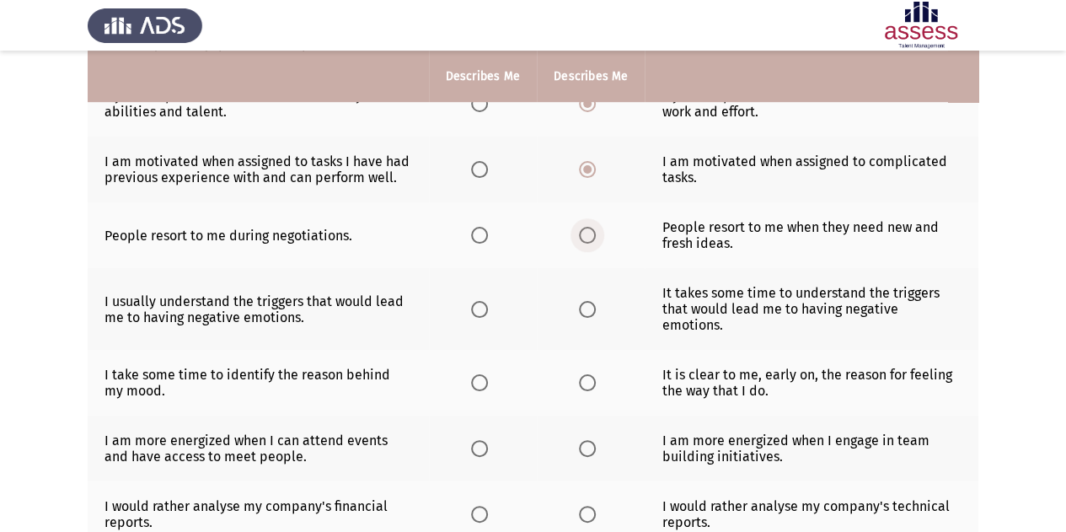
click at [580, 238] on span "Select an option" at bounding box center [587, 235] width 17 height 17
click at [580, 238] on input "Select an option" at bounding box center [587, 235] width 17 height 17
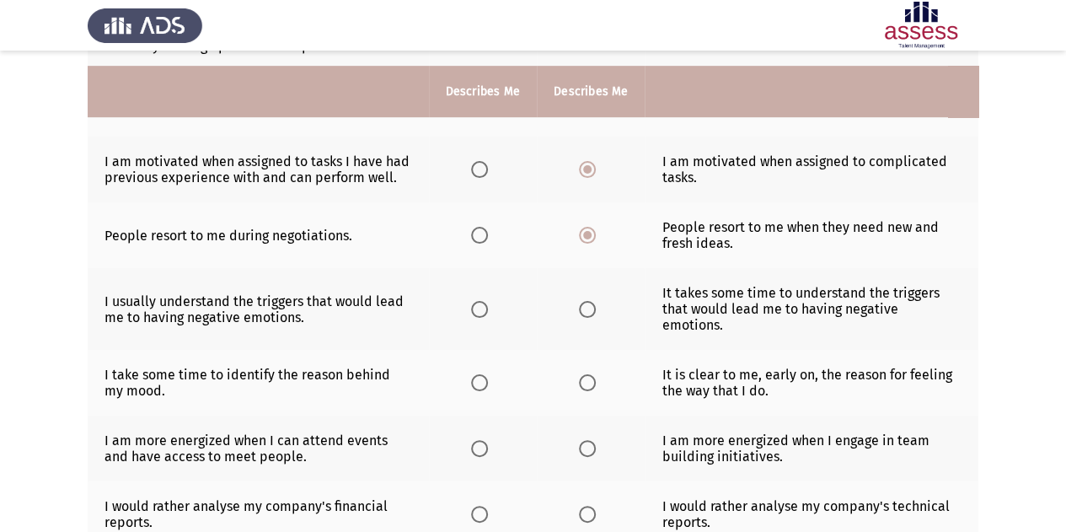
scroll to position [431, 0]
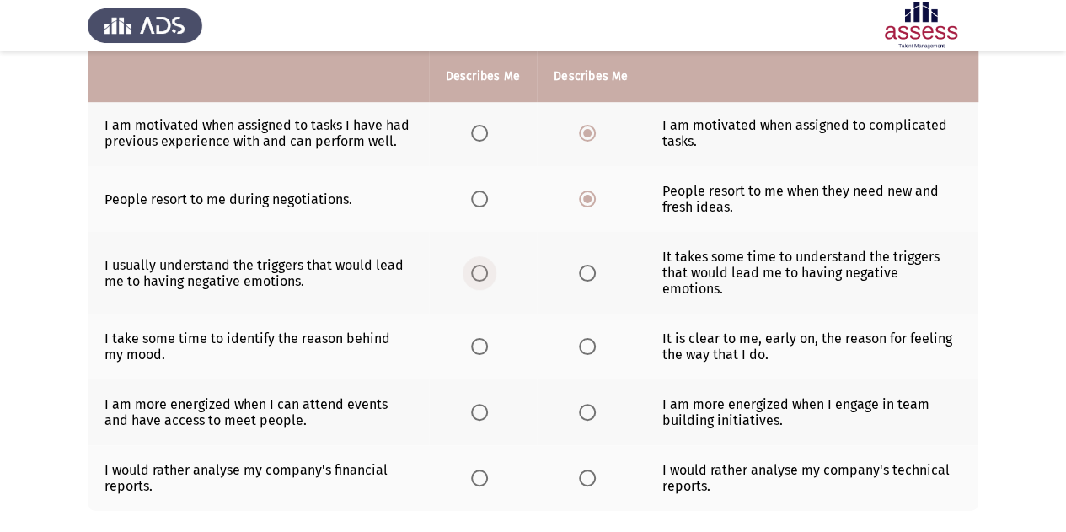
click at [483, 265] on span "Select an option" at bounding box center [479, 273] width 17 height 17
click at [483, 265] on input "Select an option" at bounding box center [479, 273] width 17 height 17
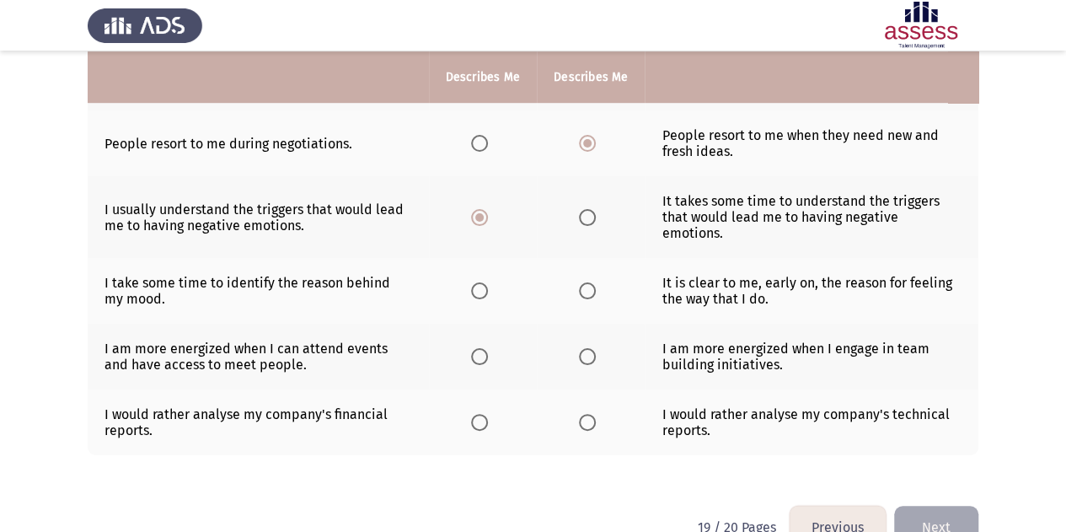
scroll to position [487, 0]
click at [486, 282] on span "Select an option" at bounding box center [479, 290] width 17 height 17
click at [486, 282] on input "Select an option" at bounding box center [479, 290] width 17 height 17
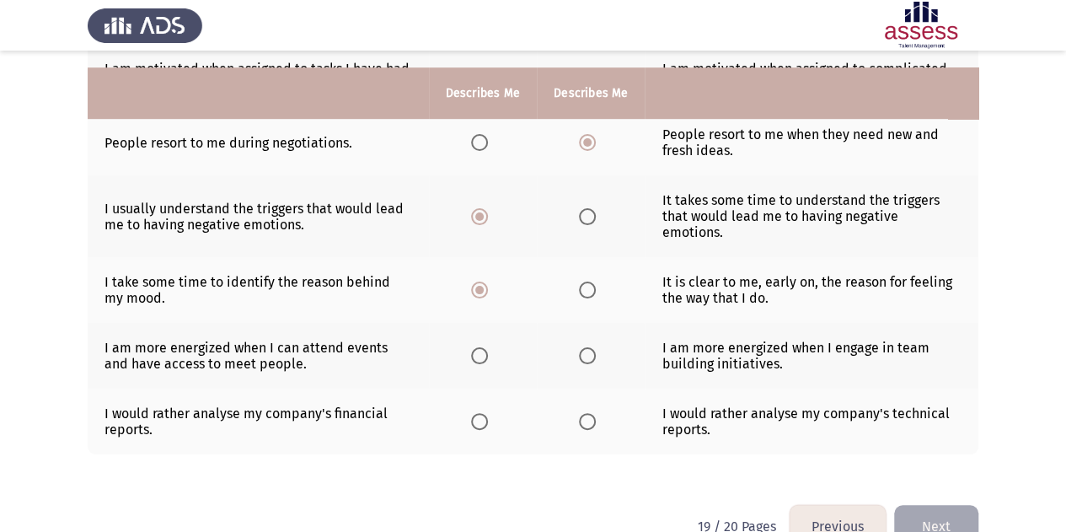
scroll to position [506, 0]
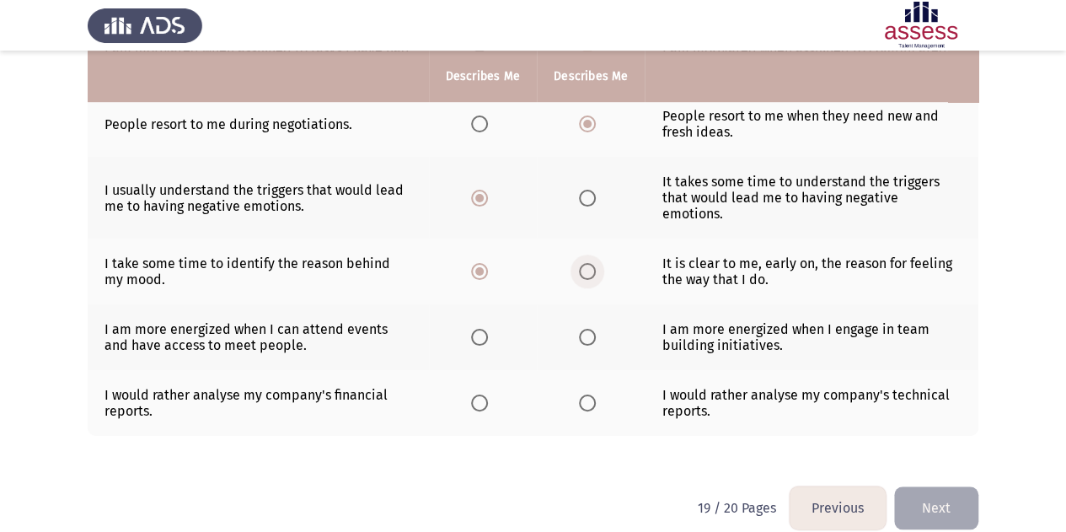
click at [582, 263] on span "Select an option" at bounding box center [587, 271] width 17 height 17
click at [582, 263] on input "Select an option" at bounding box center [587, 271] width 17 height 17
click at [588, 329] on span "Select an option" at bounding box center [587, 337] width 17 height 17
click at [588, 329] on input "Select an option" at bounding box center [587, 337] width 17 height 17
click at [473, 395] on span "Select an option" at bounding box center [479, 403] width 17 height 17
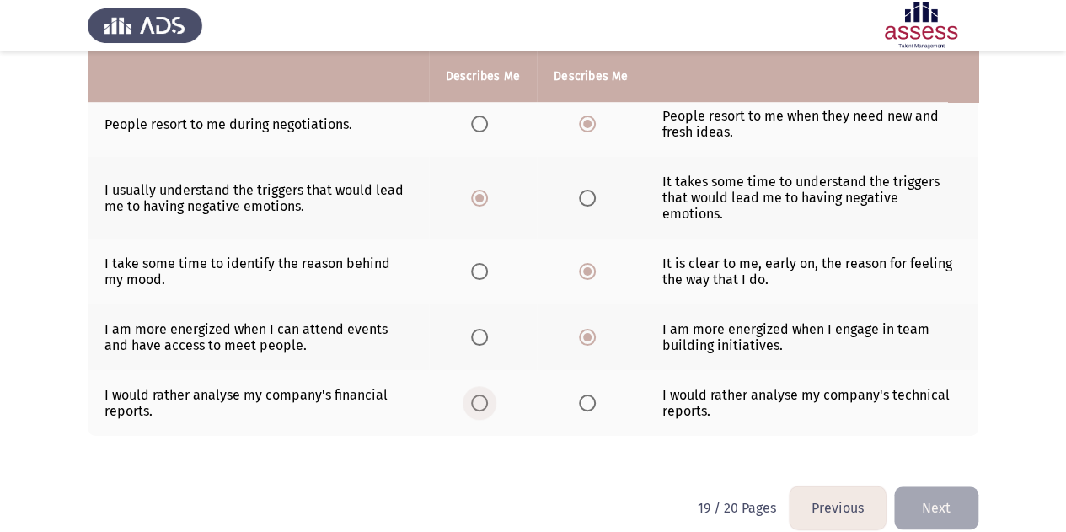
click at [473, 395] on input "Select an option" at bounding box center [479, 403] width 17 height 17
click at [943, 486] on button "Next" at bounding box center [936, 507] width 84 height 43
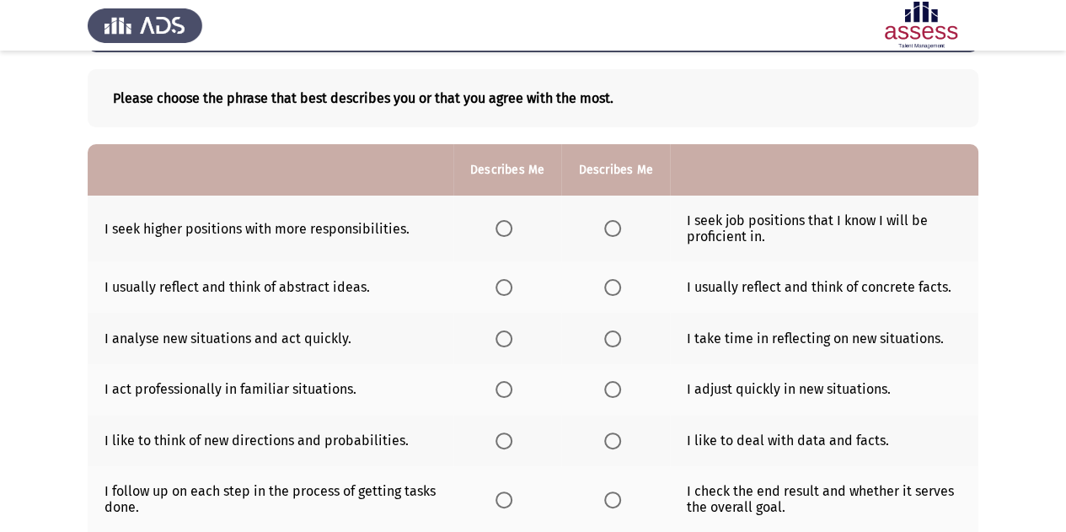
scroll to position [89, 0]
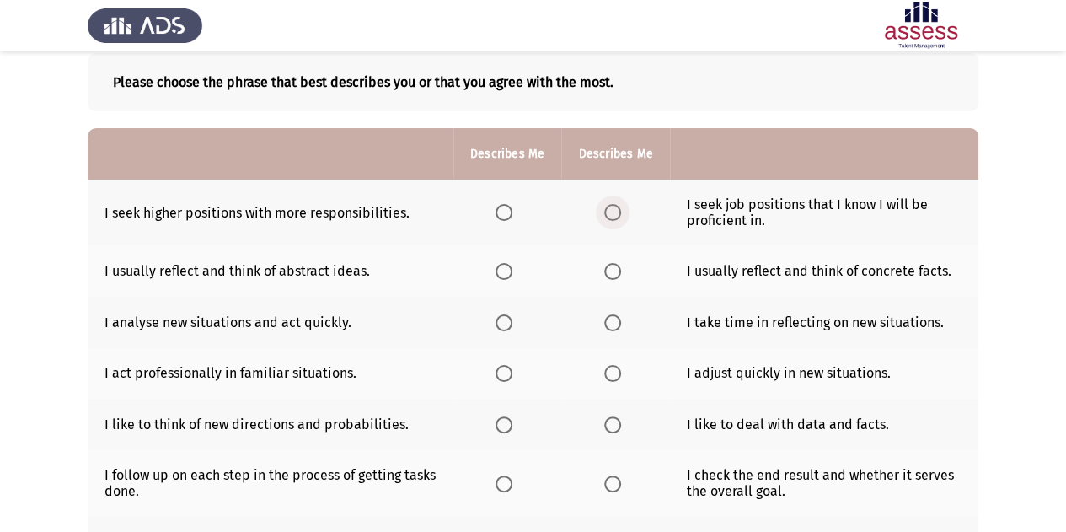
click at [607, 218] on span "Select an option" at bounding box center [612, 212] width 17 height 17
click at [607, 218] on input "Select an option" at bounding box center [612, 212] width 17 height 17
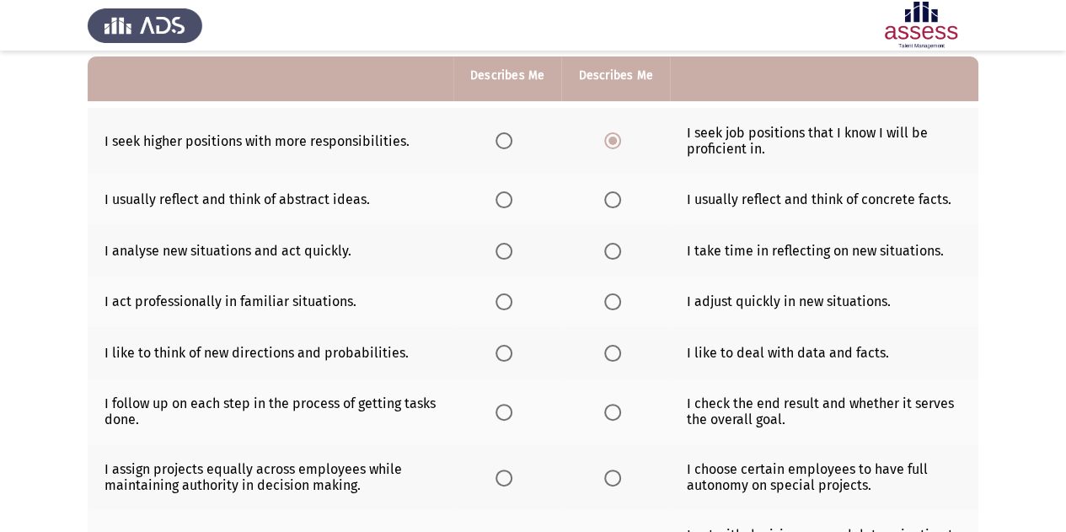
scroll to position [163, 0]
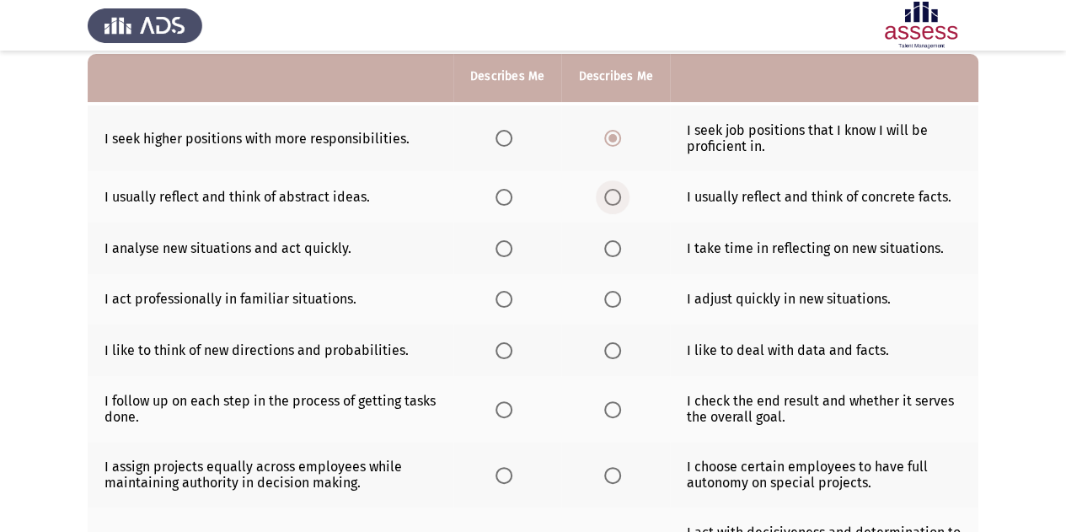
click at [608, 197] on span "Select an option" at bounding box center [612, 197] width 17 height 17
click at [608, 197] on input "Select an option" at bounding box center [612, 197] width 17 height 17
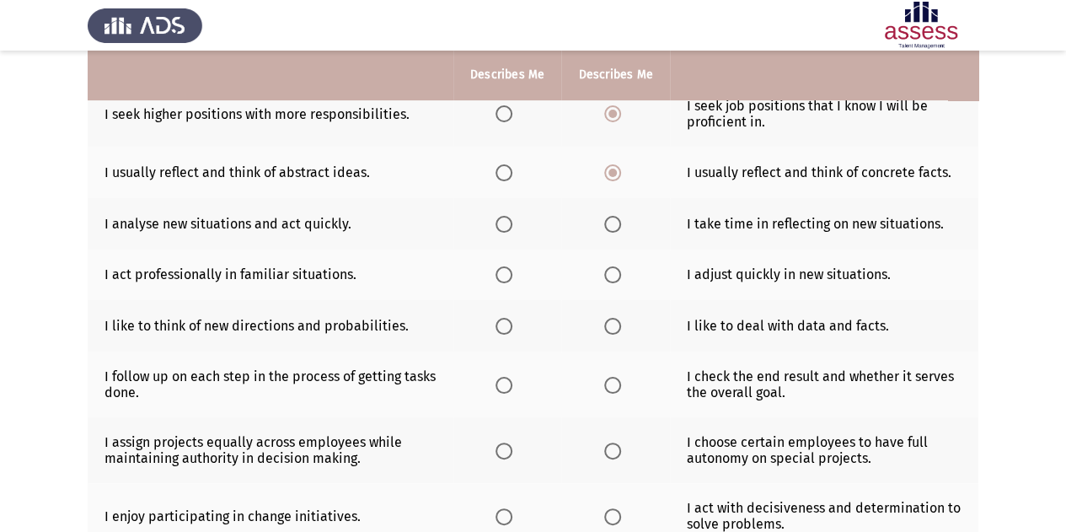
scroll to position [188, 0]
click at [505, 223] on span "Select an option" at bounding box center [504, 223] width 17 height 17
click at [505, 223] on input "Select an option" at bounding box center [504, 223] width 17 height 17
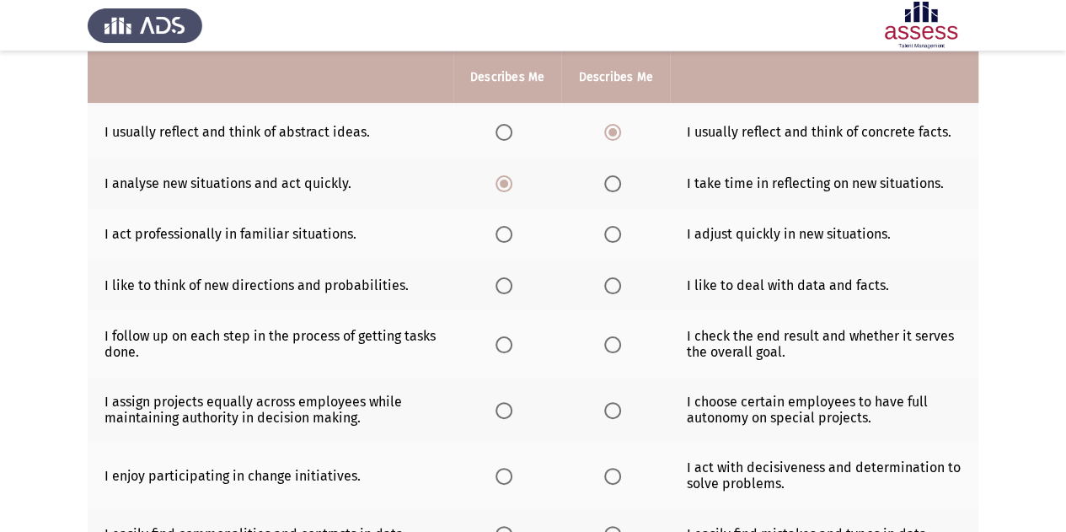
scroll to position [228, 0]
click at [609, 231] on span "Select an option" at bounding box center [612, 233] width 17 height 17
click at [609, 231] on input "Select an option" at bounding box center [612, 233] width 17 height 17
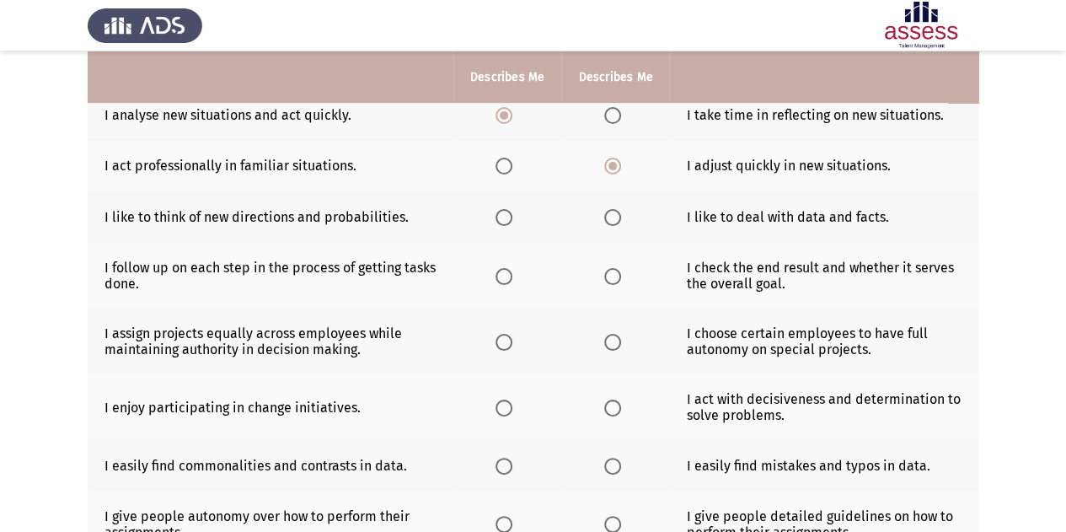
scroll to position [298, 0]
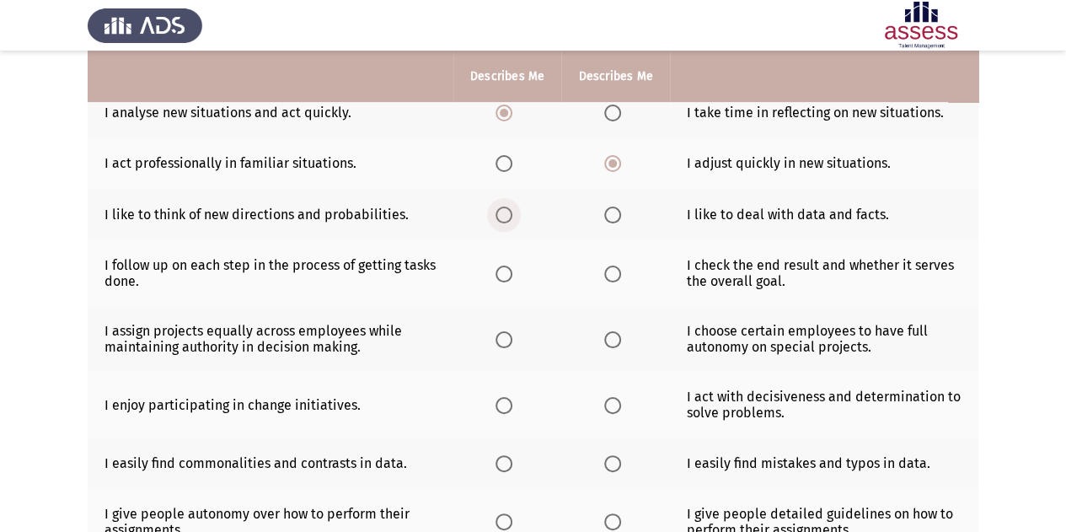
click at [509, 219] on span "Select an option" at bounding box center [504, 215] width 17 height 17
click at [509, 219] on input "Select an option" at bounding box center [504, 215] width 17 height 17
click at [617, 218] on span "Select an option" at bounding box center [612, 215] width 17 height 17
click at [617, 218] on input "Select an option" at bounding box center [612, 215] width 17 height 17
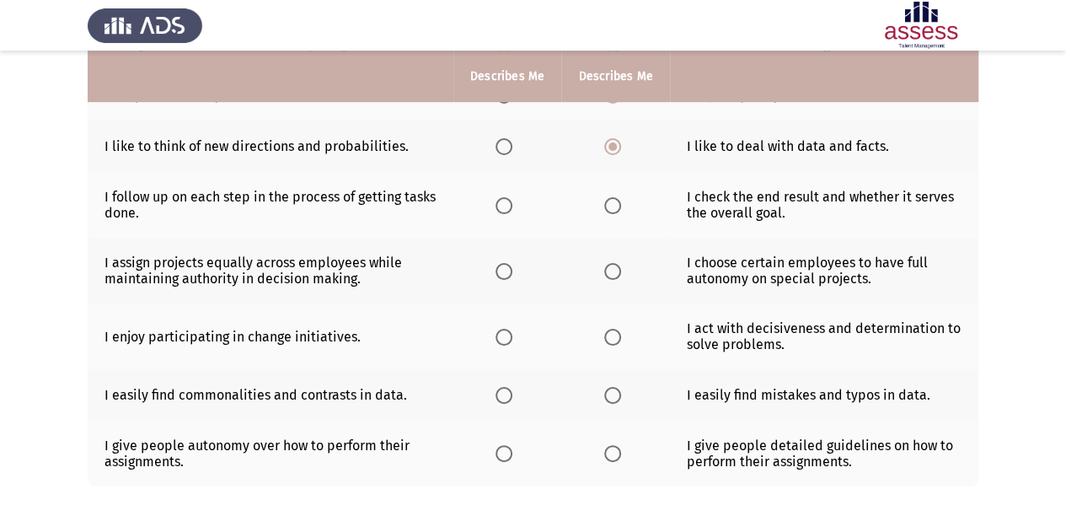
scroll to position [368, 0]
click at [509, 202] on span "Select an option" at bounding box center [504, 204] width 17 height 17
click at [509, 202] on input "Select an option" at bounding box center [504, 204] width 17 height 17
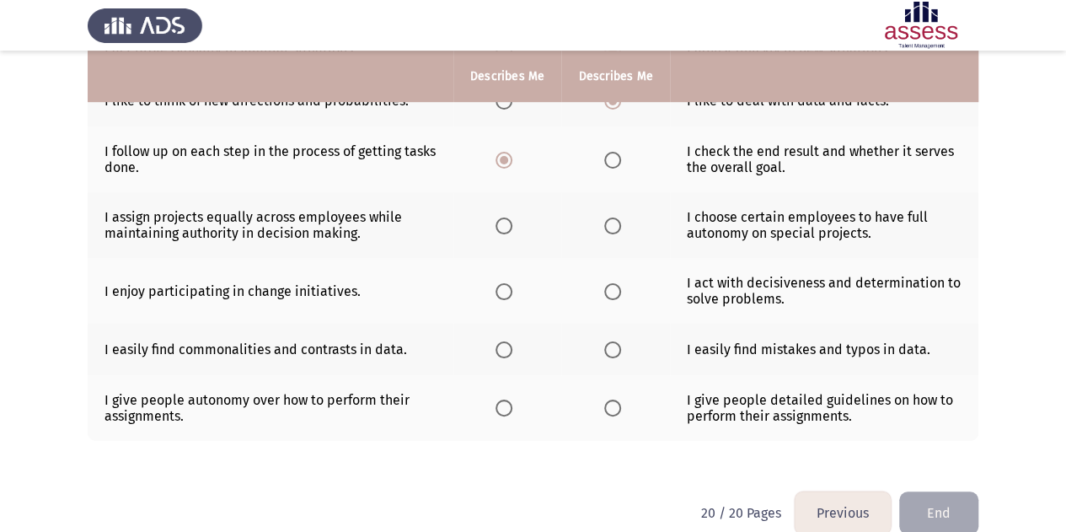
scroll to position [413, 0]
click at [617, 223] on span "Select an option" at bounding box center [612, 225] width 17 height 17
click at [617, 223] on input "Select an option" at bounding box center [612, 225] width 17 height 17
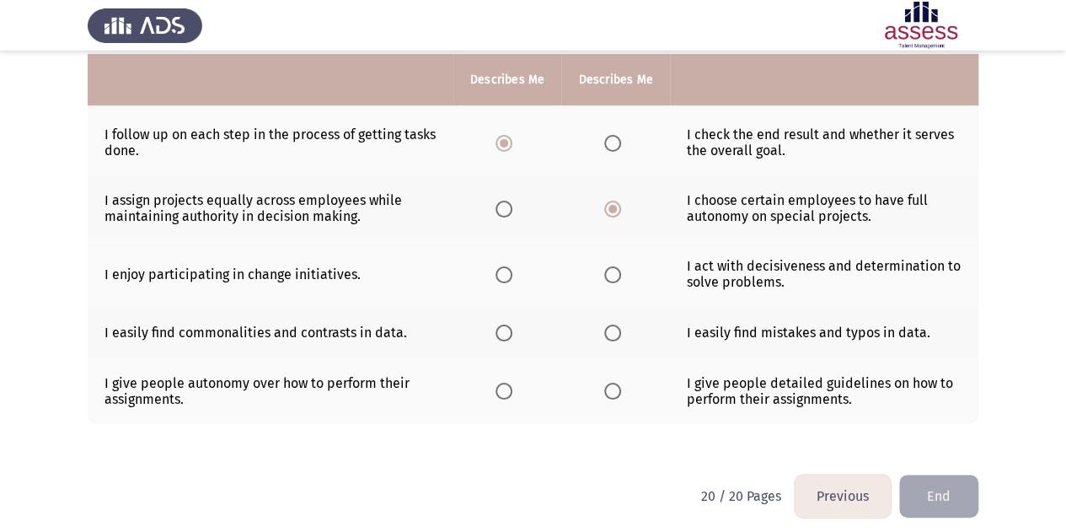
scroll to position [433, 0]
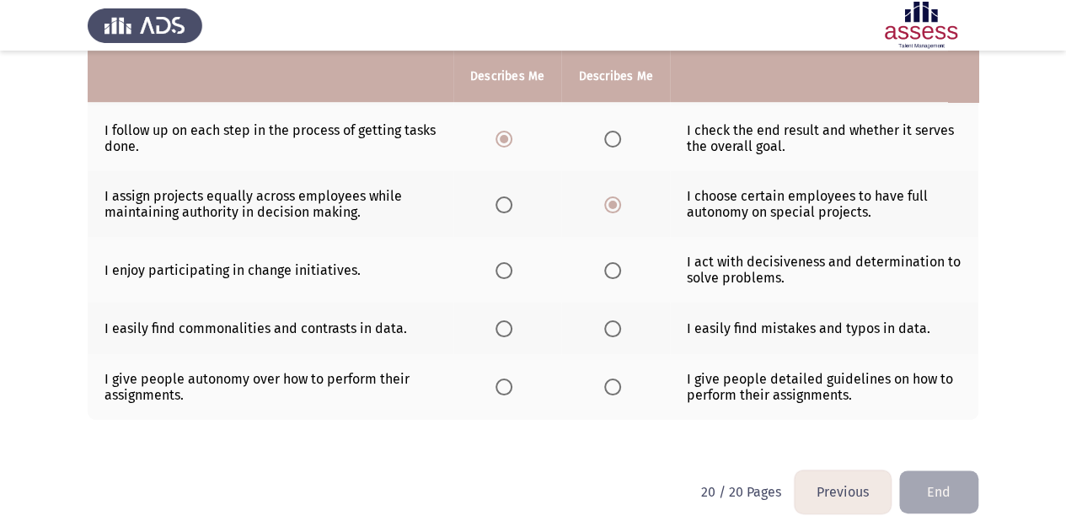
click at [540, 279] on th at bounding box center [508, 270] width 108 height 66
click at [506, 269] on span "Select an option" at bounding box center [504, 270] width 17 height 17
click at [506, 269] on input "Select an option" at bounding box center [504, 270] width 17 height 17
click at [499, 323] on span "Select an option" at bounding box center [504, 328] width 17 height 17
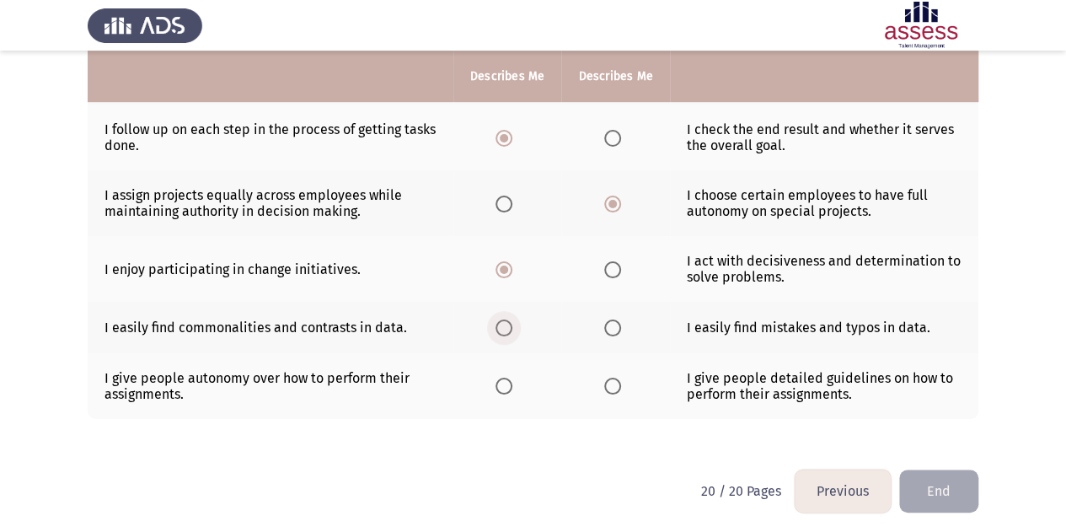
click at [499, 323] on input "Select an option" at bounding box center [504, 328] width 17 height 17
click at [615, 384] on span "Select an option" at bounding box center [612, 386] width 17 height 17
click at [615, 384] on input "Select an option" at bounding box center [612, 386] width 17 height 17
click at [938, 484] on button "End" at bounding box center [939, 491] width 79 height 43
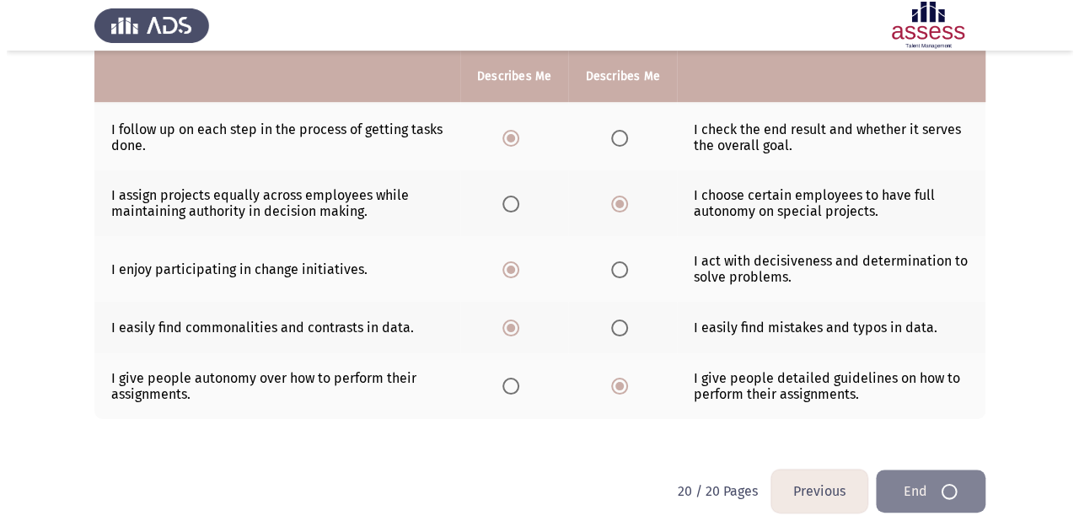
scroll to position [0, 0]
